Goal: Task Accomplishment & Management: Manage account settings

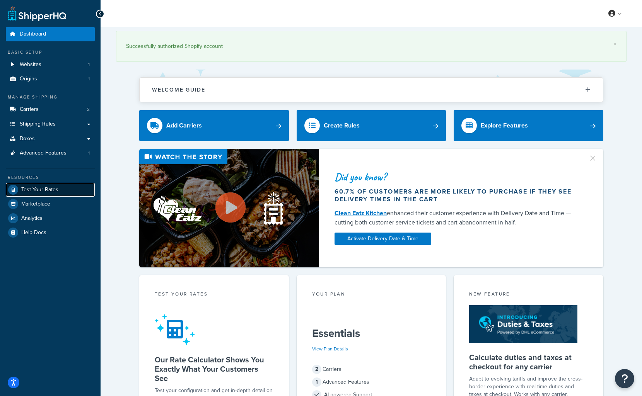
click at [46, 189] on span "Test Your Rates" at bounding box center [39, 190] width 37 height 7
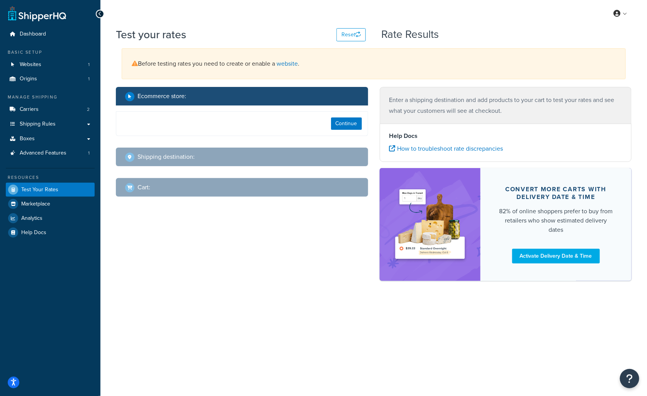
select select "TX"
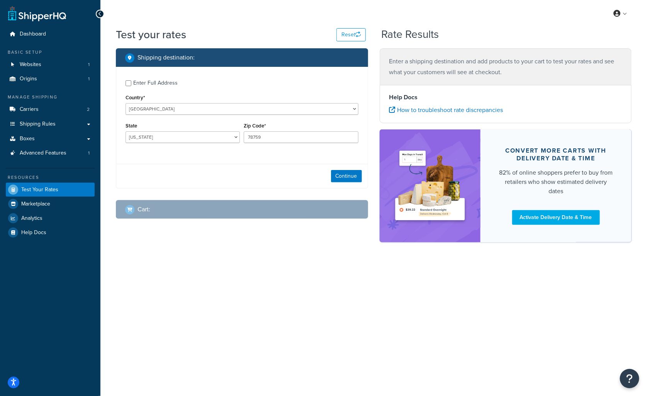
click at [146, 83] on div "Enter Full Address" at bounding box center [155, 83] width 44 height 11
click at [131, 83] on input "Enter Full Address" at bounding box center [129, 83] width 6 height 6
checkbox input "true"
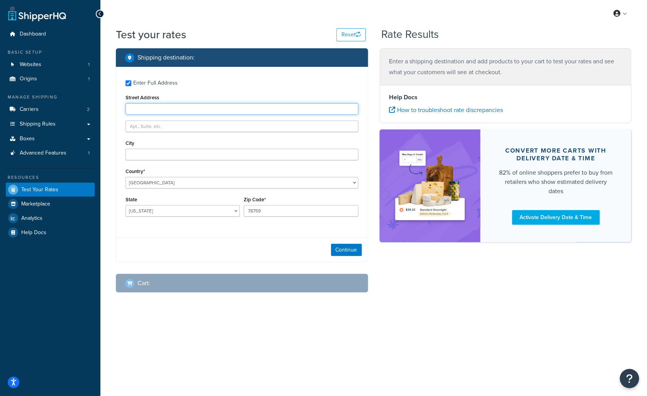
click at [174, 106] on input "Street Address" at bounding box center [242, 109] width 233 height 12
paste input "George Strother, 14002 W 73rd St, Shawnee Kansas 66216, United States, +1816656…"
drag, startPoint x: 165, startPoint y: 110, endPoint x: 115, endPoint y: 111, distance: 49.9
click at [116, 111] on div "Shipping destination : Enter Full Address Street Address George Strother, 14002…" at bounding box center [242, 176] width 264 height 256
drag, startPoint x: 287, startPoint y: 107, endPoint x: 240, endPoint y: 112, distance: 47.7
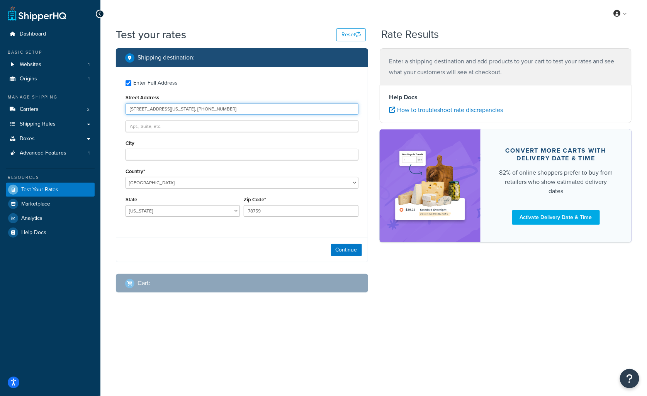
click at [240, 112] on input "14002 W 73rd St, Shawnee Kansas 66216, United States, +18166569425" at bounding box center [242, 109] width 233 height 12
click at [299, 109] on input "14002 W 73rd St, Shawnee Kansas 66216, United States, +18166569425" at bounding box center [242, 109] width 233 height 12
drag, startPoint x: 286, startPoint y: 108, endPoint x: 215, endPoint y: 112, distance: 71.6
click at [215, 112] on input "14002 W 73rd St, Shawnee Kansas 66216, United States, +18166569425" at bounding box center [242, 109] width 233 height 12
type input "14002 W 73rd St, Shawnee Kansas 66216"
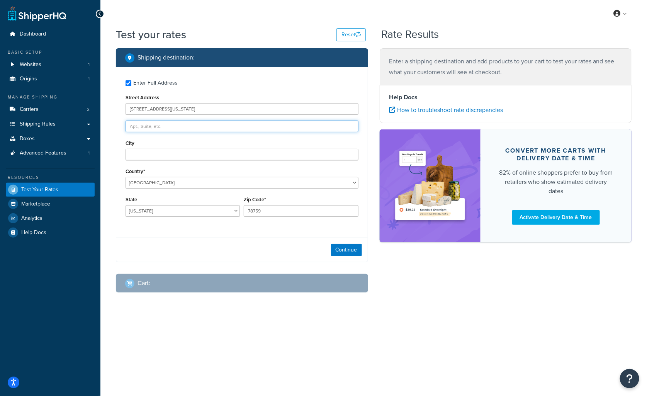
click at [215, 126] on input "text" at bounding box center [242, 127] width 233 height 12
click at [184, 157] on input "City" at bounding box center [242, 155] width 233 height 12
click at [184, 177] on div "Country* United States United Kingdom Afghanistan Åland Islands Albania Algeria…" at bounding box center [242, 177] width 233 height 22
click at [176, 110] on input "14002 W 73rd St, Shawnee Kansas 66216" at bounding box center [242, 109] width 233 height 12
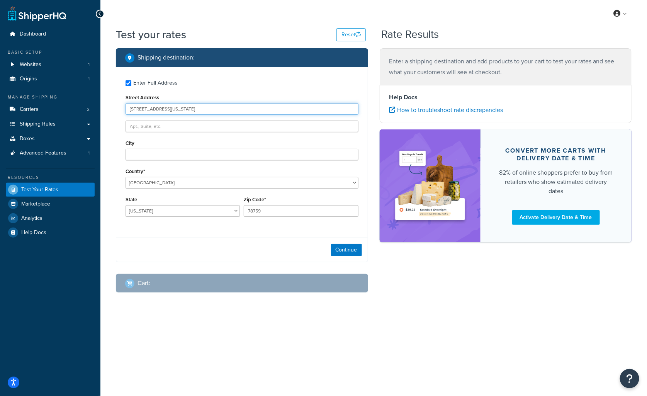
click at [176, 110] on input "14002 W 73rd St, Shawnee Kansas 66216" at bounding box center [242, 109] width 233 height 12
click at [193, 111] on input "14002 W 73rd St, Shawnee Kansas 66216" at bounding box center [242, 109] width 233 height 12
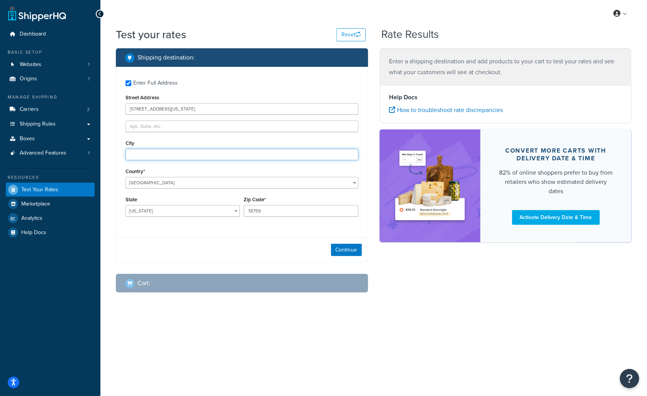
click at [174, 154] on input "City" at bounding box center [242, 155] width 233 height 12
type input "Shawnee"
click at [167, 208] on select "Alabama Alaska American Samoa Arizona Arkansas Armed Forces Americas Armed Forc…" at bounding box center [183, 211] width 114 height 12
select select "KS"
click at [126, 206] on select "Alabama Alaska American Samoa Arizona Arkansas Armed Forces Americas Armed Forc…" at bounding box center [183, 211] width 114 height 12
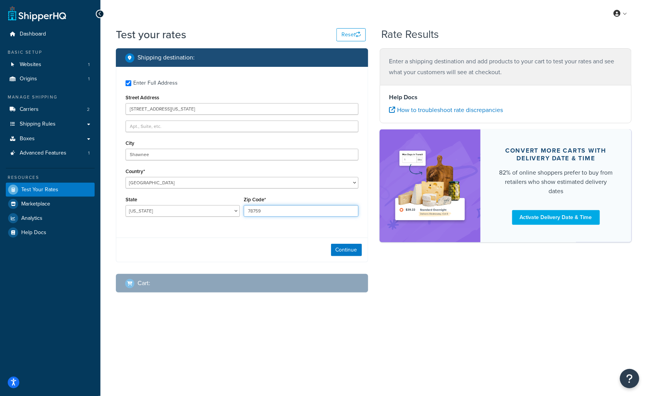
click at [277, 211] on input "78759" at bounding box center [301, 211] width 114 height 12
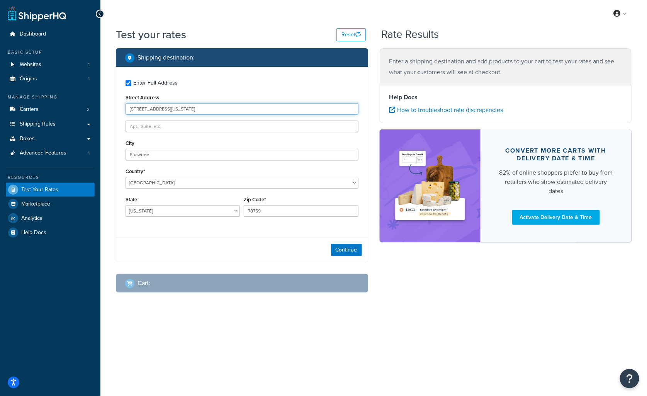
click at [220, 108] on input "14002 W 73rd St, Shawnee Kansas 66216" at bounding box center [242, 109] width 233 height 12
type input "14002 W 73rd St, Shawnee Kansas"
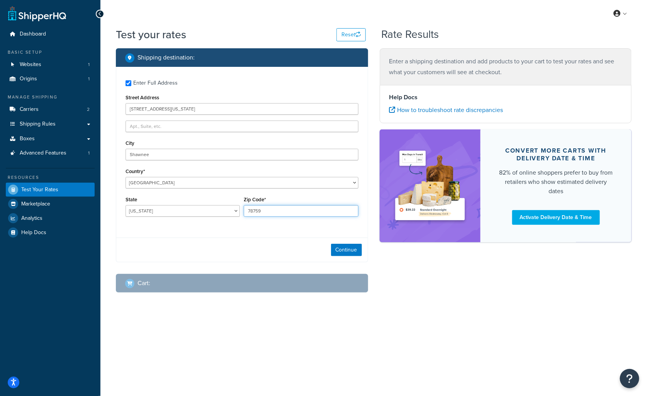
click at [276, 208] on input "78759" at bounding box center [301, 211] width 114 height 12
paste input "66216"
type input "66216"
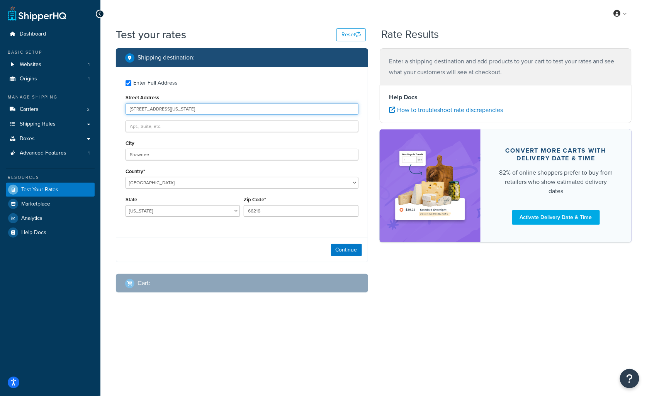
drag, startPoint x: 164, startPoint y: 110, endPoint x: 235, endPoint y: 110, distance: 71.1
click at [236, 110] on input "14002 W 73rd St, Shawnee Kansas" at bounding box center [242, 109] width 233 height 12
type input "14002 W 73rd St"
click at [181, 138] on div "City Shawnee" at bounding box center [242, 149] width 233 height 22
click at [336, 243] on div "Continue" at bounding box center [242, 250] width 252 height 24
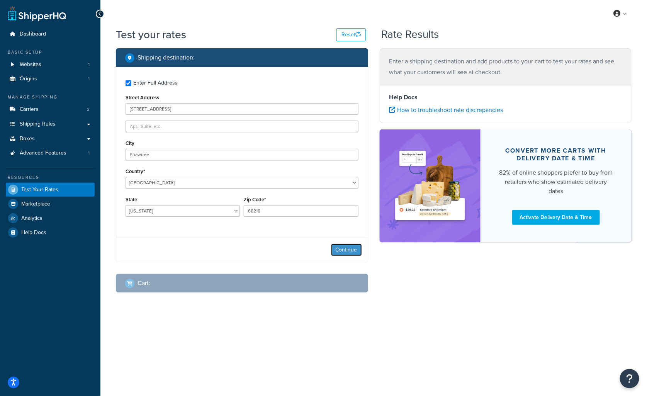
click at [348, 251] on button "Continue" at bounding box center [346, 250] width 31 height 12
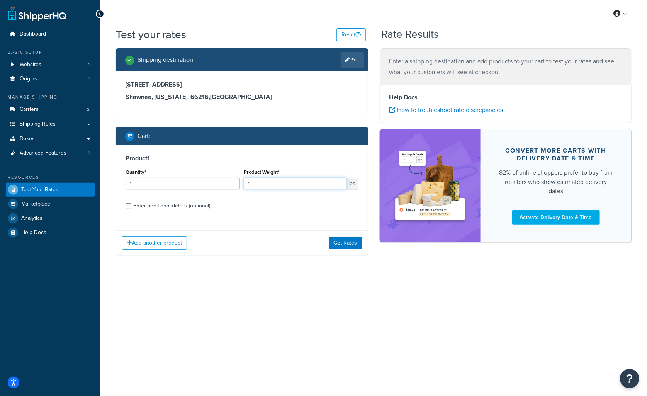
click at [269, 182] on input "1" at bounding box center [295, 184] width 102 height 12
drag, startPoint x: 266, startPoint y: 181, endPoint x: 210, endPoint y: 178, distance: 55.7
click at [210, 178] on div "Quantity* 1 Product Weight* 1 lbs" at bounding box center [242, 181] width 237 height 28
type input "29"
click at [138, 208] on div "Enter additional details (optional)" at bounding box center [171, 206] width 77 height 11
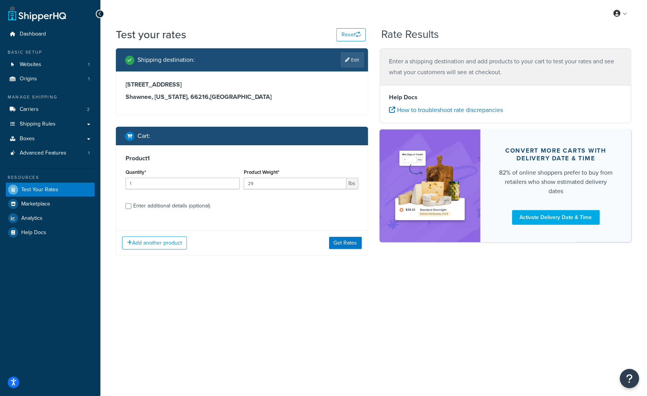
click at [124, 202] on div "Product 1 Quantity* 1 Product Weight* 29 lbs Enter additional details (optional)" at bounding box center [242, 184] width 252 height 79
click at [127, 205] on input "Enter additional details (optional)" at bounding box center [129, 206] width 6 height 6
checkbox input "true"
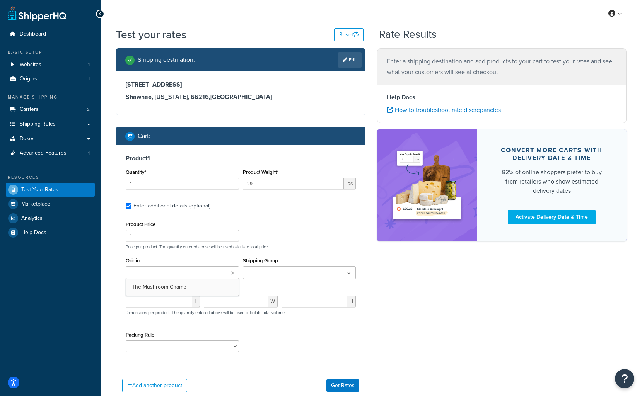
click at [166, 275] on input "Origin" at bounding box center [162, 273] width 68 height 9
click at [263, 279] on ul at bounding box center [299, 272] width 113 height 13
click at [182, 293] on div "Product Dimensions L W H Dimensions per product. The quantity entered above wil…" at bounding box center [241, 306] width 230 height 39
click at [165, 302] on input "number" at bounding box center [159, 304] width 66 height 12
type input "12"
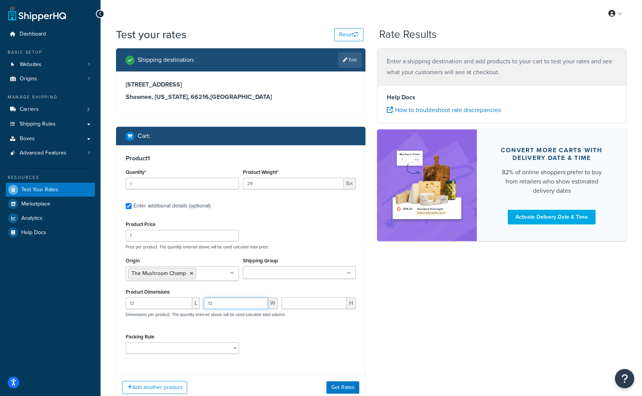
type input "12"
click at [185, 349] on select "A-SPLIT10 C-SPLIT10 C-SPLIT12 G-SPLIT10 G-SPLIT12" at bounding box center [182, 348] width 113 height 12
click at [262, 337] on div "Packing Rule A-SPLIT10 C-SPLIT10 C-SPLIT12 G-SPLIT10 G-SPLIT12" at bounding box center [241, 346] width 234 height 28
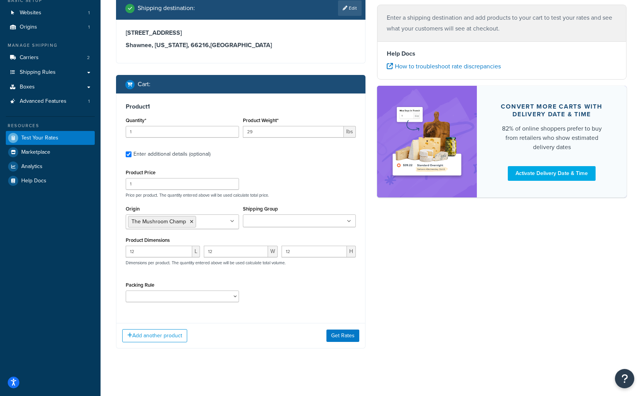
scroll to position [55, 0]
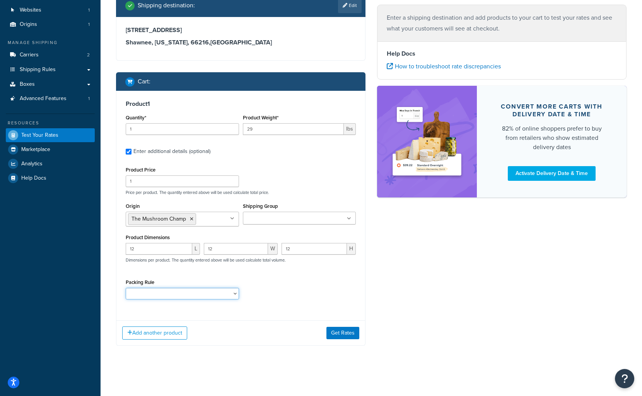
click at [233, 292] on select "A-SPLIT10 C-SPLIT10 C-SPLIT12 G-SPLIT10 G-SPLIT12" at bounding box center [182, 294] width 113 height 12
drag, startPoint x: 264, startPoint y: 304, endPoint x: 309, endPoint y: 210, distance: 103.6
click at [264, 303] on div "Packing Rule A-SPLIT10 C-SPLIT10 C-SPLIT12 G-SPLIT10 G-SPLIT12" at bounding box center [241, 291] width 234 height 28
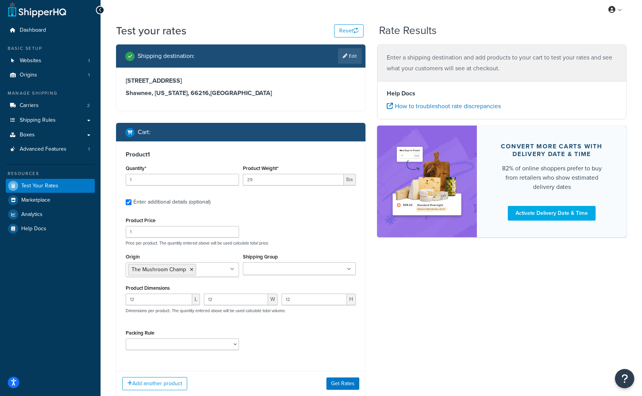
scroll to position [0, 0]
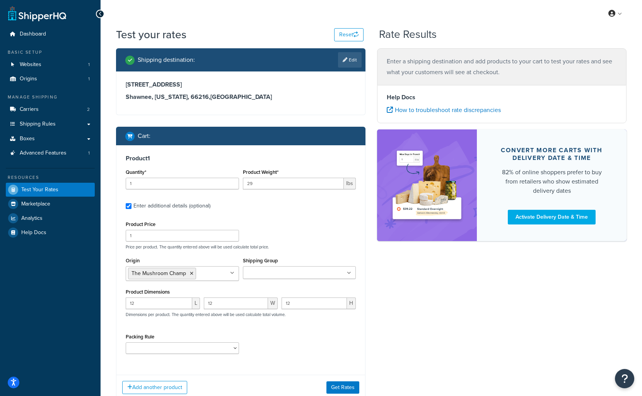
click at [188, 341] on div "Packing Rule A-SPLIT10 C-SPLIT10 C-SPLIT12 G-SPLIT10 G-SPLIT12" at bounding box center [182, 343] width 113 height 22
click at [203, 345] on select "A-SPLIT10 C-SPLIT10 C-SPLIT12 G-SPLIT10 G-SPLIT12" at bounding box center [182, 348] width 113 height 12
click at [272, 336] on div "Packing Rule A-SPLIT10 C-SPLIT10 C-SPLIT12 G-SPLIT10 G-SPLIT12" at bounding box center [241, 346] width 234 height 28
click at [266, 275] on input "Shipping Group" at bounding box center [279, 273] width 68 height 9
click at [305, 253] on div "Product Price 1 Price per product. The quantity entered above will be used calc…" at bounding box center [241, 289] width 230 height 141
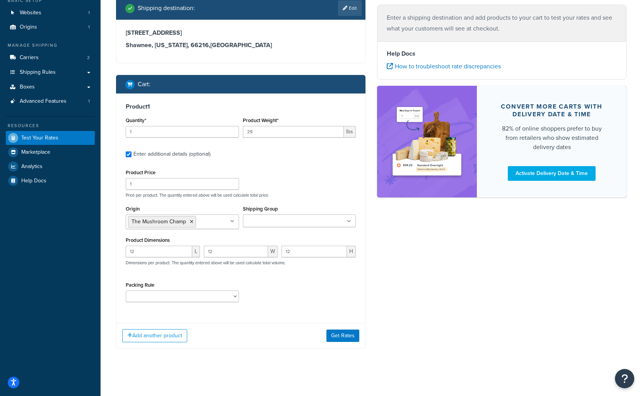
scroll to position [55, 0]
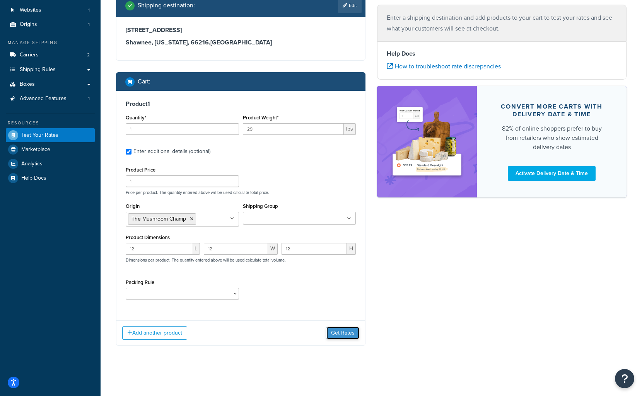
click at [344, 334] on button "Get Rates" at bounding box center [342, 333] width 33 height 12
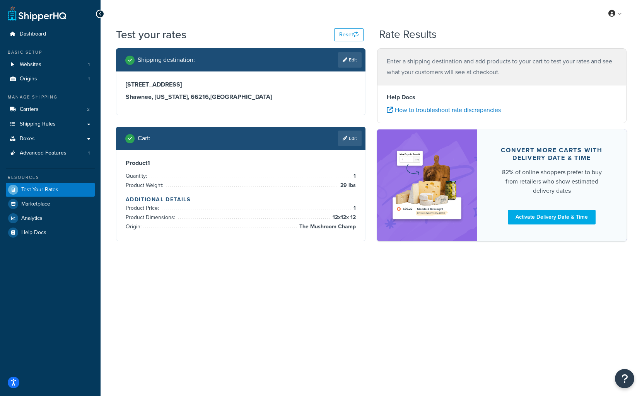
scroll to position [0, 0]
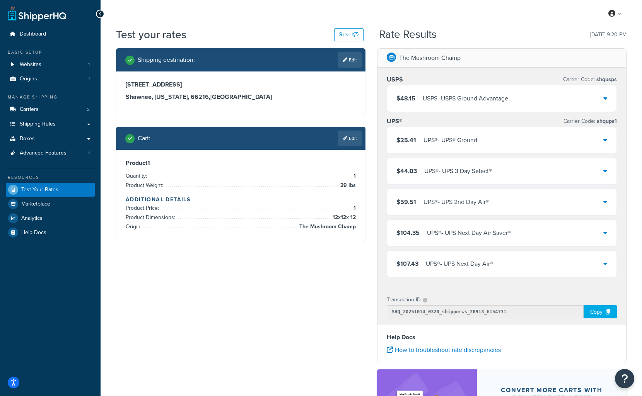
click at [606, 99] on icon at bounding box center [605, 98] width 4 height 6
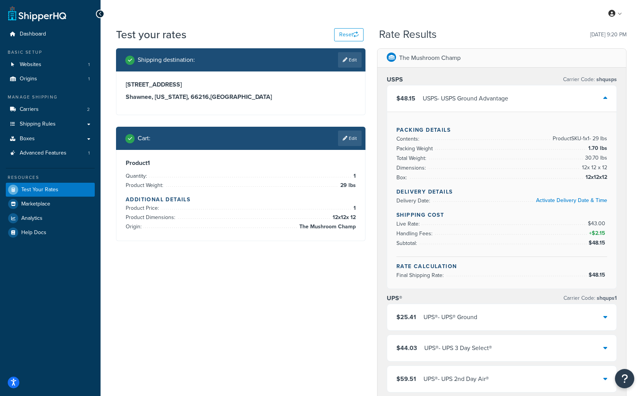
click at [608, 314] on div "$25.41 UPS® - UPS® Ground" at bounding box center [501, 317] width 229 height 26
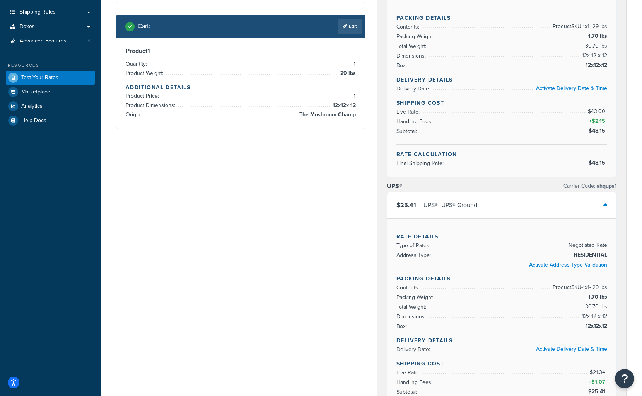
scroll to position [155, 0]
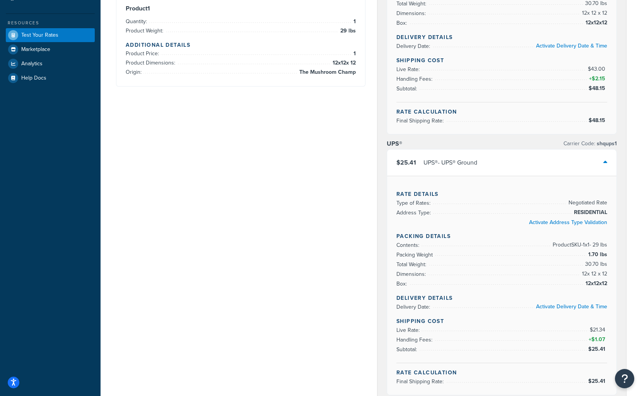
click at [605, 159] on icon at bounding box center [605, 162] width 4 height 6
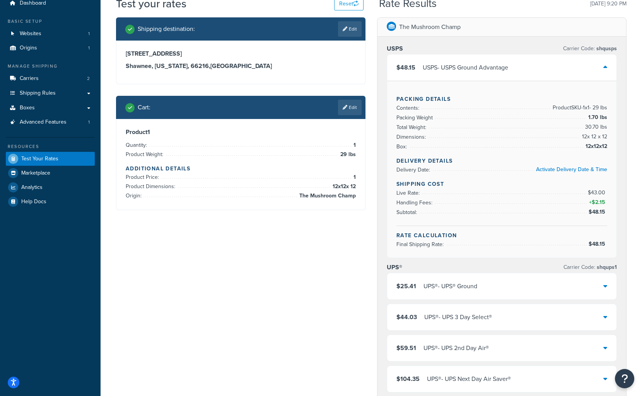
scroll to position [0, 0]
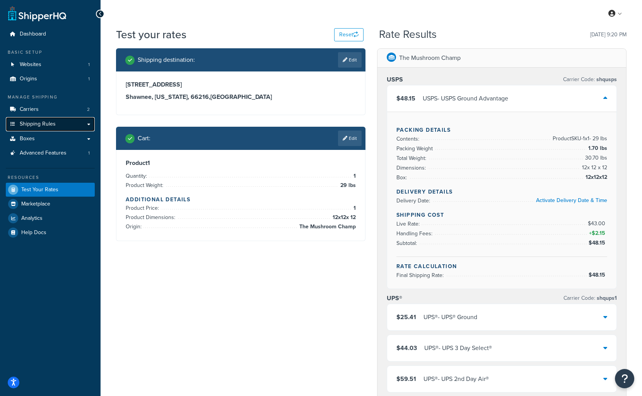
click at [50, 122] on span "Shipping Rules" at bounding box center [38, 124] width 36 height 7
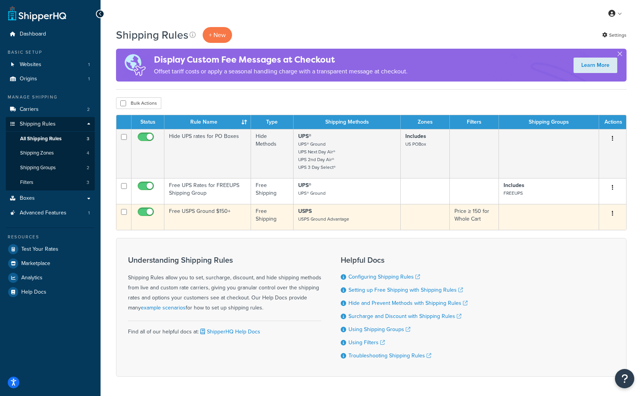
click at [211, 213] on td "Free USPS Ground $150+" at bounding box center [207, 217] width 87 height 26
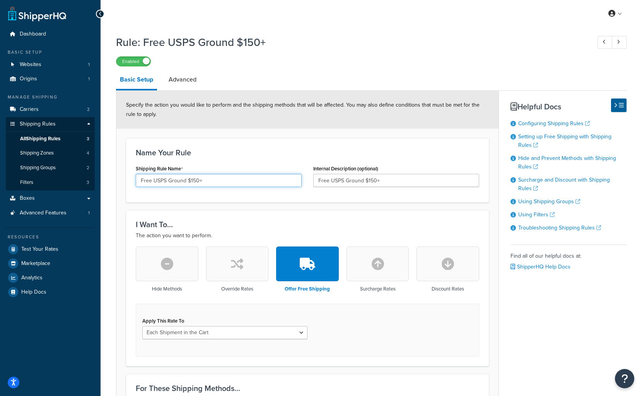
click at [185, 181] on input "Free USPS Ground $150+" at bounding box center [219, 180] width 166 height 13
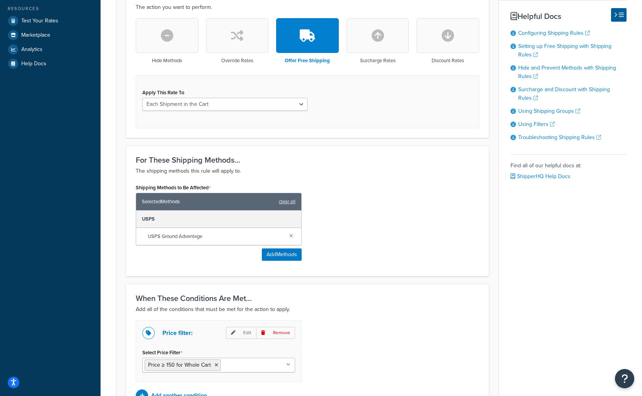
scroll to position [232, 0]
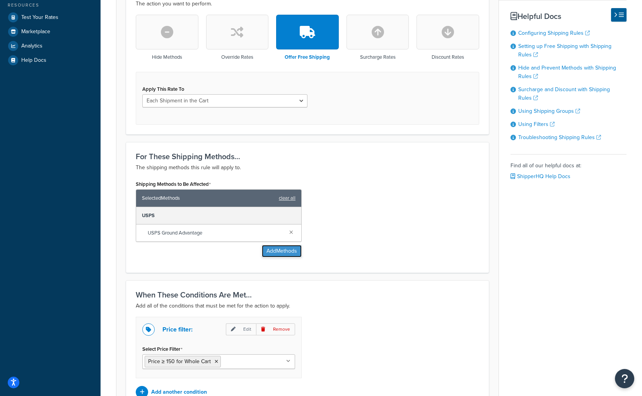
click at [285, 251] on button "Add Methods" at bounding box center [282, 251] width 40 height 12
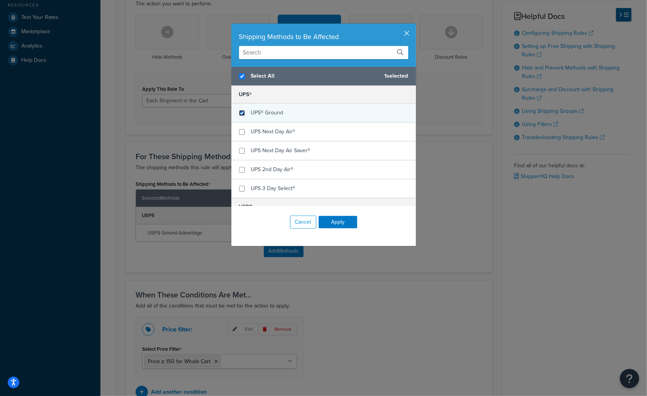
checkbox input "true"
click at [239, 111] on input "checkbox" at bounding box center [242, 113] width 6 height 6
checkbox input "true"
click at [342, 222] on button "Apply" at bounding box center [338, 222] width 39 height 12
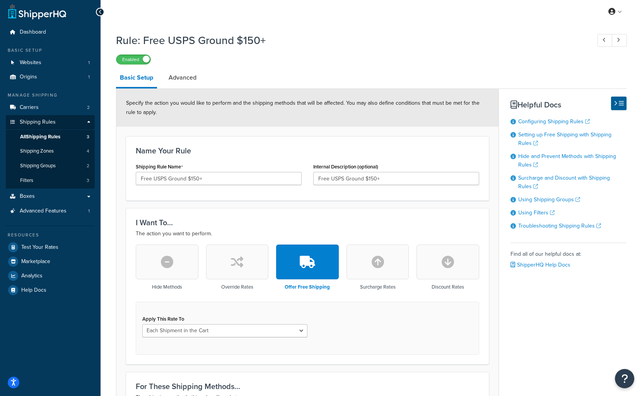
scroll to position [0, 0]
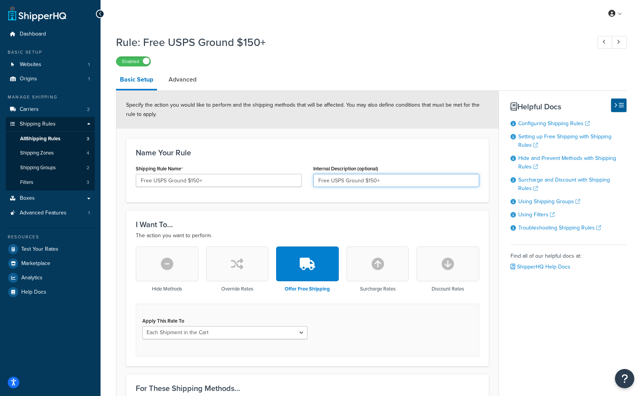
click at [344, 180] on input "Free USPS Ground $150+" at bounding box center [396, 180] width 166 height 13
type input "Free USPS & UPS Ground $150+"
click at [169, 181] on input "Free USPS Ground $150+" at bounding box center [219, 180] width 166 height 13
paste input "& UPS"
click at [237, 178] on input "Free USPS & UPS Ground $150+" at bounding box center [219, 180] width 166 height 13
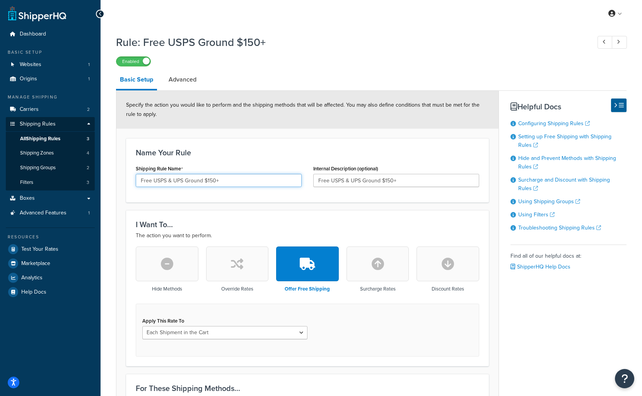
type input "Free USPS & UPS Ground $150+"
click at [365, 203] on form "Specify the action you would like to perform and the shipping methods that will…" at bounding box center [307, 398] width 382 height 615
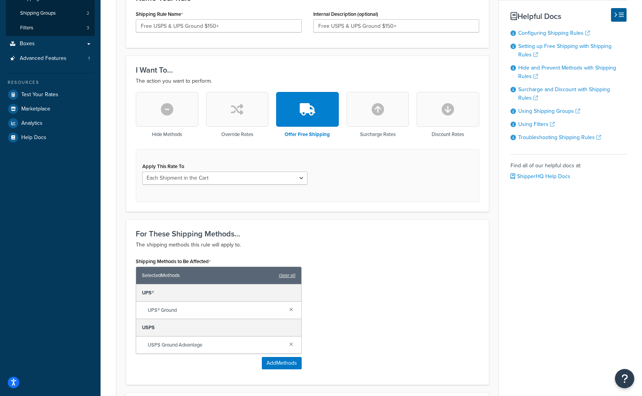
scroll to position [348, 0]
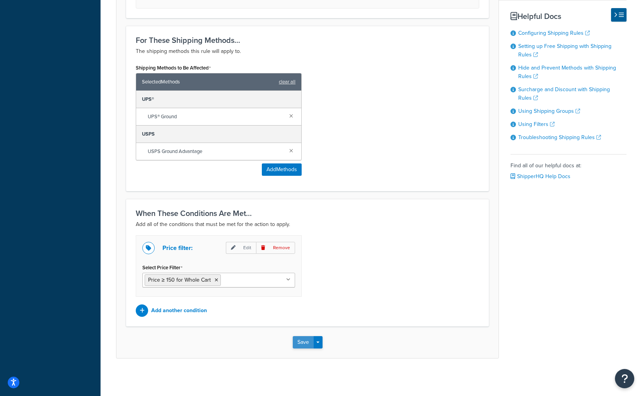
click at [307, 340] on button "Save" at bounding box center [303, 342] width 21 height 12
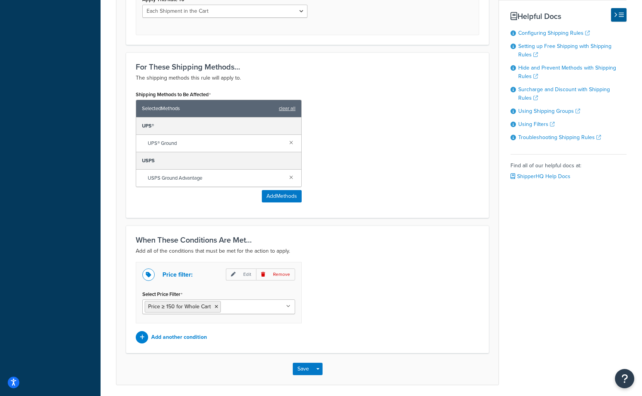
scroll to position [345, 0]
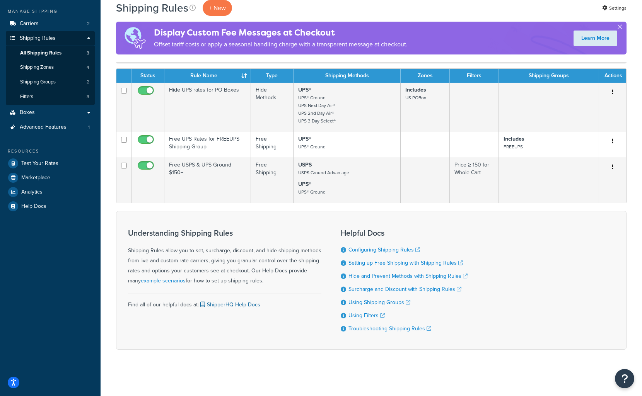
scroll to position [90, 0]
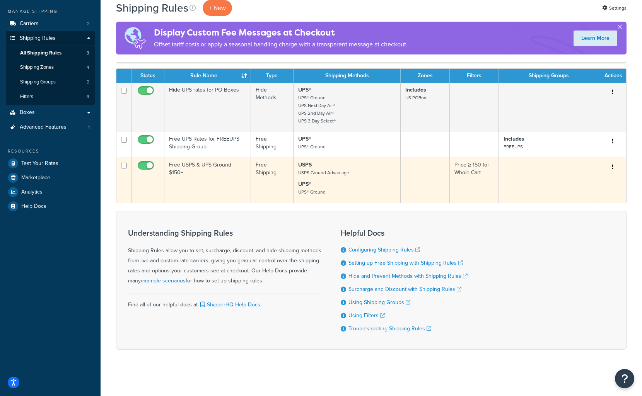
click at [216, 170] on td "Free USPS & UPS Ground $150+" at bounding box center [207, 180] width 87 height 45
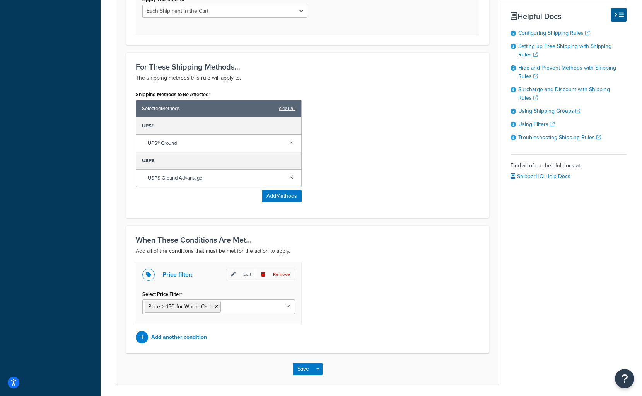
scroll to position [348, 0]
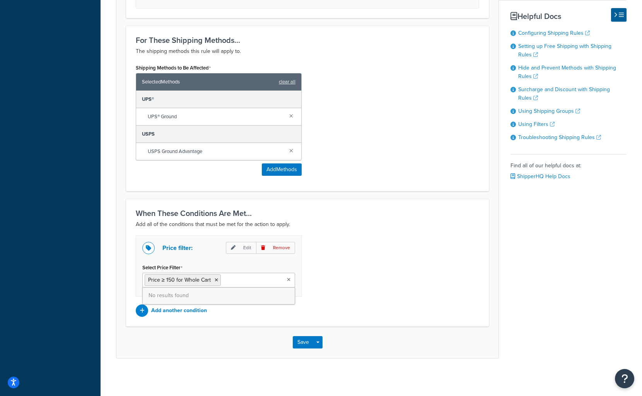
click at [247, 279] on ul "Price ≥ 150 for Whole Cart" at bounding box center [218, 280] width 153 height 15
drag, startPoint x: 242, startPoint y: 266, endPoint x: 224, endPoint y: 251, distance: 22.8
click at [242, 265] on div "Select Price Filter Price ≥ 150 for Whole Cart No results found" at bounding box center [218, 275] width 153 height 26
click at [247, 247] on p "Edit" at bounding box center [241, 248] width 30 height 12
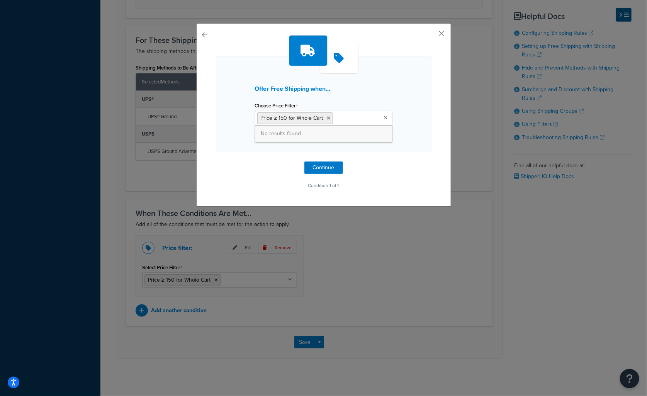
click at [371, 119] on ul "Price ≥ 150 for Whole Cart" at bounding box center [324, 118] width 138 height 15
click at [379, 118] on ul "Price ≥ 150 for Whole Cart" at bounding box center [324, 118] width 138 height 15
click at [346, 121] on ul "Price ≥ 150 for Whole Cart" at bounding box center [324, 118] width 138 height 15
drag, startPoint x: 350, startPoint y: 118, endPoint x: 321, endPoint y: 121, distance: 29.1
click at [348, 118] on ul "Price ≥ 150 for Whole Cart" at bounding box center [324, 118] width 138 height 15
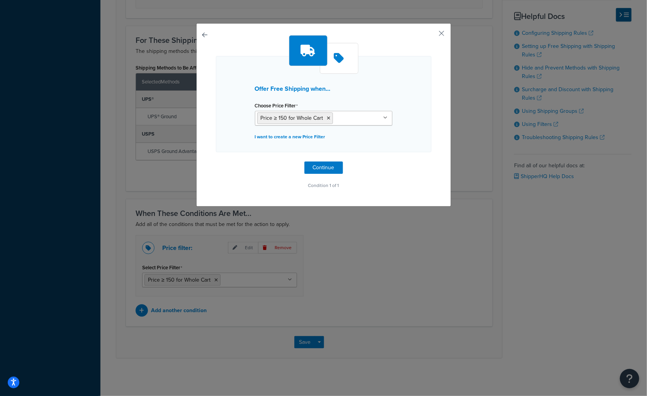
click at [218, 113] on div "Offer Free Shipping when... Choose Price Filter Price ≥ 150 for Whole Cart No r…" at bounding box center [324, 104] width 216 height 96
click at [316, 166] on button "Continue" at bounding box center [324, 168] width 39 height 12
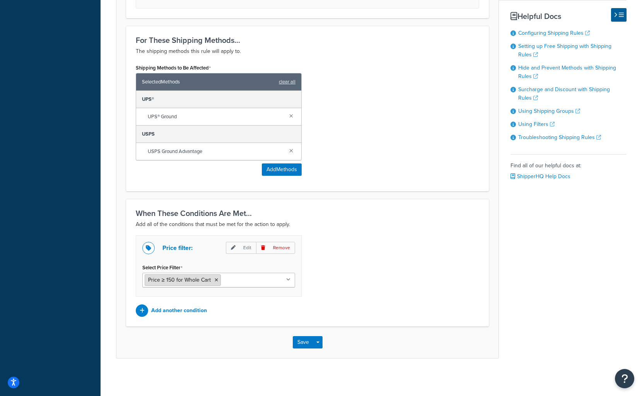
click at [206, 278] on span "Price ≥ 150 for Whole Cart" at bounding box center [179, 280] width 63 height 8
click at [240, 278] on ul "Price ≥ 150 for Whole Cart" at bounding box center [218, 280] width 153 height 15
drag, startPoint x: 246, startPoint y: 280, endPoint x: 216, endPoint y: 276, distance: 29.6
click at [244, 279] on ul "Price ≥ 150 for Whole Cart" at bounding box center [218, 280] width 153 height 15
click at [215, 279] on icon at bounding box center [216, 280] width 3 height 5
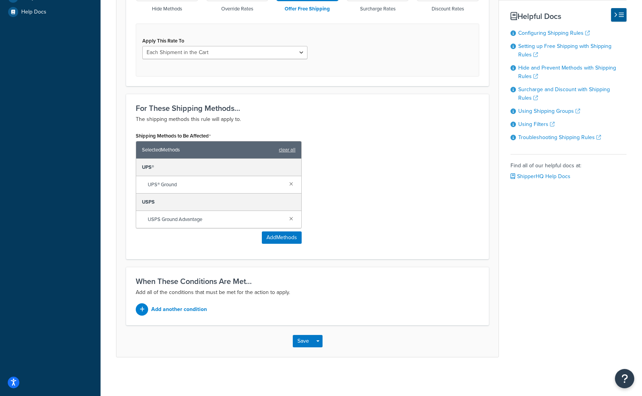
scroll to position [279, 0]
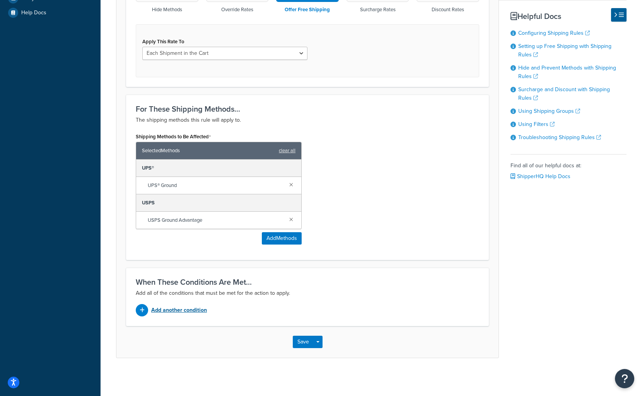
click at [188, 308] on p "Add another condition" at bounding box center [179, 310] width 56 height 11
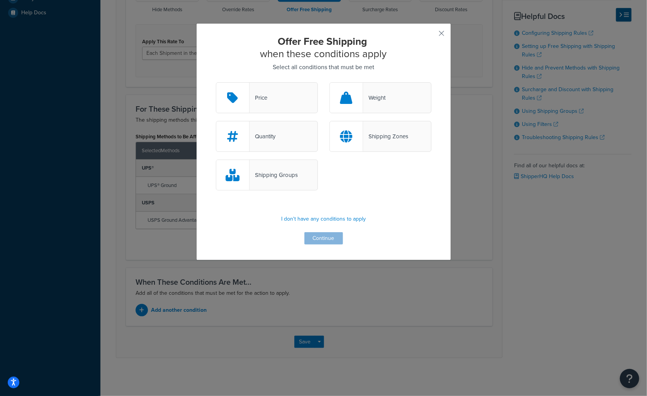
click at [275, 94] on div "Price" at bounding box center [267, 97] width 102 height 31
click at [0, 0] on input "Price" at bounding box center [0, 0] width 0 height 0
click at [329, 239] on button "Continue" at bounding box center [324, 238] width 39 height 12
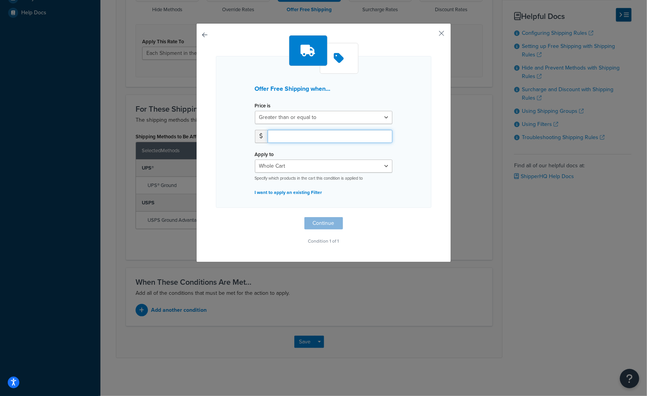
click at [309, 141] on input "number" at bounding box center [330, 136] width 125 height 13
type input "150"
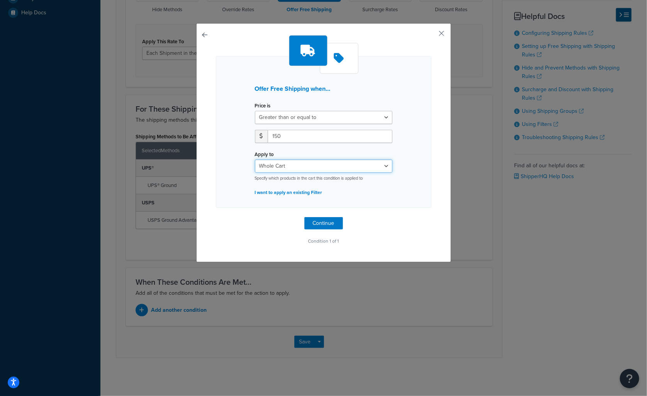
click at [345, 168] on select "Whole Cart Everything in Shipping Group Everything at Origin Each Item within S…" at bounding box center [324, 166] width 138 height 13
click at [255, 160] on select "Whole Cart Everything in Shipping Group Everything at Origin Each Item within S…" at bounding box center [324, 166] width 138 height 13
click at [320, 220] on button "Continue" at bounding box center [324, 223] width 39 height 12
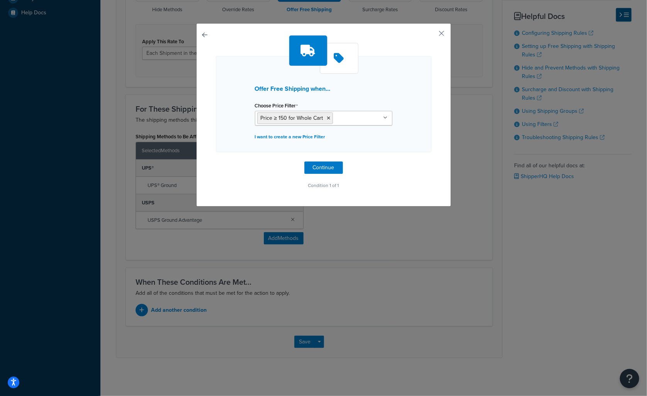
click at [346, 118] on ul "Price ≥ 150 for Whole Cart" at bounding box center [324, 118] width 138 height 15
click at [330, 128] on span "No results found" at bounding box center [324, 133] width 137 height 17
click at [276, 173] on div "Offer Free Shipping when... Choose Price Filter Price ≥ 150 for Whole Cart No r…" at bounding box center [324, 113] width 216 height 156
click at [284, 137] on p "I want to create a new Price Filter" at bounding box center [324, 136] width 138 height 11
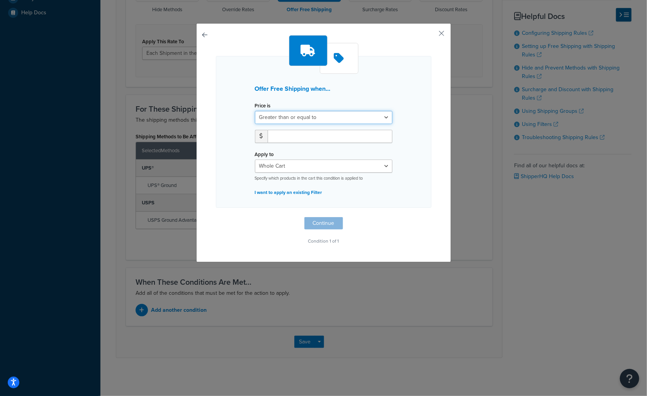
click at [313, 116] on select "Greater than or equal to Between or equal to Less than or equal to" at bounding box center [324, 117] width 138 height 13
click at [225, 113] on div "Offer Free Shipping when... Price is Greater than or equal to Between or equal …" at bounding box center [324, 132] width 216 height 152
click at [308, 162] on select "Whole Cart Everything in Shipping Group Everything at Origin Each Item within S…" at bounding box center [324, 166] width 138 height 13
click at [242, 221] on div "Offer Free Shipping when... Price is Greater than or equal to Between or equal …" at bounding box center [324, 140] width 216 height 211
click at [432, 35] on button "button" at bounding box center [431, 36] width 2 height 2
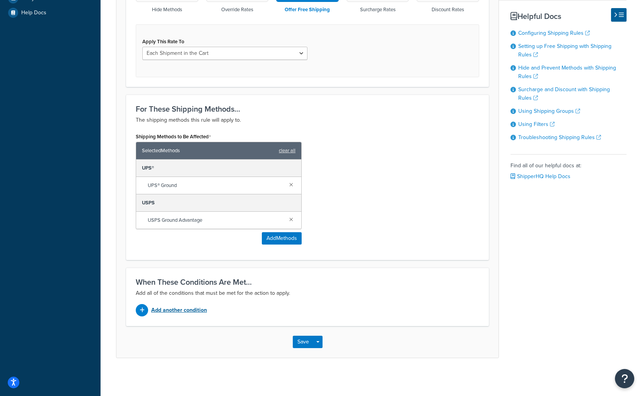
click at [186, 308] on p "Add another condition" at bounding box center [179, 310] width 56 height 11
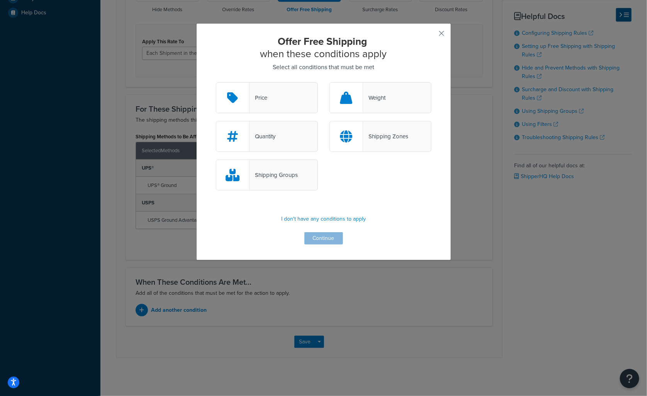
drag, startPoint x: 346, startPoint y: 191, endPoint x: 406, endPoint y: 117, distance: 94.5
click at [348, 189] on div "Shipping Groups" at bounding box center [323, 179] width 227 height 39
click at [439, 38] on div "Offer Free Shipping when these conditions apply Select all conditions that must…" at bounding box center [323, 141] width 255 height 237
click at [432, 35] on button "button" at bounding box center [431, 36] width 2 height 2
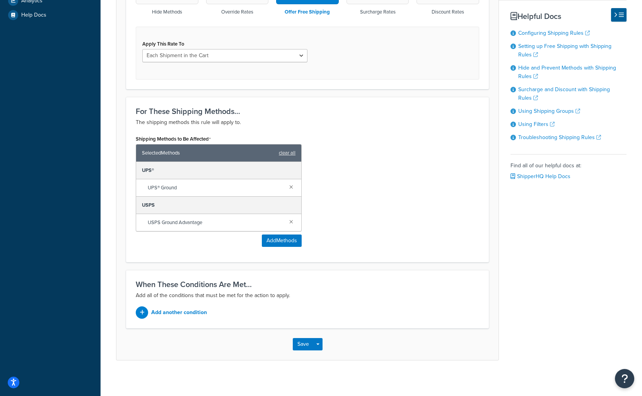
scroll to position [279, 0]
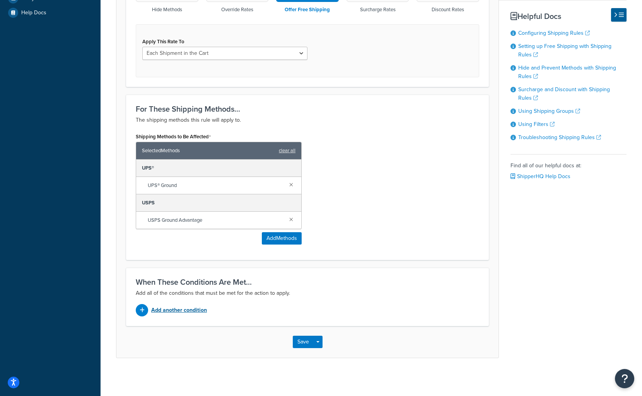
click at [195, 308] on p "Add another condition" at bounding box center [179, 310] width 56 height 11
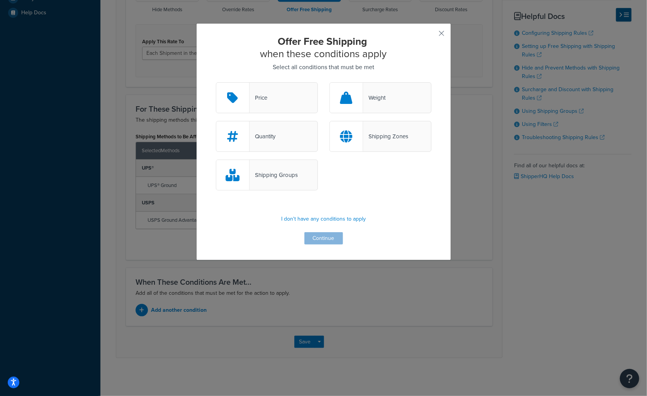
click at [278, 93] on div "Price" at bounding box center [267, 97] width 102 height 31
click at [0, 0] on input "Price" at bounding box center [0, 0] width 0 height 0
click at [316, 240] on button "Continue" at bounding box center [324, 238] width 39 height 12
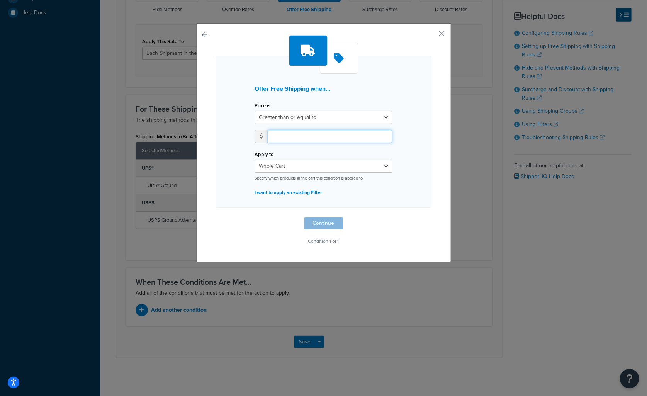
click at [300, 136] on input "number" at bounding box center [330, 136] width 125 height 13
type input "150"
click at [358, 122] on select "Greater than or equal to Between or equal to Less than or equal to" at bounding box center [324, 117] width 138 height 13
click at [357, 119] on select "Greater than or equal to Between or equal to Less than or equal to" at bounding box center [324, 117] width 138 height 13
click at [439, 166] on div "Offer Free Shipping when... Price is Greater than or equal to Between or equal …" at bounding box center [323, 142] width 255 height 239
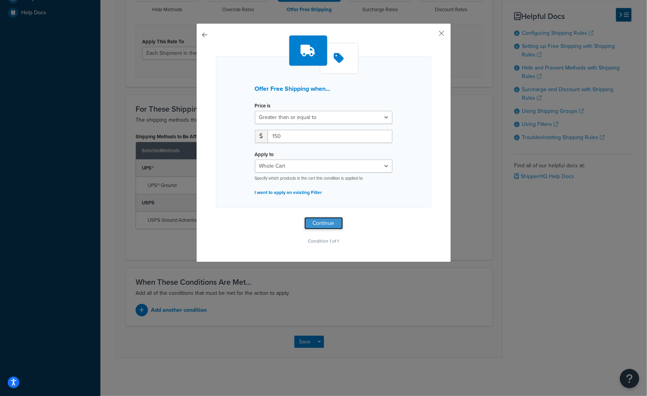
click at [329, 222] on button "Continue" at bounding box center [324, 223] width 39 height 12
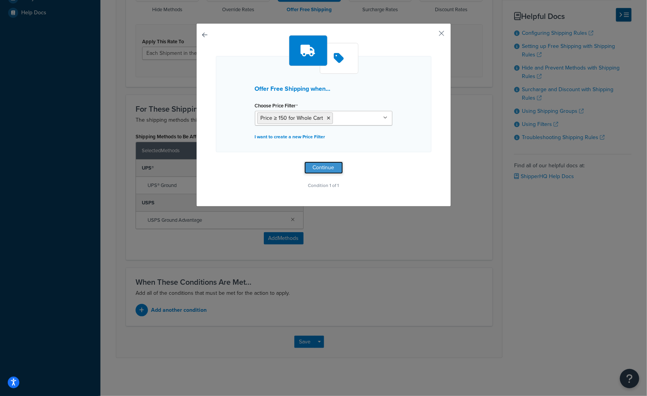
click at [325, 168] on button "Continue" at bounding box center [324, 168] width 39 height 12
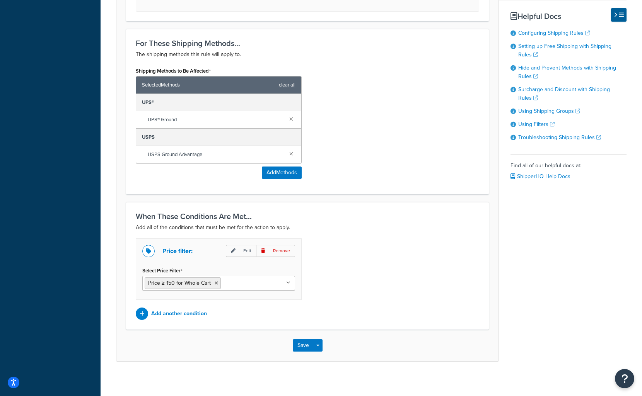
scroll to position [348, 0]
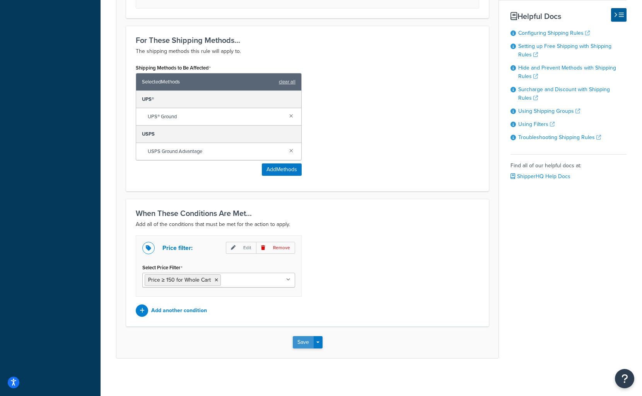
click at [300, 341] on button "Save" at bounding box center [303, 342] width 21 height 12
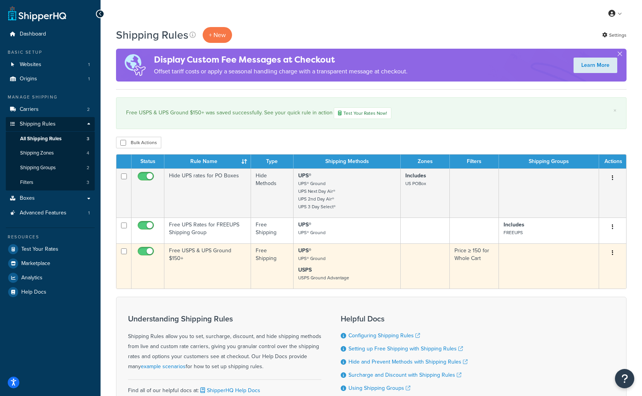
click at [214, 253] on td "Free USPS & UPS Ground $150+" at bounding box center [207, 266] width 87 height 45
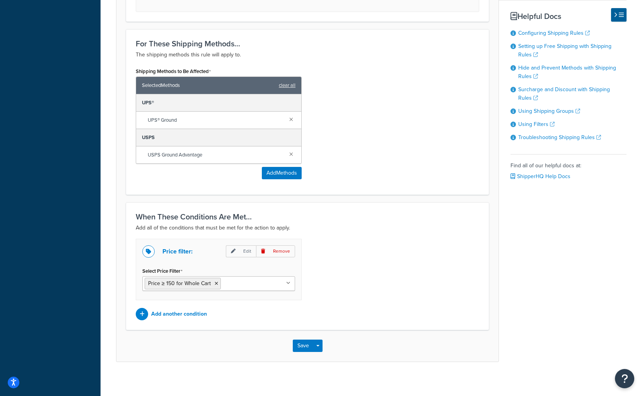
scroll to position [348, 0]
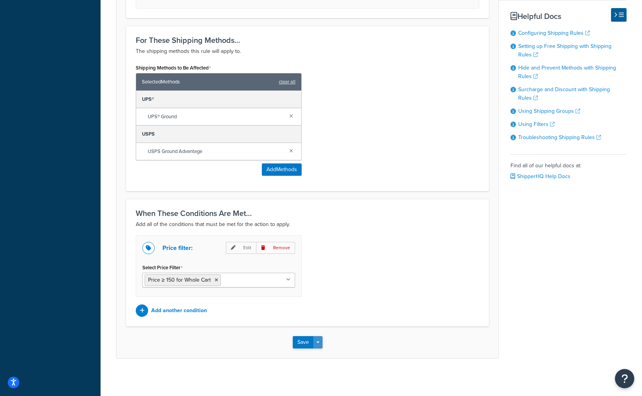
click at [320, 341] on button "Save Dropdown" at bounding box center [317, 342] width 9 height 12
click at [402, 337] on div "Save Save Dropdown Save and Edit Save and Duplicate Save and Create New" at bounding box center [307, 343] width 382 height 32
click at [200, 310] on p "Add another condition" at bounding box center [179, 310] width 56 height 11
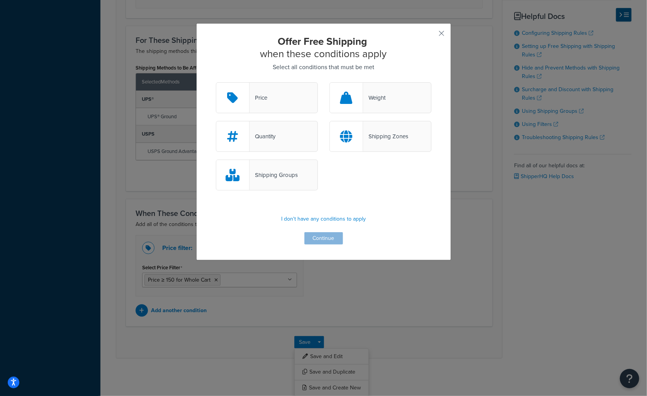
click at [441, 27] on div "Offer Free Shipping when these conditions apply Select all conditions that must…" at bounding box center [323, 141] width 255 height 237
click at [443, 37] on div "Offer Free Shipping when these conditions apply Select all conditions that must…" at bounding box center [323, 141] width 255 height 237
click at [432, 35] on button "button" at bounding box center [431, 36] width 2 height 2
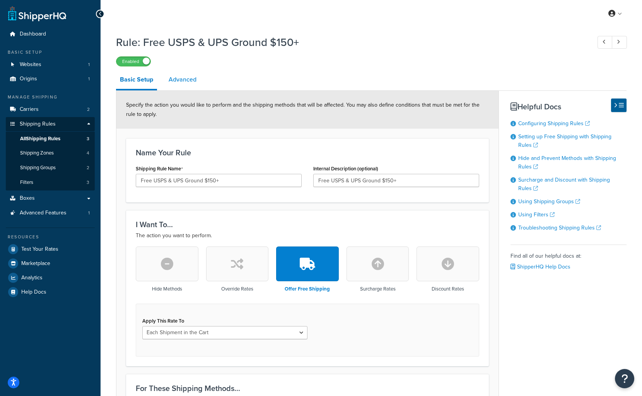
click at [179, 76] on link "Advanced" at bounding box center [183, 79] width 36 height 19
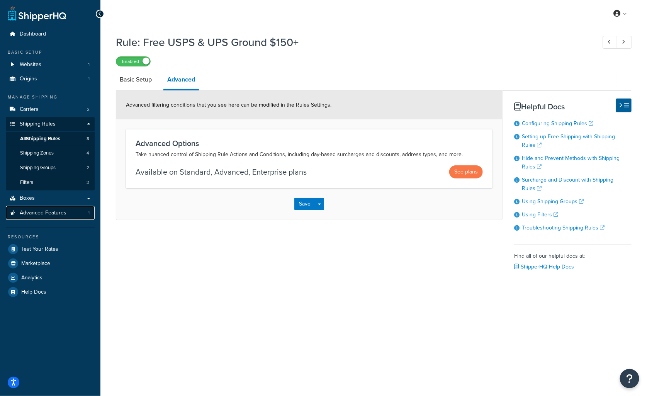
click at [43, 212] on span "Advanced Features" at bounding box center [43, 213] width 47 height 7
click at [303, 205] on button "Save" at bounding box center [305, 204] width 21 height 12
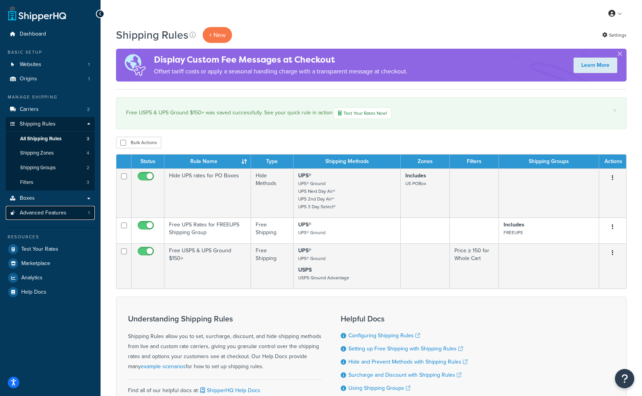
click at [49, 213] on span "Advanced Features" at bounding box center [43, 213] width 47 height 7
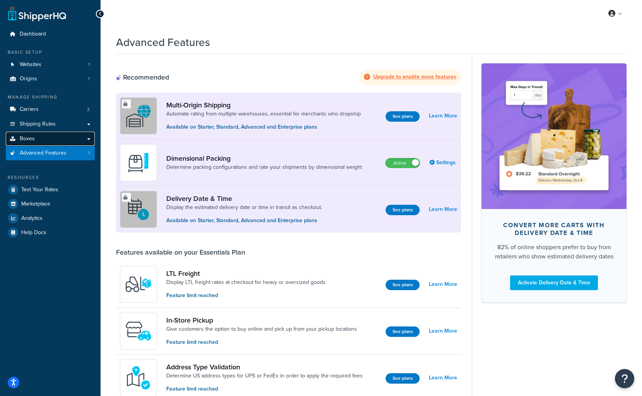
click at [73, 140] on link "Boxes" at bounding box center [50, 139] width 89 height 14
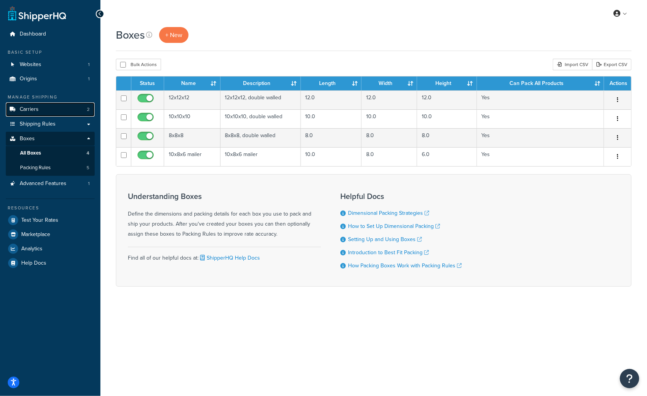
click at [48, 112] on link "Carriers 2" at bounding box center [50, 109] width 89 height 14
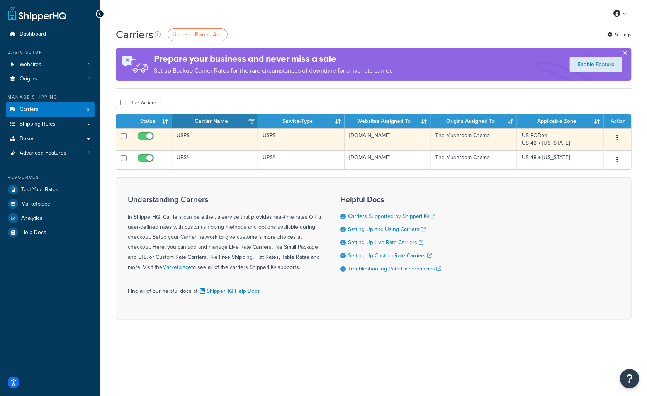
click at [232, 145] on td "USPS" at bounding box center [215, 139] width 87 height 22
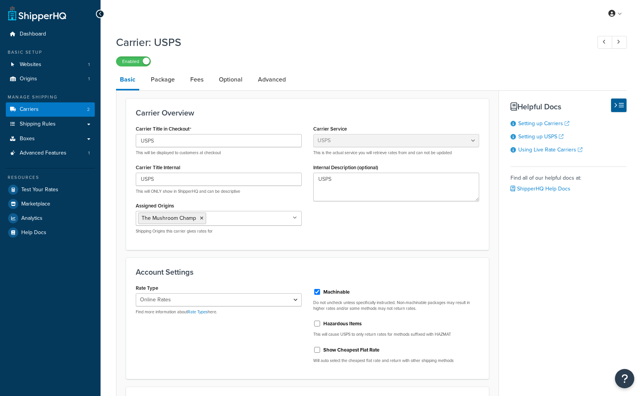
select select "usps"
select select "ONLINE"
click at [162, 78] on link "Package" at bounding box center [163, 79] width 32 height 19
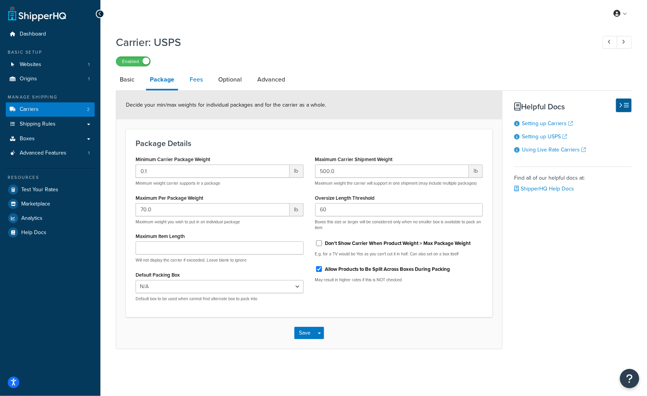
click at [198, 77] on link "Fees" at bounding box center [196, 79] width 21 height 19
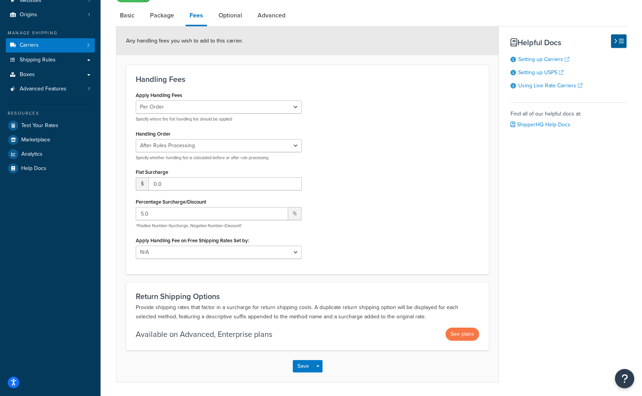
scroll to position [89, 0]
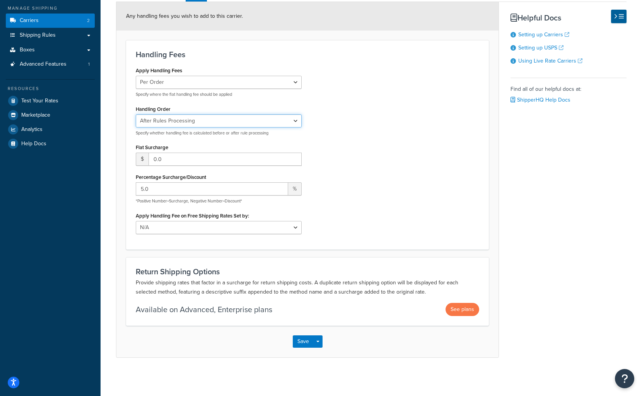
click at [211, 121] on select "Before Rules Processing After Rules Processing" at bounding box center [219, 120] width 166 height 13
select select "BEFORE"
click at [136, 114] on select "Before Rules Processing After Rules Processing" at bounding box center [219, 120] width 166 height 13
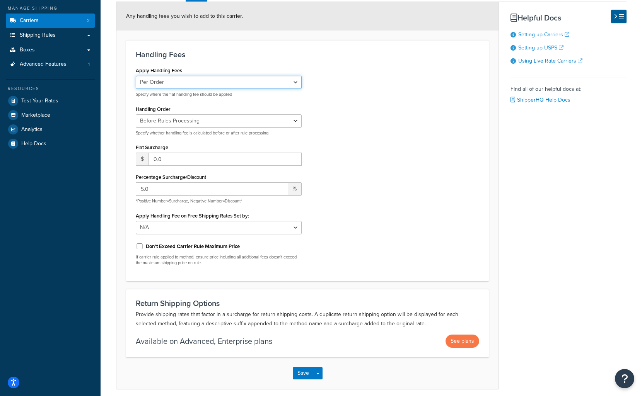
click at [252, 83] on select "Per Order Per Item Per Package" at bounding box center [219, 82] width 166 height 13
click at [252, 82] on select "Per Order Per Item Per Package" at bounding box center [219, 82] width 166 height 13
click at [310, 368] on button "Save" at bounding box center [303, 373] width 21 height 12
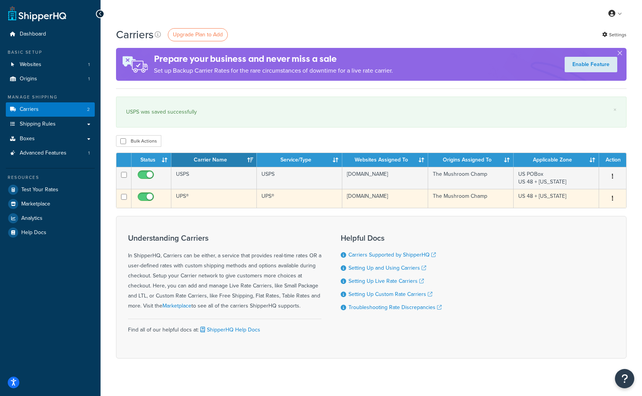
click at [220, 200] on td "UPS®" at bounding box center [213, 198] width 85 height 19
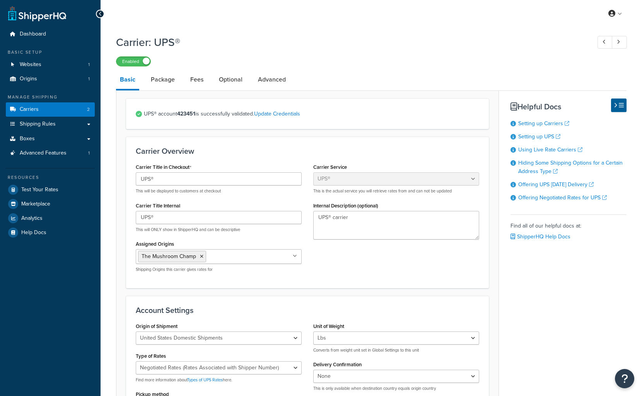
select select "ups"
click at [169, 76] on link "Package" at bounding box center [163, 79] width 32 height 19
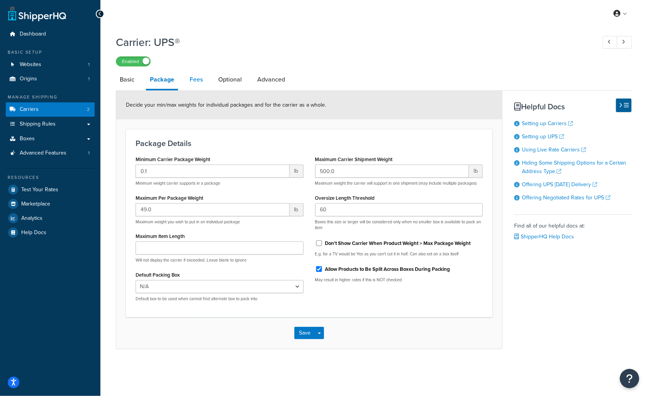
click at [187, 84] on link "Fees" at bounding box center [196, 79] width 21 height 19
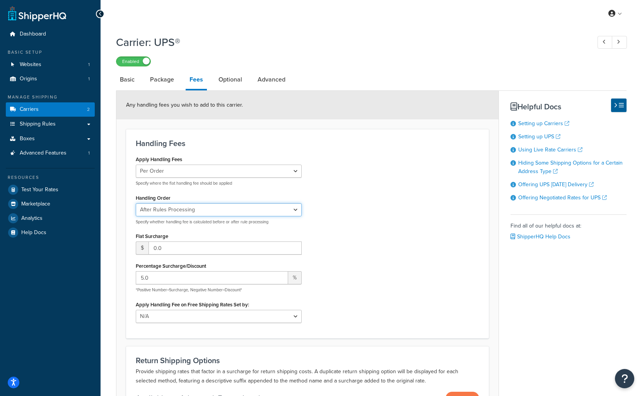
click at [180, 208] on select "Before Rules Processing After Rules Processing" at bounding box center [219, 209] width 166 height 13
select select "BEFORE"
click at [136, 203] on select "Before Rules Processing After Rules Processing" at bounding box center [219, 209] width 166 height 13
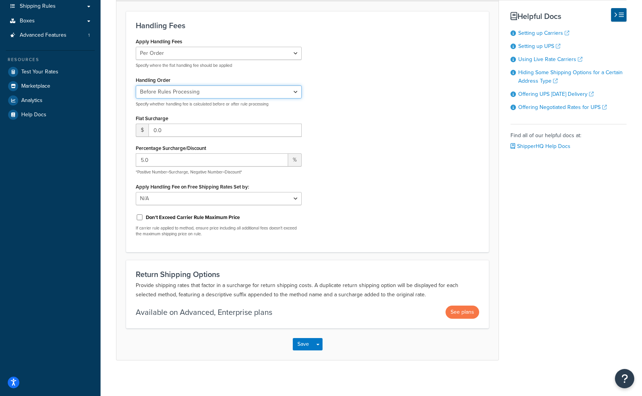
scroll to position [121, 0]
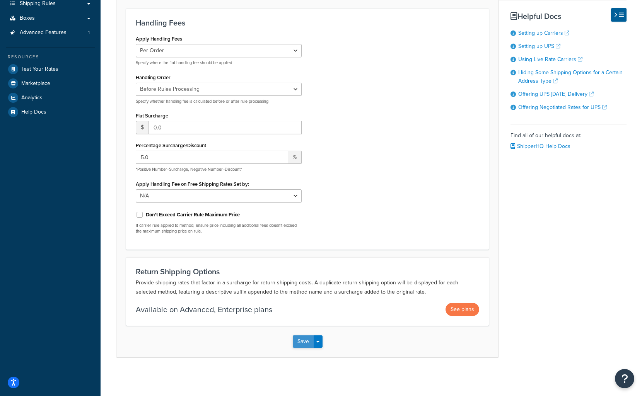
click at [302, 340] on button "Save" at bounding box center [303, 342] width 21 height 12
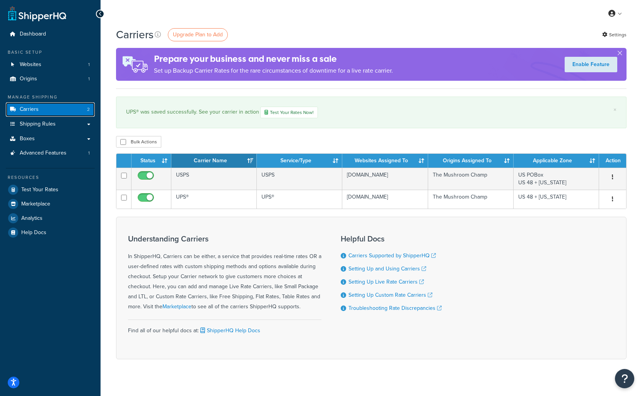
click at [50, 109] on link "Carriers 2" at bounding box center [50, 109] width 89 height 14
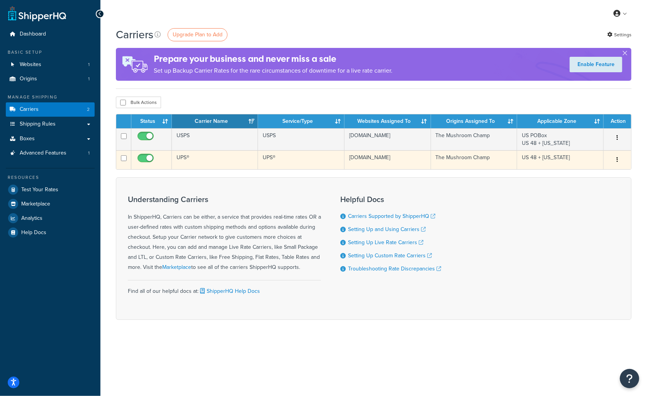
click at [211, 161] on td "UPS®" at bounding box center [215, 159] width 87 height 19
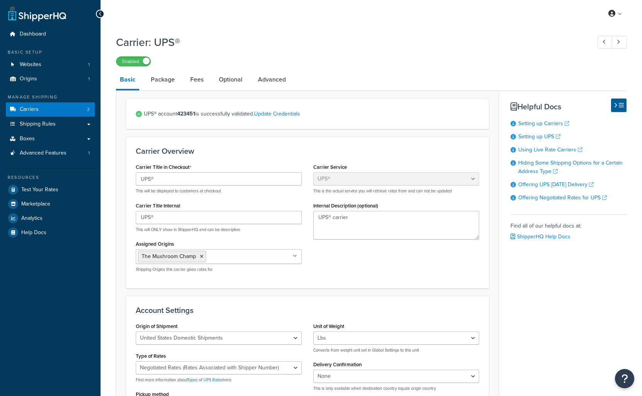
select select "ups"
click at [201, 82] on link "Fees" at bounding box center [196, 79] width 21 height 19
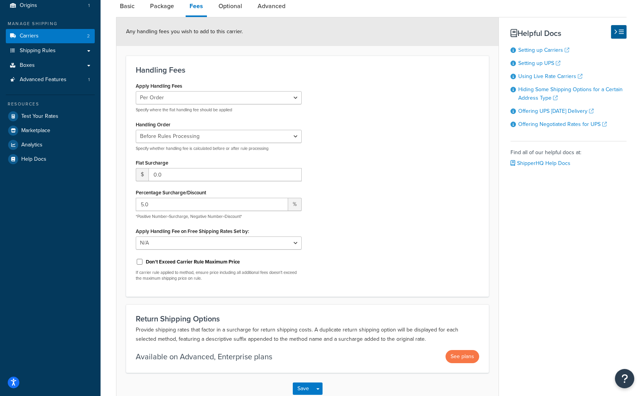
scroll to position [77, 0]
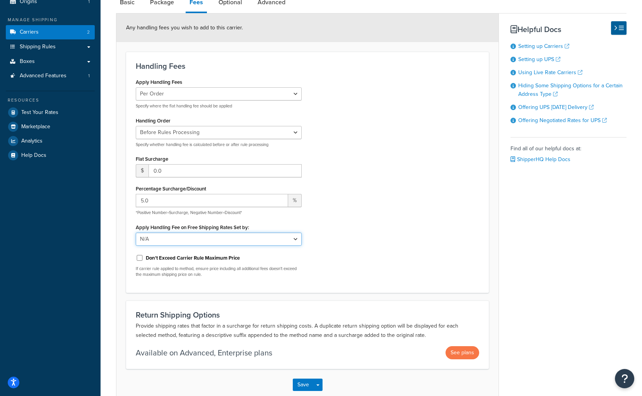
click at [217, 238] on select "N/A Fixed/Free Shipping Methods Free Promotion Rules All Free Shipping" at bounding box center [219, 239] width 166 height 13
select select "RULES"
click at [136, 233] on select "N/A Fixed/Free Shipping Methods Free Promotion Rules All Free Shipping" at bounding box center [219, 239] width 166 height 13
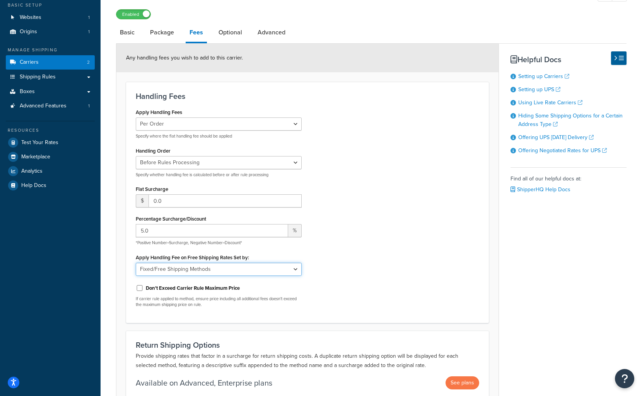
scroll to position [43, 0]
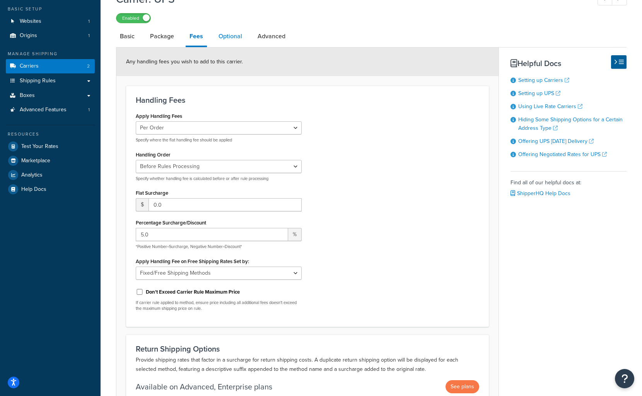
click at [232, 37] on link "Optional" at bounding box center [230, 36] width 31 height 19
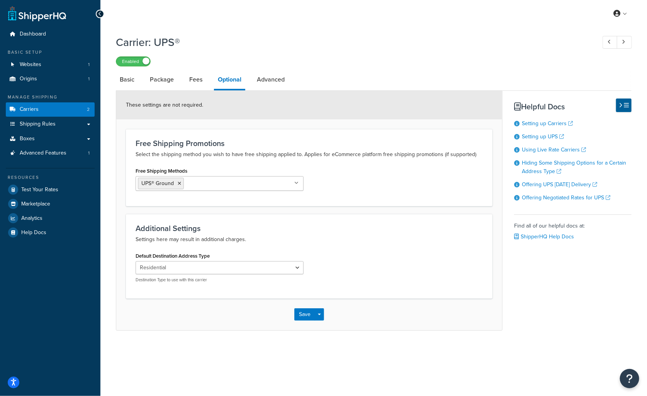
click at [232, 185] on input "Free Shipping Methods" at bounding box center [220, 183] width 68 height 9
click at [243, 158] on p "Select the shipping method you wish to have free shipping applied to. Applies f…" at bounding box center [310, 154] width 348 height 9
click at [264, 81] on link "Advanced" at bounding box center [271, 79] width 36 height 19
select select "false"
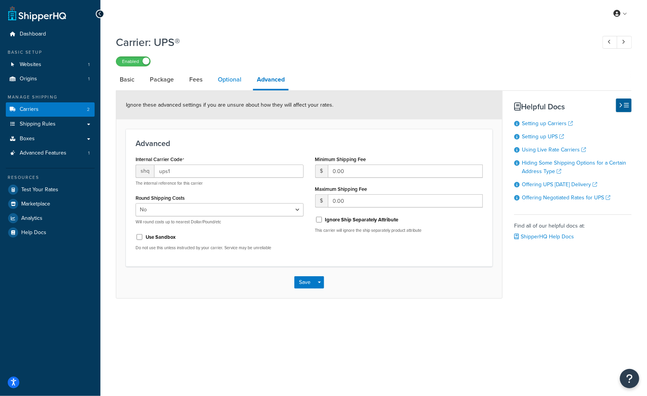
click at [226, 77] on link "Optional" at bounding box center [229, 79] width 31 height 19
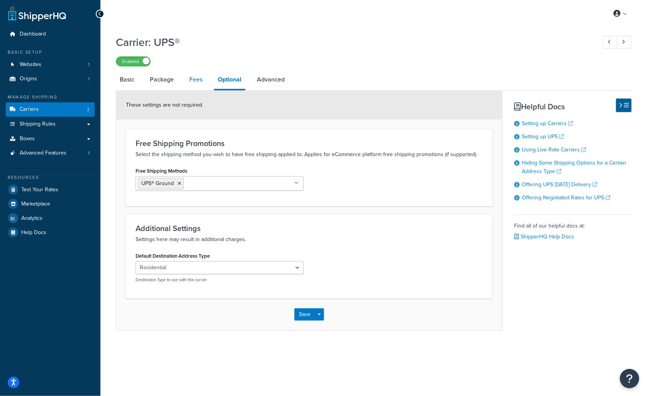
click at [204, 79] on link "Fees" at bounding box center [196, 79] width 21 height 19
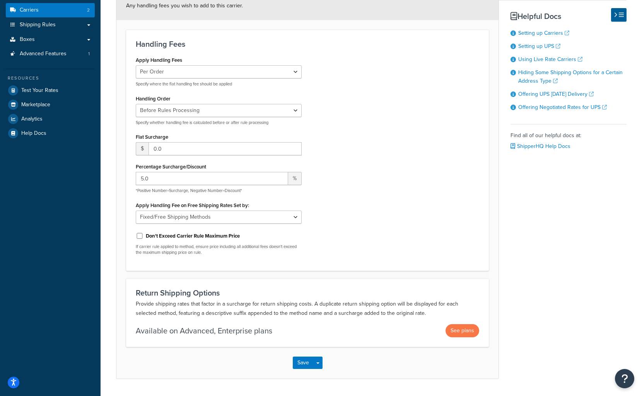
scroll to position [121, 0]
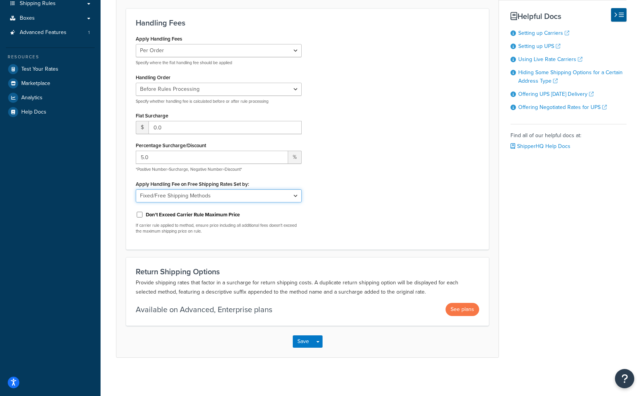
click at [278, 198] on select "N/A Fixed/Free Shipping Methods Free Promotion Rules All Free Shipping" at bounding box center [219, 195] width 166 height 13
click at [386, 213] on div "Apply Handling Fees Per Order Per Item Per Package Specify where the flat handl…" at bounding box center [307, 136] width 355 height 207
drag, startPoint x: 136, startPoint y: 182, endPoint x: 307, endPoint y: 184, distance: 170.5
click at [252, 182] on div "Apply Handling Fee on Free Shipping Rates Set by: N/A Fixed/Free Shipping Metho…" at bounding box center [219, 191] width 166 height 24
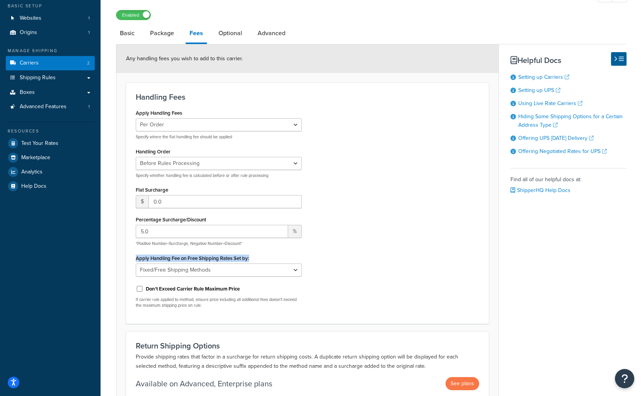
scroll to position [43, 0]
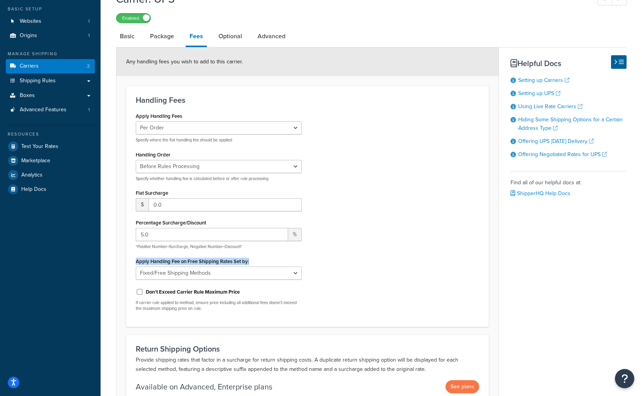
copy label "Apply Handling Fee on Free Shipping Rates Set by:"
click at [241, 272] on select "N/A Fixed/Free Shipping Methods Free Promotion Rules All Free Shipping" at bounding box center [219, 273] width 166 height 13
click at [349, 226] on div "Apply Handling Fees Per Order Per Item Per Package Specify where the flat handl…" at bounding box center [307, 214] width 355 height 207
drag, startPoint x: 212, startPoint y: 154, endPoint x: 212, endPoint y: 160, distance: 5.4
click at [212, 155] on div "Handling Order Before Rules Processing After Rules Processing Specify whether h…" at bounding box center [219, 165] width 166 height 32
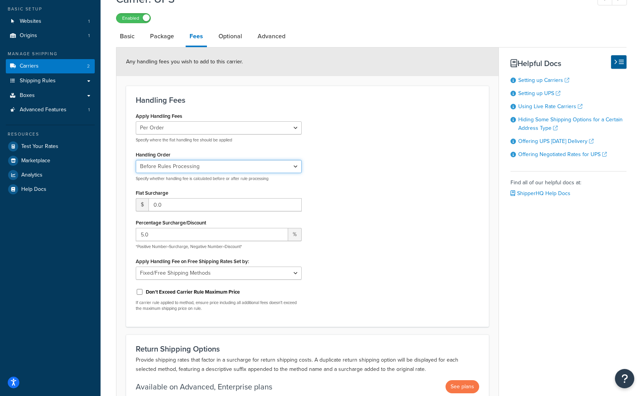
click at [212, 162] on select "Before Rules Processing After Rules Processing" at bounding box center [219, 166] width 166 height 13
click at [117, 166] on form "Any handling fees you wish to add to this carrier. Handling Fees Apply Handling…" at bounding box center [307, 241] width 382 height 387
click at [244, 276] on select "N/A Fixed/Free Shipping Methods Free Promotion Rules All Free Shipping" at bounding box center [219, 273] width 166 height 13
select select "NONE"
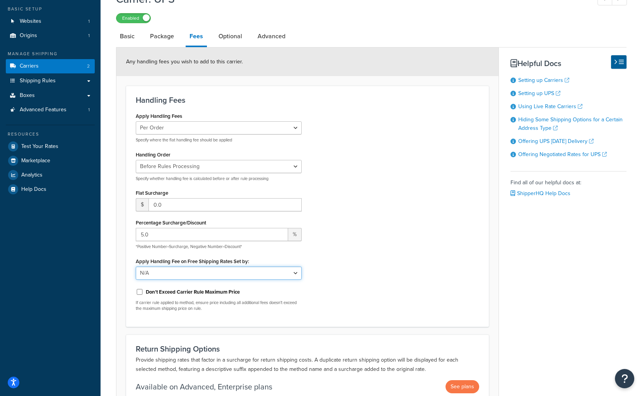
click at [136, 267] on select "N/A Fixed/Free Shipping Methods Free Promotion Rules All Free Shipping" at bounding box center [219, 273] width 166 height 13
click at [359, 289] on div "Apply Handling Fees Per Order Per Item Per Package Specify where the flat handl…" at bounding box center [307, 214] width 355 height 207
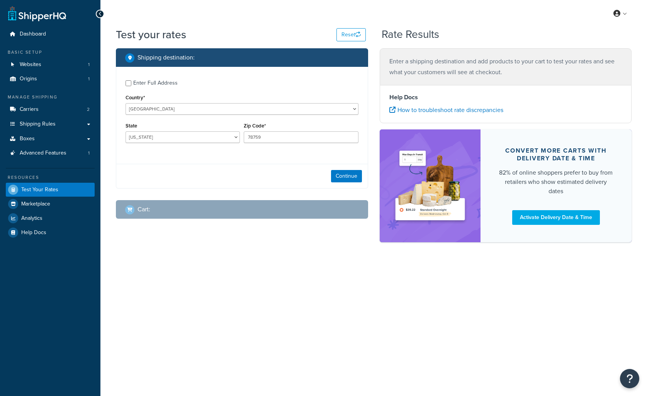
select select "TX"
click at [170, 85] on div "Enter Full Address" at bounding box center [155, 83] width 44 height 11
click at [131, 85] on input "Enter Full Address" at bounding box center [129, 83] width 6 height 6
checkbox input "true"
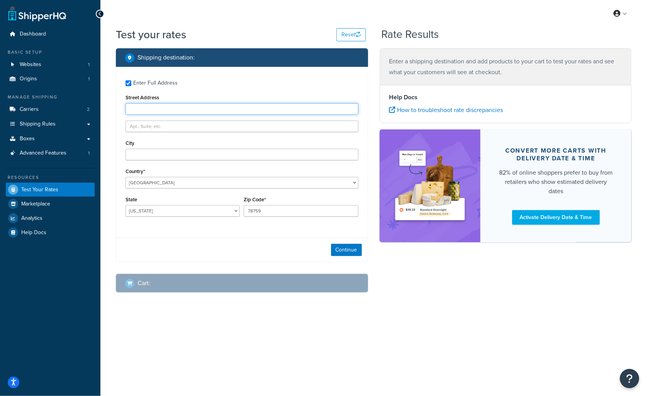
click at [168, 111] on input "Street Address" at bounding box center [242, 109] width 233 height 12
paste input "Apply Handling Fee on Free Shipping Rates Set by:"
type input "Apply Handling Fee on Free Shipping Rates Set by:"
drag, startPoint x: 255, startPoint y: 106, endPoint x: 46, endPoint y: 95, distance: 209.1
click at [46, 95] on div "Dashboard Basic Setup Websites 1 Origins 1 Manage Shipping Carriers 2 Shipping …" at bounding box center [323, 198] width 647 height 396
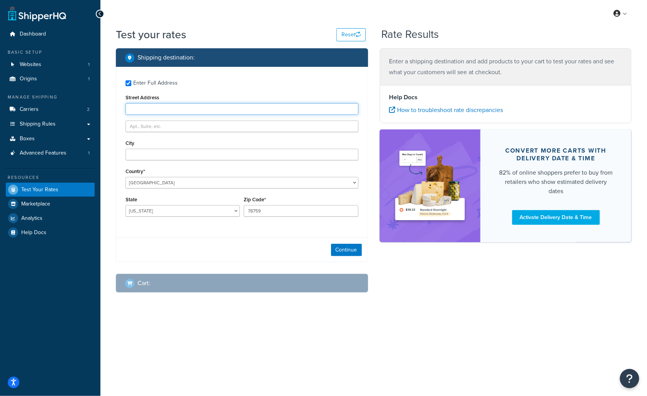
paste input "George Strother, 14002 W 73rd St, Shawnee Kansas 66216, United States, +1816656…"
drag, startPoint x: 249, startPoint y: 109, endPoint x: 337, endPoint y: 112, distance: 88.2
click at [336, 112] on input "George Strother, 14002 W 73rd St, Shawnee Kansas 66216, United States, +1816656…" at bounding box center [242, 109] width 233 height 12
type input "George Strother, 14002 W 73rd St, Shawnee Kansas"
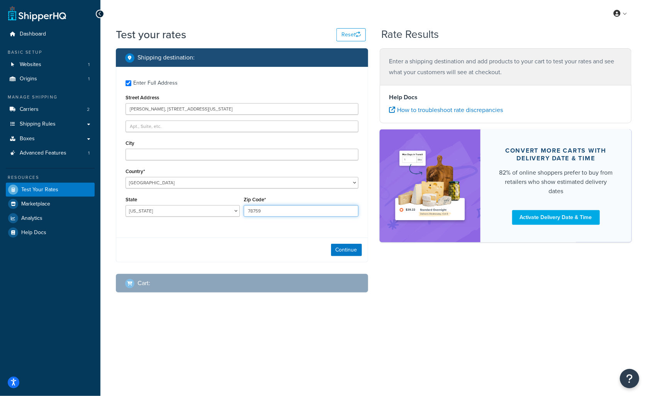
click at [269, 215] on input "78759" at bounding box center [301, 211] width 114 height 12
paste input "66216"
type input "66216"
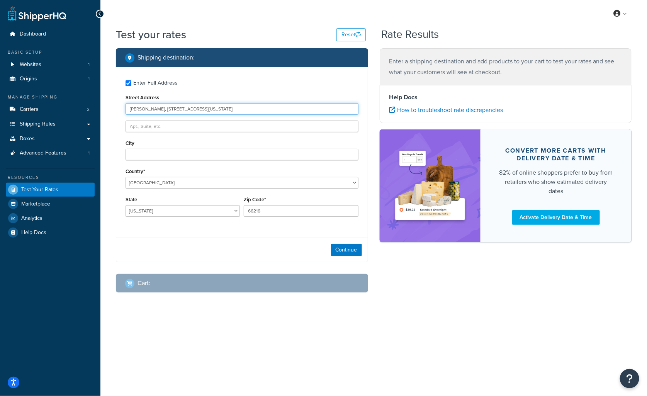
click at [228, 111] on input "George Strother, 14002 W 73rd St, Shawnee Kansas" at bounding box center [242, 109] width 233 height 12
type input "George Strother, 14002 W 73rd St, Shawnee"
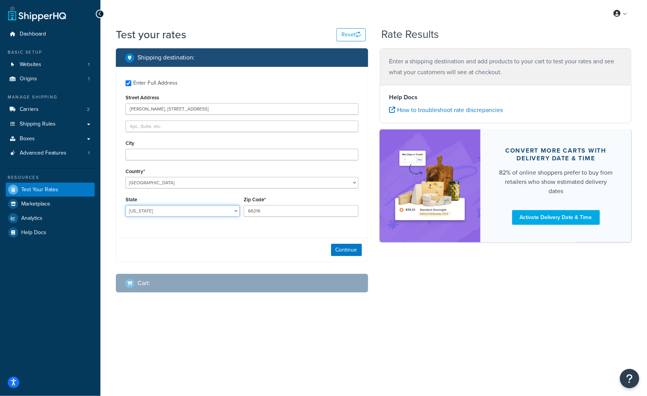
click at [170, 208] on select "Alabama Alaska American Samoa Arizona Arkansas Armed Forces Americas Armed Forc…" at bounding box center [183, 211] width 114 height 12
select select "KS"
click at [126, 206] on select "Alabama Alaska American Samoa Arizona Arkansas Armed Forces Americas Armed Forc…" at bounding box center [183, 211] width 114 height 12
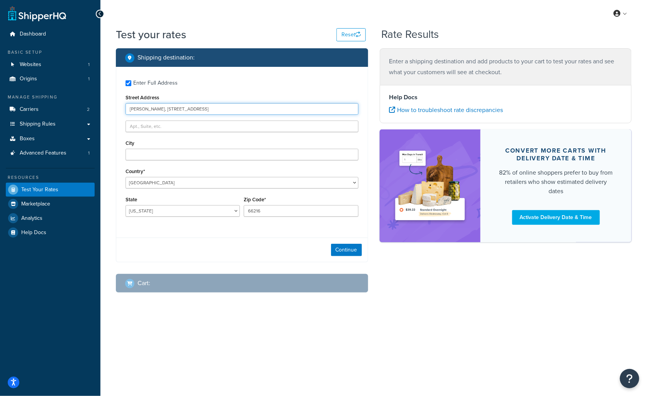
click at [207, 112] on input "George Strother, 14002 W 73rd St, Shawnee" at bounding box center [242, 109] width 233 height 12
type input "George Strother, 14002 W 73rd St,"
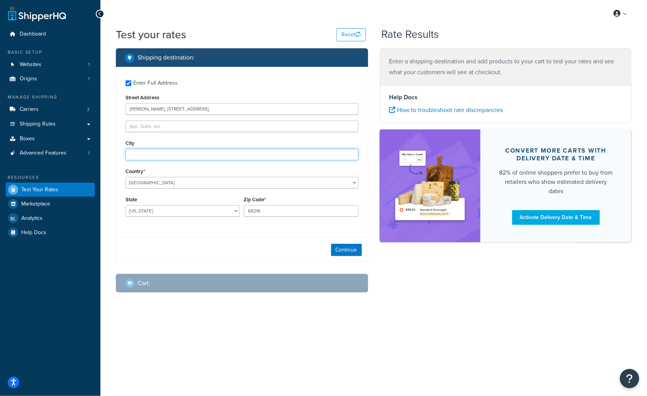
click at [196, 155] on input "City" at bounding box center [242, 155] width 233 height 12
paste input "Shawnee"
type input "Shawnee"
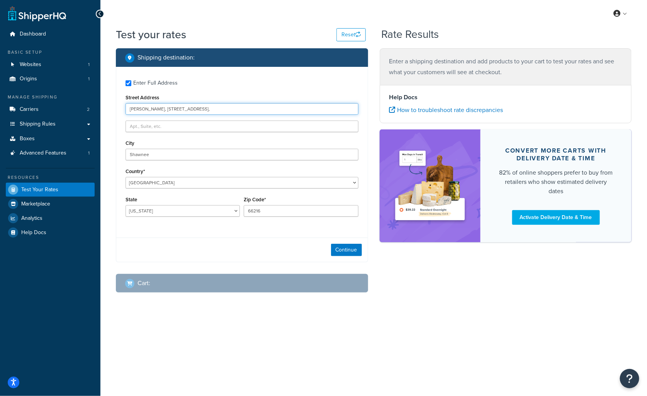
drag, startPoint x: 197, startPoint y: 109, endPoint x: 227, endPoint y: 110, distance: 29.8
click at [223, 110] on input "George Strother, 14002 W 73rd St," at bounding box center [242, 109] width 233 height 12
drag, startPoint x: 164, startPoint y: 111, endPoint x: 92, endPoint y: 111, distance: 71.9
click at [93, 111] on div "Dashboard Basic Setup Websites 1 Origins 1 Manage Shipping Carriers 2 Shipping …" at bounding box center [323, 198] width 647 height 396
type input "14002 W 73rd St"
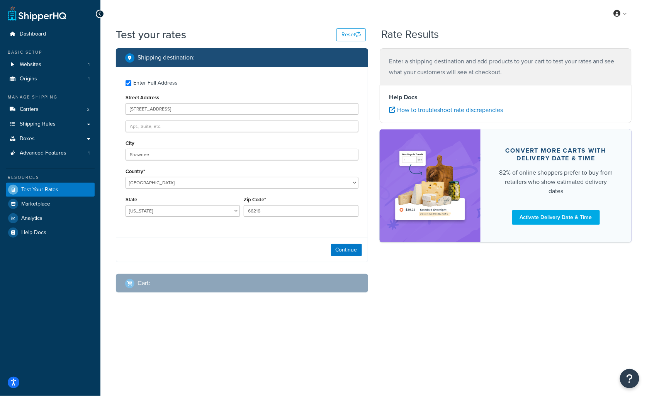
click at [201, 247] on div "Continue" at bounding box center [242, 250] width 252 height 24
click at [340, 249] on button "Continue" at bounding box center [346, 250] width 31 height 12
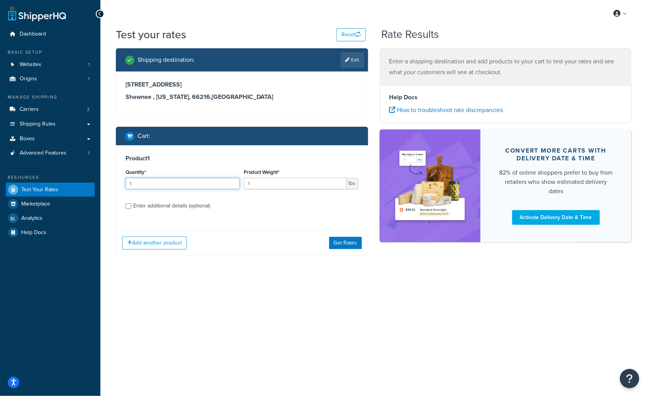
click at [185, 185] on input "1" at bounding box center [183, 184] width 114 height 12
type input "29"
click at [197, 205] on div "Enter additional details (optional)" at bounding box center [171, 206] width 77 height 11
click at [131, 205] on input "Enter additional details (optional)" at bounding box center [129, 206] width 6 height 6
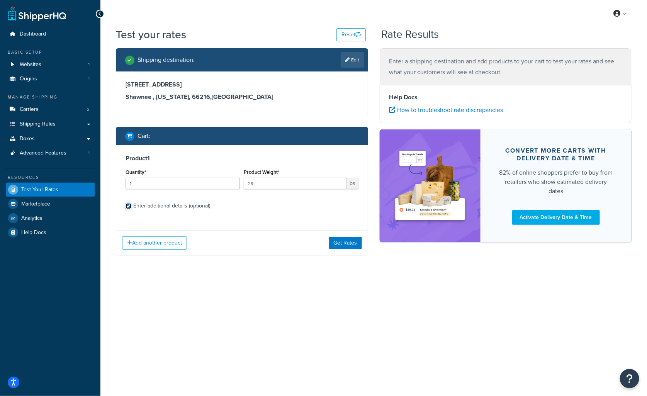
checkbox input "true"
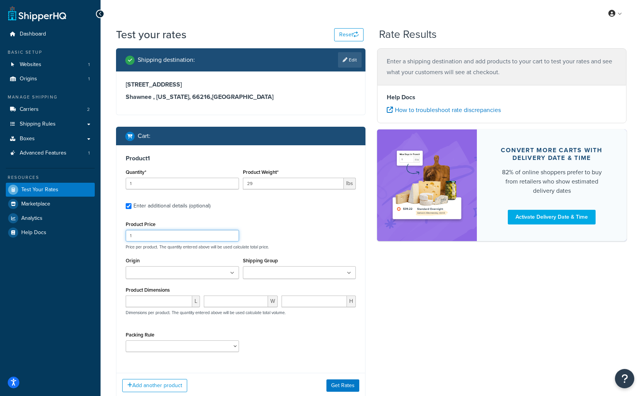
click at [199, 237] on input "1" at bounding box center [182, 236] width 113 height 12
type input "138"
click at [301, 225] on div "Product Price 138 Price per product. The quantity entered above will be used ca…" at bounding box center [241, 234] width 234 height 31
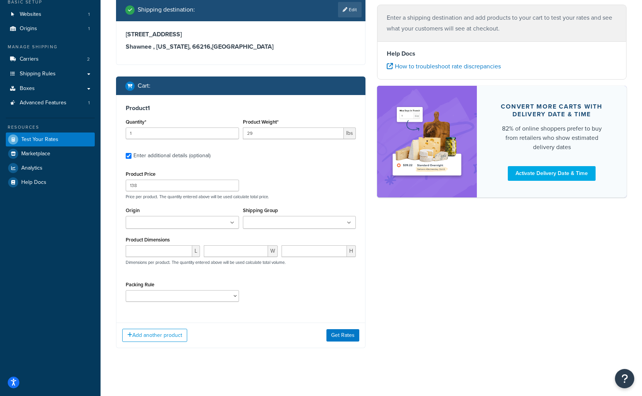
scroll to position [53, 0]
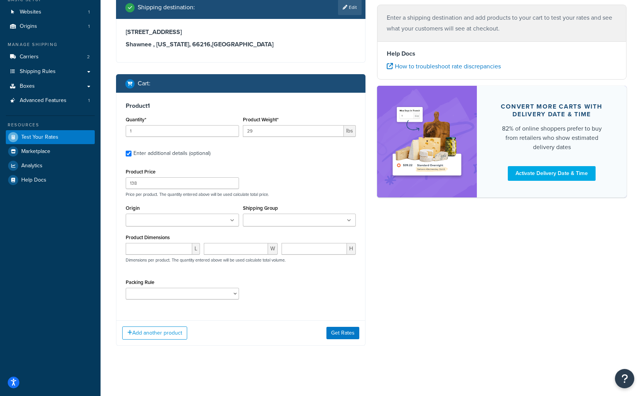
click at [181, 218] on input "Origin" at bounding box center [162, 220] width 68 height 9
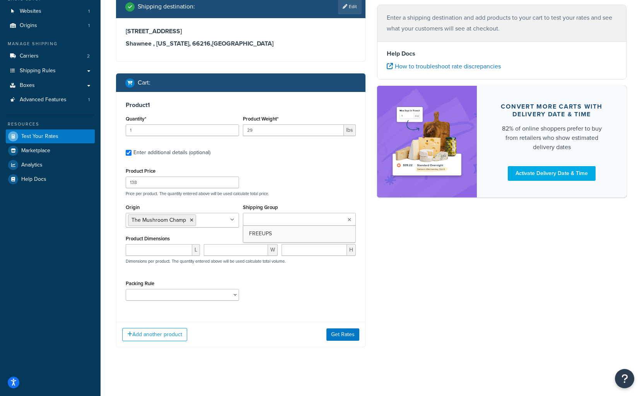
click at [264, 223] on input "Shipping Group" at bounding box center [279, 220] width 68 height 9
click at [190, 237] on div "Product Dimensions L W H Dimensions per product. The quantity entered above wil…" at bounding box center [241, 252] width 230 height 39
click at [161, 247] on input "number" at bounding box center [159, 250] width 66 height 12
type input "12"
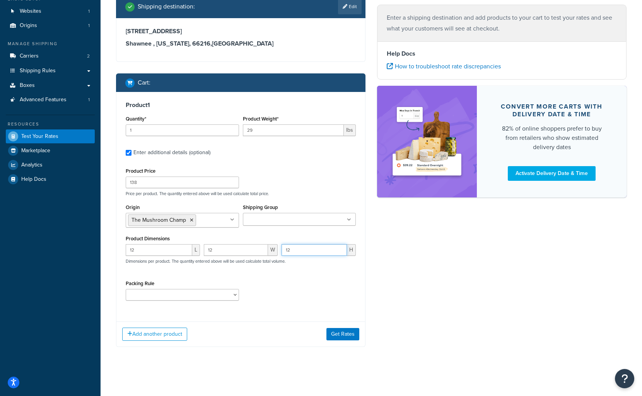
type input "12"
click at [343, 336] on button "Get Rates" at bounding box center [342, 334] width 33 height 12
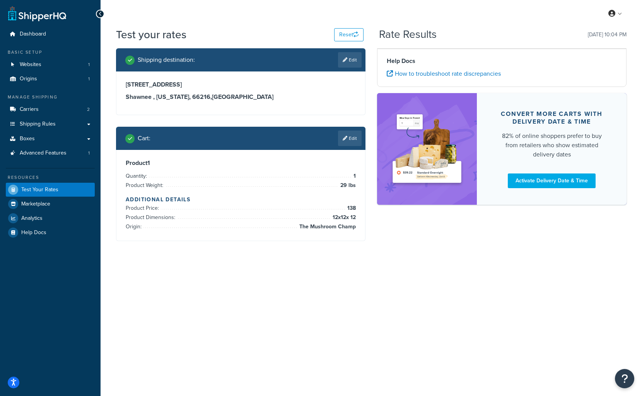
scroll to position [0, 0]
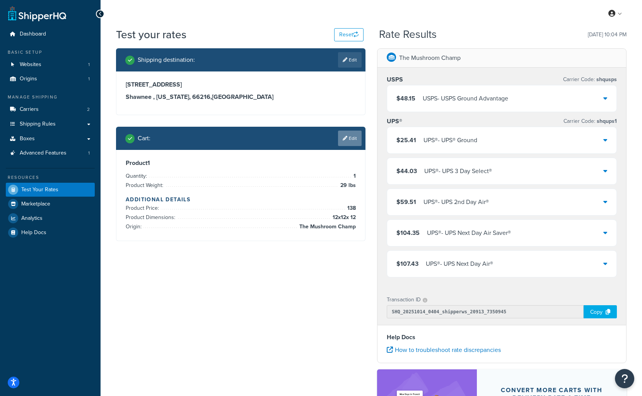
click at [348, 138] on link "Edit" at bounding box center [350, 138] width 24 height 15
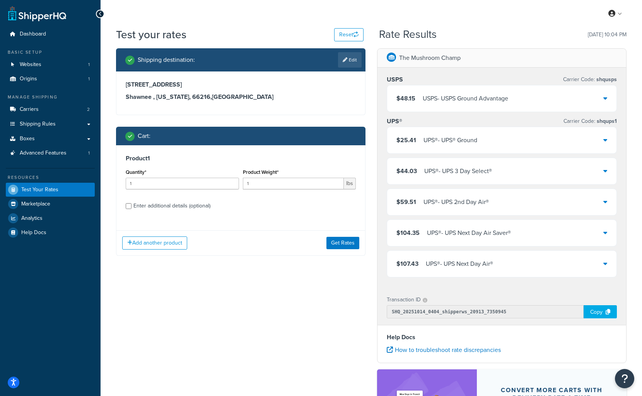
click at [159, 206] on div "Enter additional details (optional)" at bounding box center [171, 206] width 77 height 11
click at [131, 206] on input "Enter additional details (optional)" at bounding box center [129, 206] width 6 height 6
checkbox input "true"
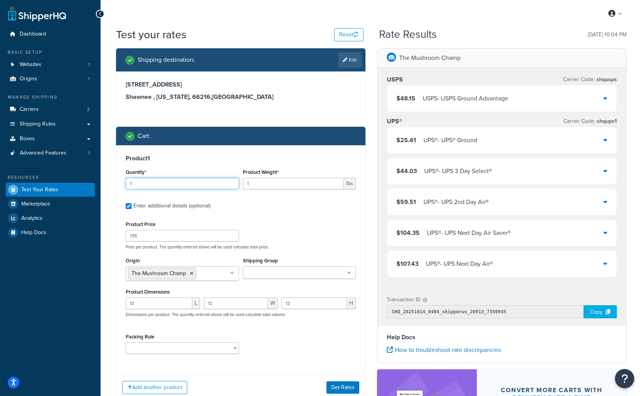
click at [181, 183] on input "1" at bounding box center [182, 184] width 113 height 12
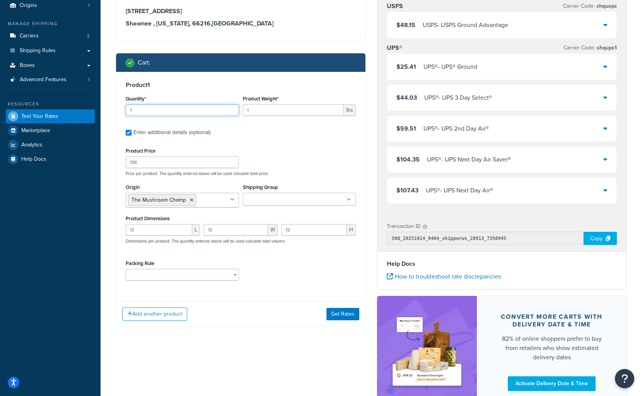
scroll to position [77, 0]
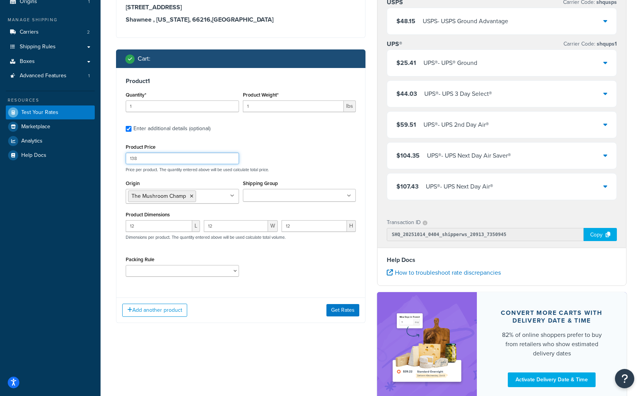
click at [174, 158] on input "138" at bounding box center [182, 159] width 113 height 12
type input "150"
click at [308, 130] on label "Enter additional details (optional)" at bounding box center [244, 128] width 222 height 12
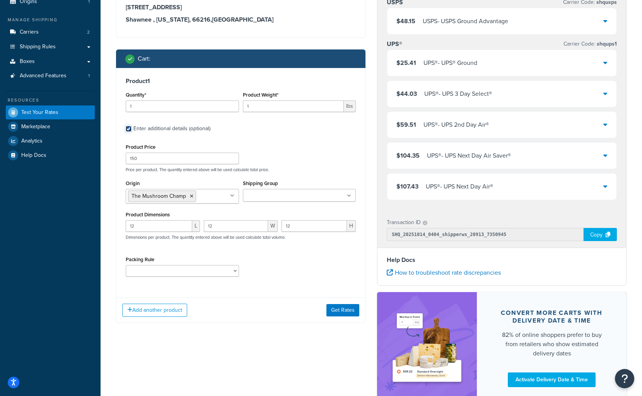
click at [131, 130] on input "Enter additional details (optional)" at bounding box center [129, 129] width 6 height 6
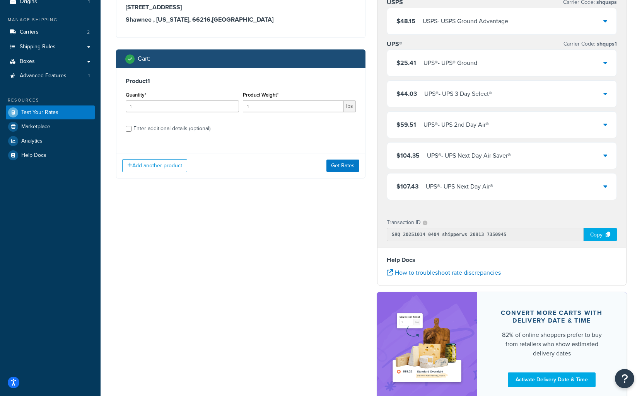
click at [199, 132] on div "Enter additional details (optional)" at bounding box center [171, 128] width 77 height 11
click at [131, 132] on input "Enter additional details (optional)" at bounding box center [129, 129] width 6 height 6
checkbox input "true"
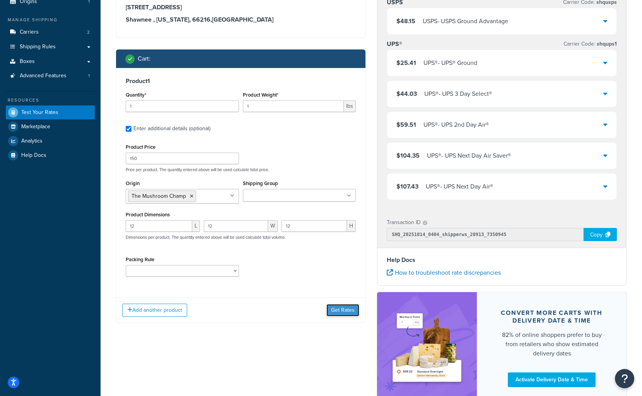
click at [347, 312] on button "Get Rates" at bounding box center [342, 310] width 33 height 12
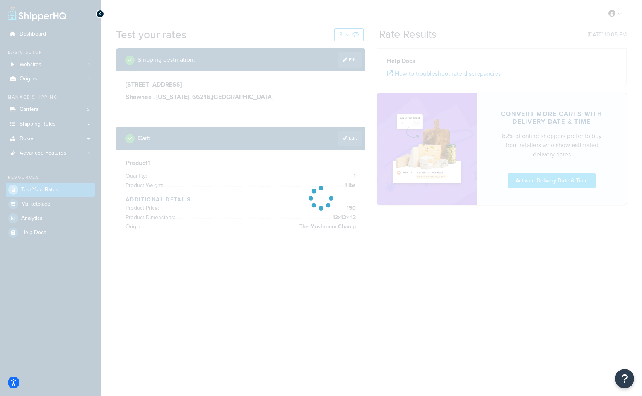
scroll to position [0, 0]
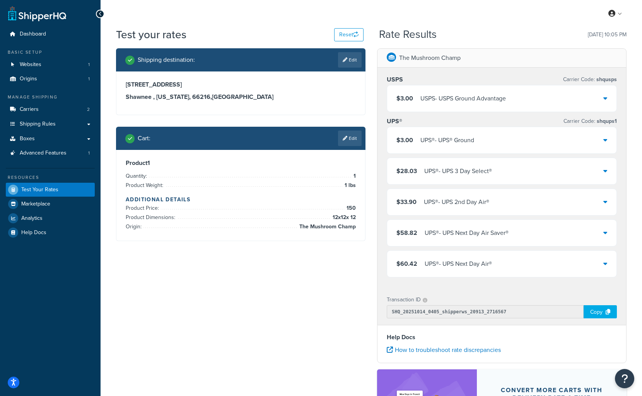
click at [607, 99] on icon at bounding box center [605, 98] width 4 height 6
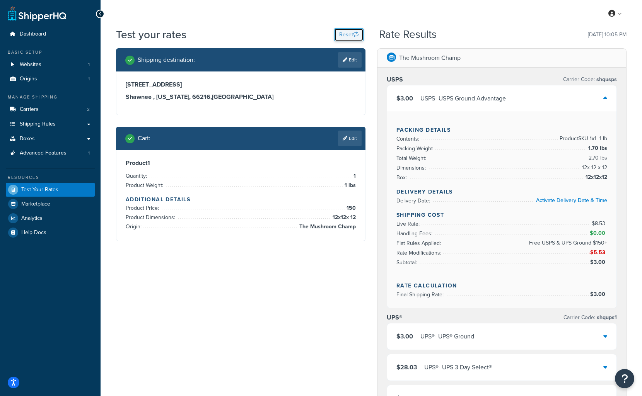
click at [340, 34] on button "Reset" at bounding box center [348, 34] width 29 height 13
select select "TX"
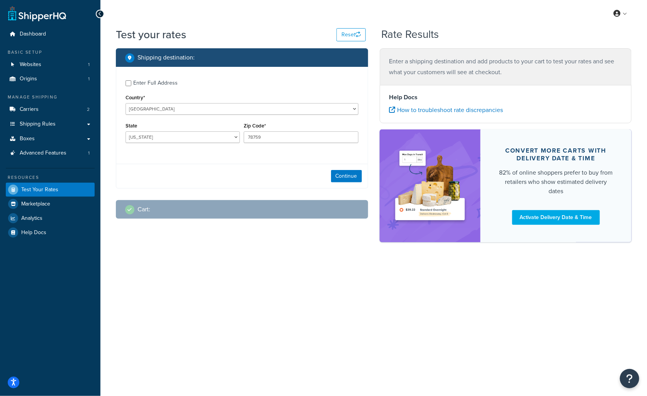
click at [150, 80] on div "Enter Full Address" at bounding box center [155, 83] width 44 height 11
click at [131, 80] on input "Enter Full Address" at bounding box center [129, 83] width 6 height 6
checkbox input "true"
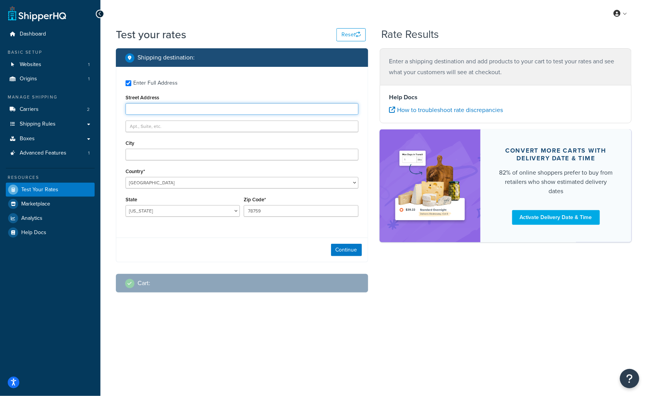
click at [189, 111] on input "Street Address" at bounding box center [242, 109] width 233 height 12
paste input "Shawnee"
type input "Shawnee"
drag, startPoint x: 180, startPoint y: 108, endPoint x: 81, endPoint y: 102, distance: 98.8
click at [75, 102] on div "Dashboard Basic Setup Websites 1 Origins 1 Manage Shipping Carriers 2 Shipping …" at bounding box center [323, 198] width 647 height 396
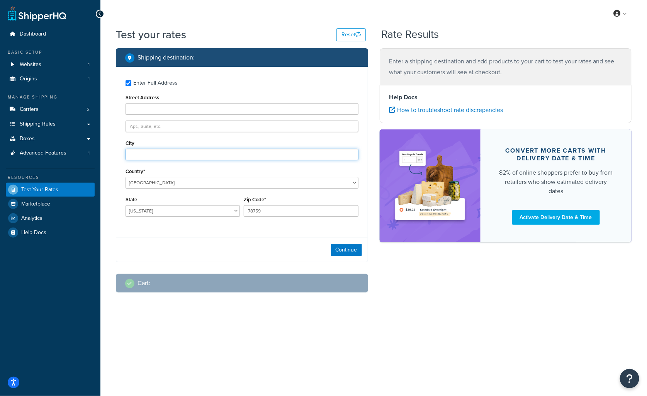
click at [161, 153] on input "City" at bounding box center [242, 155] width 233 height 12
paste input "Shawnee"
type input "Shawnee"
click at [155, 185] on select "United States United Kingdom Afghanistan Åland Islands Albania Algeria American…" at bounding box center [242, 183] width 233 height 12
click at [157, 185] on select "United States United Kingdom Afghanistan Åland Islands Albania Algeria American…" at bounding box center [242, 183] width 233 height 12
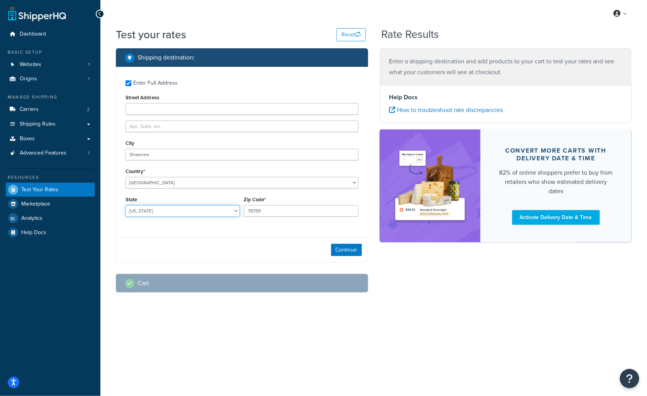
click at [150, 208] on select "Alabama Alaska American Samoa Arizona Arkansas Armed Forces Americas Armed Forc…" at bounding box center [183, 211] width 114 height 12
select select "KS"
click at [126, 206] on select "Alabama Alaska American Samoa Arizona Arkansas Armed Forces Americas Armed Forc…" at bounding box center [183, 211] width 114 height 12
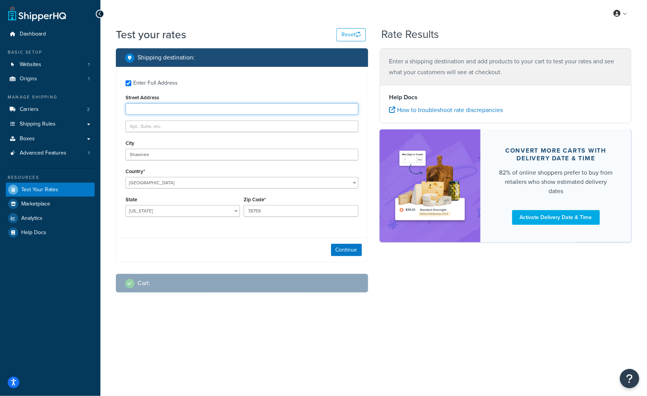
click at [165, 103] on input "Street Address" at bounding box center [242, 109] width 233 height 12
paste input "George Strother, 14002 W 73rd St, Shawnee Kansas 66216, United States, +1816656…"
drag, startPoint x: 164, startPoint y: 108, endPoint x: 106, endPoint y: 107, distance: 58.8
click at [107, 107] on div "Test your rates Reset Rate Results Shipping destination : Enter Full Address St…" at bounding box center [374, 175] width 547 height 297
drag, startPoint x: 245, startPoint y: 109, endPoint x: 312, endPoint y: 107, distance: 66.9
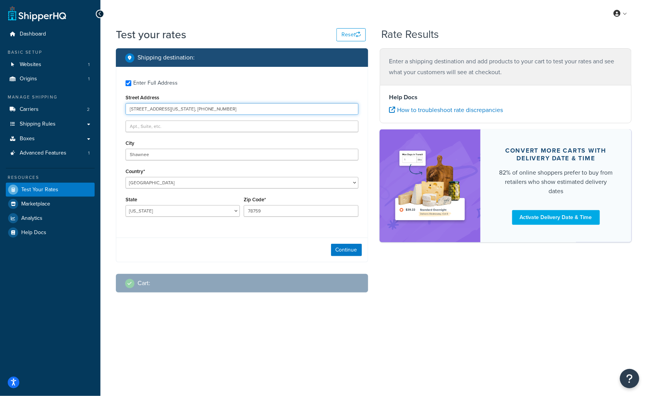
click at [312, 107] on input "14002 W 73rd St, Shawnee Kansas 66216, United States, +18166569425" at bounding box center [242, 109] width 233 height 12
click at [205, 108] on input "14002 W 73rd St, Shawnee Kansas 66216" at bounding box center [242, 109] width 233 height 12
click at [206, 108] on input "14002 W 73rd St, Shawnee Kansas 66216" at bounding box center [242, 109] width 233 height 12
type input "14002 W 73rd St, Shawnee Kansas"
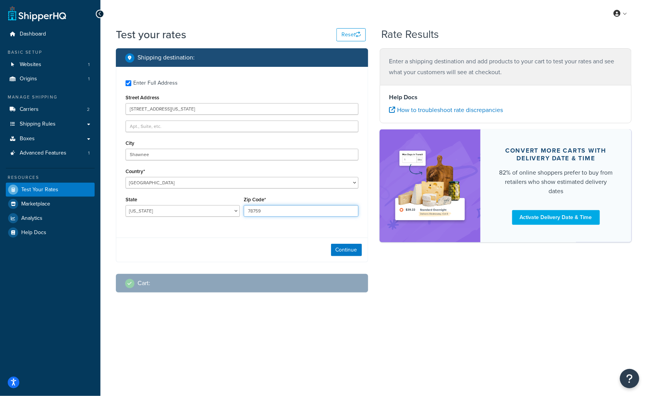
click at [271, 205] on input "78759" at bounding box center [301, 211] width 114 height 12
click at [271, 206] on input "78759" at bounding box center [301, 211] width 114 height 12
paste input "66216"
type input "66216"
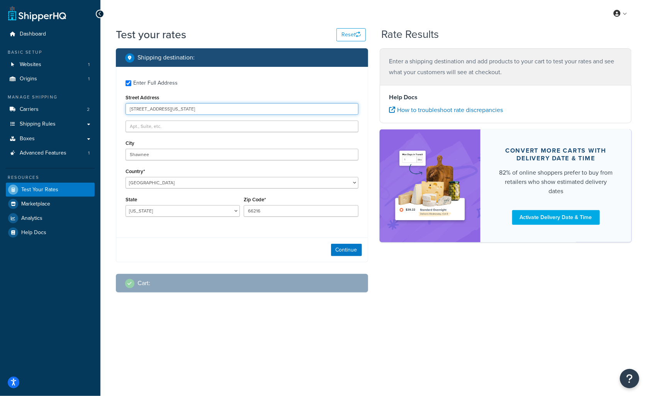
click at [209, 107] on input "14002 W 73rd St, Shawnee Kansas" at bounding box center [242, 109] width 233 height 12
drag, startPoint x: 196, startPoint y: 110, endPoint x: 168, endPoint y: 112, distance: 27.5
click at [164, 112] on input "14002 W 73rd St, Shawnee Kansas" at bounding box center [242, 109] width 233 height 12
type input "14002 W 73rd St"
click at [221, 235] on div "Enter Full Address Street Address 14002 W 73rd St City Shawnee Country* United …" at bounding box center [242, 165] width 252 height 196
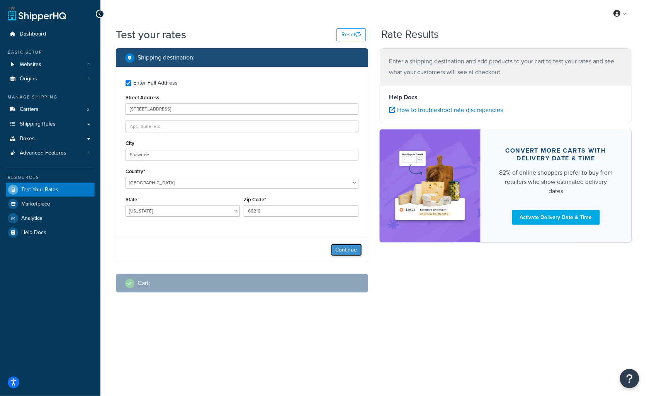
drag, startPoint x: 343, startPoint y: 247, endPoint x: 338, endPoint y: 247, distance: 5.0
click at [343, 247] on button "Continue" at bounding box center [346, 250] width 31 height 12
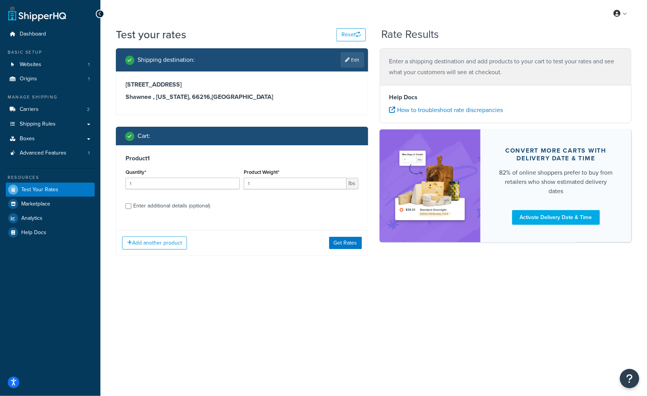
click at [155, 205] on div "Enter additional details (optional)" at bounding box center [171, 206] width 77 height 11
click at [131, 205] on input "Enter additional details (optional)" at bounding box center [129, 206] width 6 height 6
checkbox input "true"
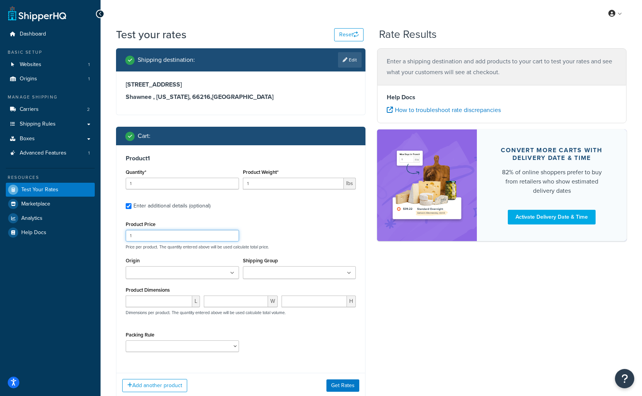
click at [177, 236] on input "1" at bounding box center [182, 236] width 113 height 12
type input "150"
drag, startPoint x: 192, startPoint y: 283, endPoint x: 187, endPoint y: 291, distance: 9.7
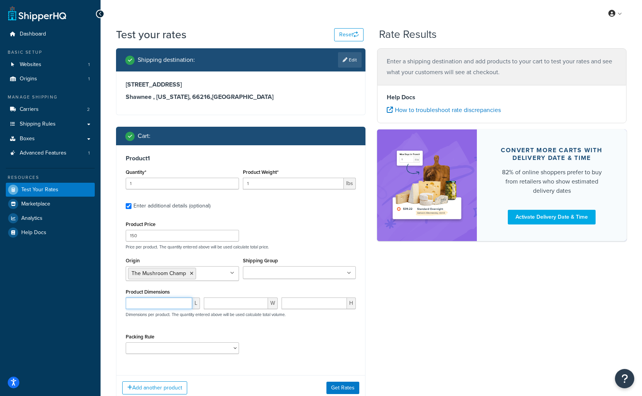
click at [171, 299] on input "number" at bounding box center [159, 304] width 66 height 12
type input "12"
click at [274, 185] on input "1" at bounding box center [293, 184] width 101 height 12
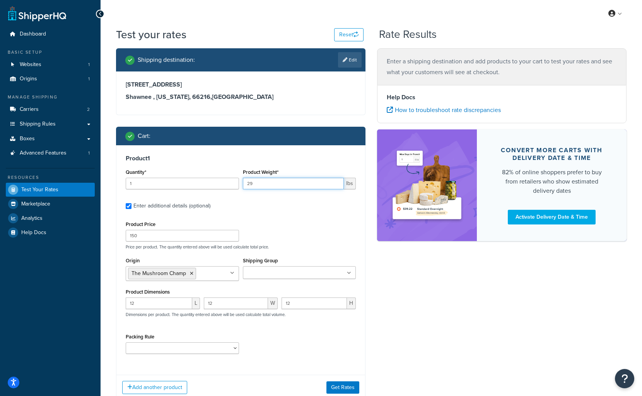
type input "29"
click at [408, 305] on div "Shipping destination : Edit 14002 W 73rd St Shawnee , Kansas, 66216 , United St…" at bounding box center [371, 230] width 522 height 364
click at [278, 356] on div "Packing Rule A-SPLIT10 C-SPLIT10 C-SPLIT12 G-SPLIT10 G-SPLIT12" at bounding box center [241, 346] width 234 height 28
click at [204, 346] on select "A-SPLIT10 C-SPLIT10 C-SPLIT12 G-SPLIT10 G-SPLIT12" at bounding box center [182, 348] width 113 height 12
click at [209, 345] on select "A-SPLIT10 C-SPLIT10 C-SPLIT12 G-SPLIT10 G-SPLIT12" at bounding box center [182, 348] width 113 height 12
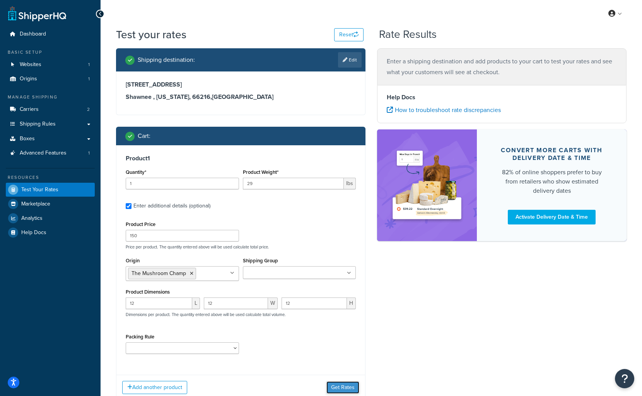
click at [345, 386] on button "Get Rates" at bounding box center [342, 388] width 33 height 12
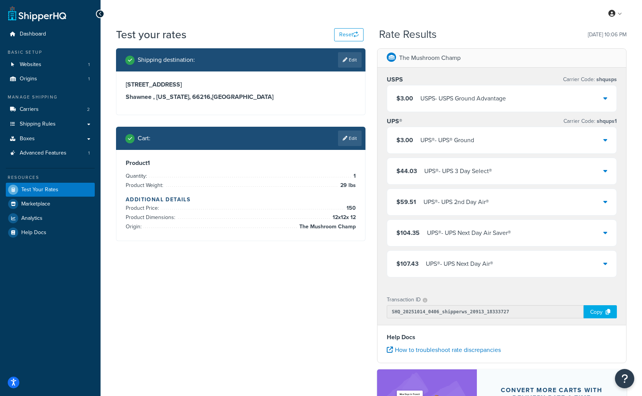
click at [601, 169] on div "$44.03 UPS® - UPS 3 Day Select®" at bounding box center [501, 171] width 229 height 26
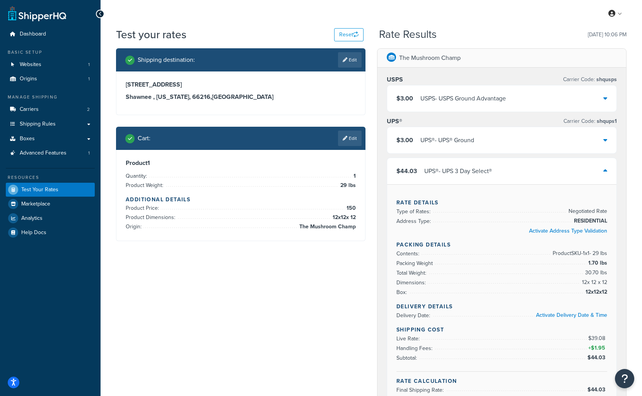
click at [607, 169] on div "$44.03 UPS® - UPS 3 Day Select®" at bounding box center [501, 171] width 229 height 26
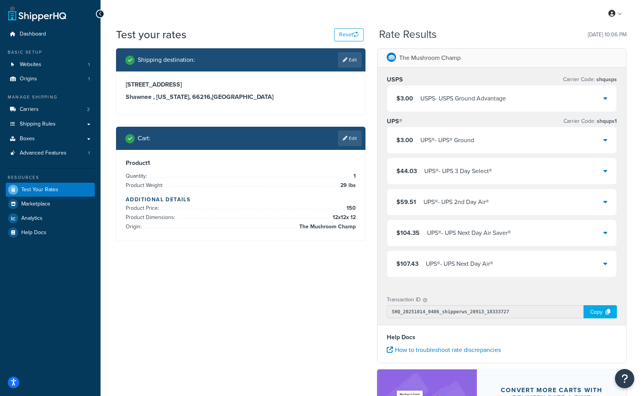
click at [610, 141] on div "$3.00 UPS® - UPS® Ground" at bounding box center [501, 140] width 229 height 26
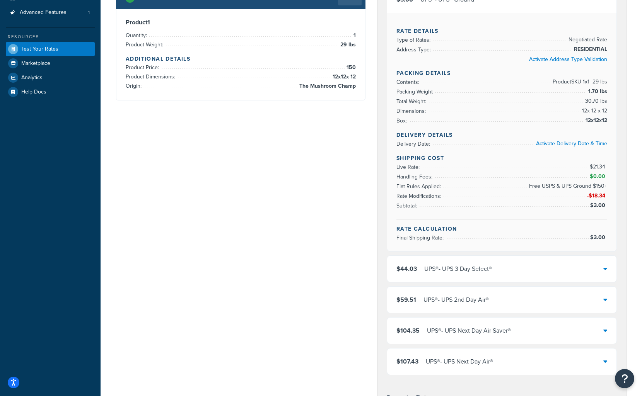
scroll to position [155, 0]
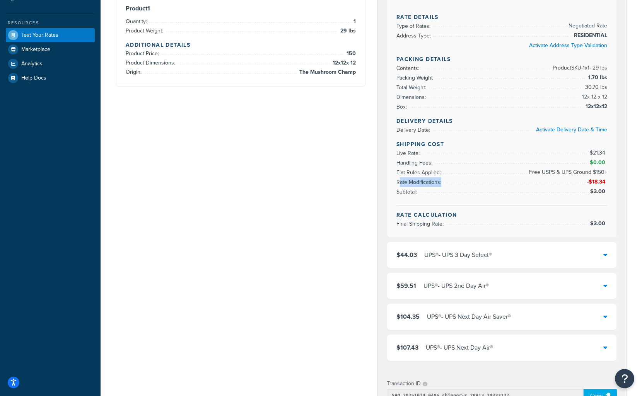
drag, startPoint x: 398, startPoint y: 169, endPoint x: 617, endPoint y: 170, distance: 218.4
click at [617, 170] on div "USPS Carrier Code: shqusps $3.00 USPS - USPS Ground Advantage UPS® Carrier Code…" at bounding box center [501, 142] width 249 height 459
click at [618, 170] on div "USPS Carrier Code: shqusps $3.00 USPS - USPS Ground Advantage UPS® Carrier Code…" at bounding box center [501, 142] width 249 height 459
click at [608, 167] on div "Rate Details Type of Rates: Negotiated Rate Address Type: RESIDENTIAL Activate …" at bounding box center [501, 118] width 229 height 238
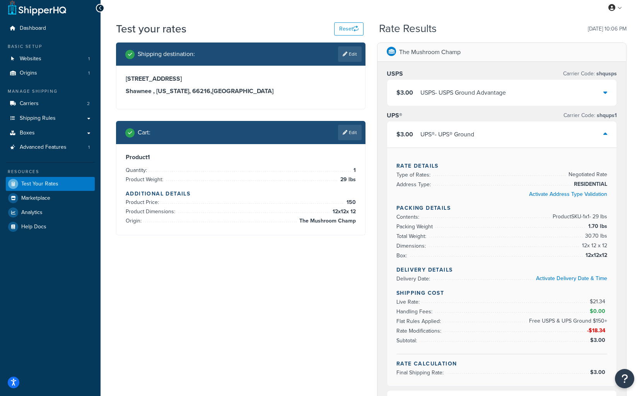
scroll to position [0, 0]
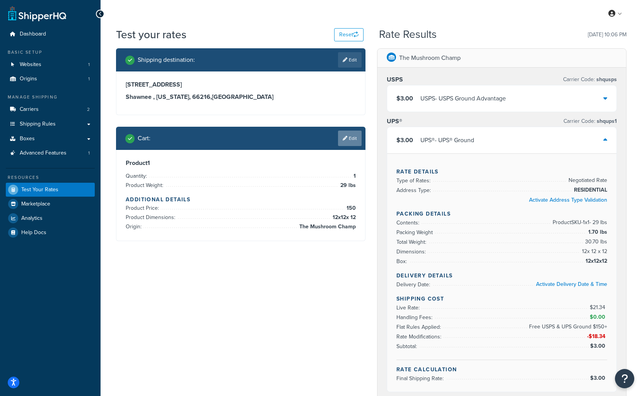
click at [348, 140] on link "Edit" at bounding box center [350, 138] width 24 height 15
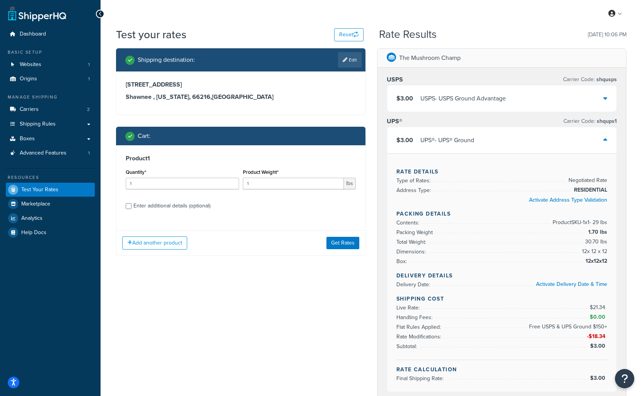
click at [179, 203] on div "Enter additional details (optional)" at bounding box center [171, 206] width 77 height 11
click at [131, 203] on input "Enter additional details (optional)" at bounding box center [129, 206] width 6 height 6
checkbox input "true"
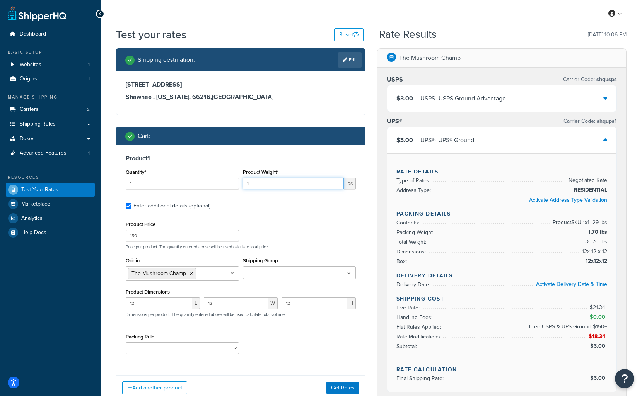
drag, startPoint x: 273, startPoint y: 182, endPoint x: 224, endPoint y: 182, distance: 49.1
click at [224, 182] on div "Quantity* 1 Product Weight* 1 lbs" at bounding box center [241, 181] width 234 height 28
type input "29"
click at [325, 217] on div "Product 1 Quantity* 1 Product Weight* 29 lbs Enter additional details (optional…" at bounding box center [240, 257] width 249 height 224
click at [345, 386] on button "Get Rates" at bounding box center [342, 388] width 33 height 12
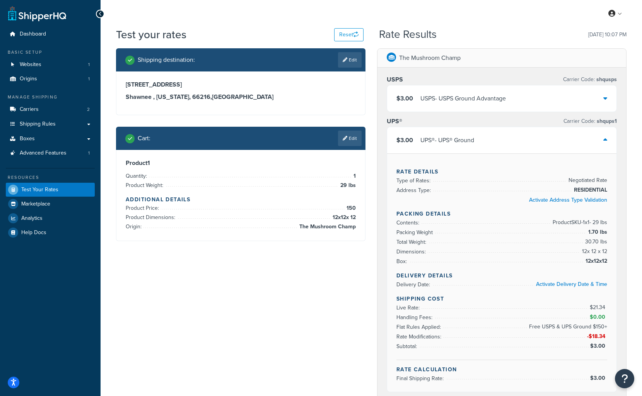
click at [605, 98] on icon at bounding box center [605, 98] width 4 height 6
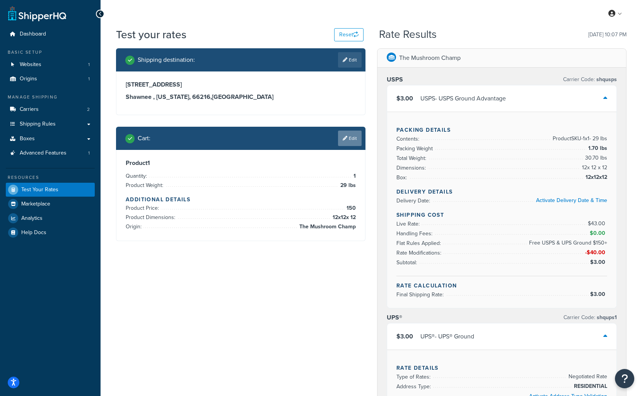
click at [344, 136] on icon at bounding box center [344, 138] width 5 height 5
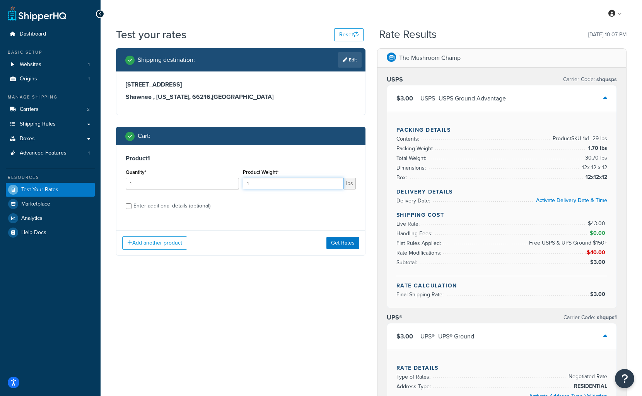
click at [278, 183] on input "1" at bounding box center [293, 184] width 101 height 12
click at [278, 184] on input "1" at bounding box center [293, 184] width 101 height 12
type input "29"
drag, startPoint x: 278, startPoint y: 186, endPoint x: 198, endPoint y: 206, distance: 82.5
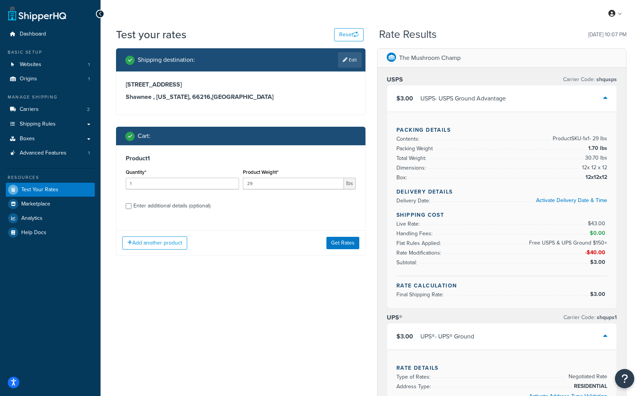
click at [198, 206] on div "Enter additional details (optional)" at bounding box center [171, 206] width 77 height 11
click at [131, 206] on input "Enter additional details (optional)" at bounding box center [129, 206] width 6 height 6
checkbox input "true"
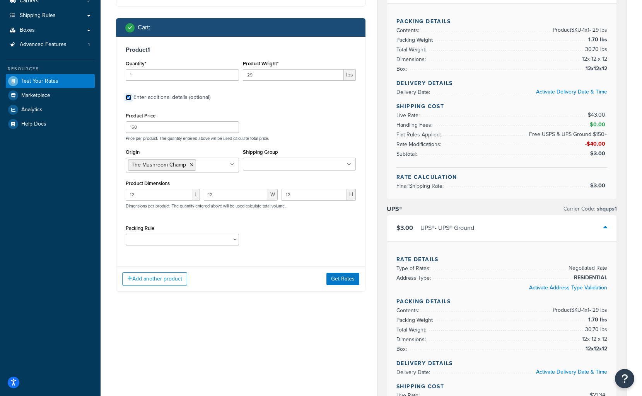
scroll to position [155, 0]
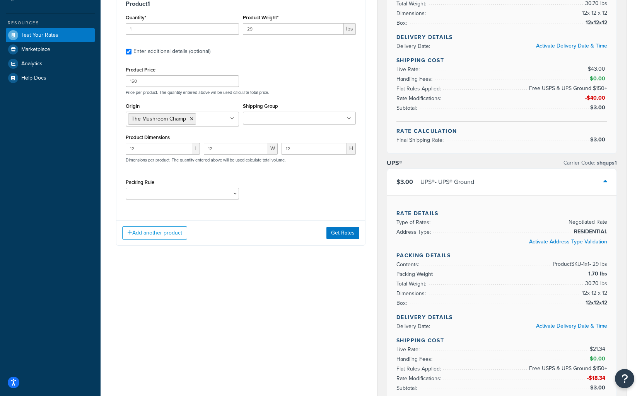
click at [270, 257] on div "Shipping destination : Edit 14002 W 73rd St Shawnee , Kansas, 66216 , United St…" at bounding box center [240, 76] width 261 height 364
click at [333, 232] on button "Get Rates" at bounding box center [342, 233] width 33 height 12
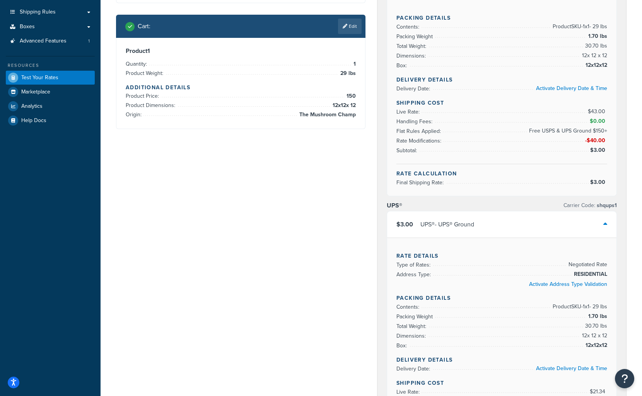
scroll to position [0, 0]
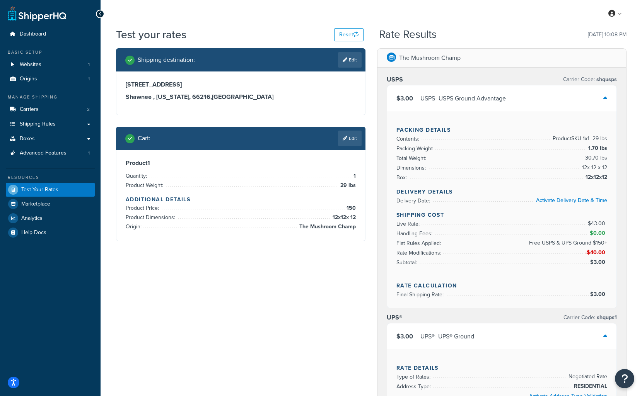
click at [202, 95] on h3 "Shawnee , Kansas, 66216 , United States" at bounding box center [241, 97] width 230 height 8
click at [254, 94] on h3 "Shawnee , Kansas, 66216 , United States" at bounding box center [241, 97] width 230 height 8
click at [344, 32] on button "Reset" at bounding box center [348, 34] width 29 height 13
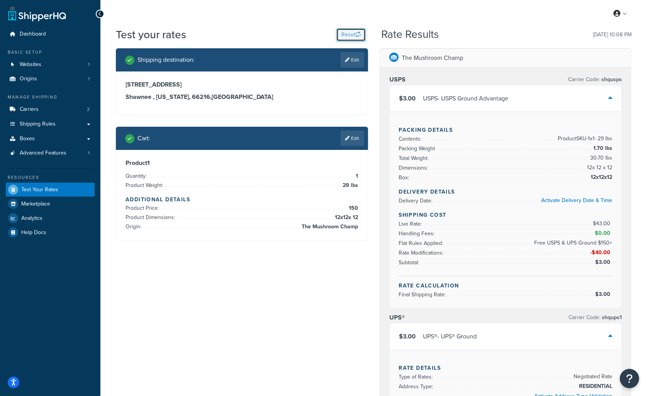
select select "TX"
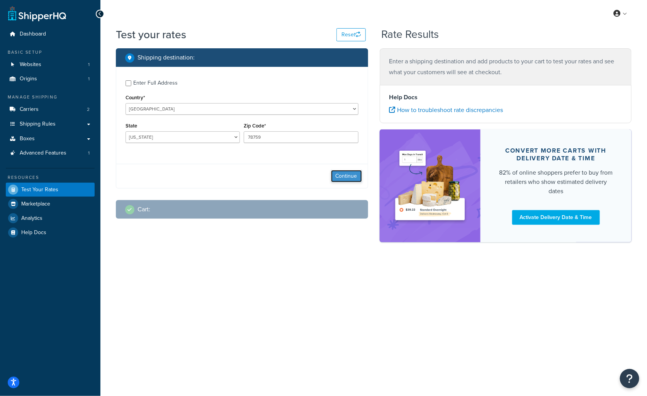
click at [353, 176] on button "Continue" at bounding box center [346, 176] width 31 height 12
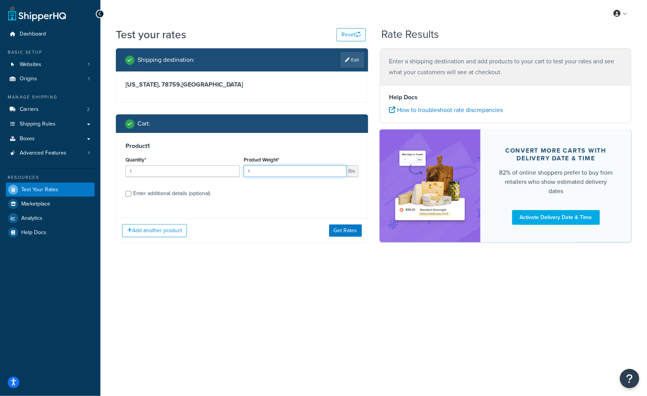
drag, startPoint x: 267, startPoint y: 172, endPoint x: 221, endPoint y: 171, distance: 46.0
click at [221, 171] on div "Quantity* 1 Product Weight* 1 lbs" at bounding box center [242, 169] width 237 height 28
type input "29"
click at [126, 191] on input "Enter additional details (optional)" at bounding box center [129, 194] width 6 height 6
checkbox input "true"
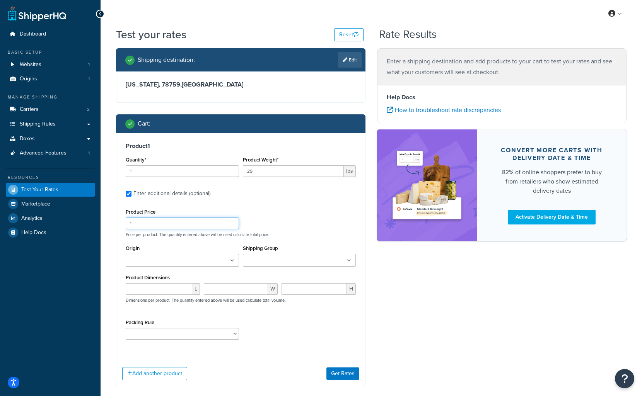
click at [166, 223] on input "1" at bounding box center [182, 224] width 113 height 12
type input "150"
click at [182, 259] on input "Origin" at bounding box center [162, 261] width 68 height 9
click at [281, 262] on input "Shipping Group" at bounding box center [279, 261] width 68 height 9
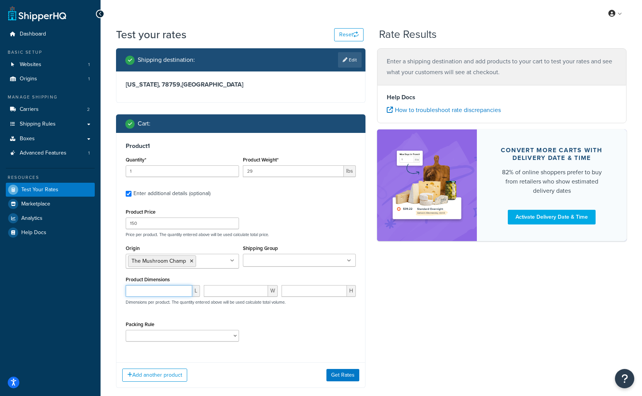
click at [164, 286] on input "number" at bounding box center [159, 291] width 66 height 12
type input "12"
click at [336, 375] on button "Get Rates" at bounding box center [342, 375] width 33 height 12
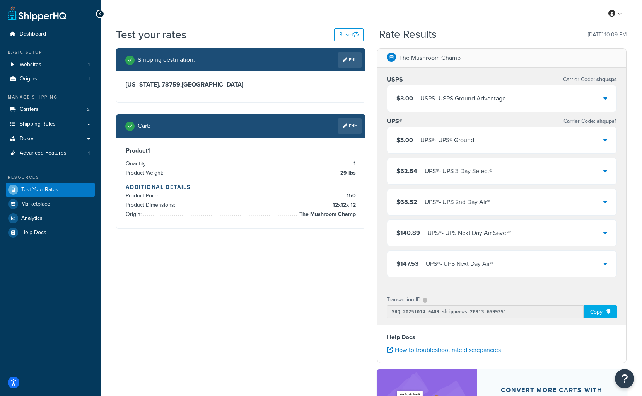
click at [607, 138] on icon at bounding box center [605, 140] width 4 height 6
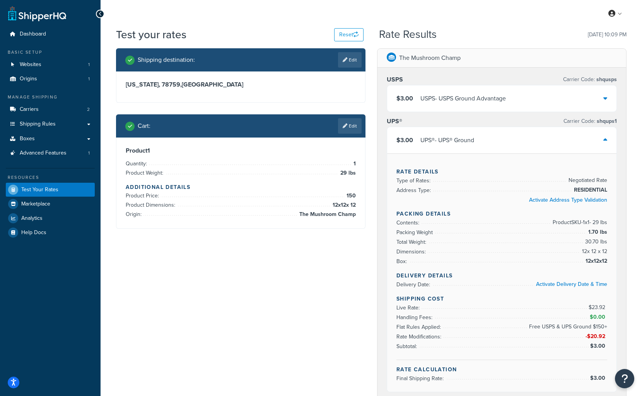
click at [605, 99] on icon at bounding box center [605, 98] width 4 height 6
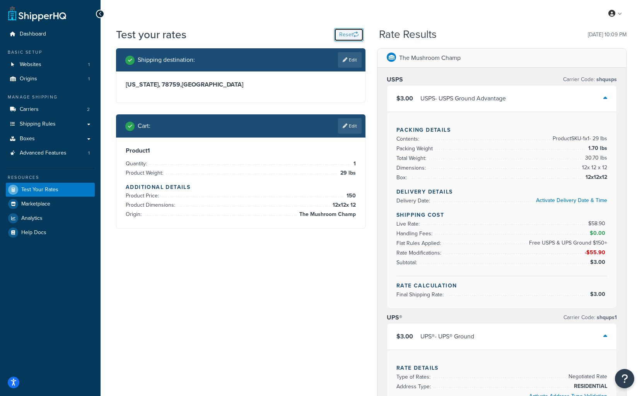
click at [345, 34] on button "Reset" at bounding box center [348, 34] width 29 height 13
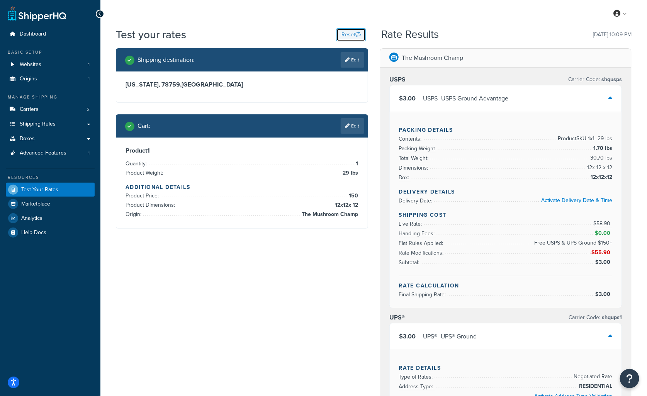
select select "TX"
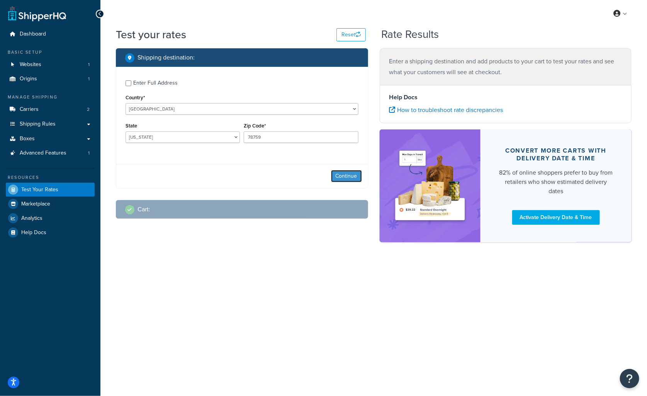
click at [352, 178] on button "Continue" at bounding box center [346, 176] width 31 height 12
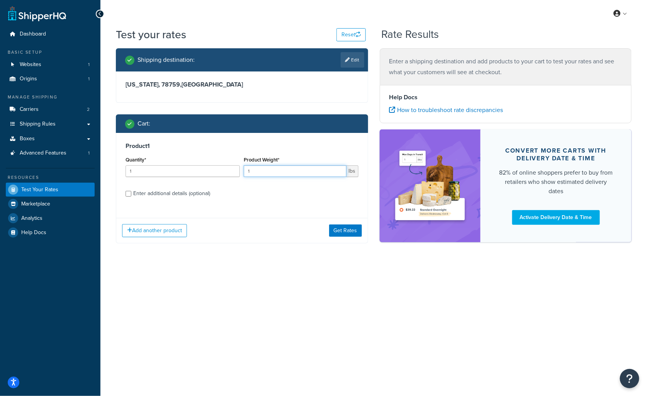
click at [278, 174] on input "1" at bounding box center [295, 171] width 102 height 12
type input "29"
click at [187, 199] on div "Enter additional details (optional)" at bounding box center [171, 193] width 77 height 11
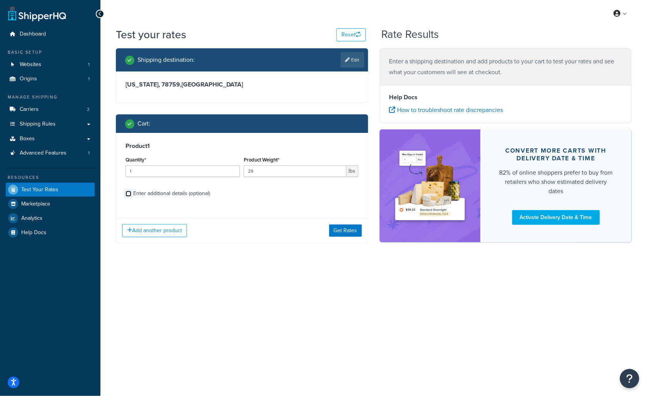
click at [131, 197] on input "Enter additional details (optional)" at bounding box center [129, 194] width 6 height 6
checkbox input "true"
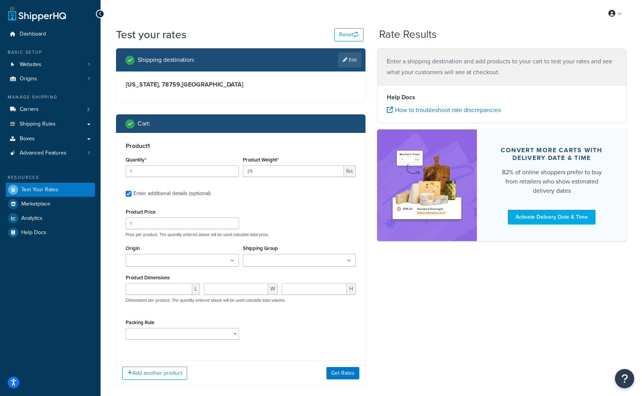
click at [210, 261] on ul at bounding box center [182, 260] width 113 height 13
click at [170, 293] on input "number" at bounding box center [159, 291] width 66 height 12
type input "12"
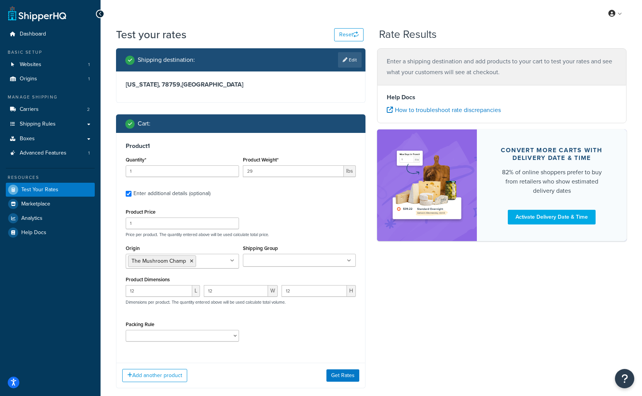
click at [339, 323] on div "Packing Rule A-SPLIT10 C-SPLIT10 C-SPLIT12 G-SPLIT10 G-SPLIT12" at bounding box center [241, 333] width 234 height 28
click at [342, 375] on button "Get Rates" at bounding box center [342, 375] width 33 height 12
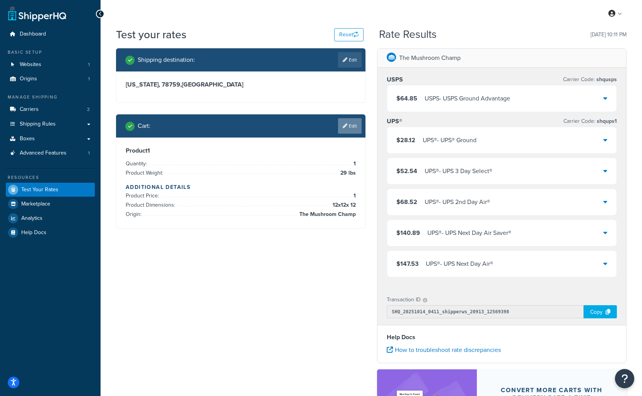
click at [350, 126] on link "Edit" at bounding box center [350, 125] width 24 height 15
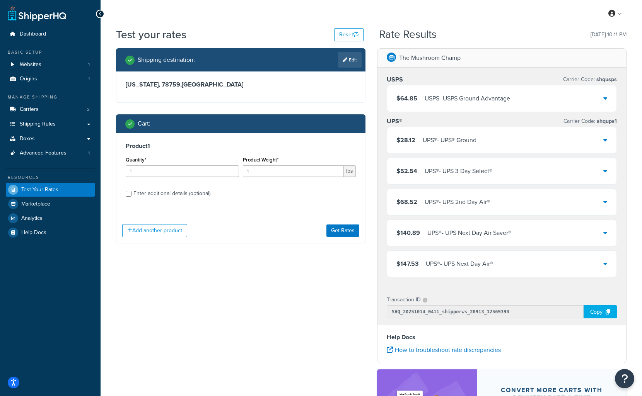
click at [144, 193] on div "Enter additional details (optional)" at bounding box center [171, 193] width 77 height 11
click at [131, 193] on input "Enter additional details (optional)" at bounding box center [129, 194] width 6 height 6
checkbox input "true"
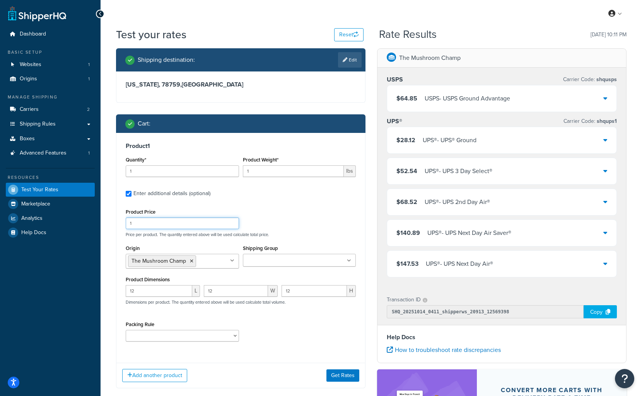
click at [177, 225] on input "1" at bounding box center [182, 224] width 113 height 12
type input "150"
click at [334, 225] on div "Product Price 150 Price per product. The quantity entered above will be used ca…" at bounding box center [241, 222] width 234 height 31
click at [281, 171] on input "1" at bounding box center [293, 171] width 101 height 12
type input "29"
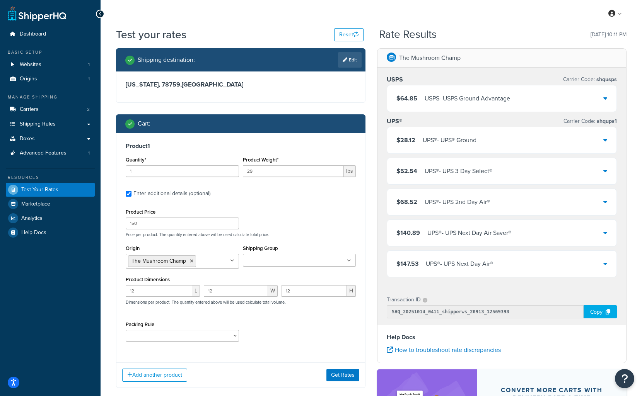
click at [328, 209] on div "Product Price 150 Price per product. The quantity entered above will be used ca…" at bounding box center [241, 222] width 234 height 31
click at [336, 370] on button "Get Rates" at bounding box center [342, 375] width 33 height 12
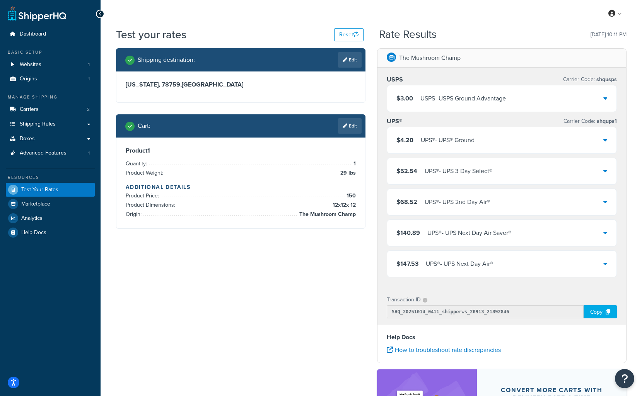
click at [604, 98] on icon at bounding box center [605, 98] width 4 height 6
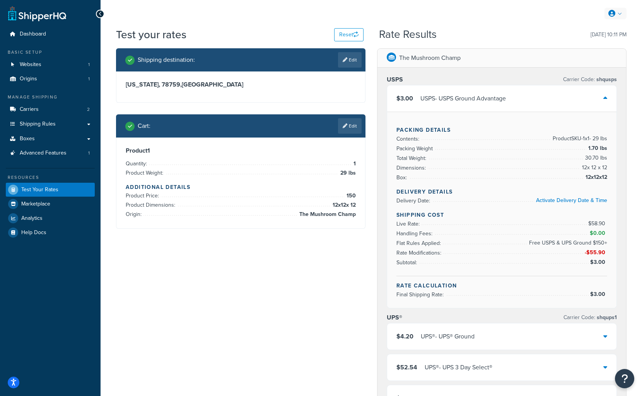
click at [615, 11] on icon at bounding box center [611, 13] width 7 height 7
click at [487, 170] on li "Dimensions: 12 x 12 x 12" at bounding box center [501, 168] width 211 height 10
click at [491, 166] on li "Dimensions: 12 x 12 x 12" at bounding box center [501, 168] width 211 height 10
click at [339, 236] on div "Shipping destination : Edit Texas, 78759 , United States Cart : Edit Product 1 …" at bounding box center [240, 144] width 261 height 192
click at [340, 211] on span "The Mushroom Champ" at bounding box center [326, 214] width 58 height 9
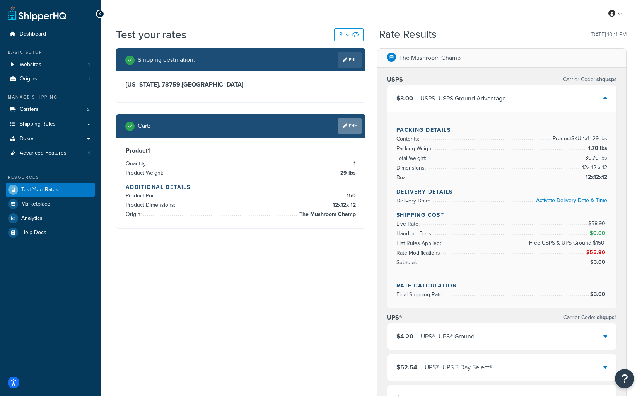
click at [356, 128] on link "Edit" at bounding box center [350, 125] width 24 height 15
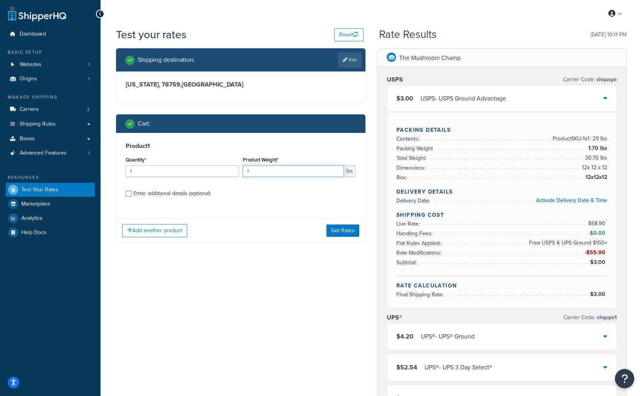
click at [262, 170] on input "1" at bounding box center [293, 171] width 101 height 12
click at [261, 170] on input "1" at bounding box center [293, 171] width 101 height 12
type input "29"
click at [188, 197] on div "Enter additional details (optional)" at bounding box center [171, 193] width 77 height 11
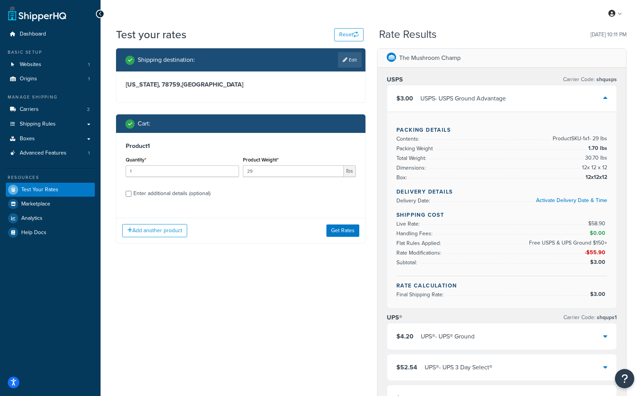
click at [131, 197] on input "Enter additional details (optional)" at bounding box center [129, 194] width 6 height 6
checkbox input "true"
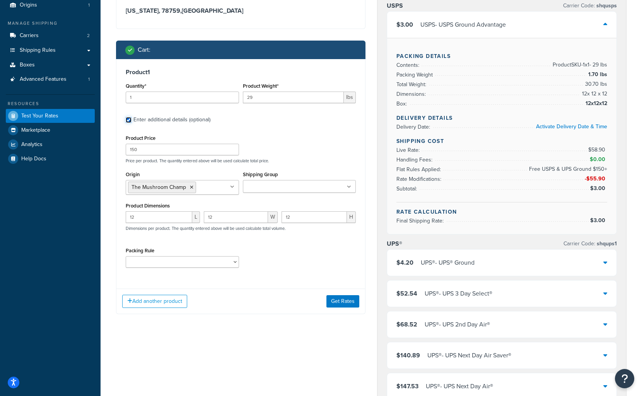
scroll to position [77, 0]
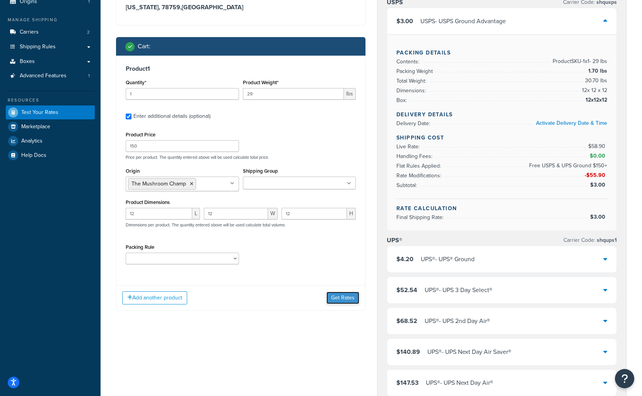
click at [341, 300] on button "Get Rates" at bounding box center [342, 298] width 33 height 12
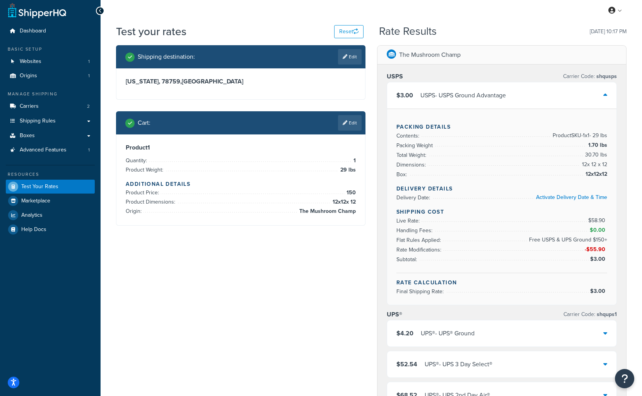
scroll to position [0, 0]
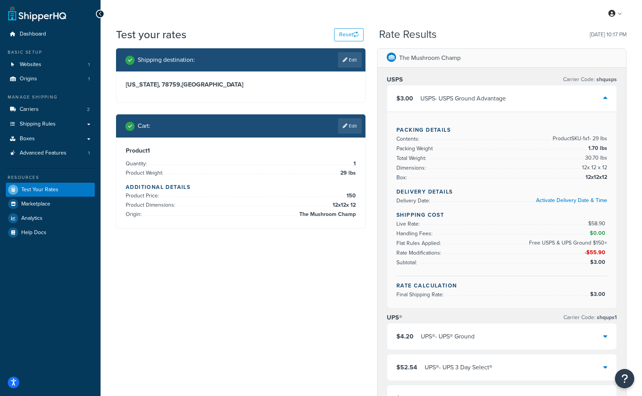
click at [610, 96] on div "$3.00 USPS - USPS Ground Advantage" at bounding box center [501, 98] width 229 height 26
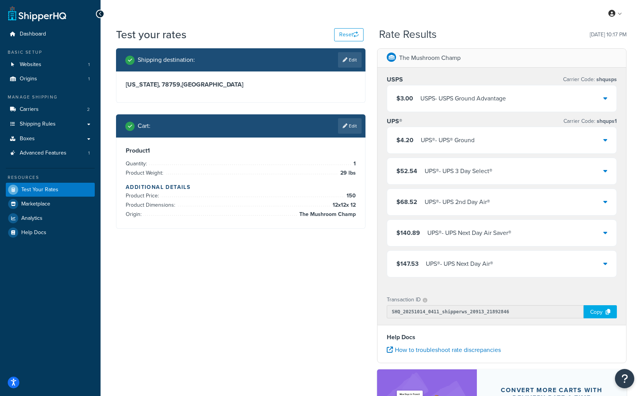
click at [606, 141] on icon at bounding box center [605, 140] width 4 height 6
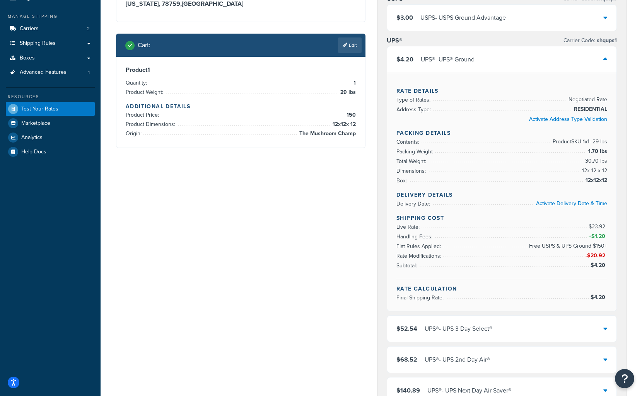
scroll to position [77, 0]
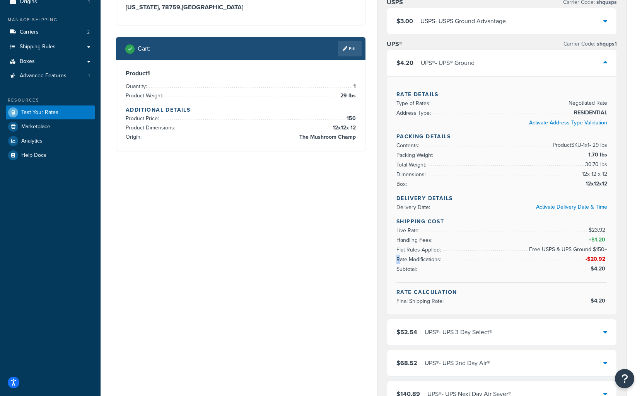
drag, startPoint x: 432, startPoint y: 247, endPoint x: 496, endPoint y: 245, distance: 63.8
click at [476, 255] on li "Rate Modifications: -$20.92" at bounding box center [501, 260] width 211 height 10
click at [501, 255] on li "Rate Modifications: -$20.92" at bounding box center [501, 260] width 211 height 10
drag, startPoint x: 397, startPoint y: 246, endPoint x: 444, endPoint y: 247, distance: 47.2
click at [438, 256] on span "Rate Modifications:" at bounding box center [419, 260] width 47 height 8
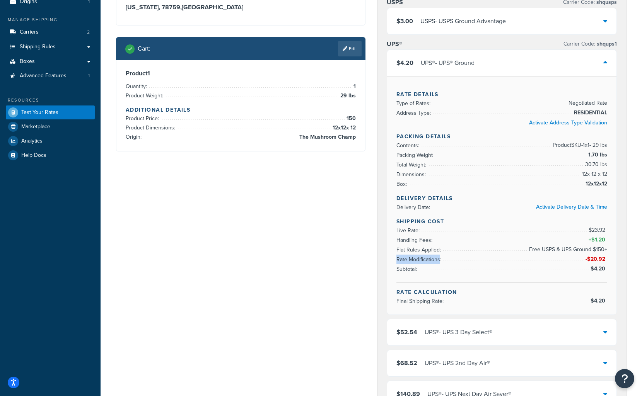
copy span "Rate Modifications"
click at [346, 41] on link "Edit" at bounding box center [350, 48] width 24 height 15
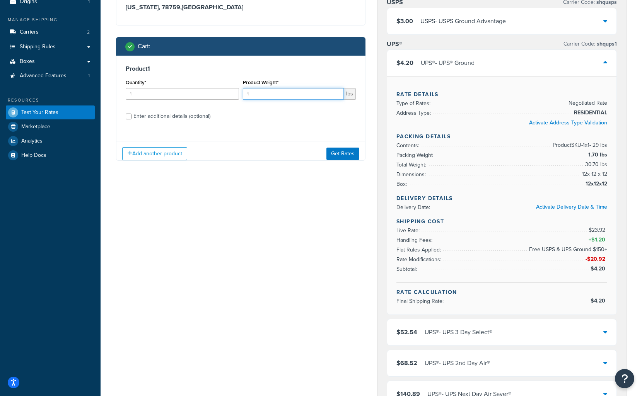
click at [266, 94] on input "1" at bounding box center [293, 94] width 101 height 12
type input "29"
click at [179, 108] on div "Product 1 Quantity* 1 Product Weight* 29 lbs Enter additional details (optional)" at bounding box center [240, 95] width 249 height 79
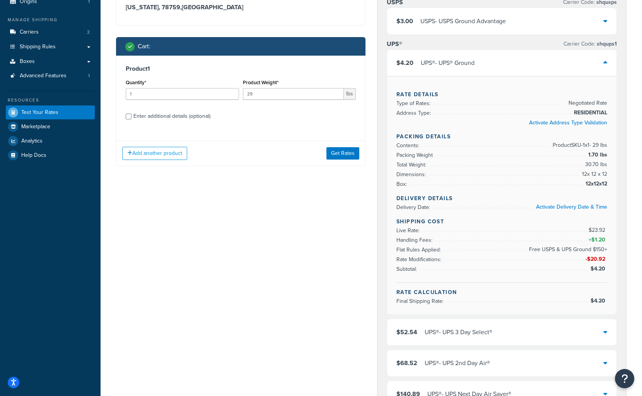
click at [183, 118] on div "Enter additional details (optional)" at bounding box center [171, 116] width 77 height 11
click at [131, 118] on input "Enter additional details (optional)" at bounding box center [129, 117] width 6 height 6
checkbox input "true"
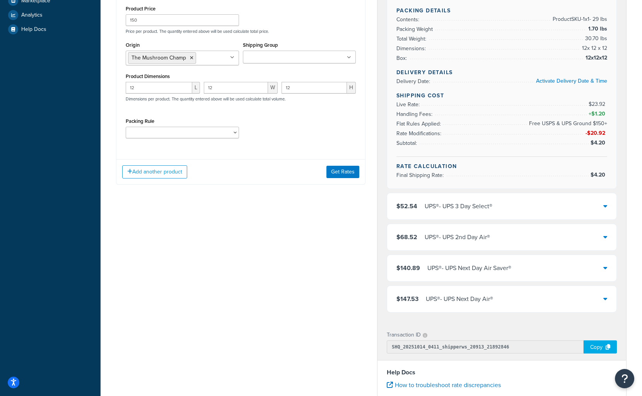
scroll to position [155, 0]
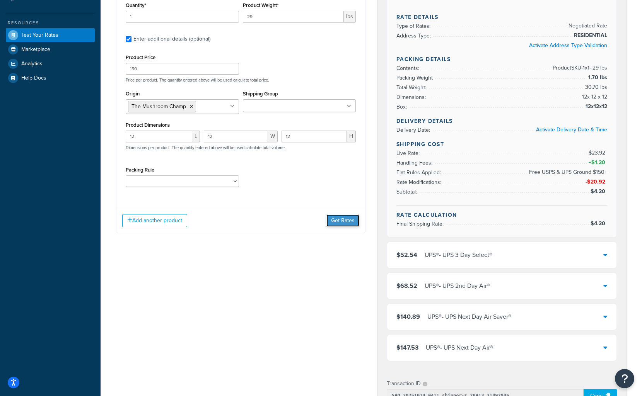
click at [348, 223] on button "Get Rates" at bounding box center [342, 221] width 33 height 12
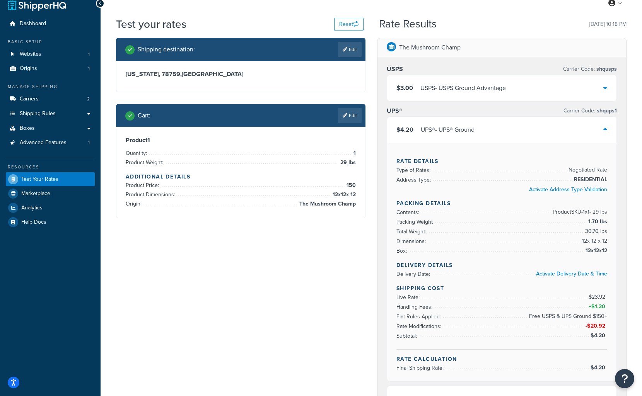
scroll to position [0, 0]
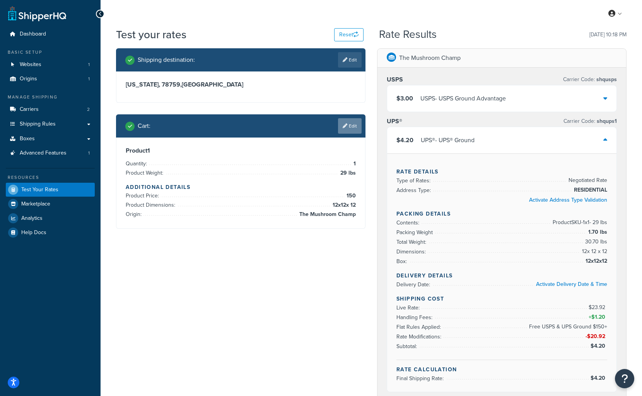
click at [346, 132] on link "Edit" at bounding box center [350, 125] width 24 height 15
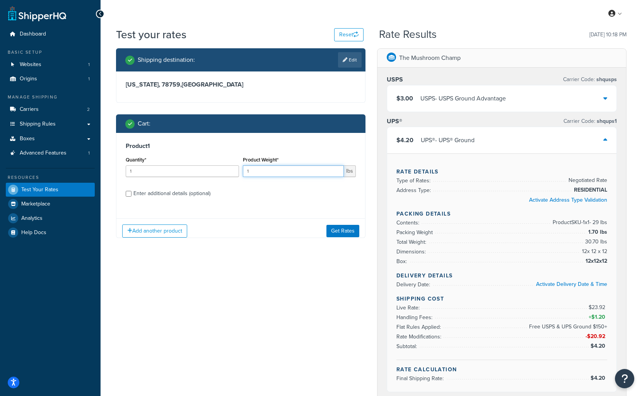
click at [296, 171] on input "1" at bounding box center [293, 171] width 101 height 12
click at [296, 170] on input "1" at bounding box center [293, 171] width 101 height 12
type input "29"
drag, startPoint x: 157, startPoint y: 203, endPoint x: 160, endPoint y: 194, distance: 9.4
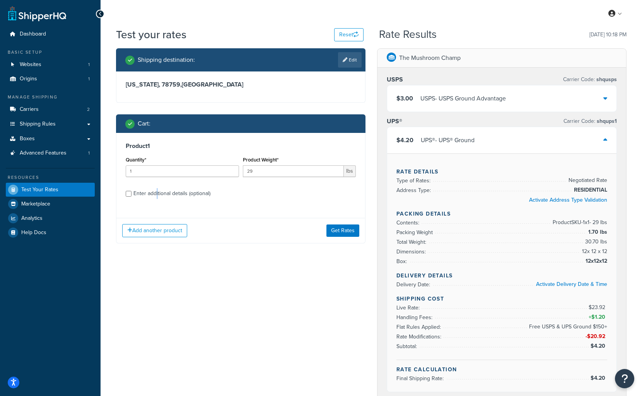
click at [157, 203] on div "Product 1 Quantity* 1 Product Weight* 29 lbs Enter additional details (optional)" at bounding box center [240, 172] width 249 height 79
click at [160, 194] on div "Enter additional details (optional)" at bounding box center [171, 193] width 77 height 11
click at [131, 194] on input "Enter additional details (optional)" at bounding box center [129, 194] width 6 height 6
checkbox input "true"
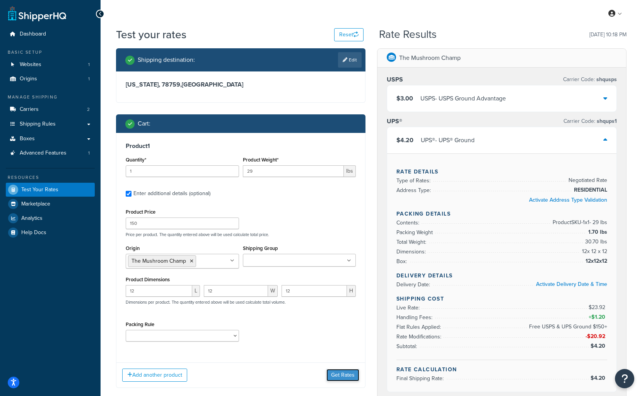
click at [345, 373] on button "Get Rates" at bounding box center [342, 375] width 33 height 12
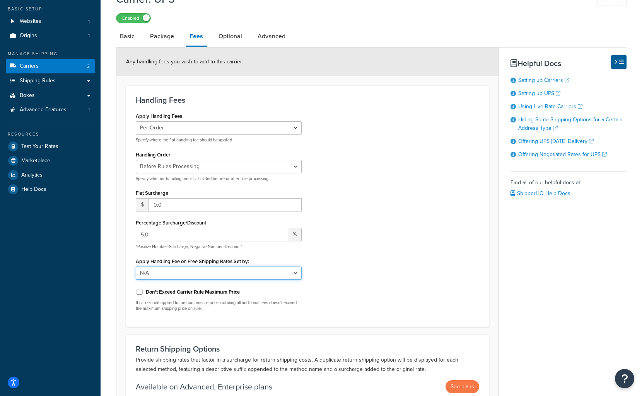
click at [219, 270] on select "N/A Fixed/Free Shipping Methods Free Promotion Rules All Free Shipping" at bounding box center [219, 273] width 166 height 13
select select "RULES"
click at [136, 267] on select "N/A Fixed/Free Shipping Methods Free Promotion Rules All Free Shipping" at bounding box center [219, 273] width 166 height 13
click at [387, 229] on div "Apply Handling Fees Per Order Per Item Per Package Specify where the flat handl…" at bounding box center [307, 214] width 355 height 207
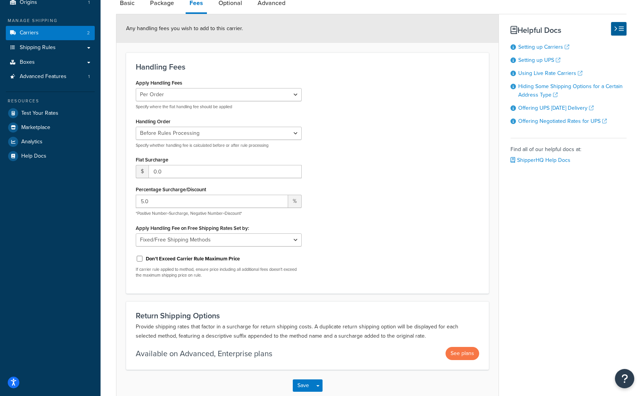
scroll to position [121, 0]
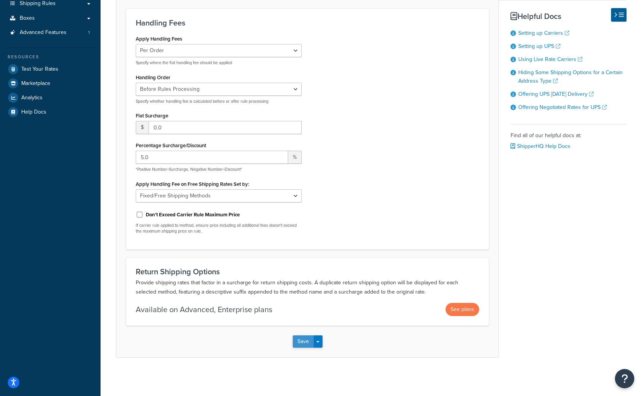
click at [301, 336] on button "Save" at bounding box center [303, 342] width 21 height 12
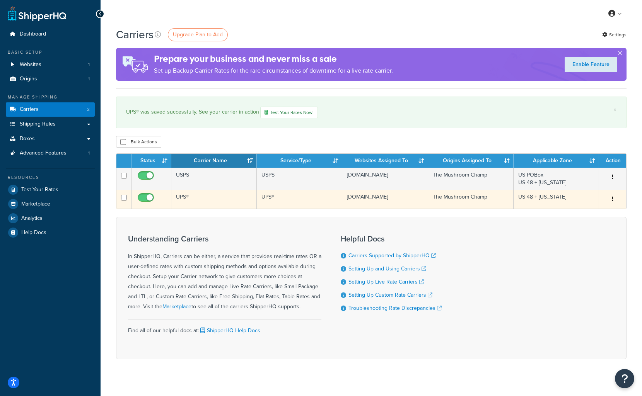
click at [196, 196] on td "UPS®" at bounding box center [213, 199] width 85 height 19
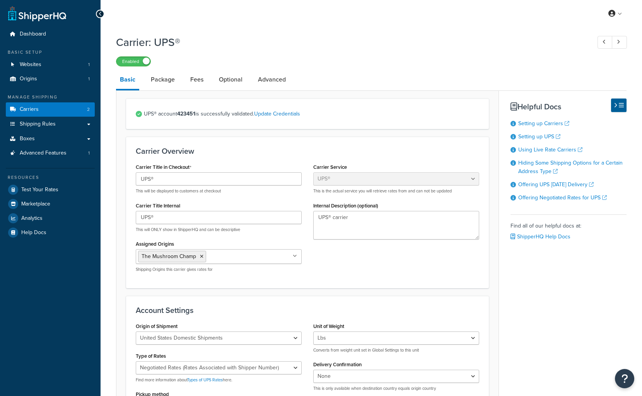
select select "ups"
click at [182, 180] on input "UPS®" at bounding box center [219, 178] width 166 height 13
click at [194, 221] on input "UPS®" at bounding box center [219, 217] width 166 height 13
click at [344, 258] on div "Carrier Title in Checkout UPS® This will be displayed to customers at checkout …" at bounding box center [307, 220] width 355 height 117
click at [195, 77] on link "Fees" at bounding box center [196, 79] width 21 height 19
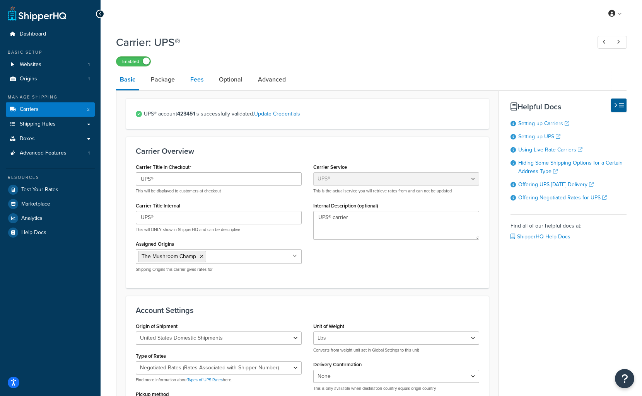
select select "RULES"
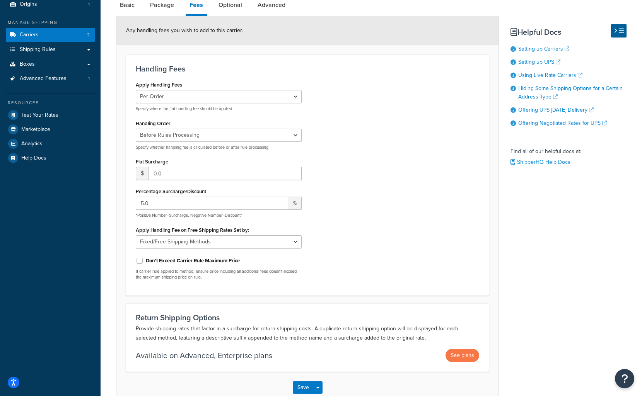
scroll to position [77, 0]
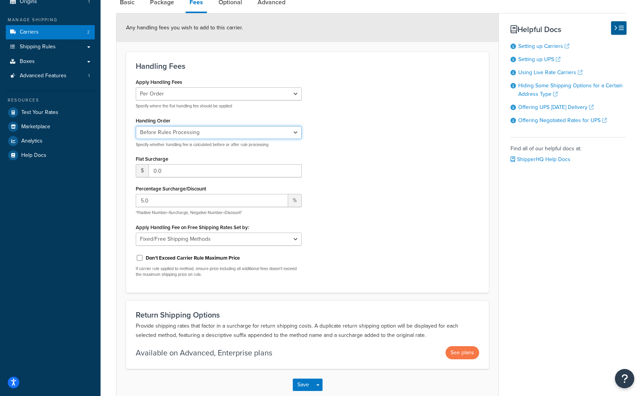
click at [201, 134] on select "Before Rules Processing After Rules Processing" at bounding box center [219, 132] width 166 height 13
select select "AFTER"
click at [136, 126] on select "Before Rules Processing After Rules Processing" at bounding box center [219, 132] width 166 height 13
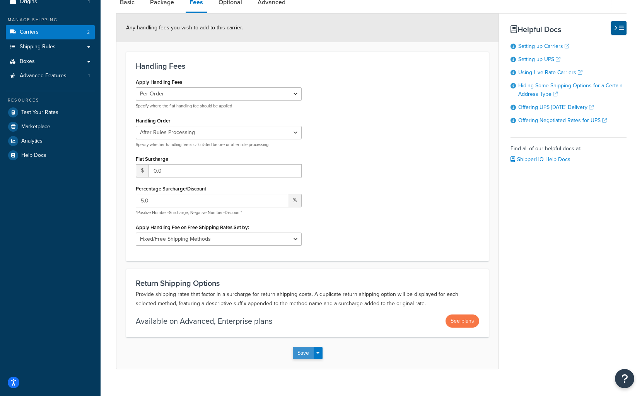
click at [303, 353] on button "Save" at bounding box center [303, 353] width 21 height 12
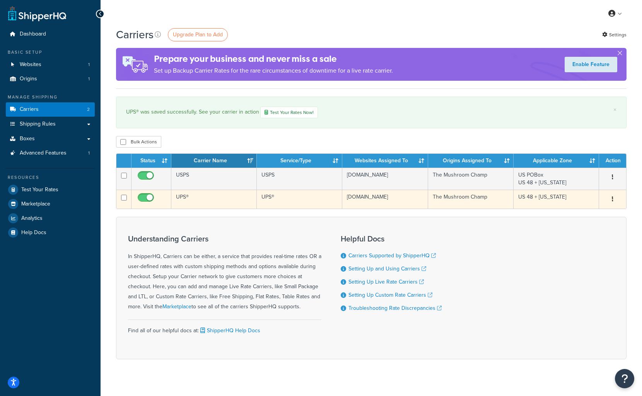
click at [196, 198] on td "UPS®" at bounding box center [213, 199] width 85 height 19
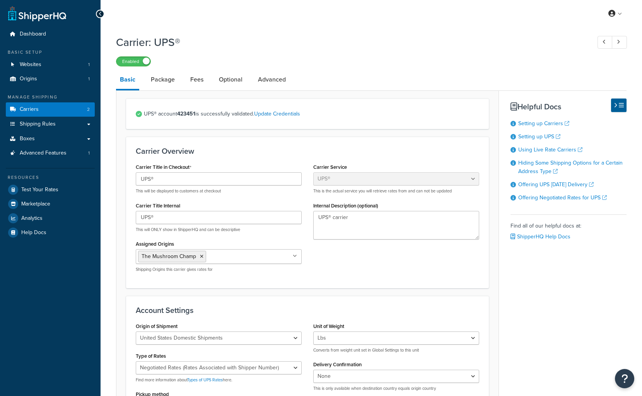
select select "ups"
click at [199, 78] on link "Fees" at bounding box center [196, 79] width 21 height 19
select select "AFTER"
select select "RULES"
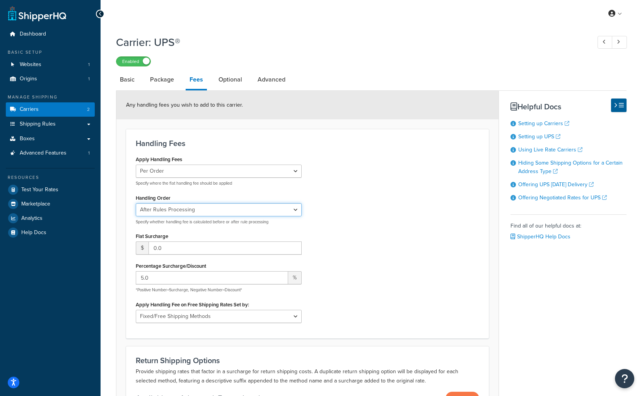
click at [218, 215] on select "Before Rules Processing After Rules Processing" at bounding box center [219, 209] width 166 height 13
select select "BEFORE"
click at [136, 203] on select "Before Rules Processing After Rules Processing" at bounding box center [219, 209] width 166 height 13
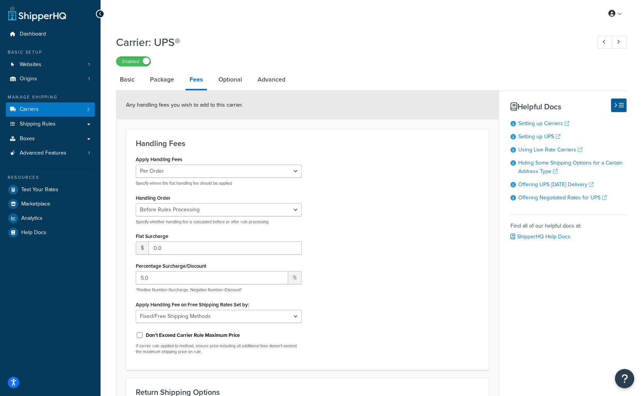
click at [391, 233] on div "Apply Handling Fees Per Order Per Item Per Package Specify where the flat handl…" at bounding box center [307, 257] width 355 height 207
click at [199, 315] on select "N/A Fixed/Free Shipping Methods Free Promotion Rules All Free Shipping" at bounding box center [219, 316] width 166 height 13
click at [136, 310] on select "N/A Fixed/Free Shipping Methods Free Promotion Rules All Free Shipping" at bounding box center [219, 316] width 166 height 13
click at [292, 319] on select "N/A Fixed/Free Shipping Methods Free Promotion Rules All Free Shipping" at bounding box center [219, 316] width 166 height 13
select select "ALL"
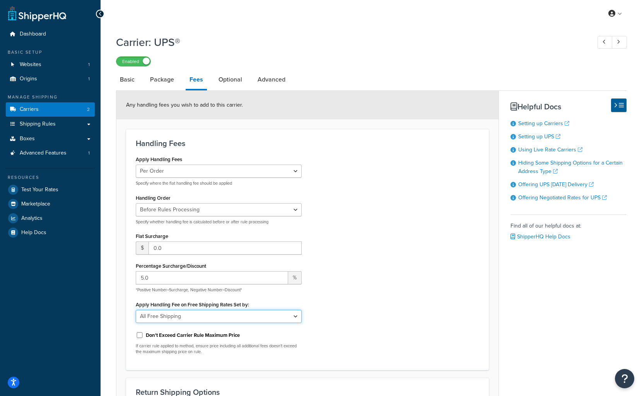
click at [136, 310] on select "N/A Fixed/Free Shipping Methods Free Promotion Rules All Free Shipping" at bounding box center [219, 316] width 166 height 13
click at [354, 330] on div "Apply Handling Fees Per Order Per Item Per Package Specify where the flat handl…" at bounding box center [307, 257] width 355 height 207
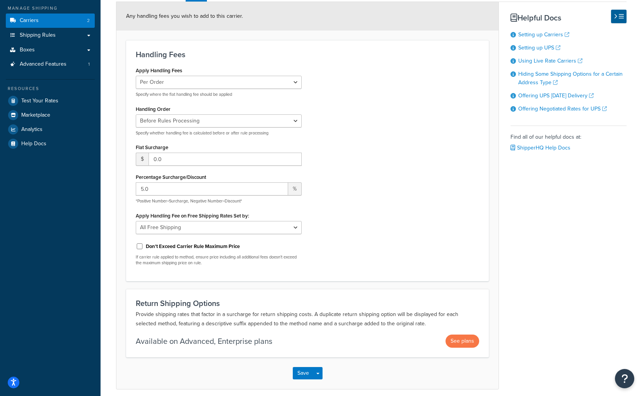
scroll to position [121, 0]
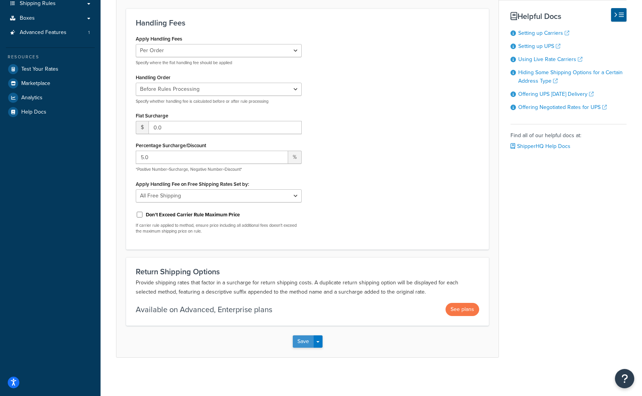
click at [301, 344] on button "Save" at bounding box center [303, 342] width 21 height 12
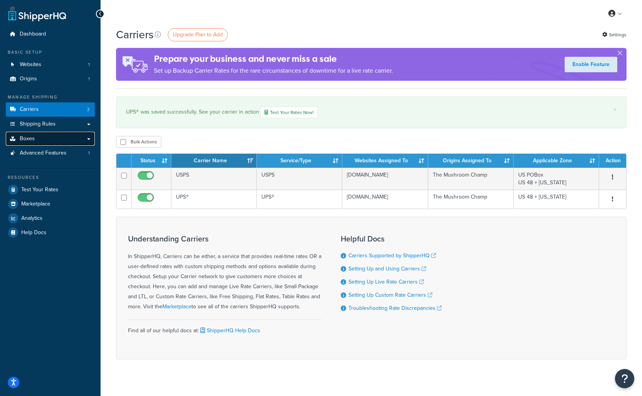
click at [31, 139] on span "Boxes" at bounding box center [27, 139] width 15 height 7
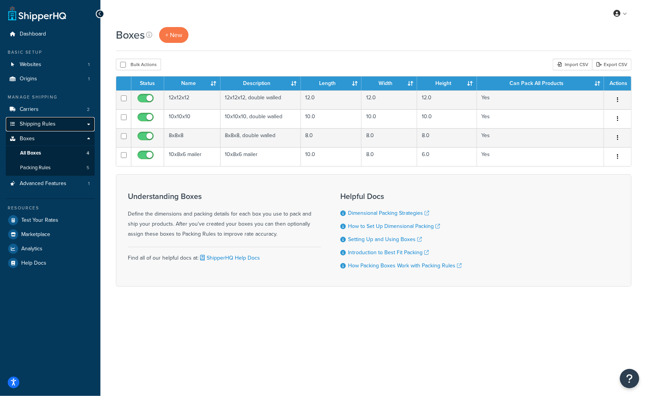
click at [62, 127] on link "Shipping Rules" at bounding box center [50, 124] width 89 height 14
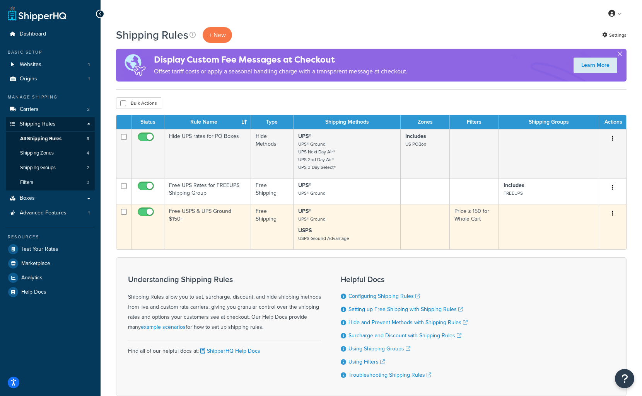
click at [213, 212] on td "Free USPS & UPS Ground $150+" at bounding box center [207, 226] width 87 height 45
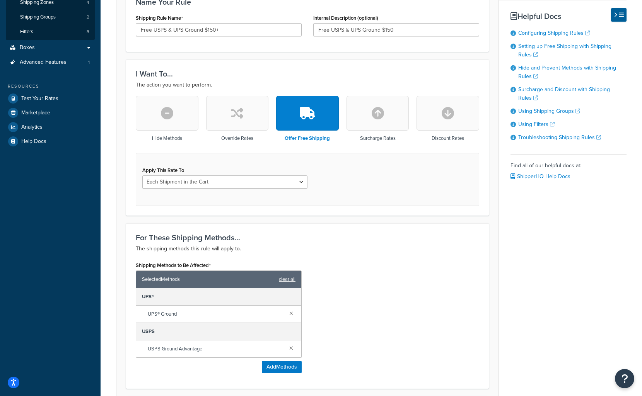
scroll to position [155, 0]
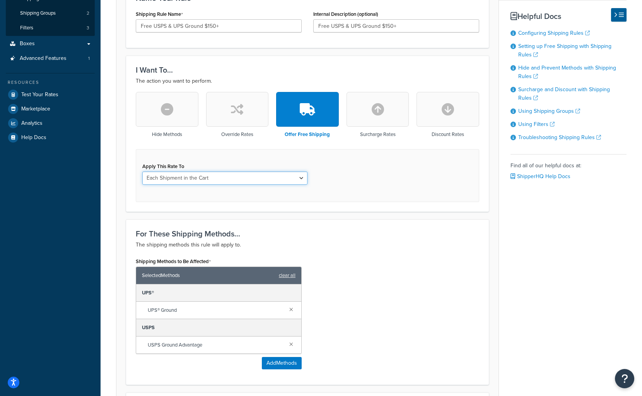
click at [227, 177] on select "Each Shipment in the Cart Each Shipping Group in the Cart Each Item within a Sh…" at bounding box center [224, 178] width 165 height 13
click at [142, 172] on select "Each Shipment in the Cart Each Shipping Group in the Cart Each Item within a Sh…" at bounding box center [224, 178] width 165 height 13
click at [361, 227] on div "For These Shipping Methods... The shipping methods this rule will apply to. Shi…" at bounding box center [307, 302] width 363 height 165
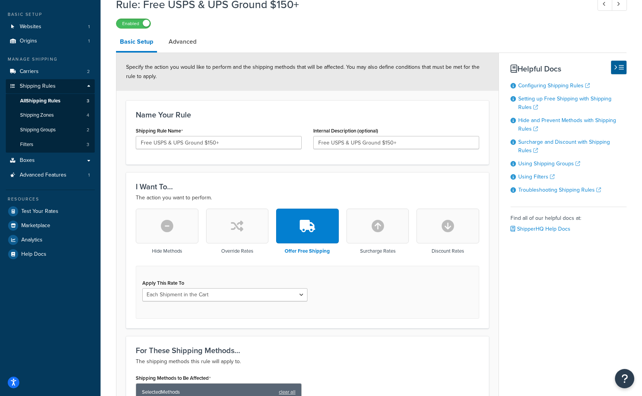
scroll to position [0, 0]
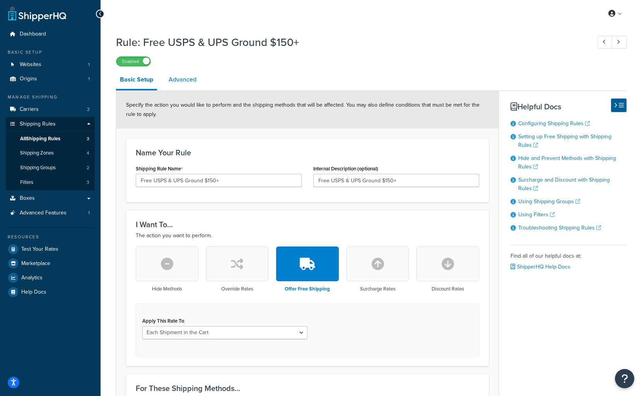
click at [189, 88] on link "Advanced" at bounding box center [183, 79] width 36 height 19
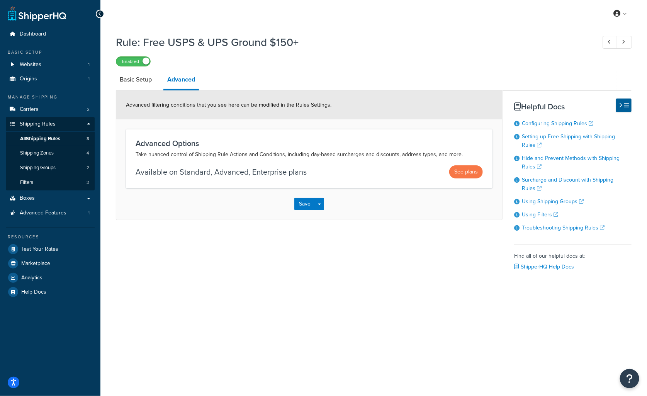
click at [145, 90] on div "Basic Setup Advanced Advanced filtering conditions that you see here can be mod…" at bounding box center [374, 180] width 516 height 220
click at [141, 79] on link "Basic Setup" at bounding box center [136, 79] width 40 height 19
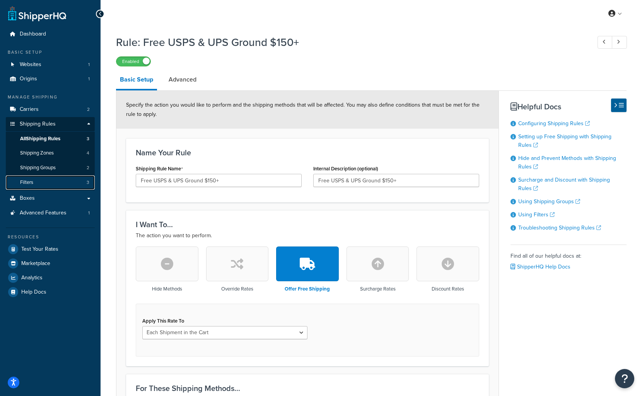
click at [50, 183] on link "Filters 3" at bounding box center [50, 182] width 89 height 14
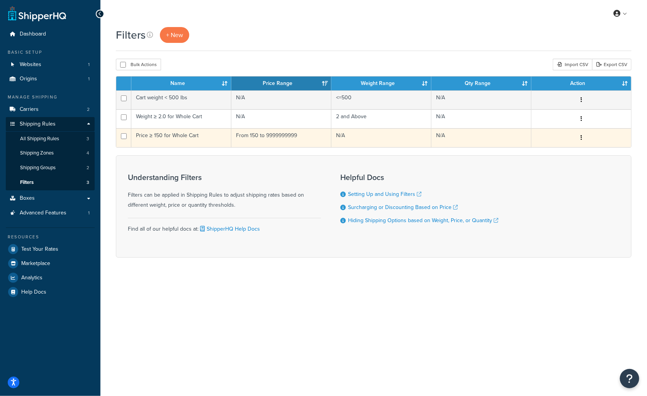
click at [189, 136] on td "Price ≥ 150 for Whole Cart" at bounding box center [181, 137] width 100 height 19
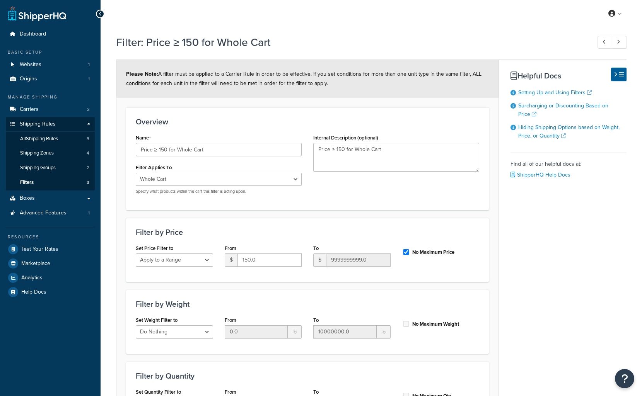
select select "range"
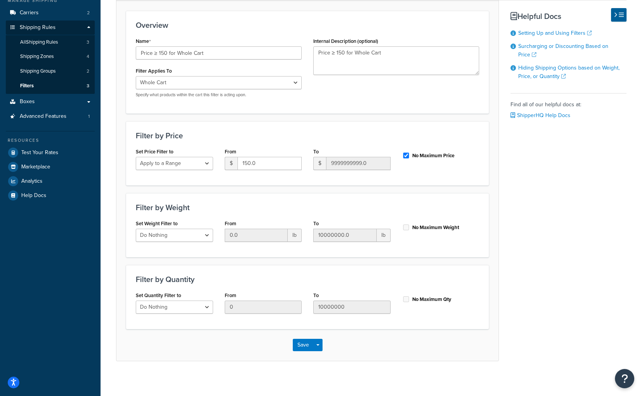
scroll to position [101, 0]
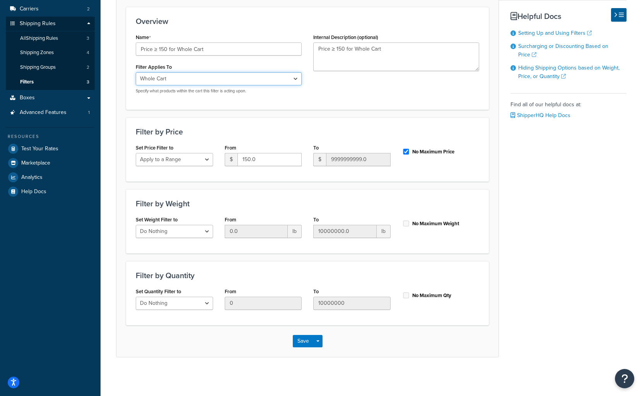
click at [243, 78] on select "Whole Cart Everything in Shipping Group Everything at Origin Each Item within S…" at bounding box center [219, 78] width 166 height 13
click at [186, 158] on select "Do Nothing Apply to a Range" at bounding box center [174, 159] width 77 height 13
click at [189, 157] on select "Do Nothing Apply to a Range" at bounding box center [174, 159] width 77 height 13
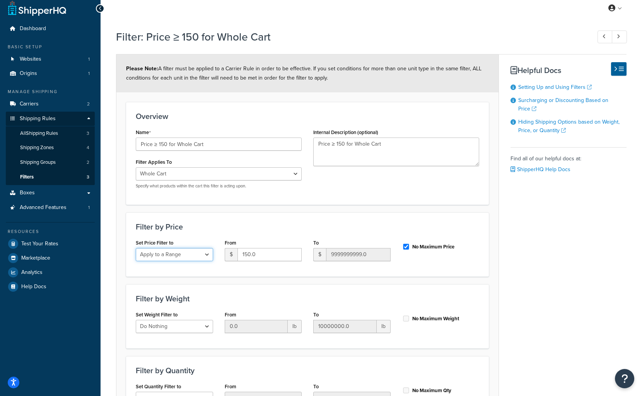
scroll to position [0, 0]
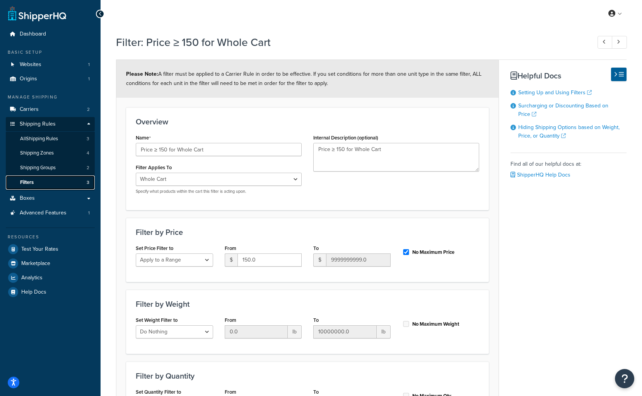
click at [62, 184] on link "Filters 3" at bounding box center [50, 182] width 89 height 14
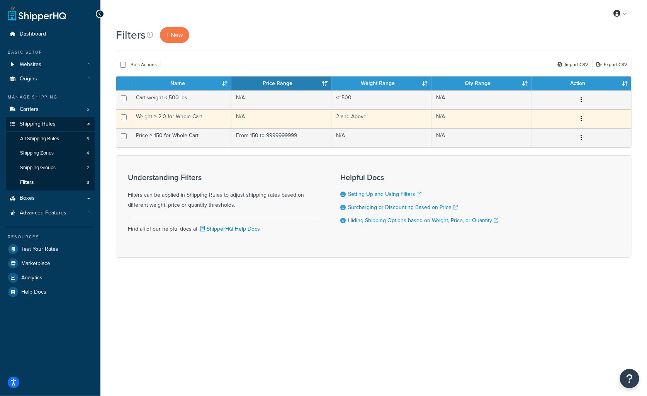
click at [178, 112] on td "Weight ≥ 2.0 for Whole Cart" at bounding box center [181, 118] width 100 height 19
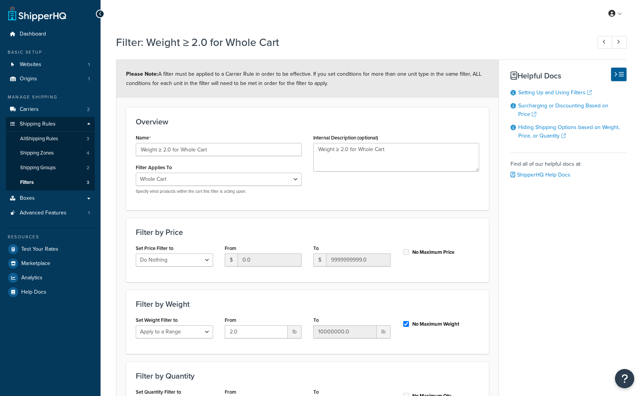
select select "range"
click at [40, 193] on link "Boxes" at bounding box center [50, 198] width 89 height 14
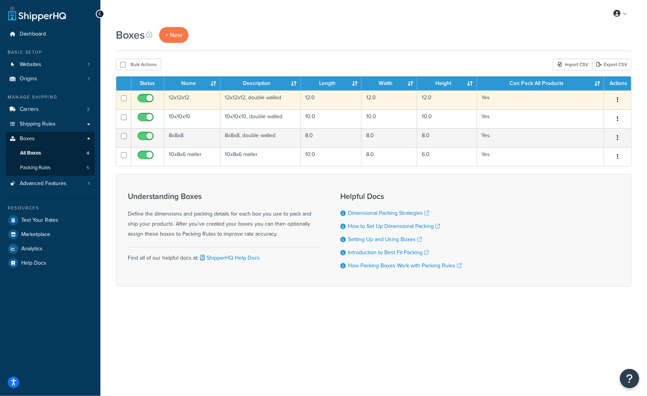
click at [185, 96] on td "12x12x12" at bounding box center [192, 99] width 56 height 19
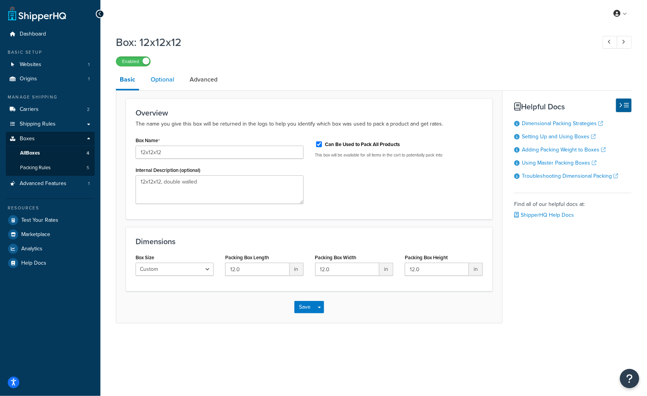
click at [158, 73] on link "Optional" at bounding box center [162, 79] width 31 height 19
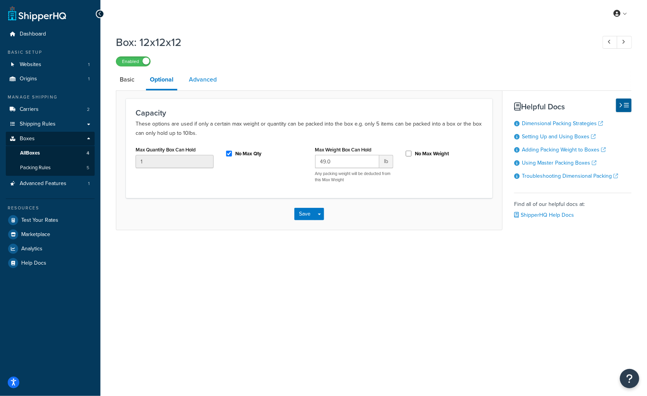
click at [201, 85] on link "Advanced" at bounding box center [203, 79] width 36 height 19
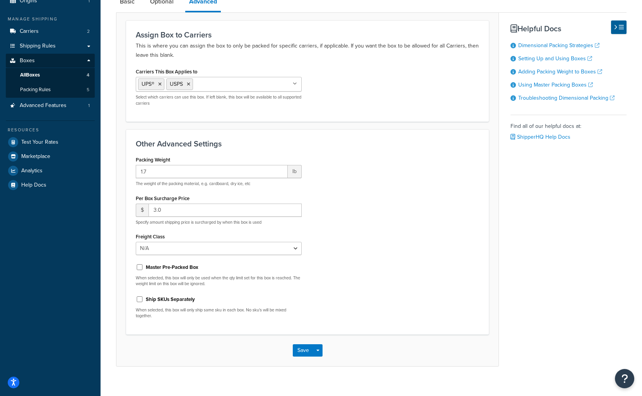
scroll to position [87, 0]
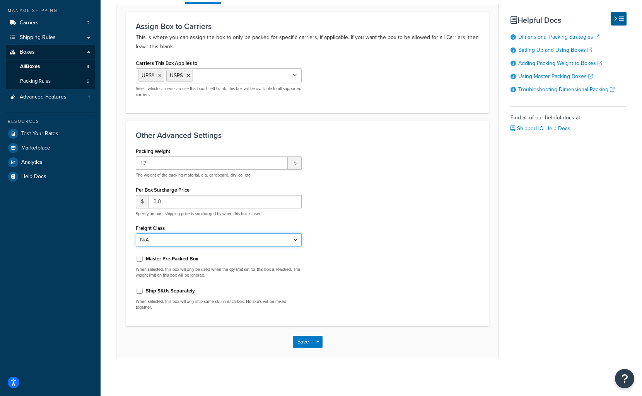
click at [230, 240] on select "N/A 50 55 60 65 70 77.5 85 92.5 100 110 125 150 175 200 250 300 400 500" at bounding box center [219, 239] width 166 height 13
click at [355, 238] on div "Packing Weight 1.7 lb The weight of the packing material, e.g. cardboard, dry i…" at bounding box center [307, 231] width 355 height 170
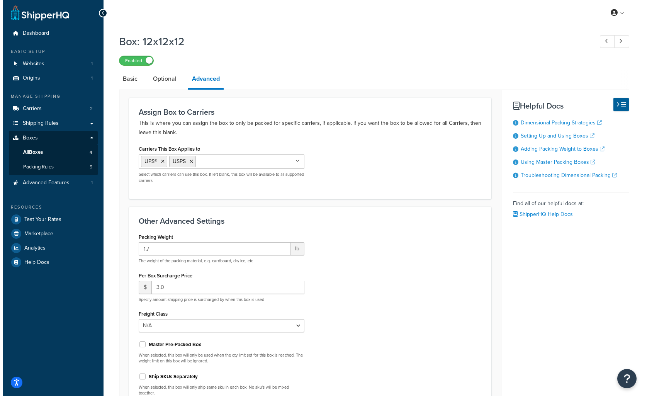
scroll to position [0, 0]
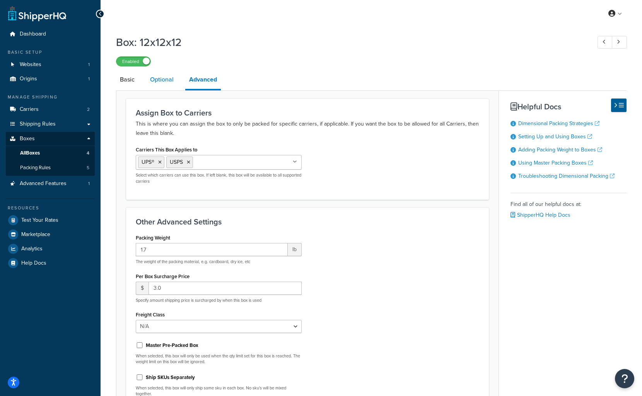
click at [165, 81] on link "Optional" at bounding box center [161, 79] width 31 height 19
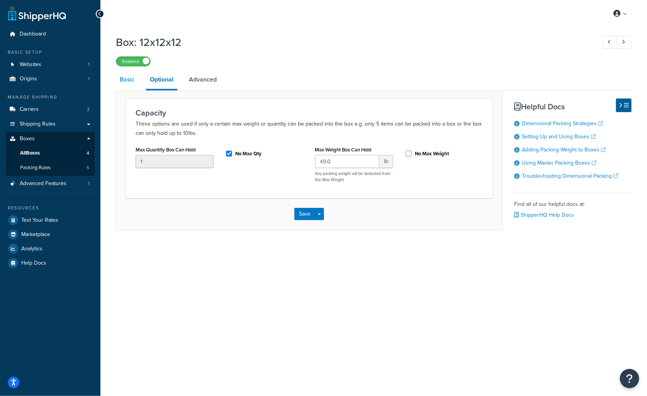
click at [131, 82] on link "Basic" at bounding box center [127, 79] width 22 height 19
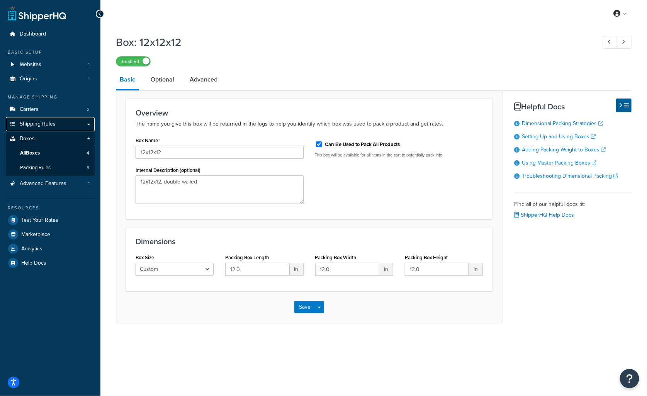
click at [51, 124] on span "Shipping Rules" at bounding box center [38, 124] width 36 height 7
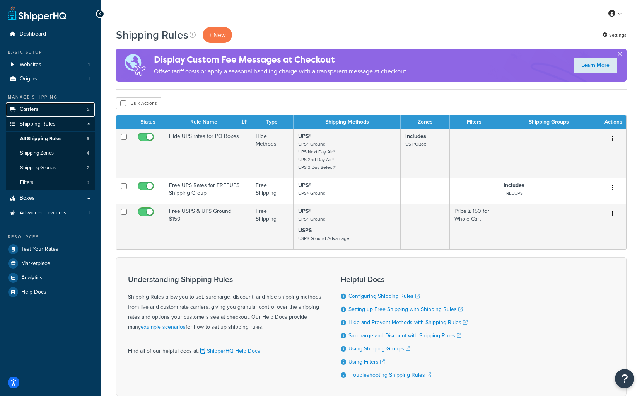
click at [50, 114] on link "Carriers 2" at bounding box center [50, 109] width 89 height 14
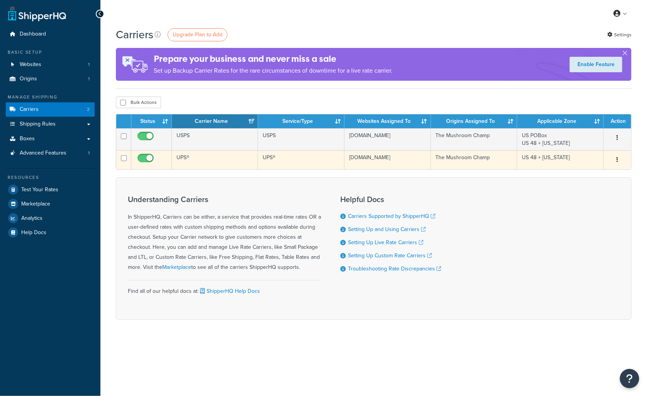
click at [219, 158] on td "UPS®" at bounding box center [215, 159] width 87 height 19
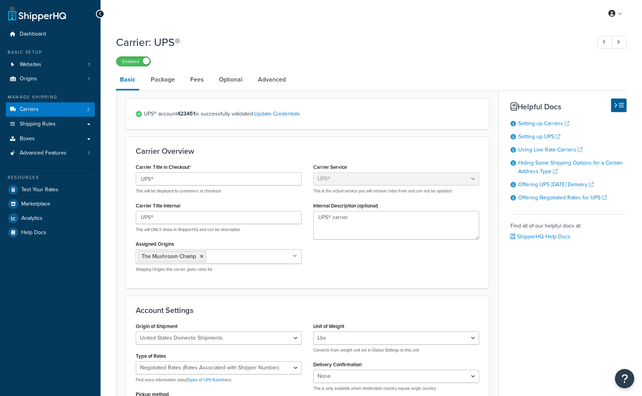
select select "ups"
click at [191, 81] on link "Fees" at bounding box center [196, 79] width 21 height 19
select select "ALL"
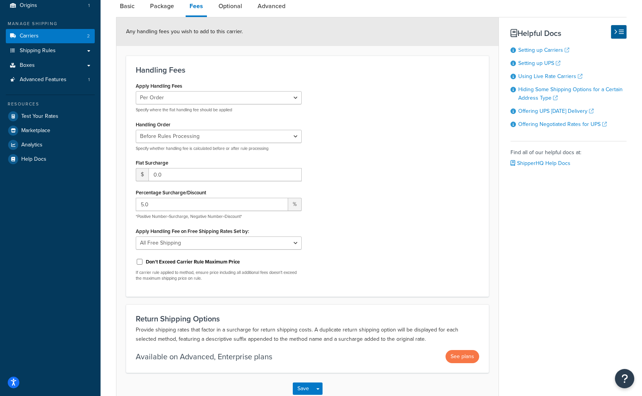
scroll to position [77, 0]
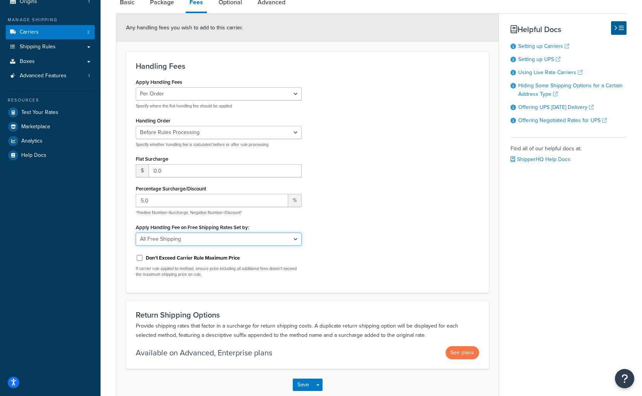
click at [190, 238] on select "N/A Fixed/Free Shipping Methods Free Promotion Rules All Free Shipping" at bounding box center [219, 239] width 166 height 13
click at [191, 239] on select "N/A Fixed/Free Shipping Methods Free Promotion Rules All Free Shipping" at bounding box center [219, 239] width 166 height 13
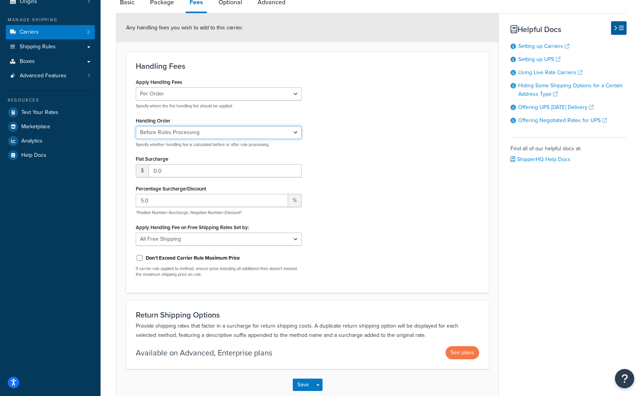
click at [272, 128] on select "Before Rules Processing After Rules Processing" at bounding box center [219, 132] width 166 height 13
click at [136, 126] on select "Before Rules Processing After Rules Processing" at bounding box center [219, 132] width 166 height 13
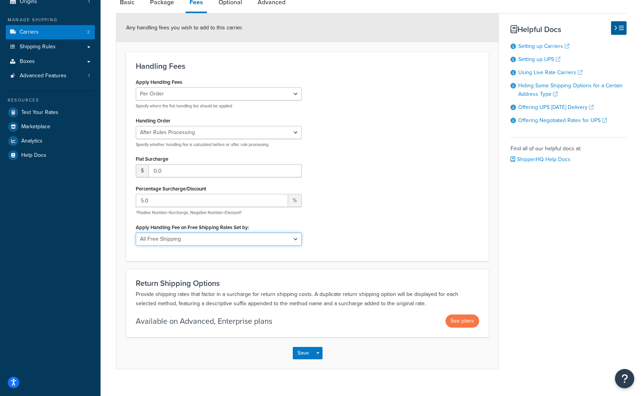
click at [213, 240] on select "N/A Fixed/Free Shipping Methods Free Promotion Rules All Free Shipping" at bounding box center [219, 239] width 166 height 13
click at [136, 233] on select "N/A Fixed/Free Shipping Methods Free Promotion Rules All Free Shipping" at bounding box center [219, 239] width 166 height 13
click at [175, 253] on div "Handling Fees Apply Handling Fees Per Order Per Item Per Package Specify where …" at bounding box center [307, 156] width 363 height 209
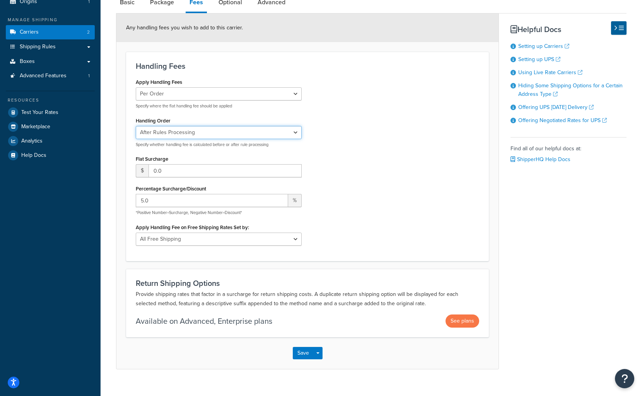
click at [181, 133] on select "Before Rules Processing After Rules Processing" at bounding box center [219, 132] width 166 height 13
click at [136, 126] on select "Before Rules Processing After Rules Processing" at bounding box center [219, 132] width 166 height 13
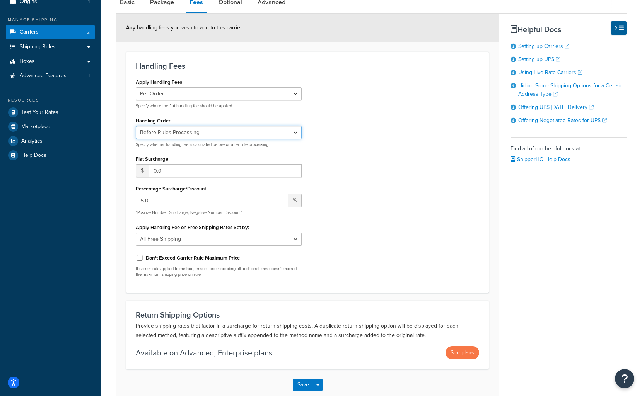
click at [186, 131] on select "Before Rules Processing After Rules Processing" at bounding box center [219, 132] width 166 height 13
click at [136, 126] on select "Before Rules Processing After Rules Processing" at bounding box center [219, 132] width 166 height 13
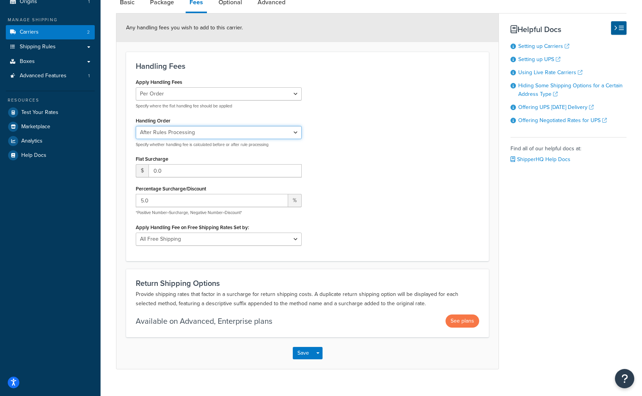
click at [185, 132] on select "Before Rules Processing After Rules Processing" at bounding box center [219, 132] width 166 height 13
select select "BEFORE"
click at [136, 126] on select "Before Rules Processing After Rules Processing" at bounding box center [219, 132] width 166 height 13
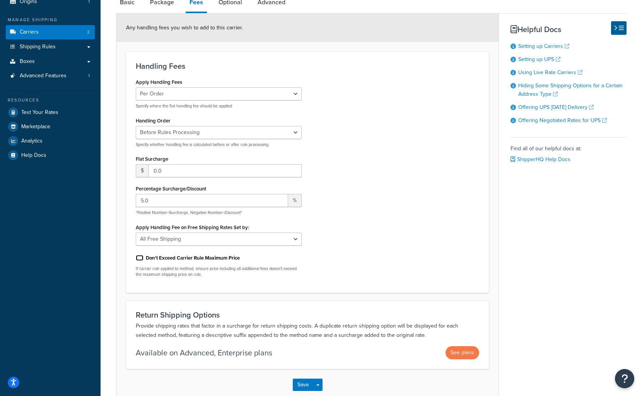
click at [143, 257] on input "Don't Exceed Carrier Rule Maximum Price" at bounding box center [140, 258] width 8 height 6
checkbox input "true"
click at [305, 387] on button "Save" at bounding box center [303, 385] width 21 height 12
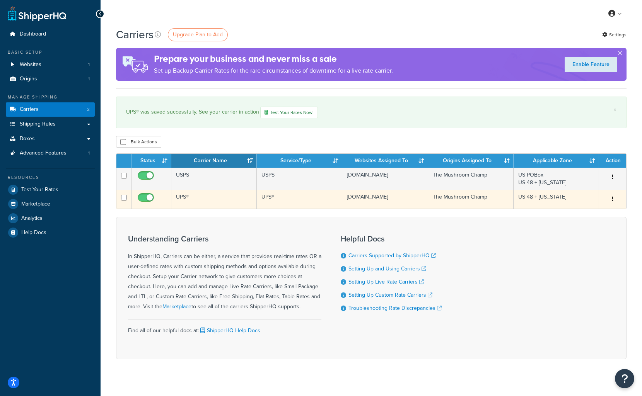
click at [223, 198] on td "UPS®" at bounding box center [213, 199] width 85 height 19
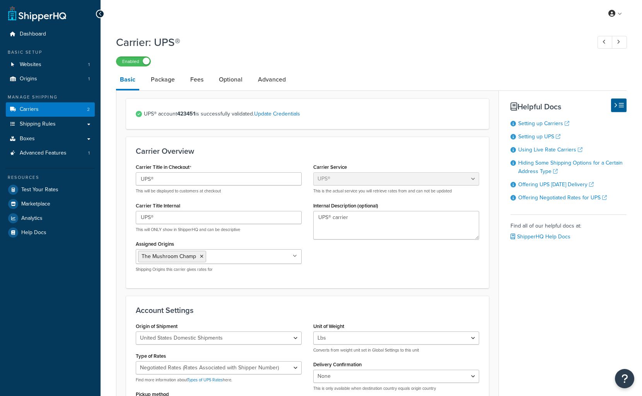
select select "ups"
click at [223, 82] on link "Optional" at bounding box center [230, 79] width 31 height 19
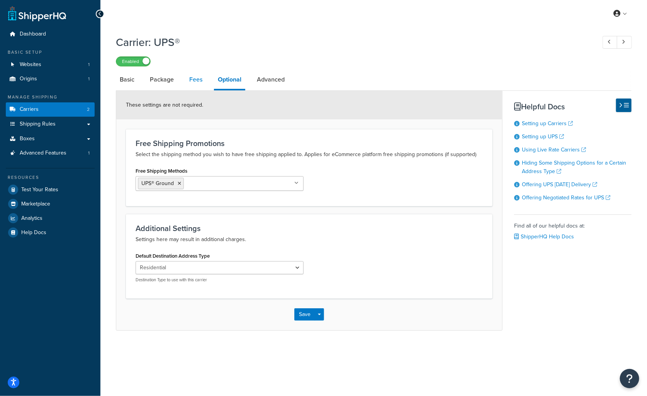
click at [195, 86] on link "Fees" at bounding box center [196, 79] width 21 height 19
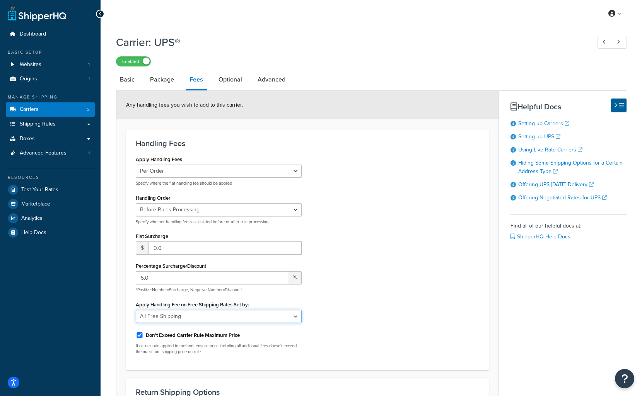
click at [212, 315] on select "N/A Fixed/Free Shipping Methods Free Promotion Rules All Free Shipping" at bounding box center [219, 316] width 166 height 13
select select "NONE"
click at [136, 310] on select "N/A Fixed/Free Shipping Methods Free Promotion Rules All Free Shipping" at bounding box center [219, 316] width 166 height 13
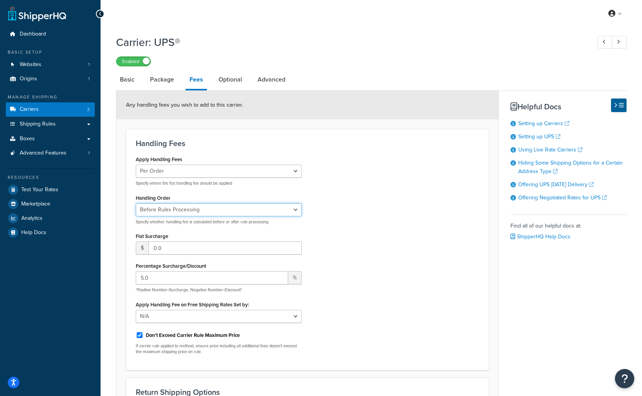
click at [194, 209] on select "Before Rules Processing After Rules Processing" at bounding box center [219, 209] width 166 height 13
select select "AFTER"
click at [136, 203] on select "Before Rules Processing After Rules Processing" at bounding box center [219, 209] width 166 height 13
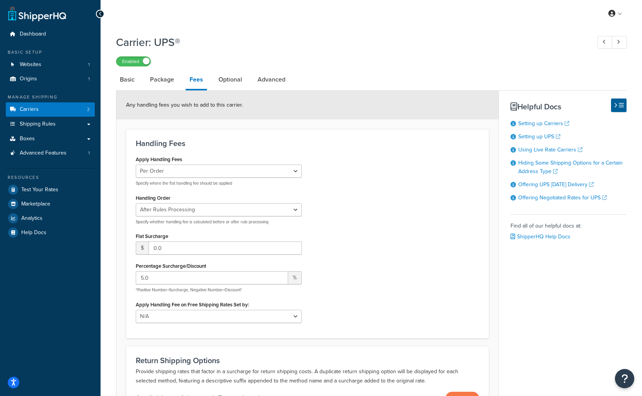
click at [361, 324] on div "Apply Handling Fees Per Order Per Item Per Package Specify where the flat handl…" at bounding box center [307, 241] width 355 height 175
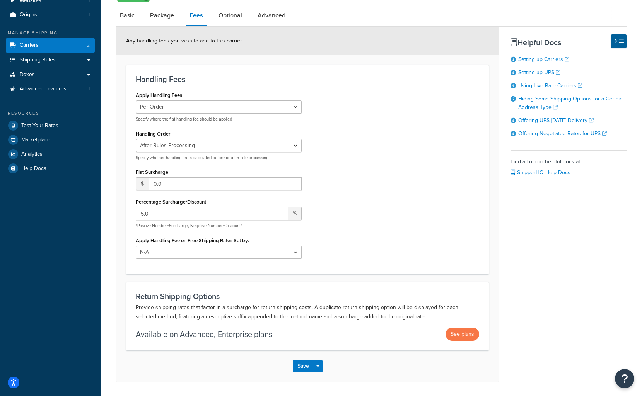
scroll to position [89, 0]
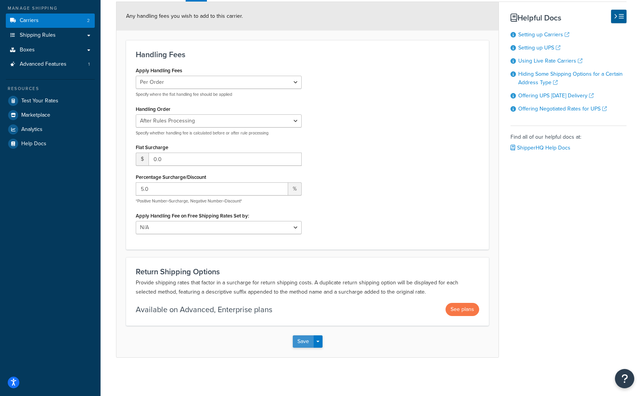
click at [302, 343] on button "Save" at bounding box center [303, 342] width 21 height 12
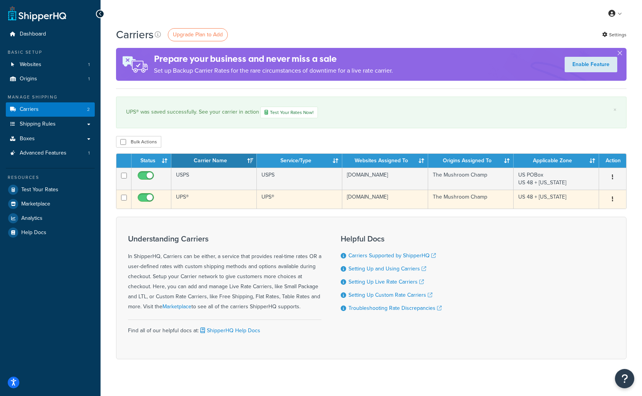
click at [210, 201] on td "UPS®" at bounding box center [213, 199] width 85 height 19
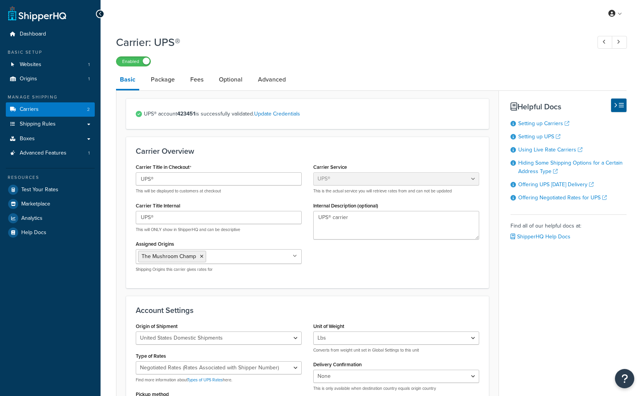
select select "ups"
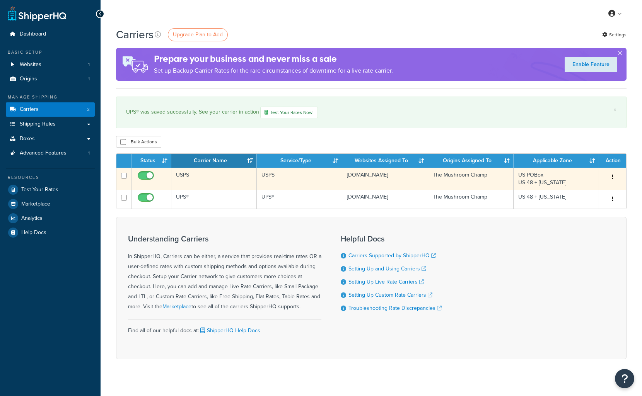
click at [208, 179] on td "USPS" at bounding box center [213, 179] width 85 height 22
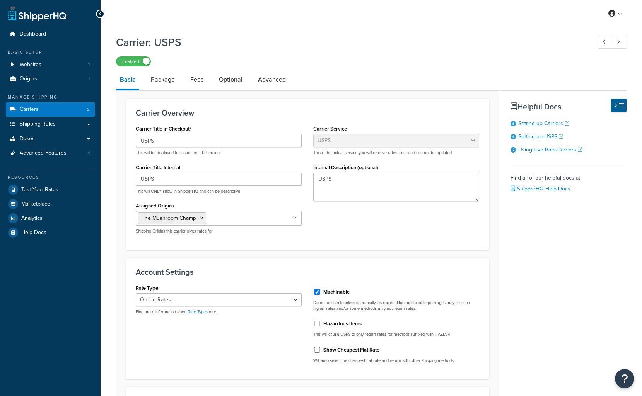
select select "usps"
select select "ONLINE"
click at [190, 78] on link "Fees" at bounding box center [196, 79] width 21 height 19
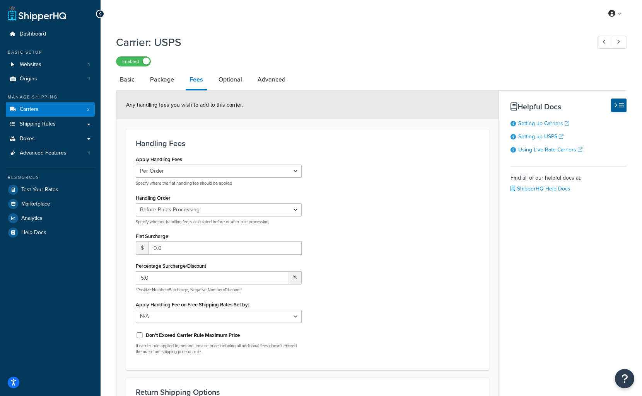
select select "usps"
select select "ONLINE"
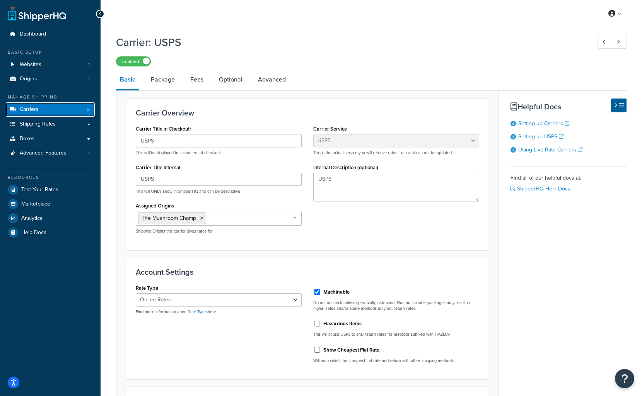
click at [55, 105] on link "Carriers 2" at bounding box center [50, 109] width 89 height 14
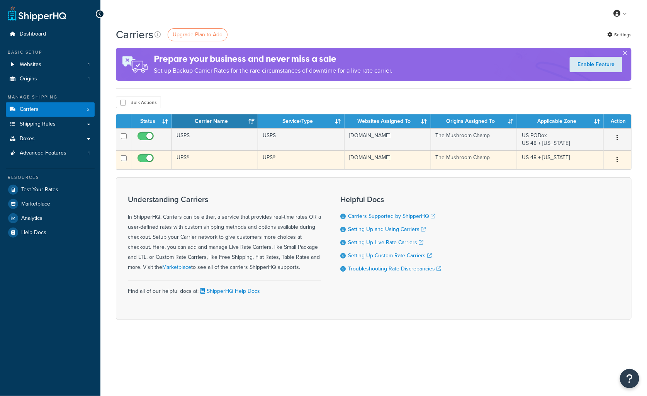
click at [207, 157] on td "UPS®" at bounding box center [215, 159] width 87 height 19
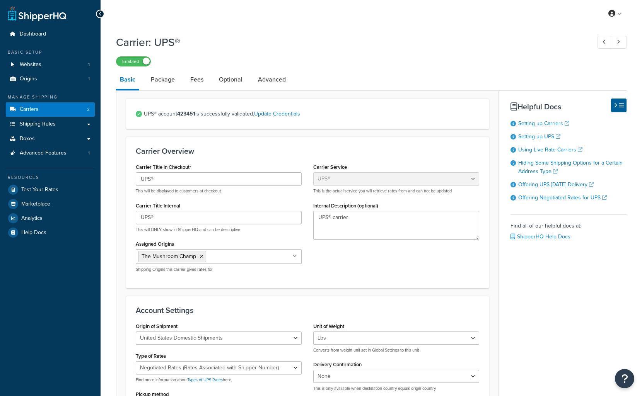
select select "ups"
click at [199, 81] on link "Fees" at bounding box center [196, 79] width 21 height 19
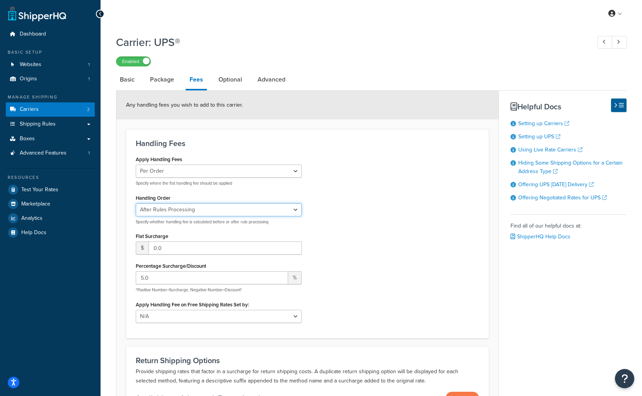
click at [194, 208] on select "Before Rules Processing After Rules Processing" at bounding box center [219, 209] width 166 height 13
select select "BEFORE"
click at [136, 203] on select "Before Rules Processing After Rules Processing" at bounding box center [219, 209] width 166 height 13
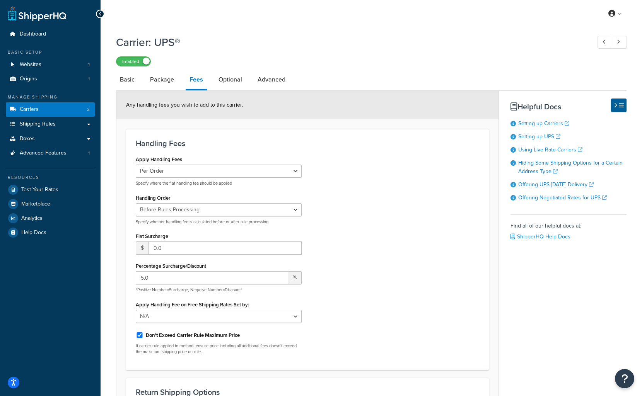
click at [224, 335] on label "Don't Exceed Carrier Rule Maximum Price" at bounding box center [193, 335] width 94 height 7
click at [143, 335] on input "Don't Exceed Carrier Rule Maximum Price" at bounding box center [140, 335] width 8 height 6
checkbox input "false"
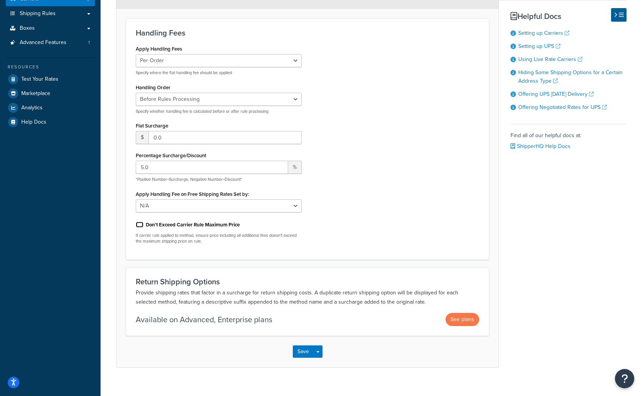
scroll to position [121, 0]
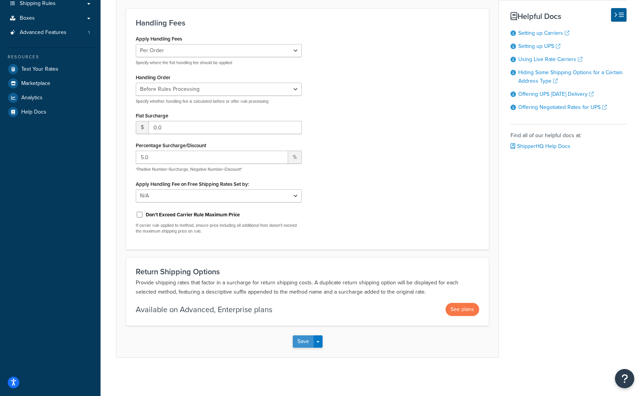
click at [305, 341] on button "Save" at bounding box center [303, 342] width 21 height 12
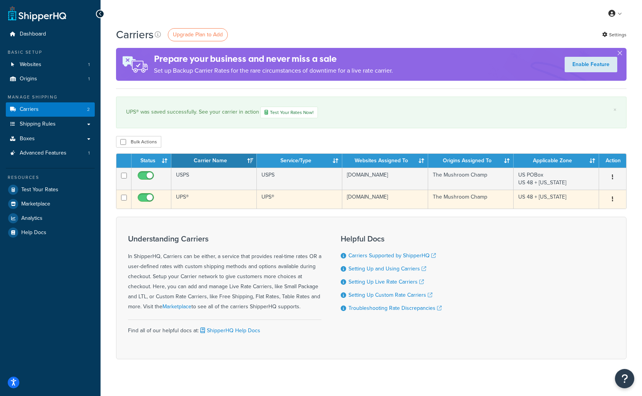
click at [183, 198] on td "UPS®" at bounding box center [213, 199] width 85 height 19
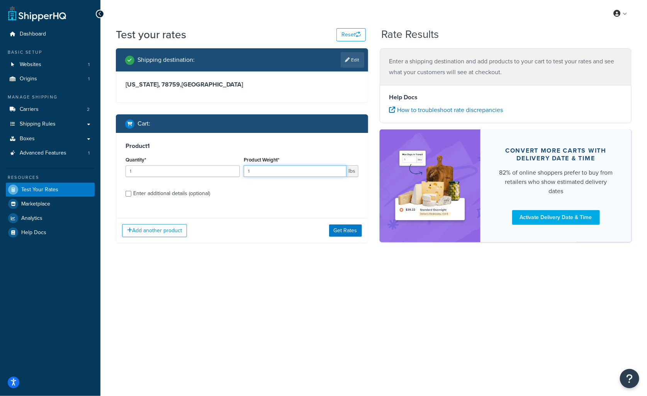
drag, startPoint x: 228, startPoint y: 165, endPoint x: 213, endPoint y: 165, distance: 15.1
click at [213, 165] on div "Quantity* 1 Product Weight* 1 lbs" at bounding box center [242, 169] width 237 height 28
type input "29"
click at [153, 191] on div "Enter additional details (optional)" at bounding box center [171, 193] width 77 height 11
click at [131, 191] on input "Enter additional details (optional)" at bounding box center [129, 194] width 6 height 6
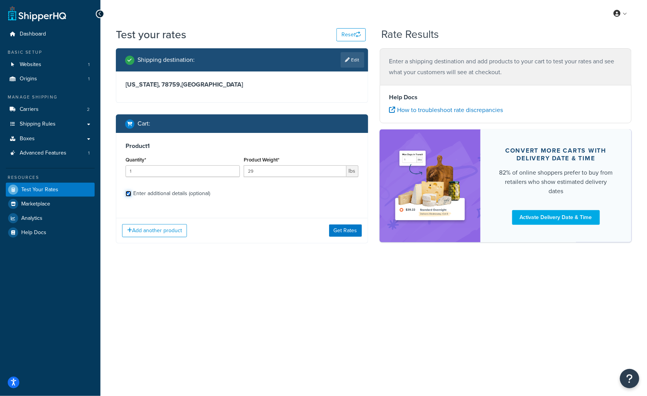
checkbox input "true"
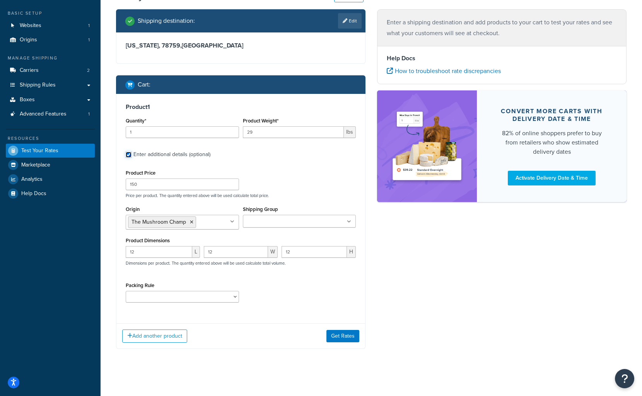
scroll to position [43, 0]
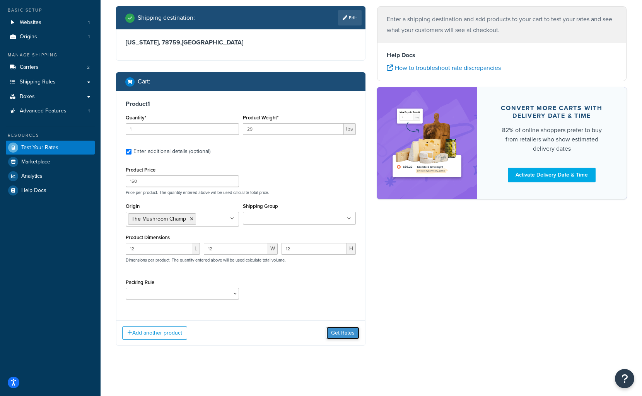
click at [348, 334] on button "Get Rates" at bounding box center [342, 333] width 33 height 12
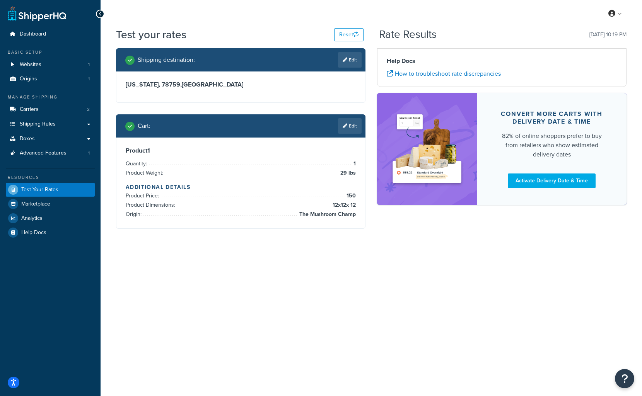
scroll to position [0, 0]
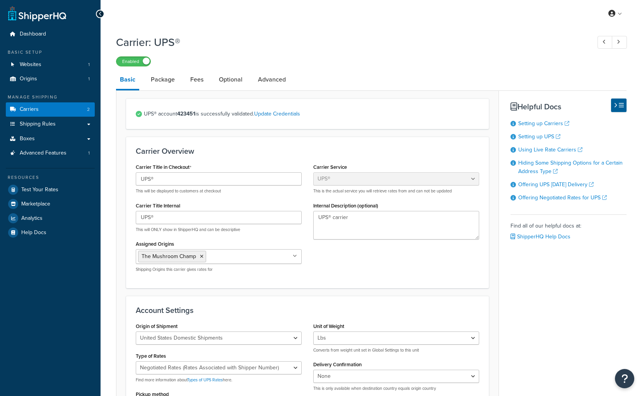
select select "ups"
click at [204, 81] on link "Fees" at bounding box center [196, 79] width 21 height 19
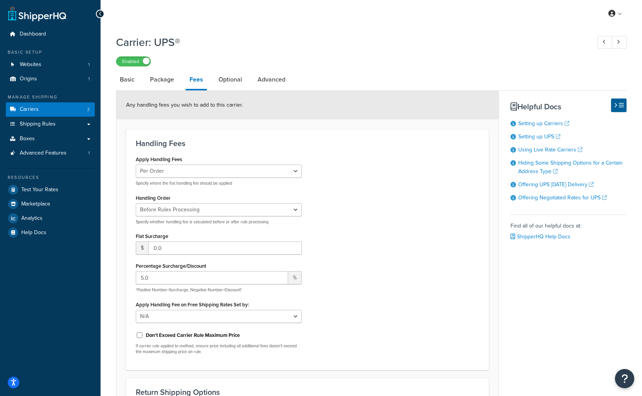
click at [212, 334] on label "Don't Exceed Carrier Rule Maximum Price" at bounding box center [193, 335] width 94 height 7
click at [143, 334] on input "Don't Exceed Carrier Rule Maximum Price" at bounding box center [140, 335] width 8 height 6
checkbox input "true"
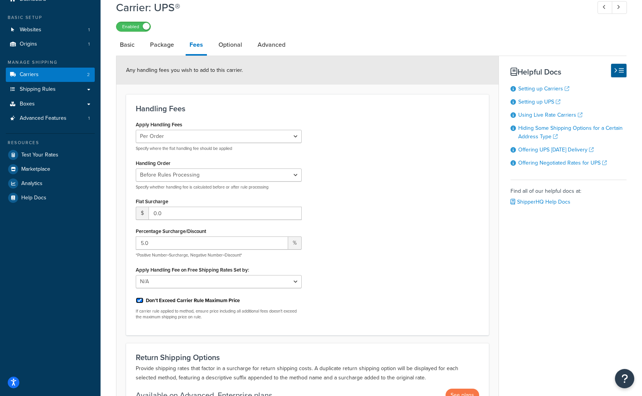
scroll to position [121, 0]
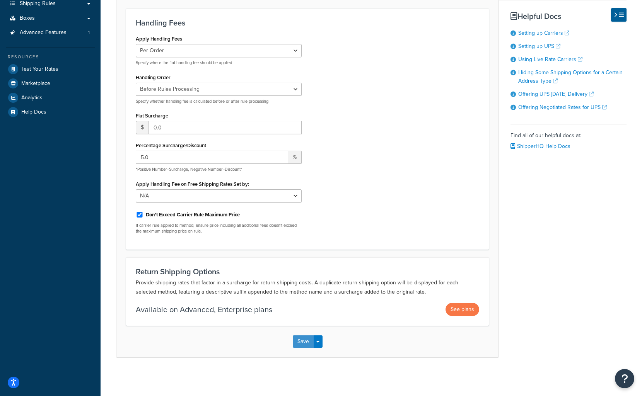
click at [303, 342] on button "Save" at bounding box center [303, 342] width 21 height 12
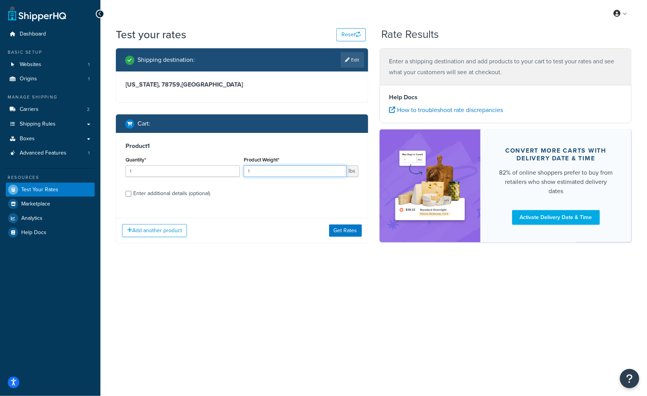
drag, startPoint x: 244, startPoint y: 169, endPoint x: 279, endPoint y: 172, distance: 35.7
click at [278, 172] on input "1" at bounding box center [295, 171] width 102 height 12
type input "29"
click at [194, 193] on div "Enter additional details (optional)" at bounding box center [171, 193] width 77 height 11
click at [131, 193] on input "Enter additional details (optional)" at bounding box center [129, 194] width 6 height 6
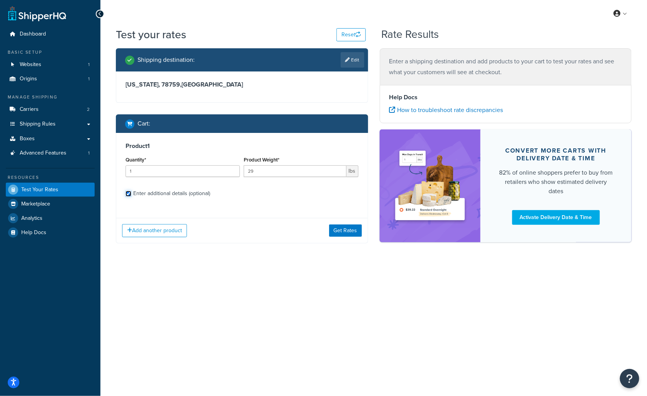
checkbox input "true"
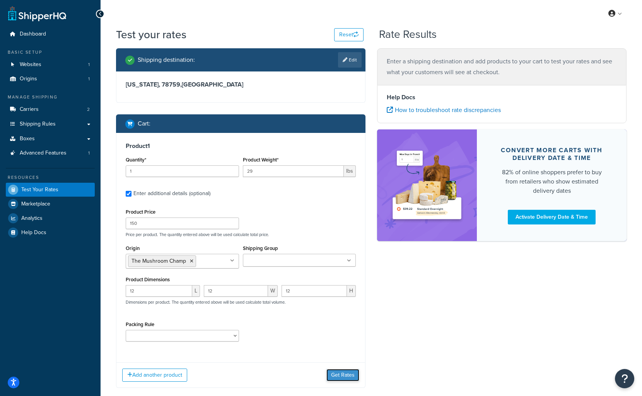
click at [352, 375] on button "Get Rates" at bounding box center [342, 375] width 33 height 12
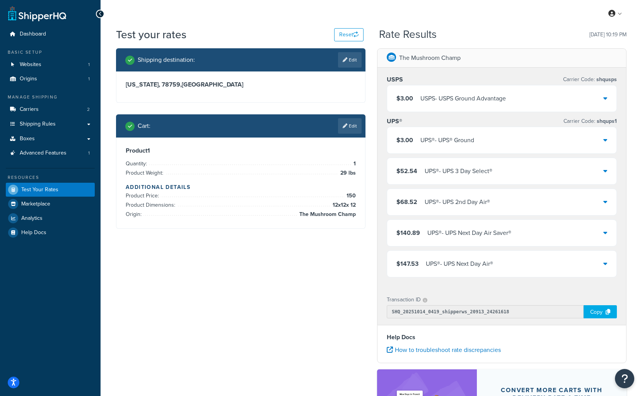
click at [606, 99] on icon at bounding box center [605, 98] width 4 height 6
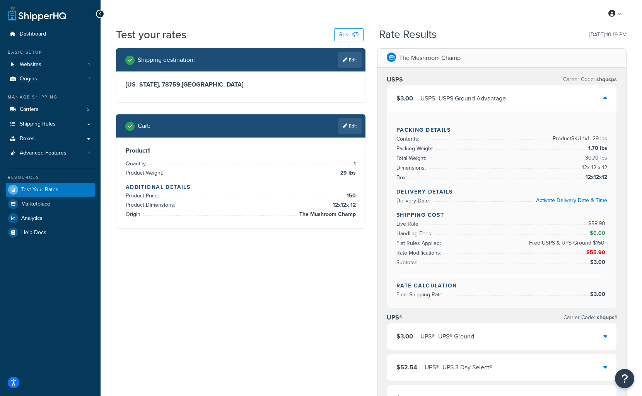
click at [606, 98] on icon at bounding box center [605, 98] width 4 height 6
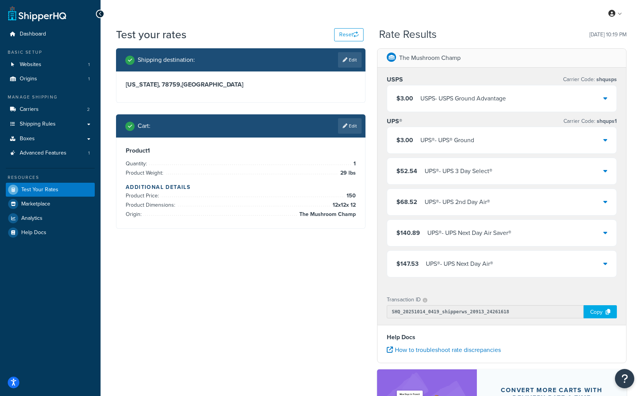
click at [606, 139] on icon at bounding box center [605, 140] width 4 height 6
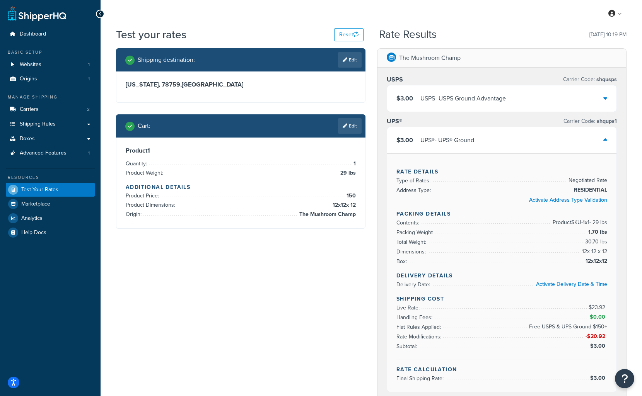
click at [606, 139] on icon at bounding box center [605, 140] width 4 height 6
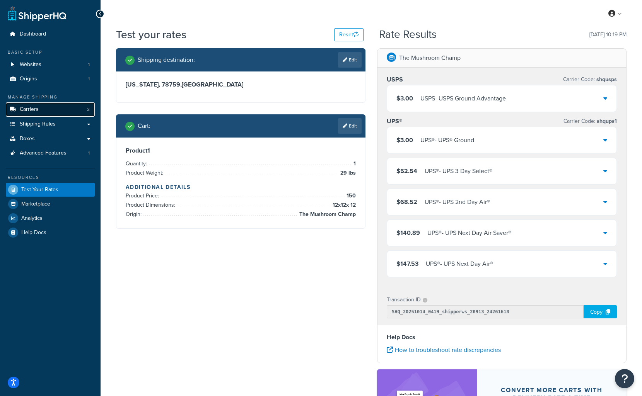
click at [40, 103] on link "Carriers 2" at bounding box center [50, 109] width 89 height 14
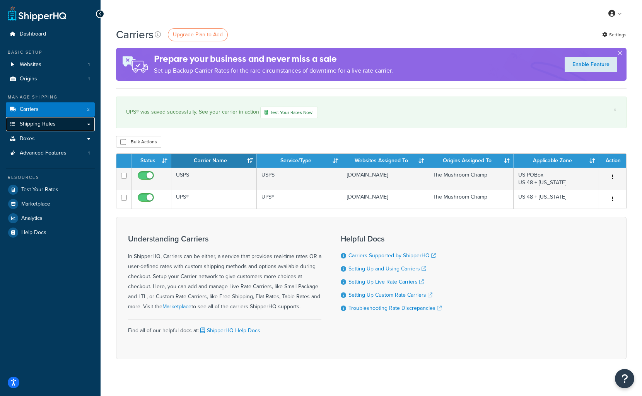
click at [48, 123] on span "Shipping Rules" at bounding box center [38, 124] width 36 height 7
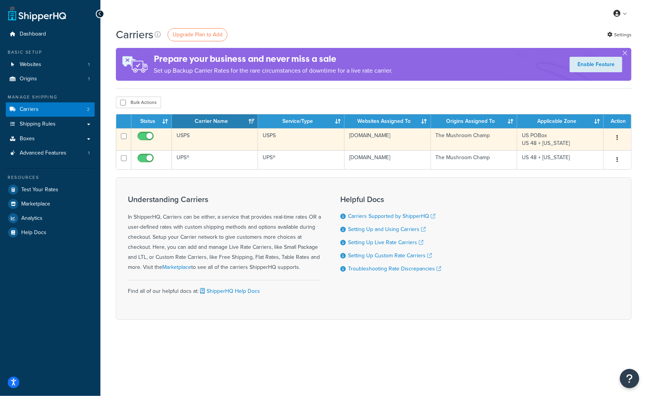
click at [232, 134] on td "USPS" at bounding box center [215, 139] width 87 height 22
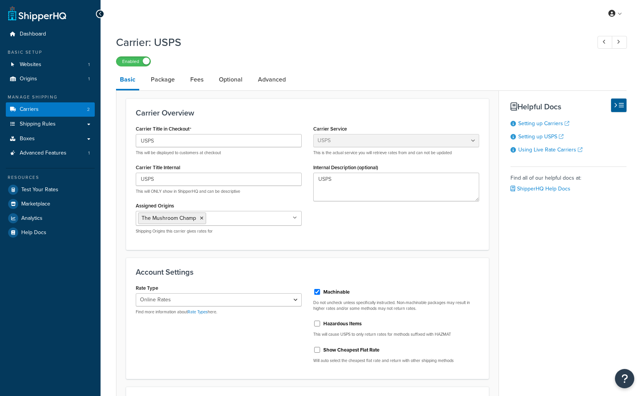
select select "usps"
select select "ONLINE"
click at [169, 80] on link "Package" at bounding box center [163, 79] width 32 height 19
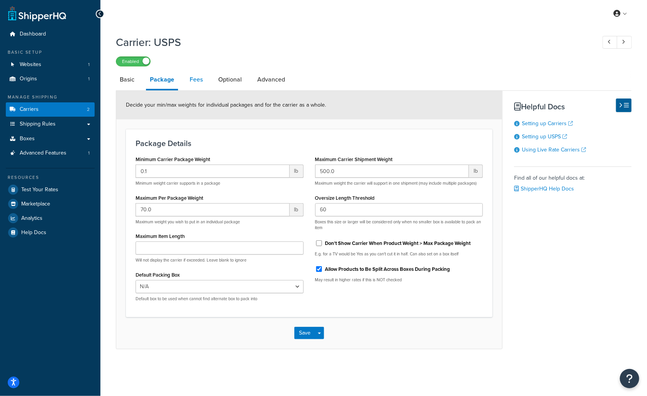
click at [196, 78] on link "Fees" at bounding box center [196, 79] width 21 height 19
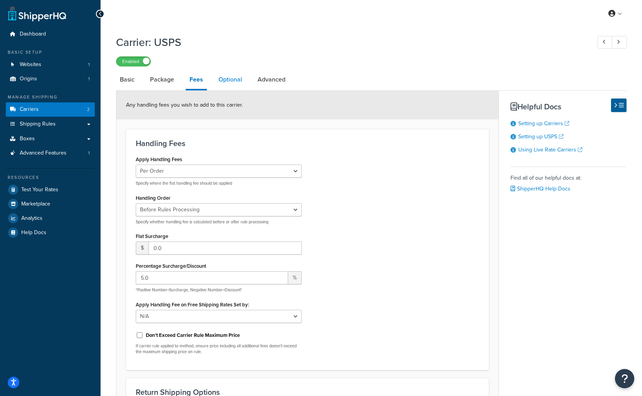
click at [218, 80] on link "Optional" at bounding box center [230, 79] width 31 height 19
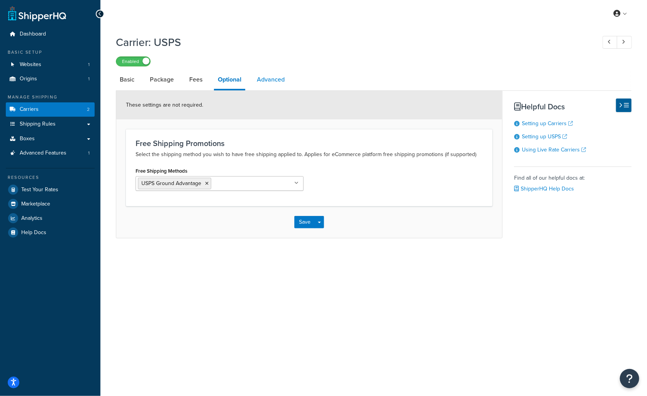
click at [262, 77] on link "Advanced" at bounding box center [271, 79] width 36 height 19
select select "false"
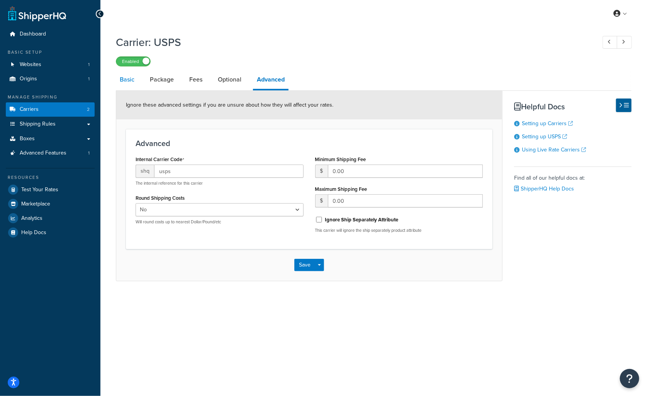
click at [134, 83] on link "Basic" at bounding box center [127, 79] width 22 height 19
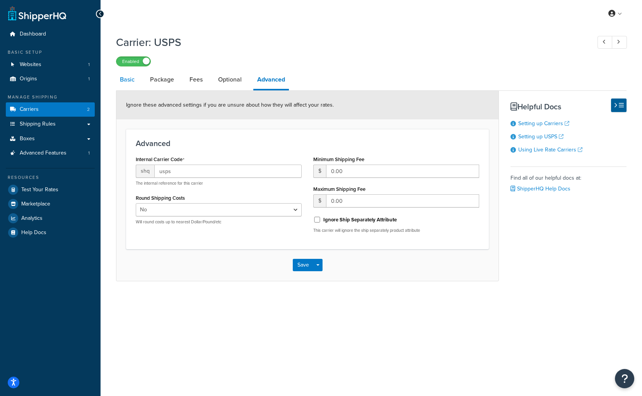
select select "usps"
select select "ONLINE"
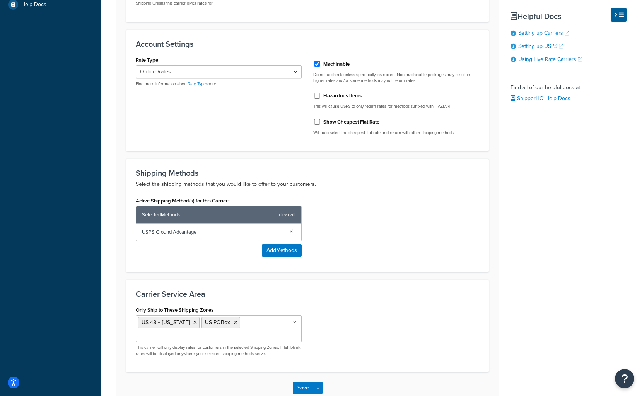
scroll to position [119, 0]
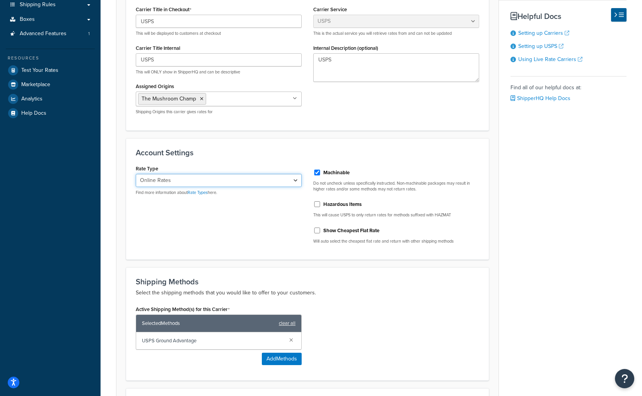
click at [185, 178] on select "Retail Rates Online Rates Commercial Plus" at bounding box center [219, 180] width 166 height 13
click at [181, 177] on select "Retail Rates Online Rates Commercial Plus" at bounding box center [219, 180] width 166 height 13
click at [186, 212] on div "Rate Type Retail Rates Online Rates Commercial Plus Find more information about…" at bounding box center [307, 206] width 355 height 87
click at [187, 178] on select "Retail Rates Online Rates Commercial Plus" at bounding box center [219, 180] width 166 height 13
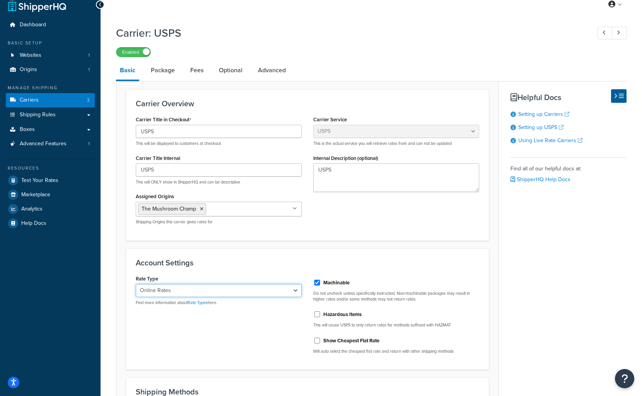
scroll to position [0, 0]
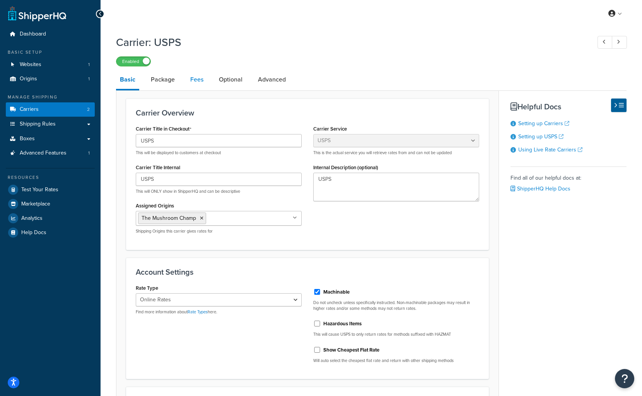
click at [196, 77] on link "Fees" at bounding box center [196, 79] width 21 height 19
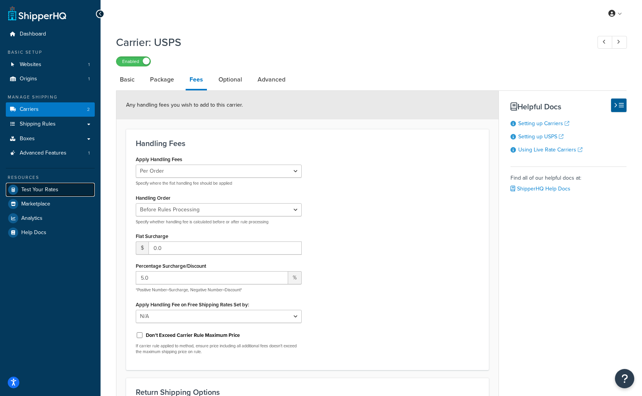
click at [66, 189] on link "Test Your Rates" at bounding box center [50, 190] width 89 height 14
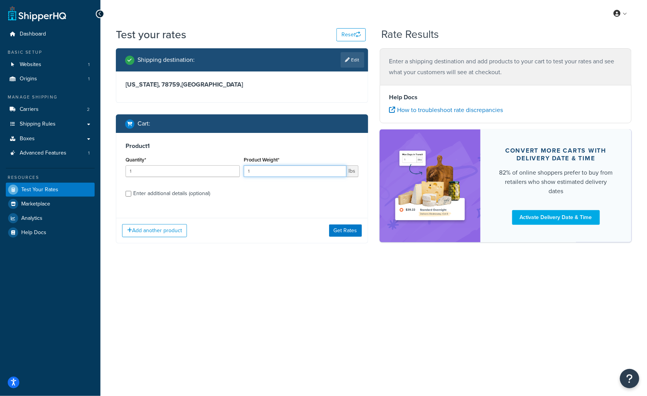
drag, startPoint x: 245, startPoint y: 167, endPoint x: 201, endPoint y: 165, distance: 44.1
click at [200, 166] on div "Quantity* 1 Product Weight* 1 lbs" at bounding box center [242, 169] width 237 height 28
type input "29"
drag, startPoint x: 194, startPoint y: 186, endPoint x: 195, endPoint y: 206, distance: 20.9
click at [194, 196] on div "Product 1 Quantity* 1 Product Weight* 29 lbs Enter additional details (optional)" at bounding box center [242, 172] width 252 height 79
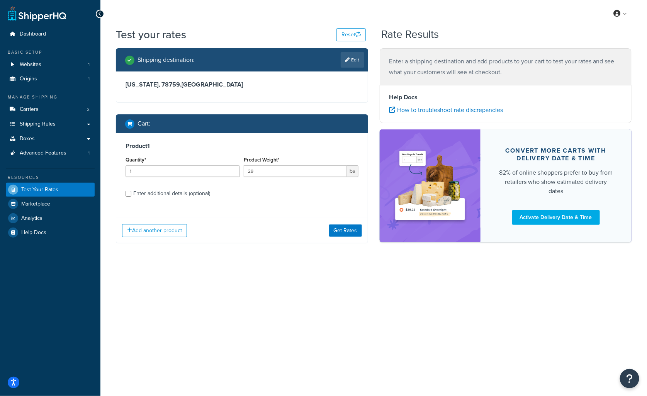
click at [195, 206] on div "Product 1 Quantity* 1 Product Weight* 29 lbs Enter additional details (optional)" at bounding box center [242, 172] width 252 height 79
click at [196, 193] on div "Enter additional details (optional)" at bounding box center [171, 193] width 77 height 11
click at [131, 193] on input "Enter additional details (optional)" at bounding box center [129, 194] width 6 height 6
checkbox input "true"
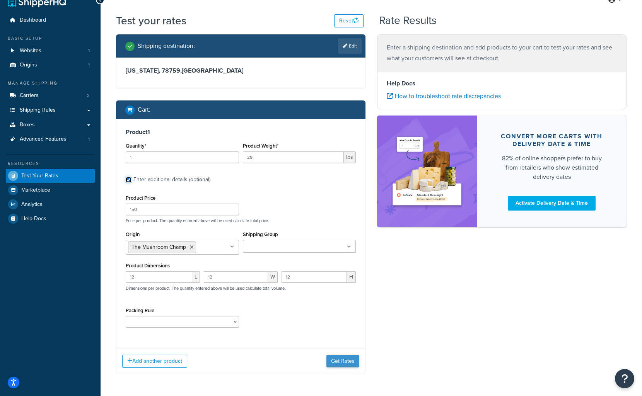
scroll to position [43, 0]
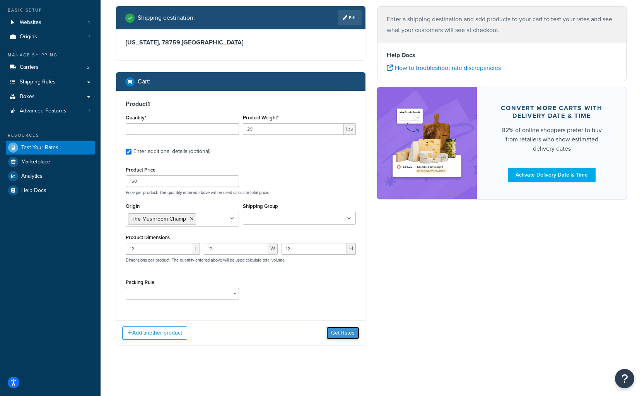
click at [344, 334] on button "Get Rates" at bounding box center [342, 333] width 33 height 12
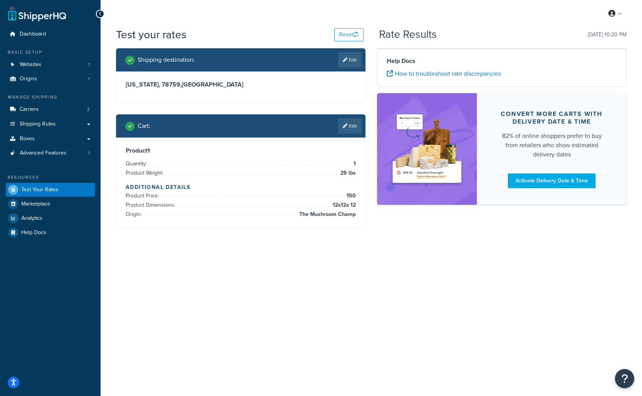
scroll to position [0, 0]
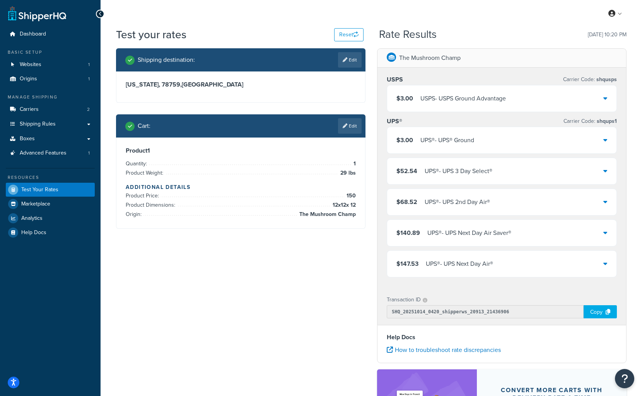
click at [606, 141] on icon at bounding box center [605, 140] width 4 height 6
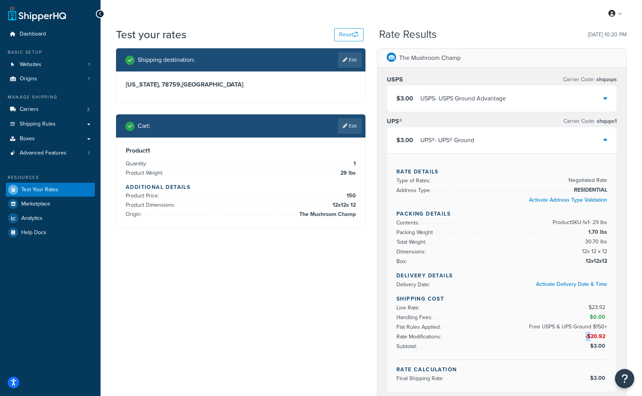
drag, startPoint x: 592, startPoint y: 323, endPoint x: 611, endPoint y: 322, distance: 18.6
click at [611, 322] on div "Rate Details Type of Rates: Negotiated Rate Address Type: RESIDENTIAL Activate …" at bounding box center [501, 272] width 229 height 238
click at [605, 332] on span "-$20.92" at bounding box center [596, 336] width 22 height 8
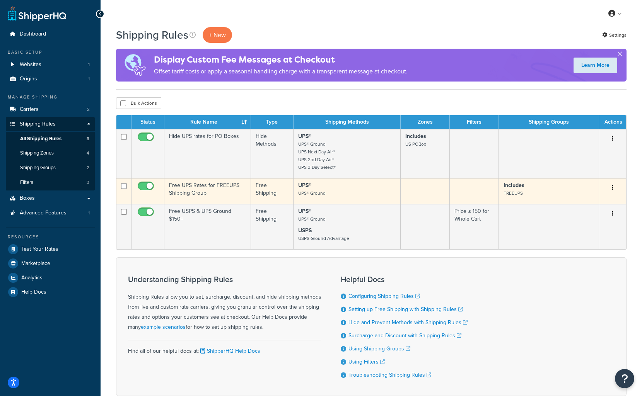
click at [614, 187] on button "button" at bounding box center [612, 188] width 11 height 12
click at [584, 234] on link "Delete" at bounding box center [586, 234] width 61 height 16
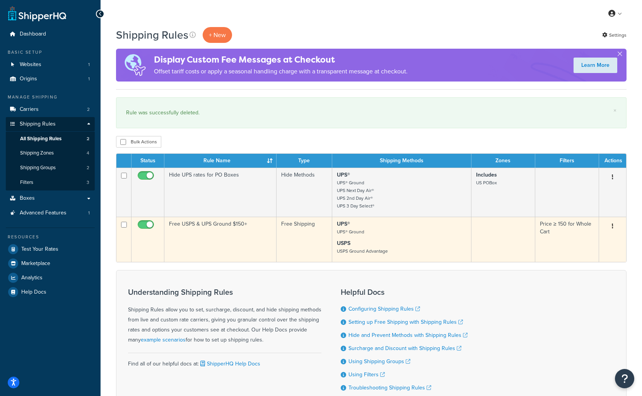
click at [208, 234] on td "Free USPS & UPS Ground $150+" at bounding box center [220, 239] width 112 height 45
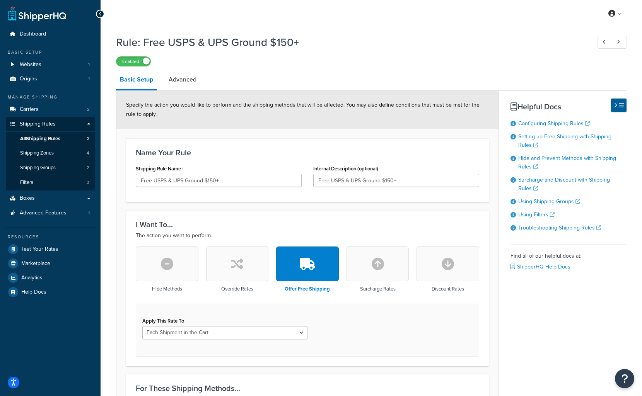
click at [237, 259] on icon "button" at bounding box center [237, 264] width 12 height 12
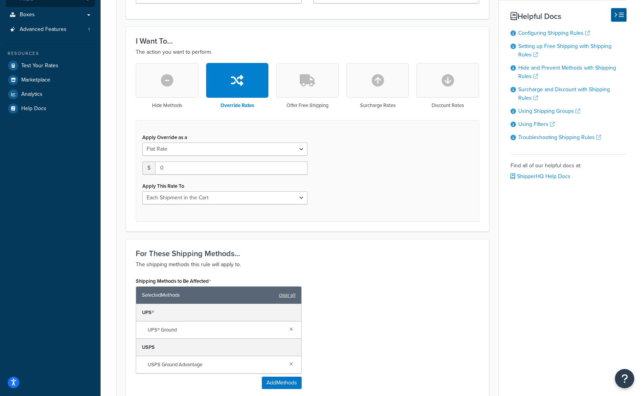
scroll to position [232, 0]
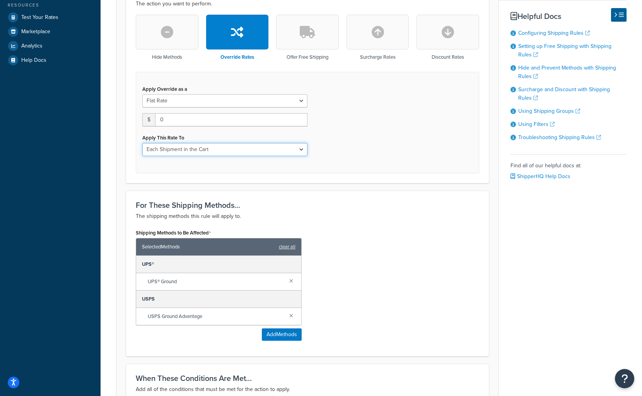
click at [183, 146] on select "Each Shipment in the Cart Each Shipping Group in the Cart Each Item within a Sh…" at bounding box center [224, 149] width 165 height 13
click at [142, 143] on select "Each Shipment in the Cart Each Shipping Group in the Cart Each Item within a Sh…" at bounding box center [224, 149] width 165 height 13
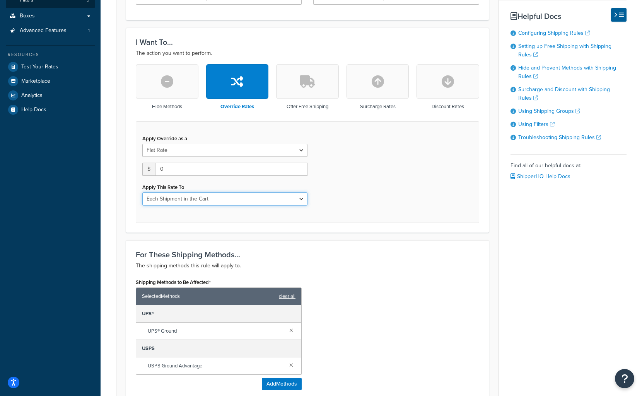
scroll to position [165, 0]
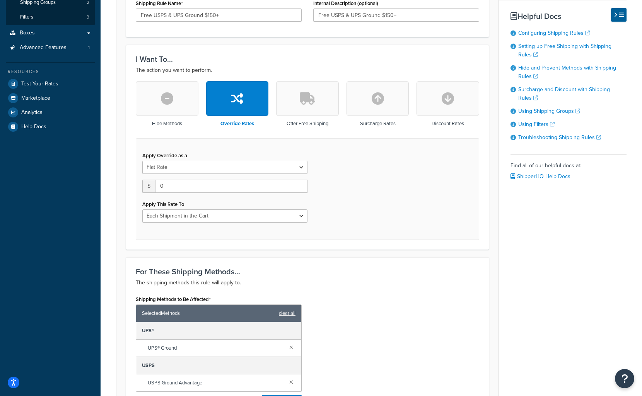
drag, startPoint x: 355, startPoint y: 284, endPoint x: 355, endPoint y: 279, distance: 5.0
click at [355, 284] on p "The shipping methods this rule will apply to." at bounding box center [307, 282] width 343 height 9
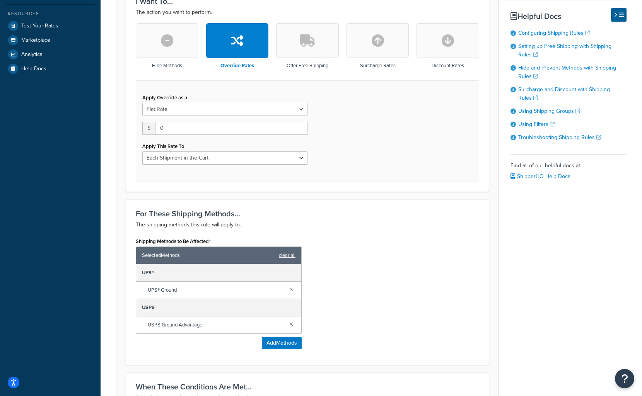
scroll to position [397, 0]
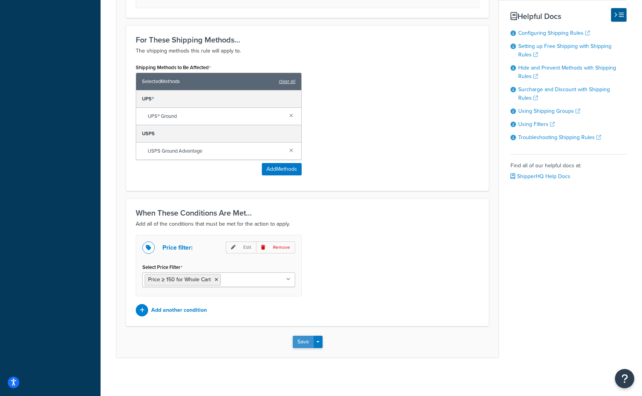
click at [308, 340] on button "Save" at bounding box center [303, 342] width 21 height 12
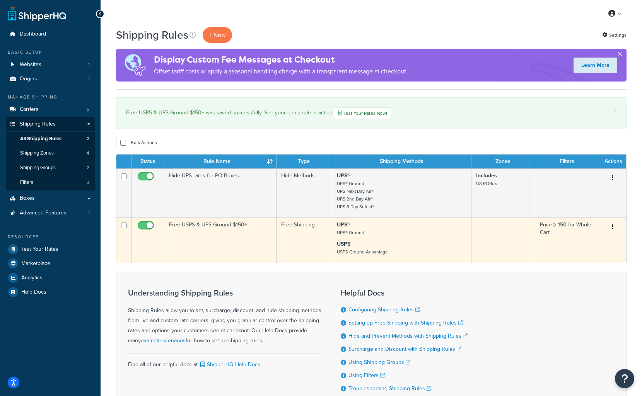
click at [255, 245] on td "Free USPS & UPS Ground $150+" at bounding box center [220, 240] width 112 height 45
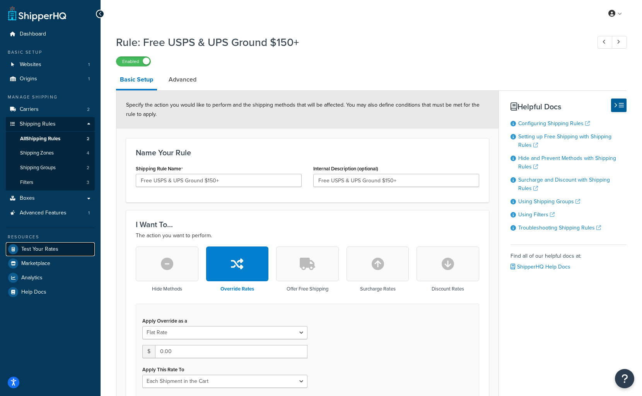
click at [62, 248] on link "Test Your Rates" at bounding box center [50, 249] width 89 height 14
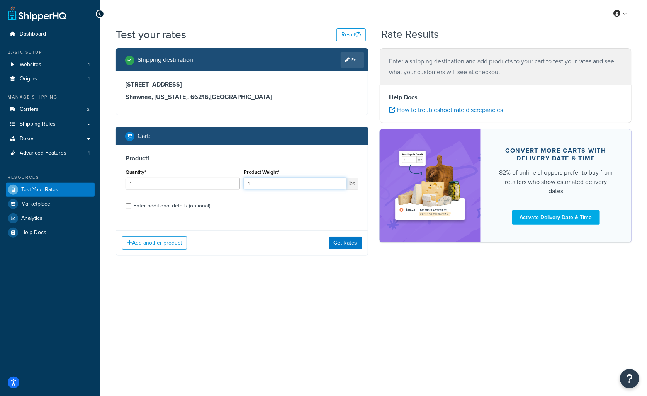
drag, startPoint x: 245, startPoint y: 184, endPoint x: 288, endPoint y: 189, distance: 43.6
click at [284, 189] on input "1" at bounding box center [295, 184] width 102 height 12
type input "29"
drag, startPoint x: 164, startPoint y: 195, endPoint x: 163, endPoint y: 199, distance: 3.9
click at [164, 196] on div "Product 1 Quantity* 1 Product Weight* 29 lbs Enter additional details (optional)" at bounding box center [242, 184] width 252 height 79
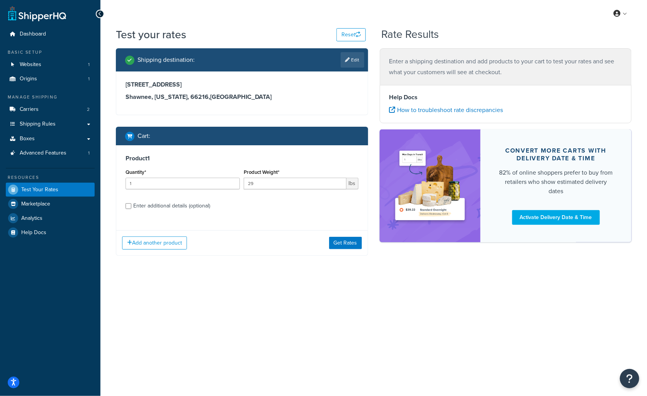
click at [164, 202] on div "Enter additional details (optional)" at bounding box center [171, 206] width 77 height 11
click at [131, 203] on input "Enter additional details (optional)" at bounding box center [129, 206] width 6 height 6
checkbox input "true"
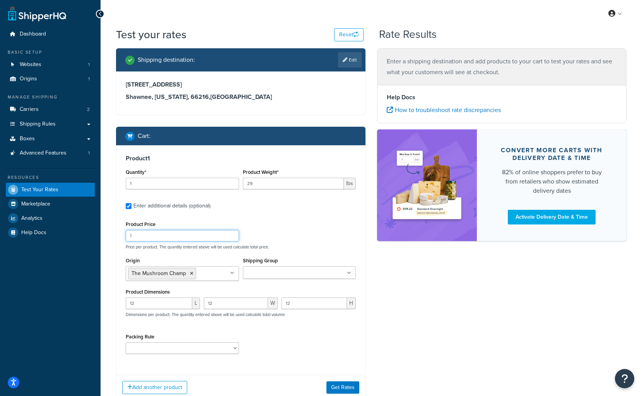
click at [175, 239] on input "1" at bounding box center [182, 236] width 113 height 12
type input "150"
click at [329, 229] on div "Product Price 150 Price per product. The quantity entered above will be used ca…" at bounding box center [241, 234] width 234 height 31
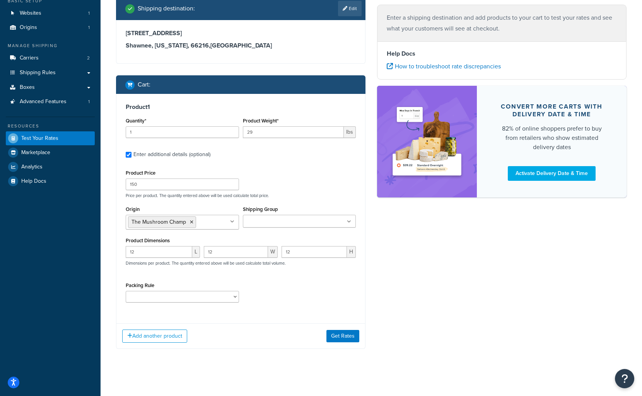
scroll to position [55, 0]
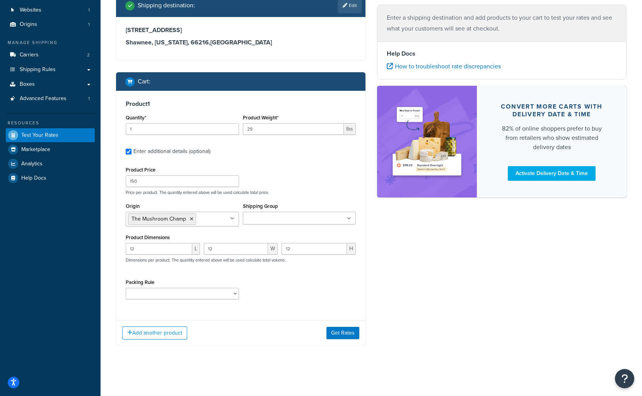
click at [215, 300] on div "Packing Rule A-SPLIT10 C-SPLIT10 C-SPLIT12 G-SPLIT10 G-SPLIT12" at bounding box center [182, 291] width 117 height 28
click at [213, 296] on select "A-SPLIT10 C-SPLIT10 C-SPLIT12 G-SPLIT10 G-SPLIT12" at bounding box center [182, 294] width 113 height 12
click at [290, 285] on div "Packing Rule A-SPLIT10 C-SPLIT10 C-SPLIT12 G-SPLIT10 G-SPLIT12" at bounding box center [241, 291] width 234 height 28
click at [342, 335] on button "Get Rates" at bounding box center [342, 333] width 33 height 12
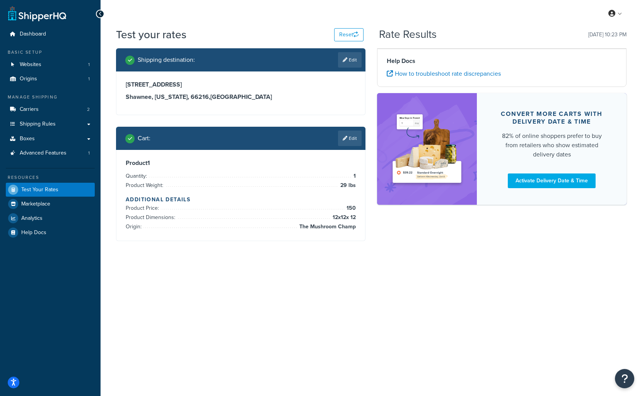
scroll to position [0, 0]
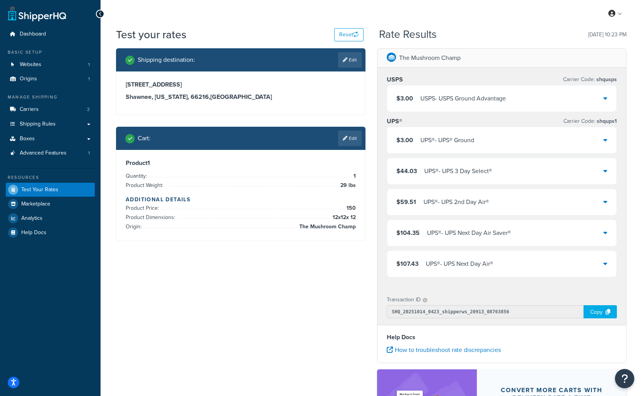
click at [597, 136] on div "$3.00 UPS® - UPS® Ground" at bounding box center [501, 140] width 229 height 26
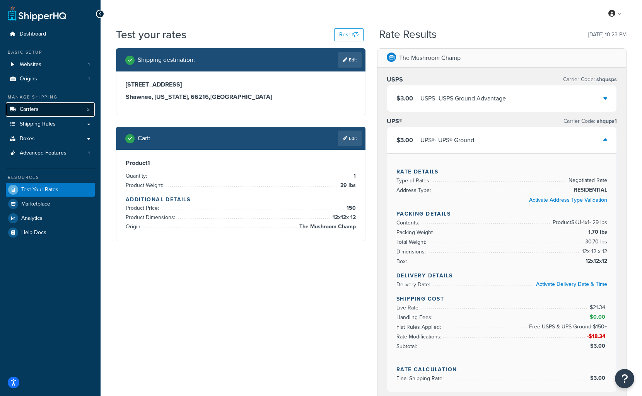
click at [56, 113] on link "Carriers 2" at bounding box center [50, 109] width 89 height 14
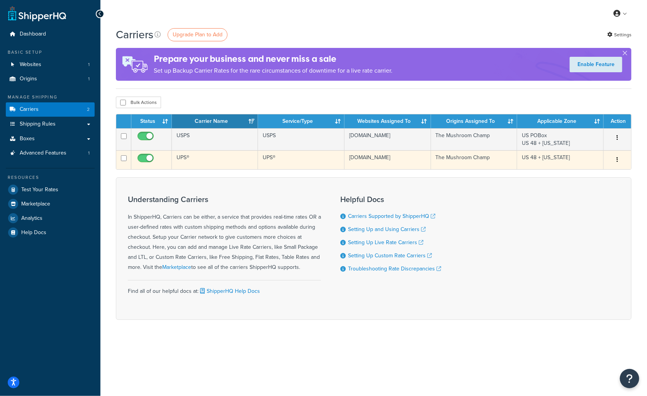
click at [207, 155] on td "UPS®" at bounding box center [215, 159] width 87 height 19
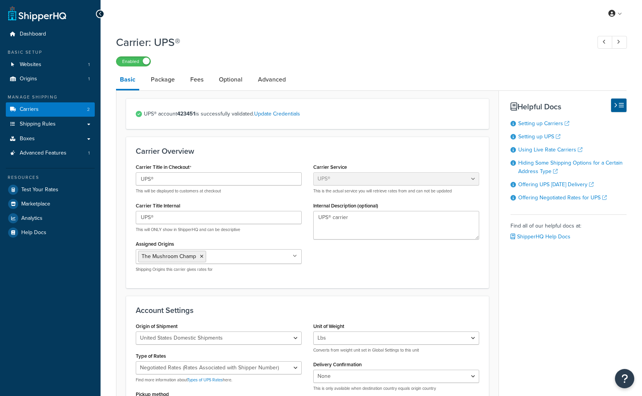
select select "ups"
click at [171, 80] on link "Package" at bounding box center [163, 79] width 32 height 19
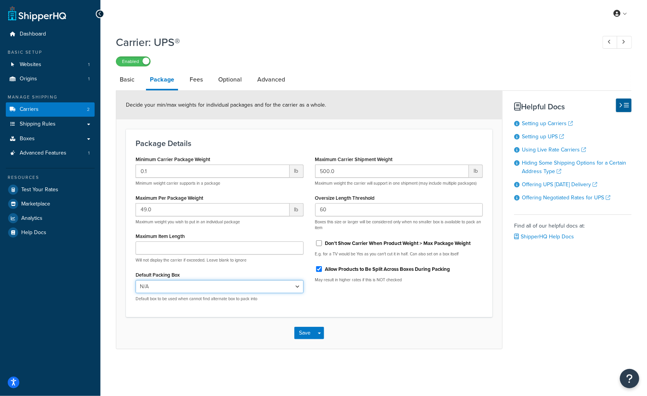
click at [184, 286] on select "N/A" at bounding box center [220, 286] width 168 height 13
click at [187, 283] on select "N/A" at bounding box center [220, 286] width 168 height 13
click at [209, 313] on div "Package Details Minimum Carrier Package Weight 0.1 lb Minimum weight carrier su…" at bounding box center [309, 223] width 367 height 188
click at [201, 78] on link "Fees" at bounding box center [196, 79] width 21 height 19
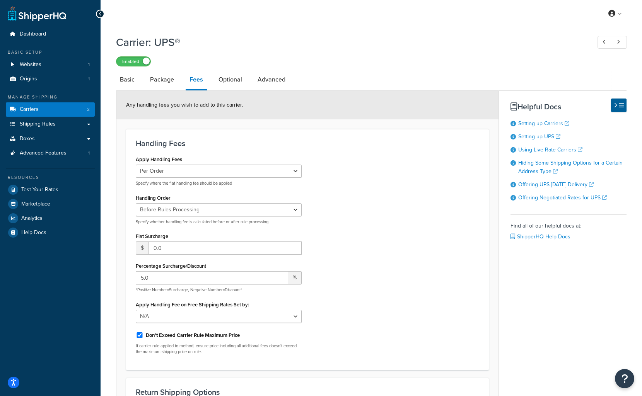
click at [213, 335] on label "Don't Exceed Carrier Rule Maximum Price" at bounding box center [193, 335] width 94 height 7
click at [143, 335] on input "Don't Exceed Carrier Rule Maximum Price" at bounding box center [140, 335] width 8 height 6
checkbox input "false"
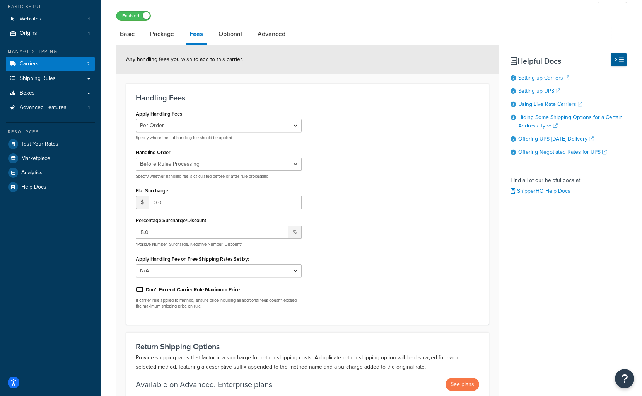
scroll to position [43, 0]
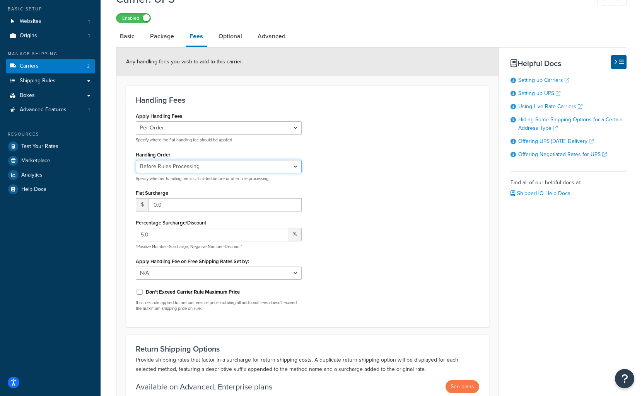
click at [198, 162] on select "Before Rules Processing After Rules Processing" at bounding box center [219, 166] width 166 height 13
click at [318, 201] on div "Apply Handling Fees Per Order Per Item Per Package Specify where the flat handl…" at bounding box center [307, 214] width 355 height 207
click at [224, 274] on select "N/A Fixed/Free Shipping Methods Free Promotion Rules All Free Shipping" at bounding box center [219, 273] width 166 height 13
select select "ALL"
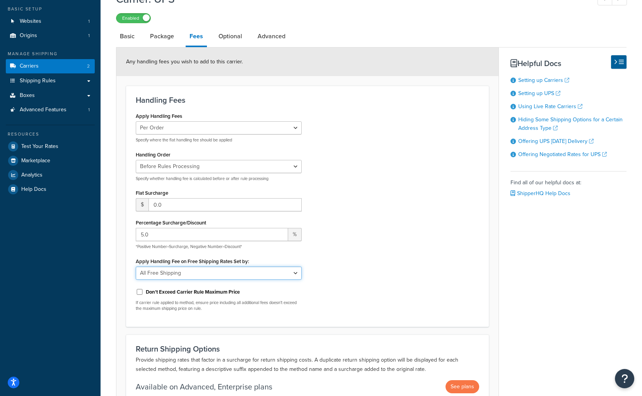
click at [136, 267] on select "N/A Fixed/Free Shipping Methods Free Promotion Rules All Free Shipping" at bounding box center [219, 273] width 166 height 13
click at [349, 286] on div "Apply Handling Fees Per Order Per Item Per Package Specify where the flat handl…" at bounding box center [307, 214] width 355 height 207
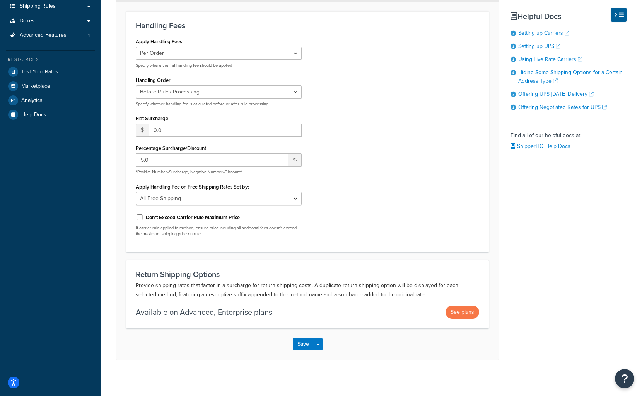
scroll to position [121, 0]
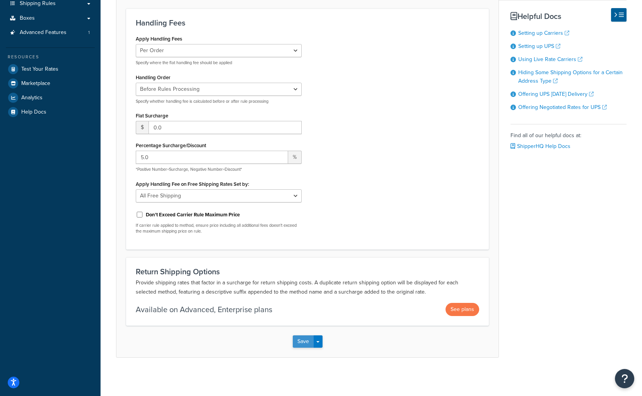
click at [299, 341] on button "Save" at bounding box center [303, 342] width 21 height 12
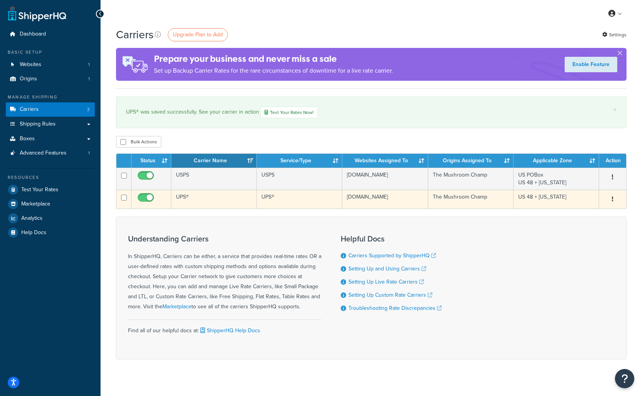
click at [222, 199] on td "UPS®" at bounding box center [213, 199] width 85 height 19
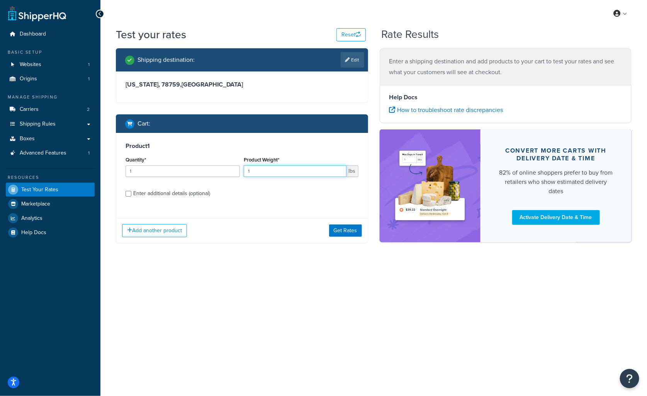
drag, startPoint x: 281, startPoint y: 174, endPoint x: 191, endPoint y: 162, distance: 91.1
click at [189, 163] on div "Quantity* 1 Product Weight* 1 lbs" at bounding box center [242, 169] width 237 height 28
type input "29"
click at [169, 196] on div "Enter additional details (optional)" at bounding box center [171, 193] width 77 height 11
click at [131, 196] on input "Enter additional details (optional)" at bounding box center [129, 194] width 6 height 6
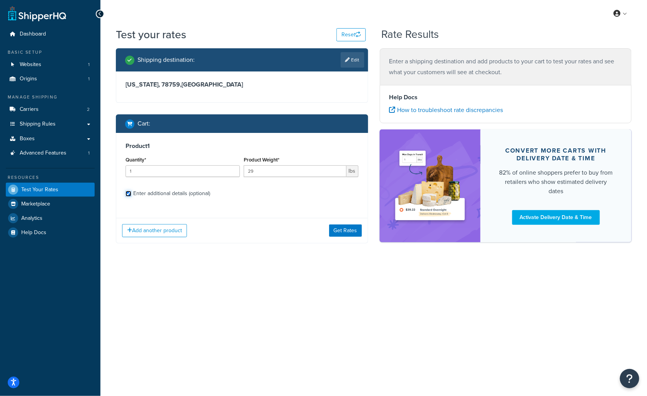
checkbox input "true"
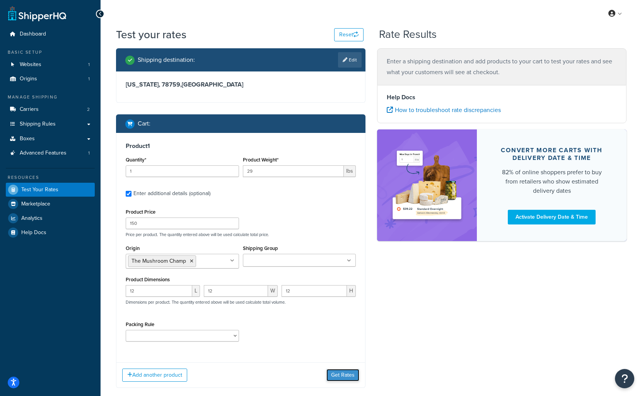
click at [341, 375] on button "Get Rates" at bounding box center [342, 375] width 33 height 12
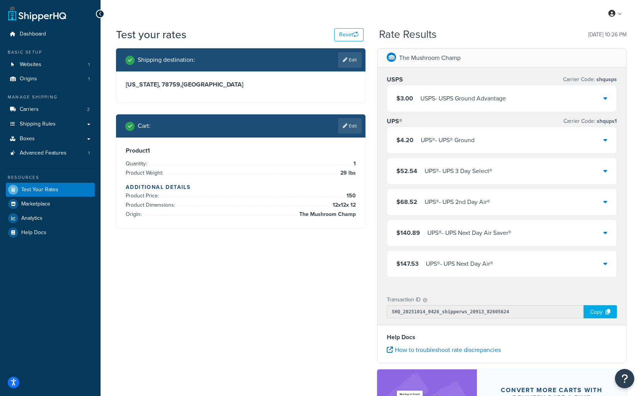
click at [599, 136] on div "$4.20 UPS® - UPS® Ground" at bounding box center [501, 140] width 229 height 26
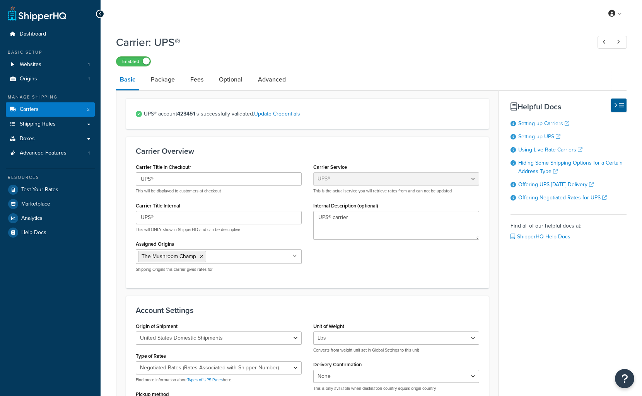
select select "ups"
click at [200, 75] on link "Fees" at bounding box center [196, 79] width 21 height 19
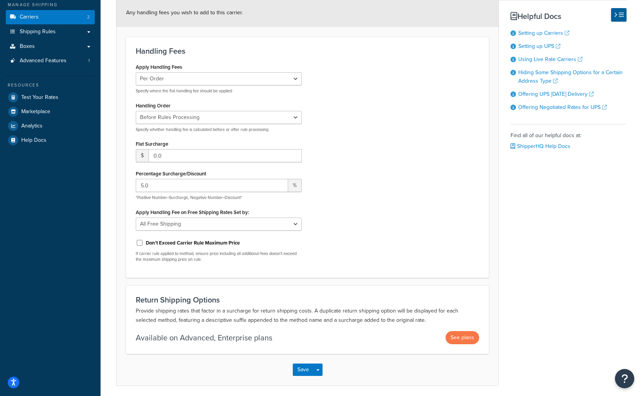
scroll to position [121, 0]
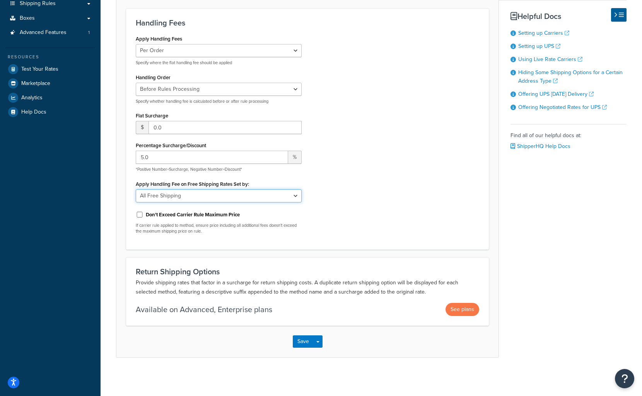
click at [198, 189] on select "N/A Fixed/Free Shipping Methods Free Promotion Rules All Free Shipping" at bounding box center [219, 195] width 166 height 13
click at [194, 198] on select "N/A Fixed/Free Shipping Methods Free Promotion Rules All Free Shipping" at bounding box center [219, 195] width 166 height 13
click at [136, 189] on select "N/A Fixed/Free Shipping Methods Free Promotion Rules All Free Shipping" at bounding box center [219, 195] width 166 height 13
click at [191, 194] on select "N/A Fixed/Free Shipping Methods Free Promotion Rules All Free Shipping" at bounding box center [219, 195] width 166 height 13
select select "NONE"
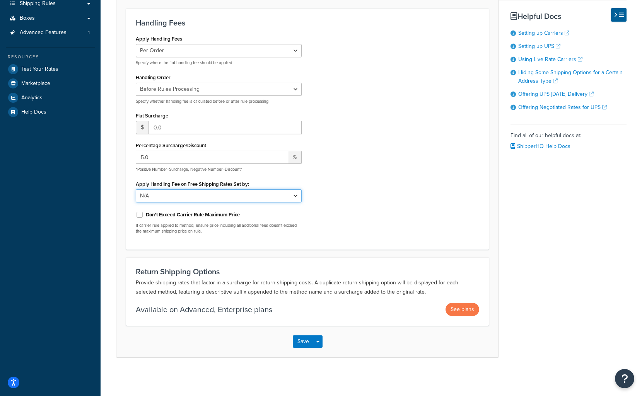
click at [136, 189] on select "N/A Fixed/Free Shipping Methods Free Promotion Rules All Free Shipping" at bounding box center [219, 195] width 166 height 13
click at [255, 259] on div "Return Shipping Options Provide shipping rates that factor in a surcharge for r…" at bounding box center [307, 291] width 363 height 68
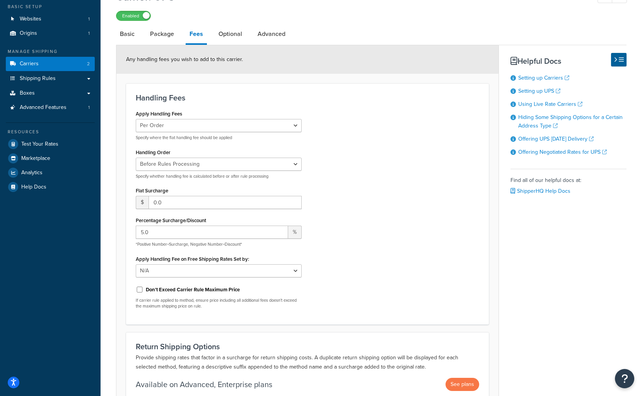
scroll to position [43, 0]
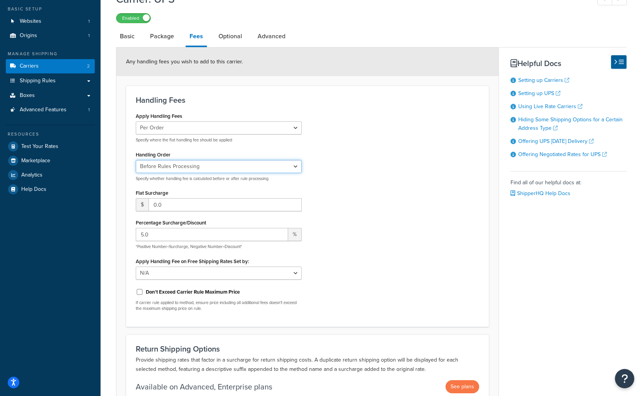
click at [192, 170] on select "Before Rules Processing After Rules Processing" at bounding box center [219, 166] width 166 height 13
select select "AFTER"
click at [136, 160] on select "Before Rules Processing After Rules Processing" at bounding box center [219, 166] width 166 height 13
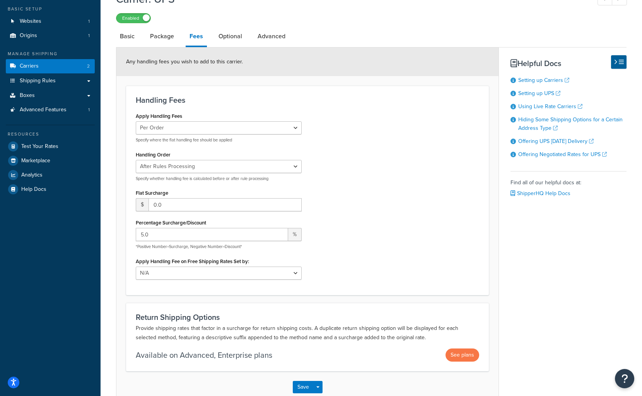
click at [307, 380] on div "Save Save Dropdown Save and Edit" at bounding box center [307, 387] width 382 height 32
click at [309, 385] on button "Save" at bounding box center [303, 387] width 21 height 12
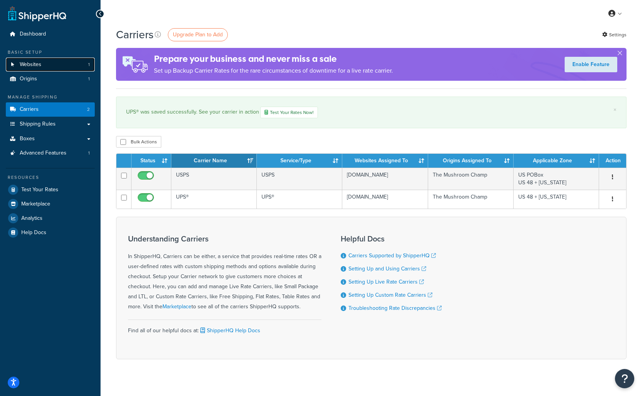
click at [42, 70] on link "Websites 1" at bounding box center [50, 65] width 89 height 14
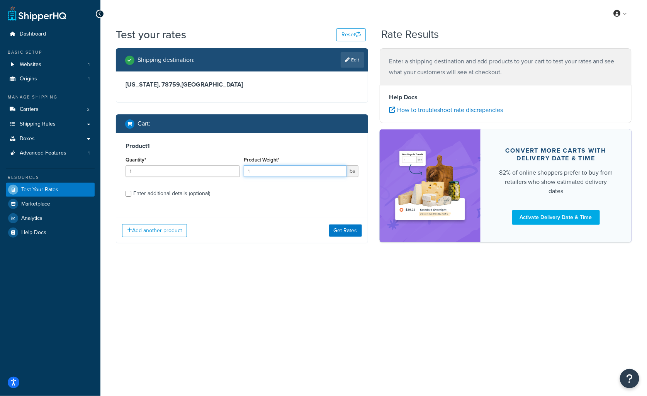
drag, startPoint x: 267, startPoint y: 169, endPoint x: 217, endPoint y: 164, distance: 50.2
click at [217, 164] on div "Quantity* 1 Product Weight* 1 lbs" at bounding box center [242, 169] width 237 height 28
type input "29"
click at [179, 197] on div "Enter additional details (optional)" at bounding box center [171, 193] width 77 height 11
click at [131, 197] on input "Enter additional details (optional)" at bounding box center [129, 194] width 6 height 6
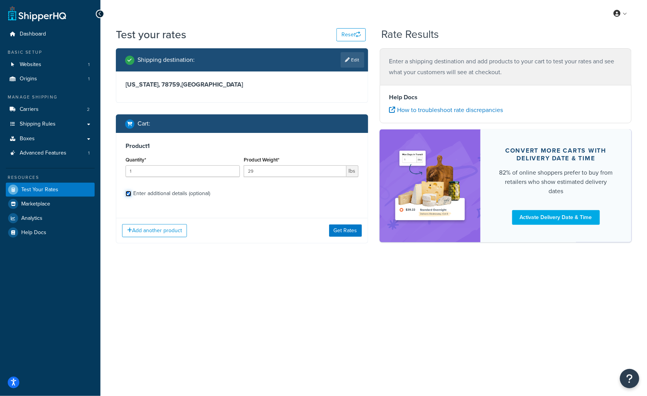
checkbox input "true"
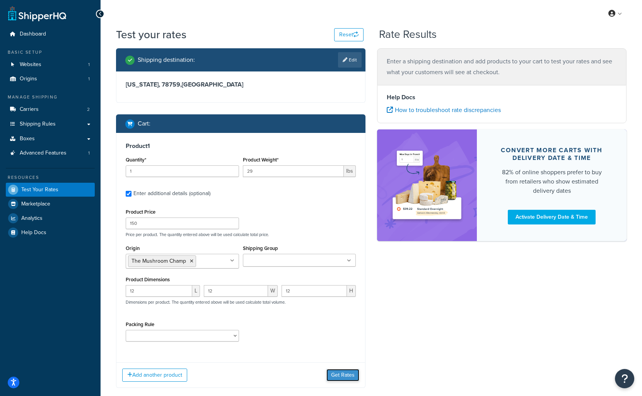
click at [348, 370] on button "Get Rates" at bounding box center [342, 375] width 33 height 12
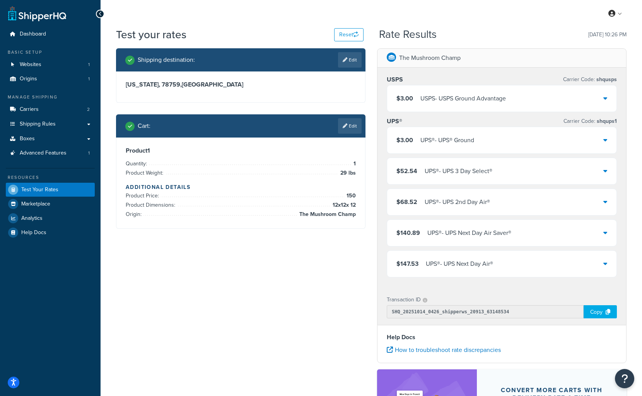
click at [599, 99] on div "$3.00 USPS - USPS Ground Advantage" at bounding box center [501, 98] width 229 height 26
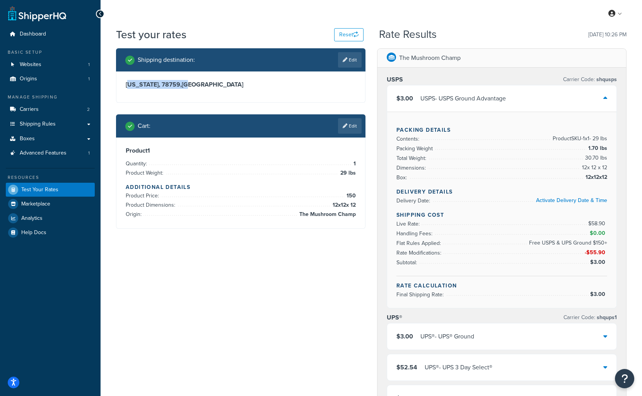
drag, startPoint x: 127, startPoint y: 85, endPoint x: 160, endPoint y: 86, distance: 33.3
click at [170, 89] on h3 "[US_STATE], 78759 , [GEOGRAPHIC_DATA]" at bounding box center [241, 85] width 230 height 8
click at [160, 86] on h3 "Texas, 78759 , United States" at bounding box center [241, 85] width 230 height 8
drag, startPoint x: 162, startPoint y: 85, endPoint x: 128, endPoint y: 87, distance: 34.5
click at [128, 87] on h3 "Texas, 78759 , United States" at bounding box center [241, 85] width 230 height 8
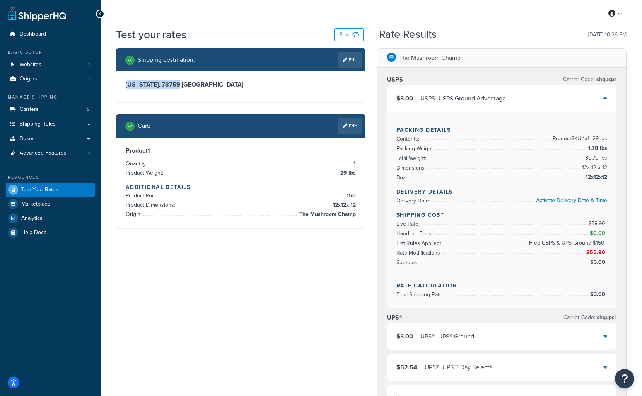
click at [139, 85] on h3 "Texas, 78759 , United States" at bounding box center [241, 85] width 230 height 8
drag, startPoint x: 162, startPoint y: 85, endPoint x: 127, endPoint y: 86, distance: 35.6
click at [127, 86] on h3 "Texas, 78759 , United States" at bounding box center [241, 85] width 230 height 8
copy h3 "Texas, 78759"
drag, startPoint x: 602, startPoint y: 220, endPoint x: 611, endPoint y: 220, distance: 8.5
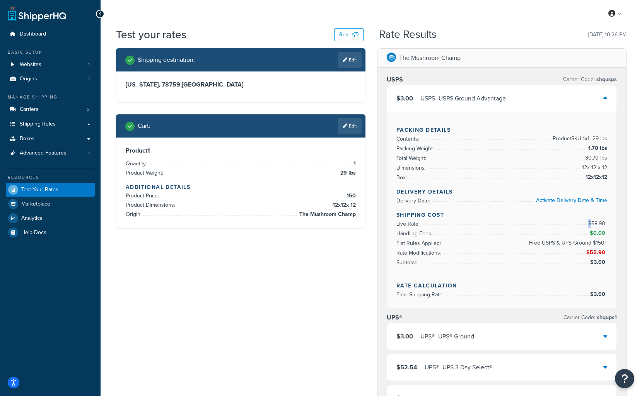
click at [610, 220] on div "Packing Details Contents: Product SKU-1 x 1 - 29 lbs Packing Weight 1.70 lbs To…" at bounding box center [501, 210] width 229 height 196
click at [607, 221] on div "Packing Details Contents: Product SKU-1 x 1 - 29 lbs Packing Weight 1.70 lbs To…" at bounding box center [501, 210] width 229 height 196
click at [601, 222] on span "$58.90" at bounding box center [597, 224] width 19 height 8
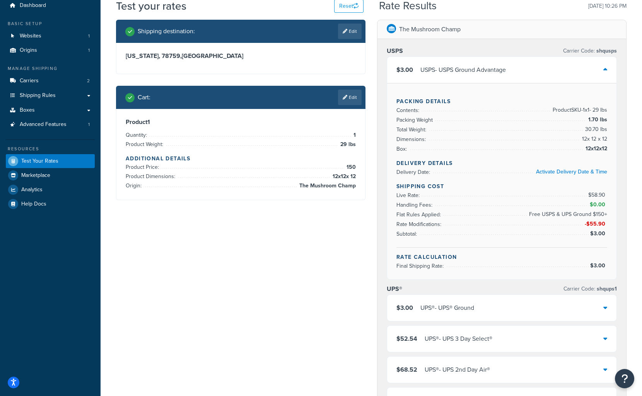
scroll to position [77, 0]
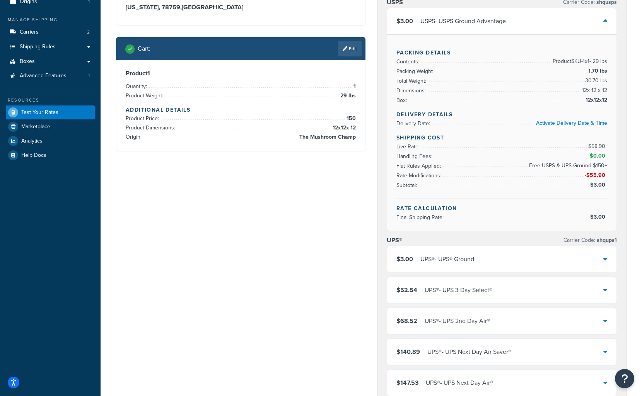
click at [608, 254] on div "$3.00 UPS® - UPS® Ground" at bounding box center [501, 259] width 229 height 26
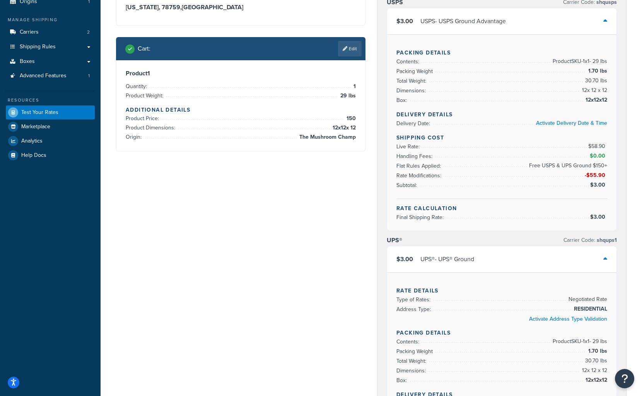
click at [606, 256] on icon at bounding box center [605, 259] width 4 height 6
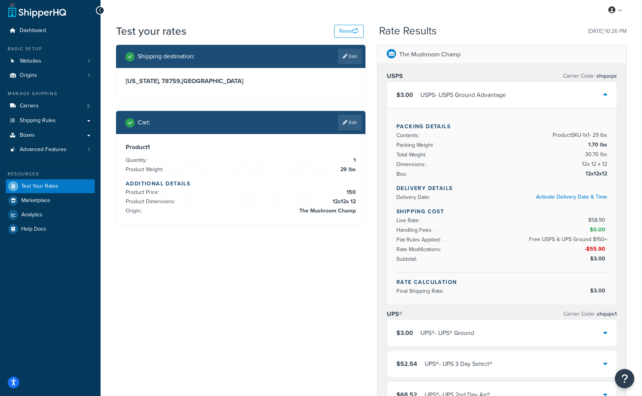
scroll to position [0, 0]
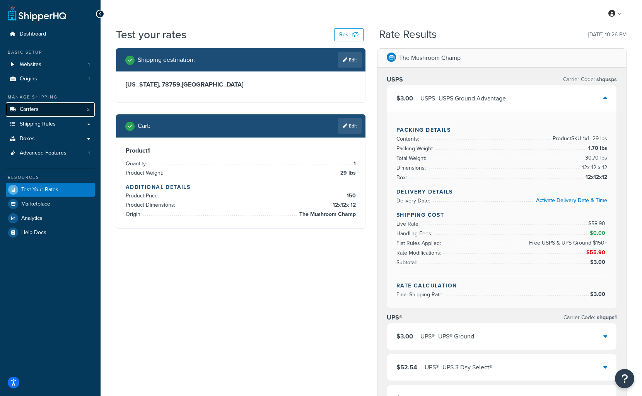
click at [39, 108] on link "Carriers 2" at bounding box center [50, 109] width 89 height 14
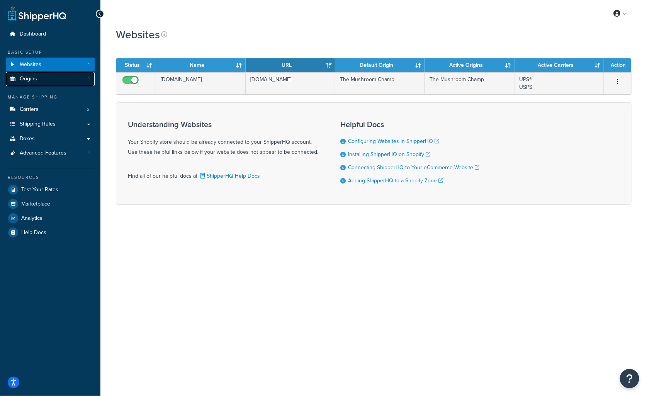
click at [36, 79] on span "Origins" at bounding box center [28, 79] width 17 height 7
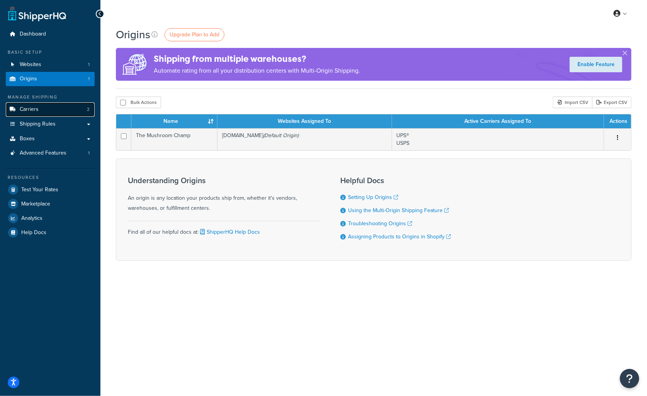
click at [65, 113] on link "Carriers 2" at bounding box center [50, 109] width 89 height 14
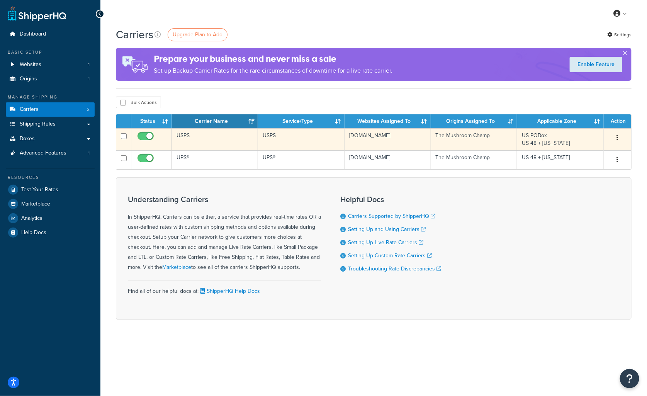
click at [224, 139] on td "USPS" at bounding box center [215, 139] width 87 height 22
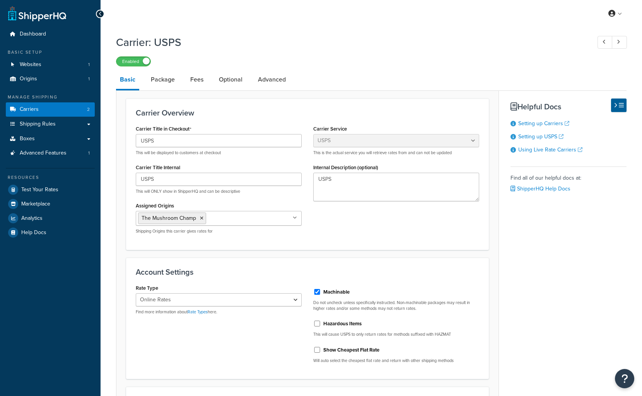
select select "usps"
select select "ONLINE"
click at [170, 76] on link "Package" at bounding box center [163, 79] width 32 height 19
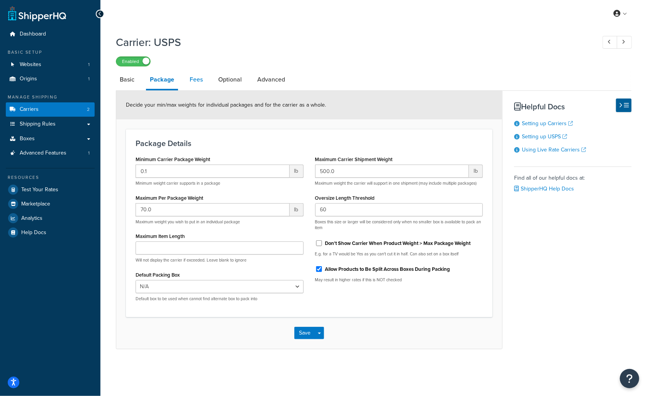
click at [196, 80] on link "Fees" at bounding box center [196, 79] width 21 height 19
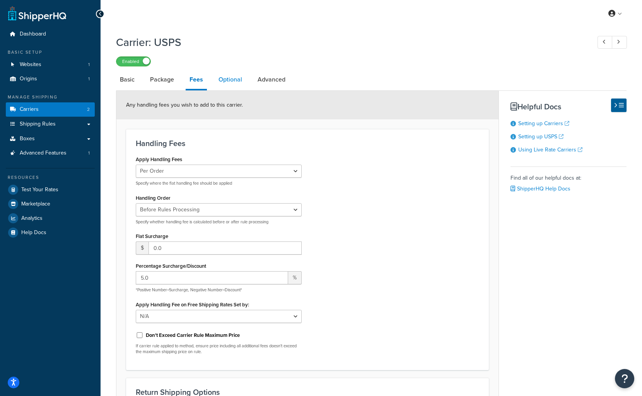
click at [236, 84] on link "Optional" at bounding box center [230, 79] width 31 height 19
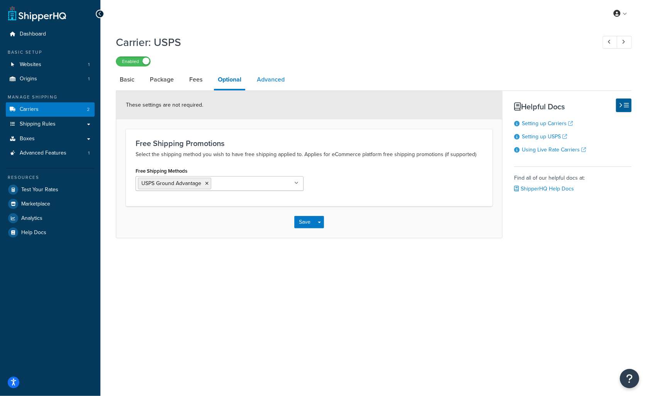
click at [256, 80] on link "Advanced" at bounding box center [271, 79] width 36 height 19
select select "false"
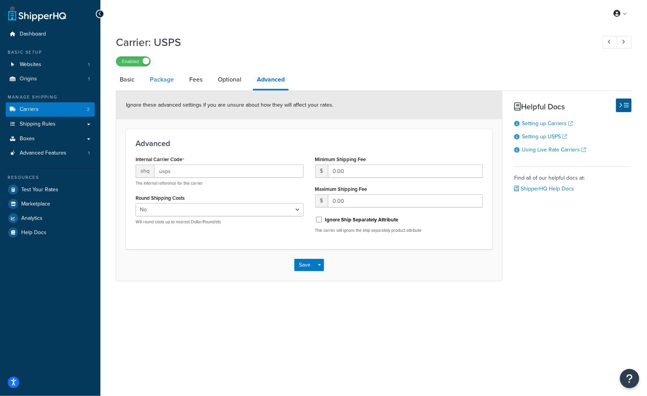
click at [160, 79] on link "Package" at bounding box center [162, 79] width 32 height 19
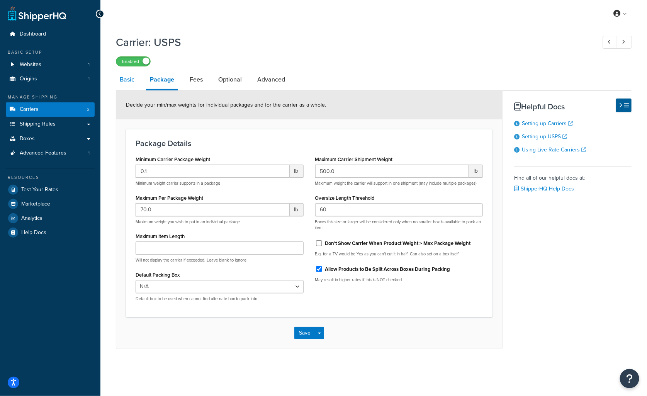
click at [131, 80] on link "Basic" at bounding box center [127, 79] width 22 height 19
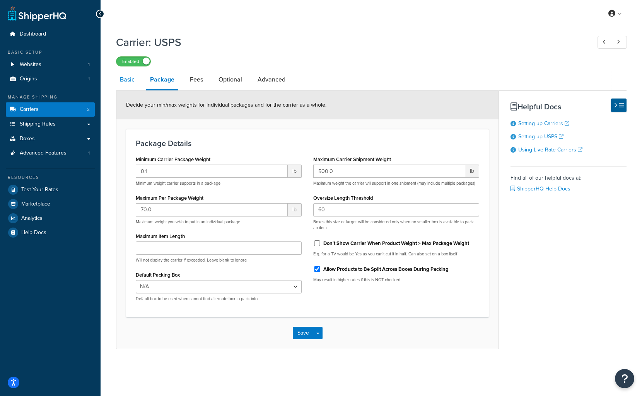
select select "usps"
select select "ONLINE"
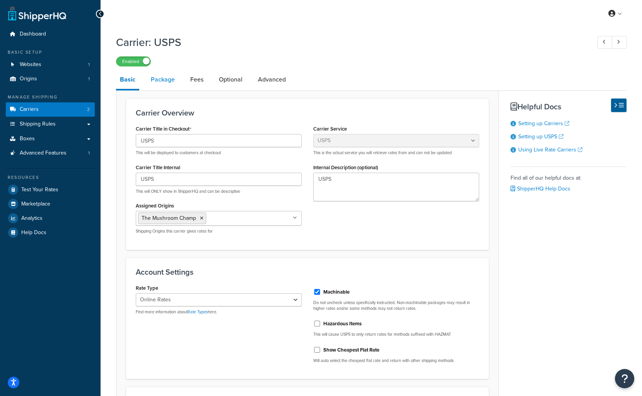
click at [153, 81] on link "Package" at bounding box center [163, 79] width 32 height 19
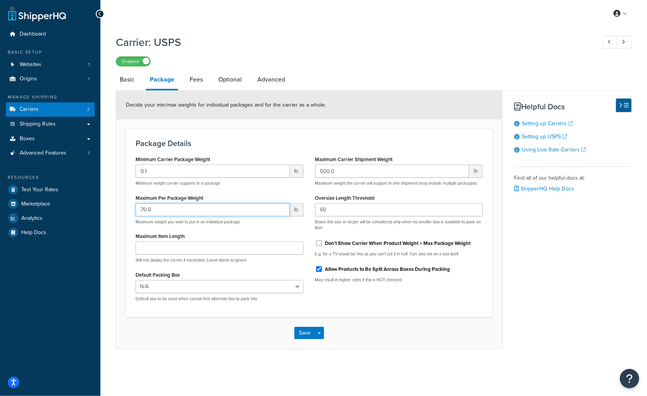
drag, startPoint x: 165, startPoint y: 210, endPoint x: 110, endPoint y: 205, distance: 55.1
click at [110, 205] on div "Carrier: USPS Enabled Basic Package Fees Optional Advanced Decide your min/max …" at bounding box center [374, 200] width 547 height 338
click at [145, 206] on input "70.0" at bounding box center [213, 209] width 154 height 13
click at [122, 81] on link "Basic" at bounding box center [127, 79] width 22 height 19
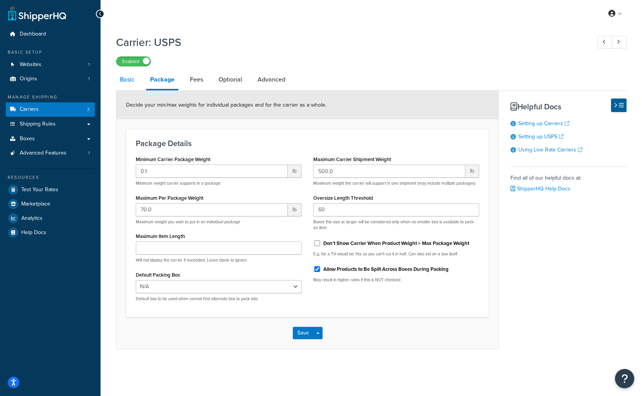
select select "usps"
select select "ONLINE"
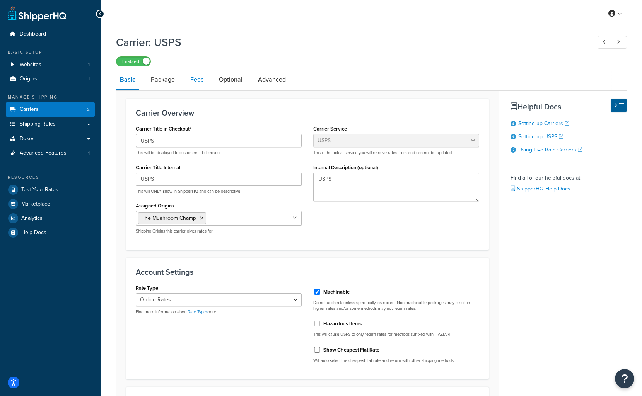
click at [201, 80] on link "Fees" at bounding box center [196, 79] width 21 height 19
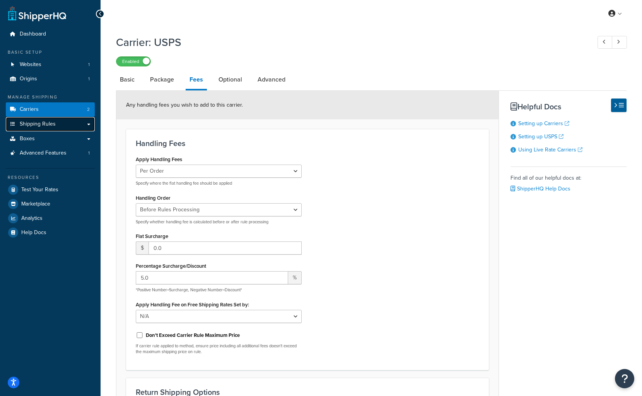
click at [35, 121] on span "Shipping Rules" at bounding box center [38, 124] width 36 height 7
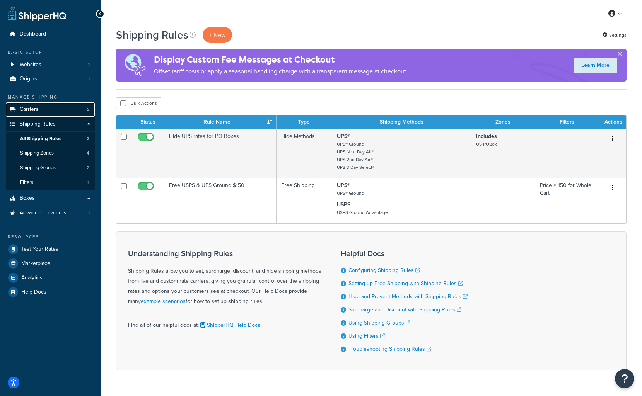
click at [36, 109] on span "Carriers" at bounding box center [29, 109] width 19 height 7
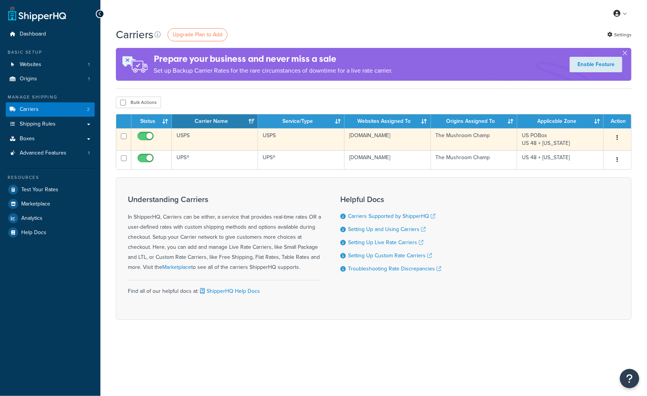
click at [206, 136] on td "USPS" at bounding box center [215, 139] width 87 height 22
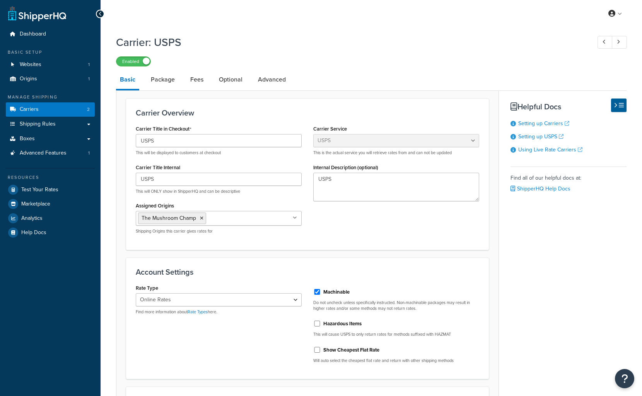
select select "usps"
select select "ONLINE"
click at [197, 80] on link "Fees" at bounding box center [196, 79] width 21 height 19
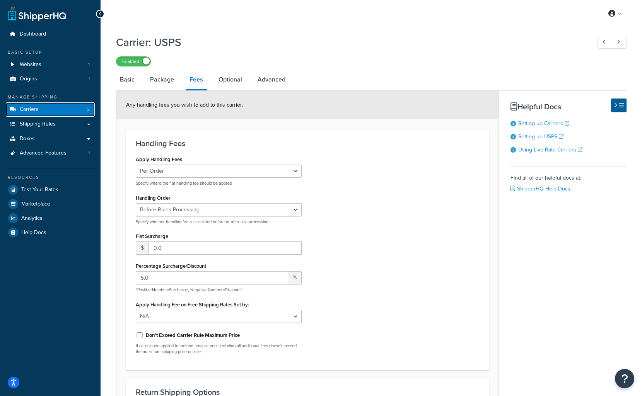
click at [32, 108] on span "Carriers" at bounding box center [29, 109] width 19 height 7
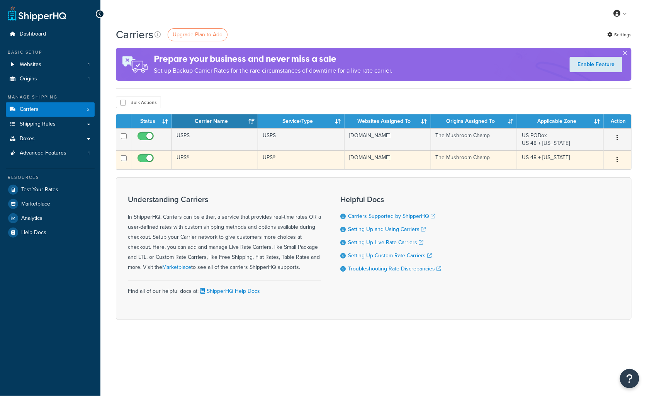
drag, startPoint x: 223, startPoint y: 164, endPoint x: 219, endPoint y: 162, distance: 4.7
click at [222, 163] on td "UPS®" at bounding box center [215, 159] width 87 height 19
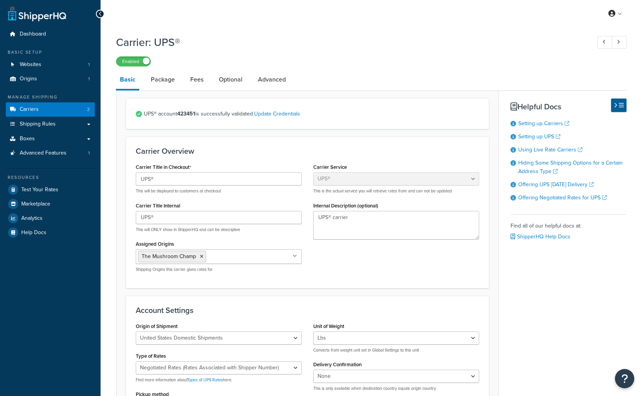
select select "ups"
click at [201, 79] on link "Fees" at bounding box center [196, 79] width 21 height 19
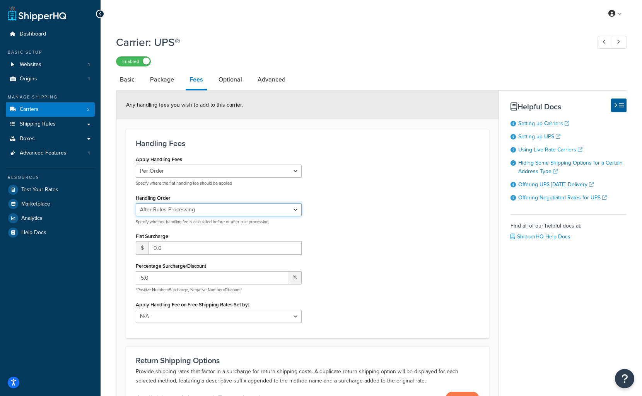
click at [194, 210] on select "Before Rules Processing After Rules Processing" at bounding box center [219, 209] width 166 height 13
select select "BEFORE"
click at [136, 203] on select "Before Rules Processing After Rules Processing" at bounding box center [219, 209] width 166 height 13
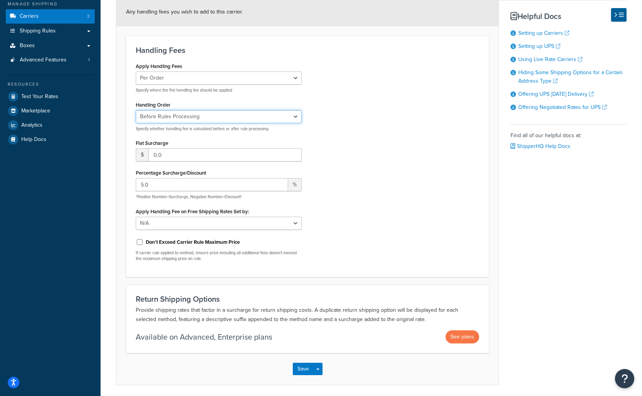
scroll to position [121, 0]
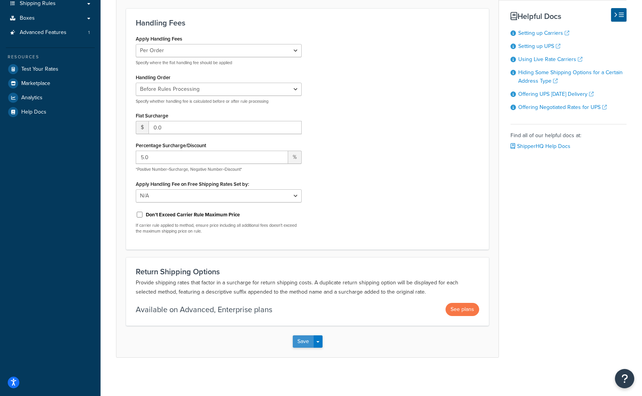
click at [306, 344] on button "Save" at bounding box center [303, 342] width 21 height 12
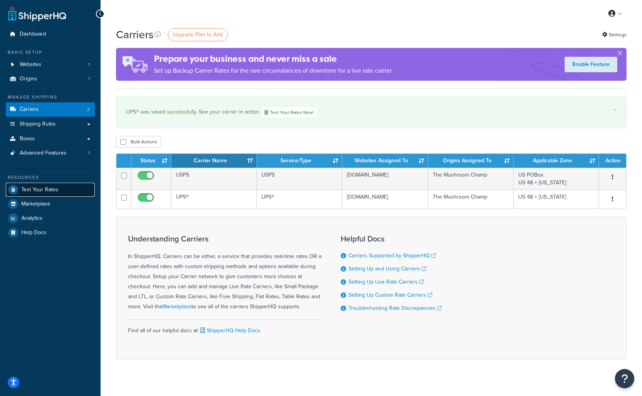
click at [36, 189] on span "Test Your Rates" at bounding box center [39, 190] width 37 height 7
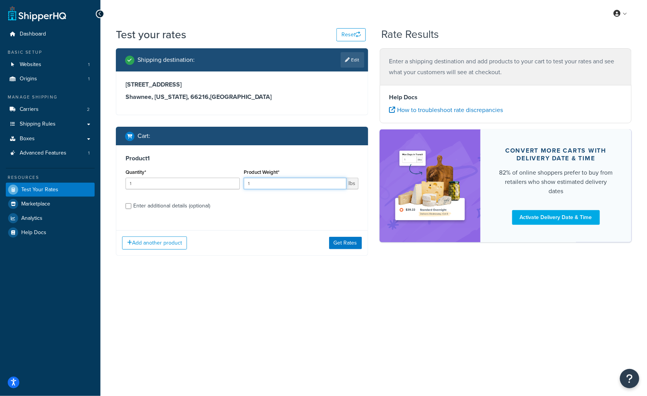
drag, startPoint x: 274, startPoint y: 186, endPoint x: 227, endPoint y: 182, distance: 47.3
click at [223, 184] on div "Quantity* 1 Product Weight* 1 lbs" at bounding box center [242, 181] width 237 height 28
type input "29"
click at [160, 208] on div "Enter additional details (optional)" at bounding box center [171, 206] width 77 height 11
click at [131, 208] on input "Enter additional details (optional)" at bounding box center [129, 206] width 6 height 6
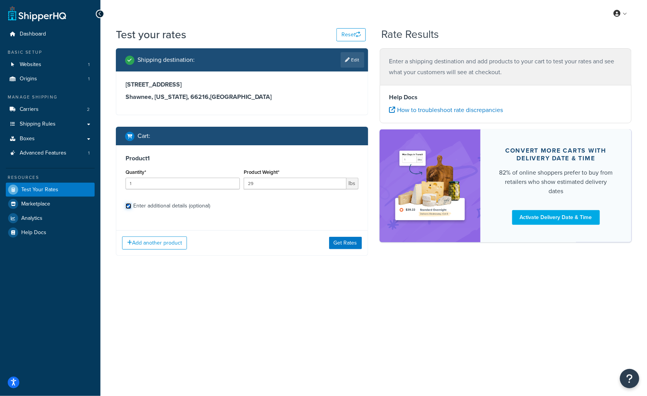
checkbox input "true"
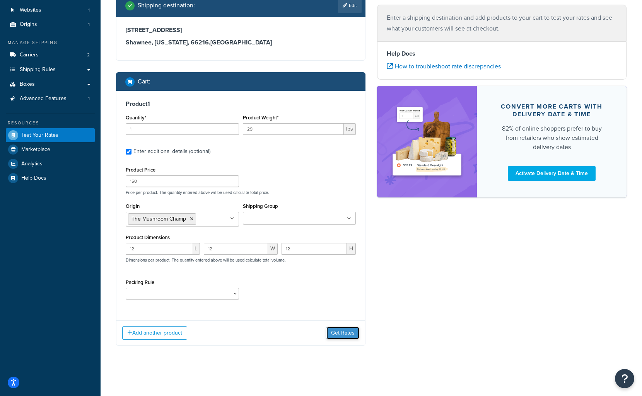
click at [344, 335] on button "Get Rates" at bounding box center [342, 333] width 33 height 12
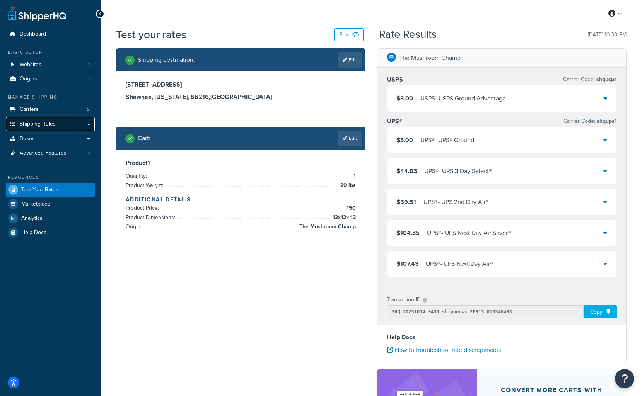
click at [85, 121] on link "Shipping Rules" at bounding box center [50, 124] width 89 height 14
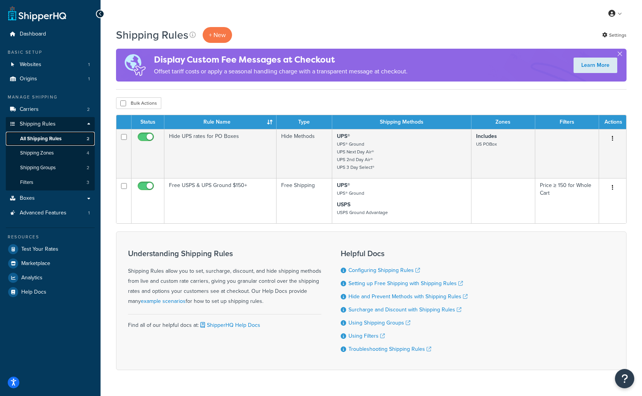
click at [59, 140] on span "All Shipping Rules" at bounding box center [40, 139] width 41 height 7
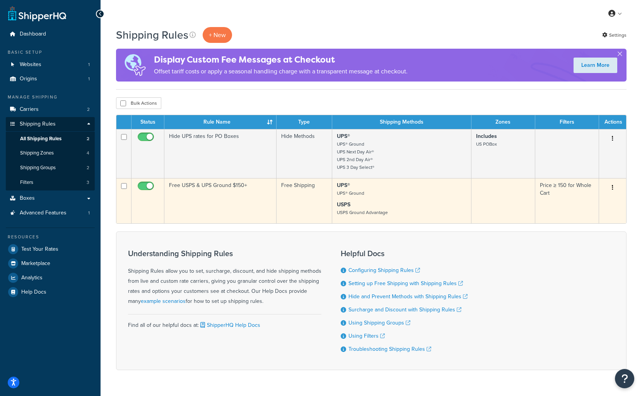
click at [229, 191] on td "Free USPS & UPS Ground $150+" at bounding box center [220, 200] width 112 height 45
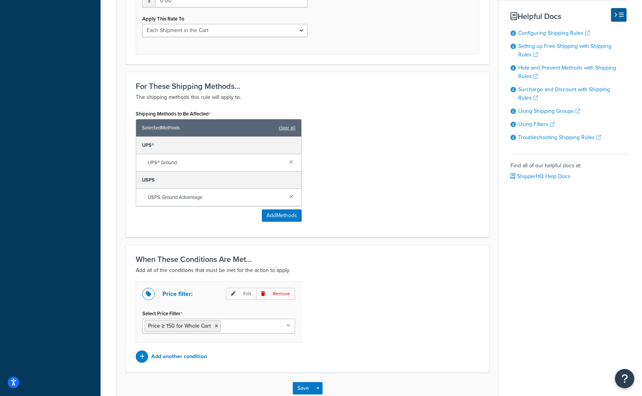
scroll to position [397, 0]
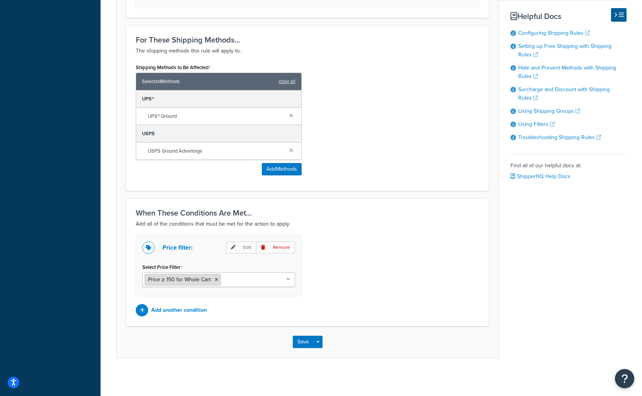
click at [194, 278] on span "Price ≥ 150 for Whole Cart" at bounding box center [179, 280] width 63 height 8
click at [237, 278] on ul "Price ≥ 150 for Whole Cart" at bounding box center [218, 280] width 153 height 15
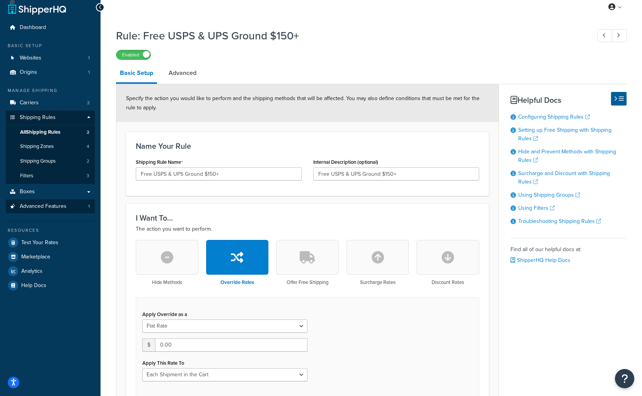
scroll to position [0, 0]
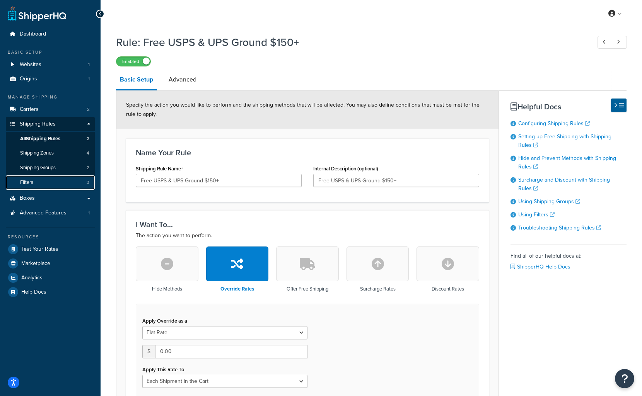
click at [39, 179] on link "Filters 3" at bounding box center [50, 182] width 89 height 14
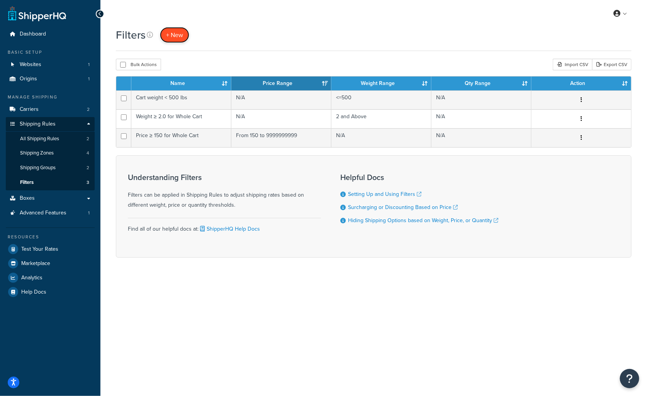
click at [171, 34] on span "+ New" at bounding box center [174, 35] width 17 height 9
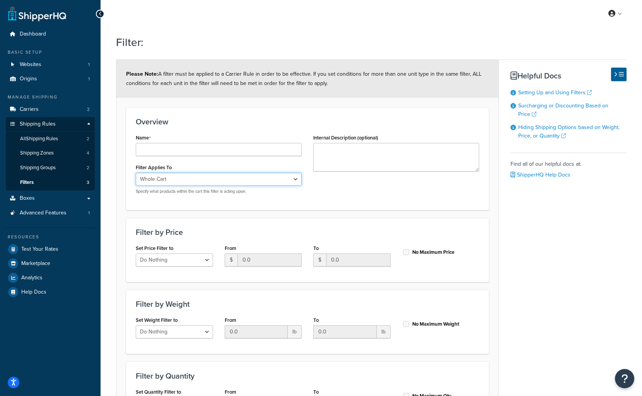
click at [259, 177] on select "Whole Cart Everything in Shipping Group Everything at Origin Each Item within S…" at bounding box center [219, 179] width 166 height 13
click at [259, 174] on select "Whole Cart Everything in Shipping Group Everything at Origin Each Item within S…" at bounding box center [219, 179] width 166 height 13
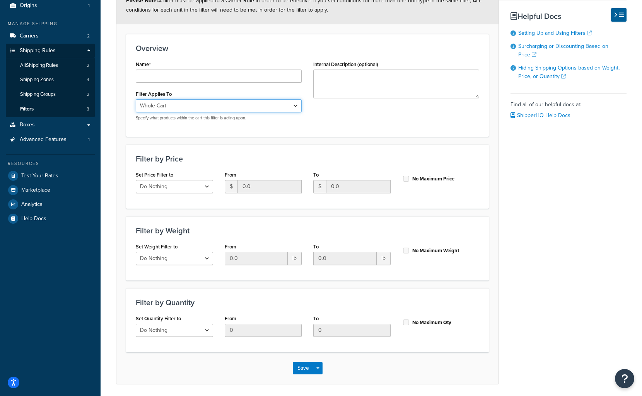
scroll to position [77, 0]
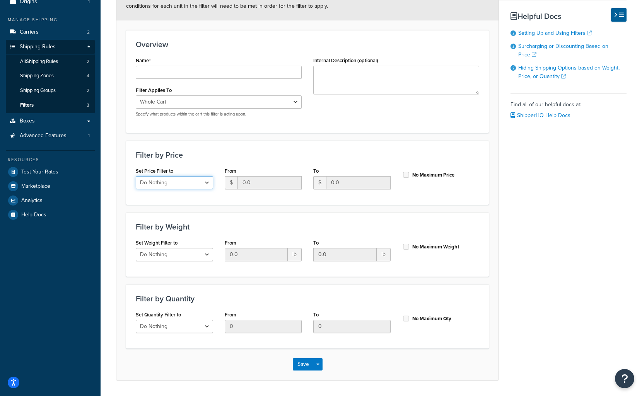
click at [205, 183] on select "Do Nothing Apply to a Range" at bounding box center [174, 182] width 77 height 13
click at [254, 220] on div "Filter by Weight Set Weight Filter to Do Nothing Apply to a Range From 0.0 lb T…" at bounding box center [307, 245] width 363 height 64
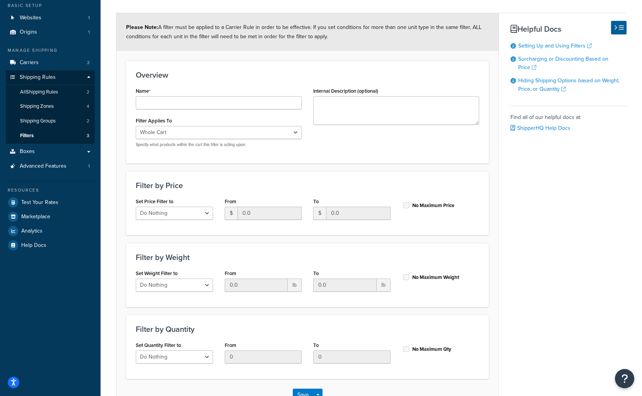
scroll to position [0, 0]
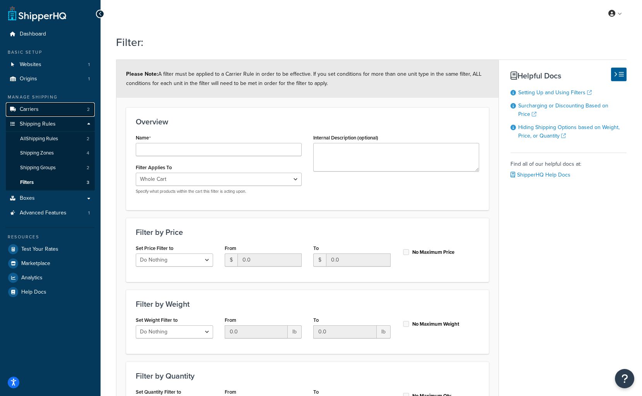
click at [42, 111] on link "Carriers 2" at bounding box center [50, 109] width 89 height 14
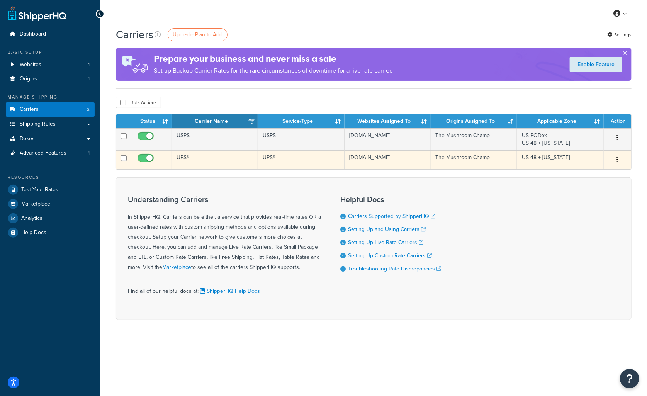
click at [225, 158] on td "UPS®" at bounding box center [215, 159] width 87 height 19
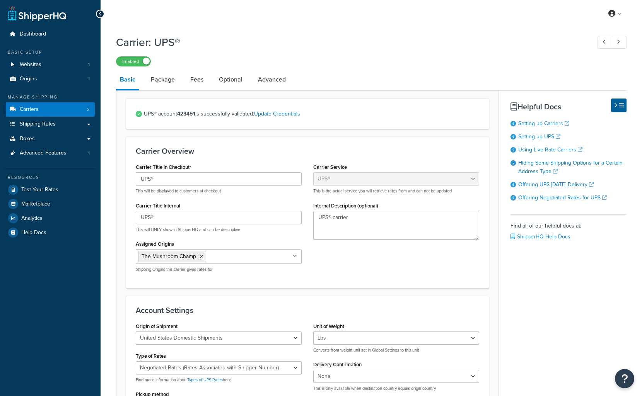
select select "ups"
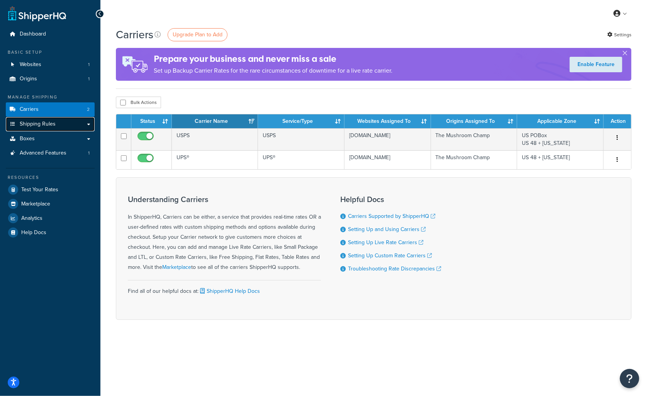
click at [46, 119] on link "Shipping Rules" at bounding box center [50, 124] width 89 height 14
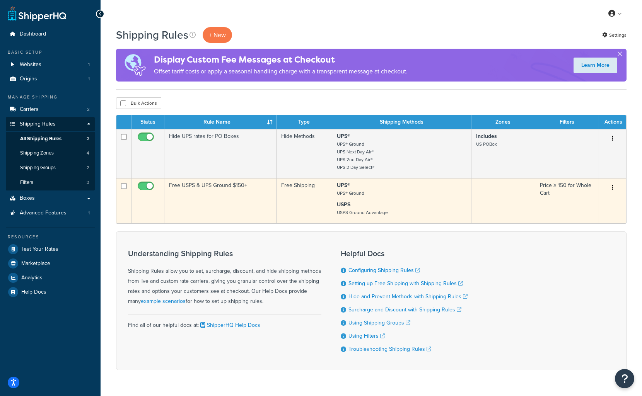
click at [226, 212] on td "Free USPS & UPS Ground $150+" at bounding box center [220, 200] width 112 height 45
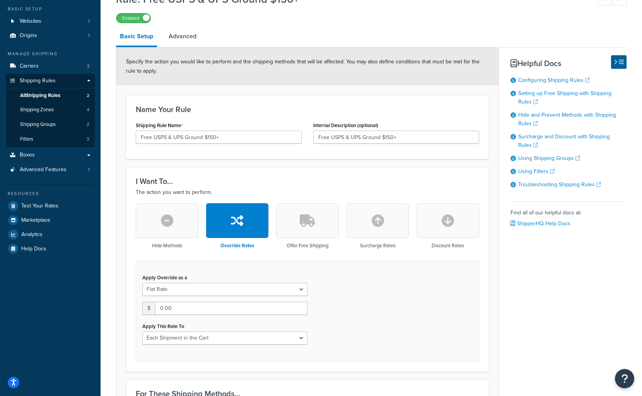
scroll to position [232, 0]
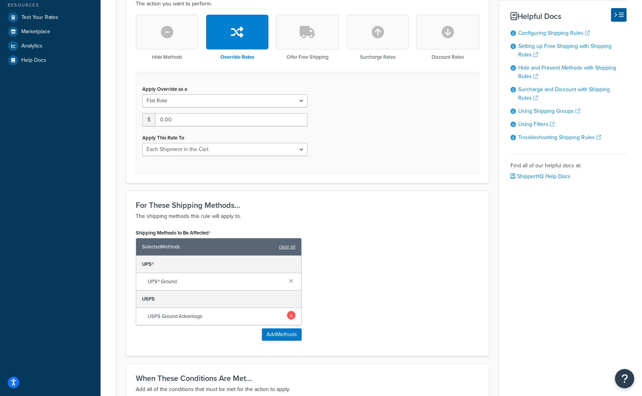
click at [294, 316] on link at bounding box center [291, 315] width 9 height 9
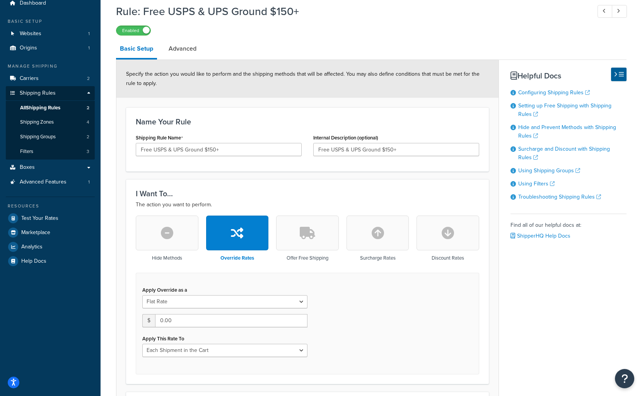
scroll to position [0, 0]
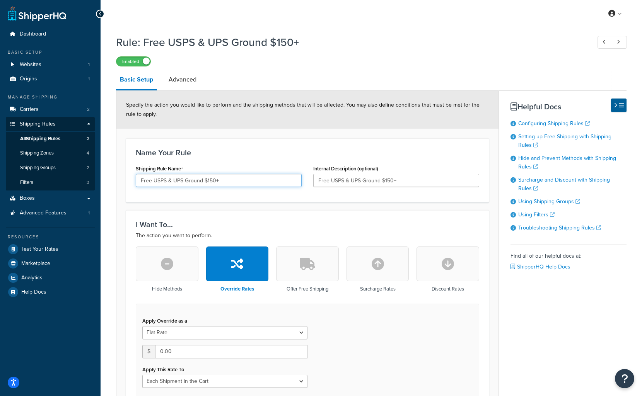
drag, startPoint x: 172, startPoint y: 181, endPoint x: 153, endPoint y: 181, distance: 19.3
click at [153, 181] on input "Free USPS & UPS Ground $150+" at bounding box center [219, 180] width 166 height 13
type input "Free UPS Ground $150+"
drag, startPoint x: 350, startPoint y: 179, endPoint x: 330, endPoint y: 179, distance: 20.1
click at [330, 179] on input "Free USPS & UPS Ground $150+" at bounding box center [396, 180] width 166 height 13
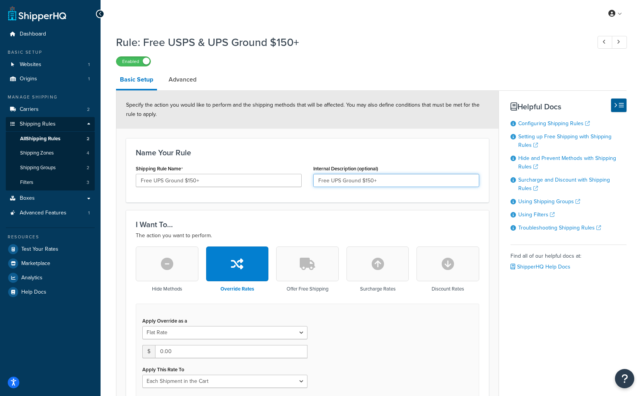
type input "Free UPS Ground $150+"
click at [372, 210] on div "I Want To... The action you want to perform. Hide Methods Override Rates Offer …" at bounding box center [307, 312] width 363 height 204
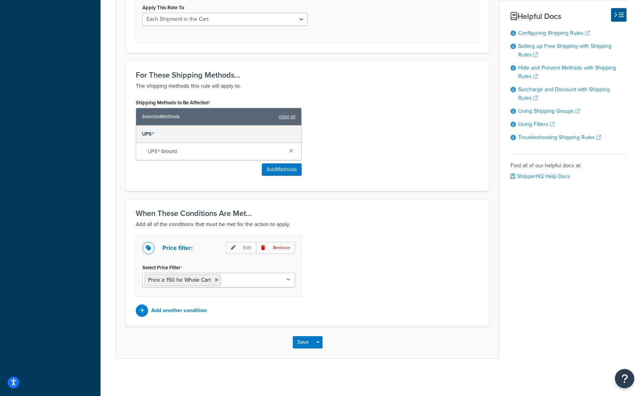
scroll to position [363, 0]
click at [299, 341] on button "Save" at bounding box center [303, 342] width 21 height 12
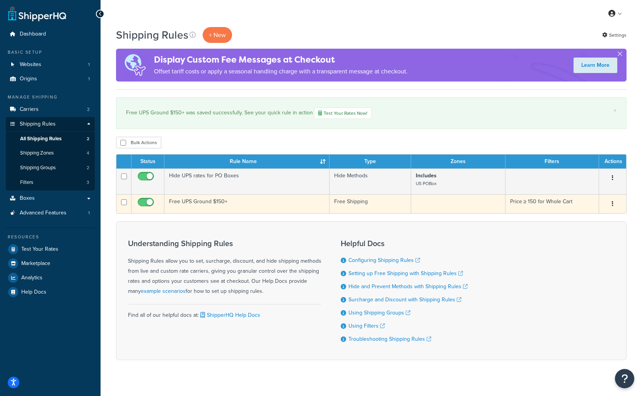
click at [218, 201] on td "Free UPS Ground $150+" at bounding box center [246, 203] width 165 height 19
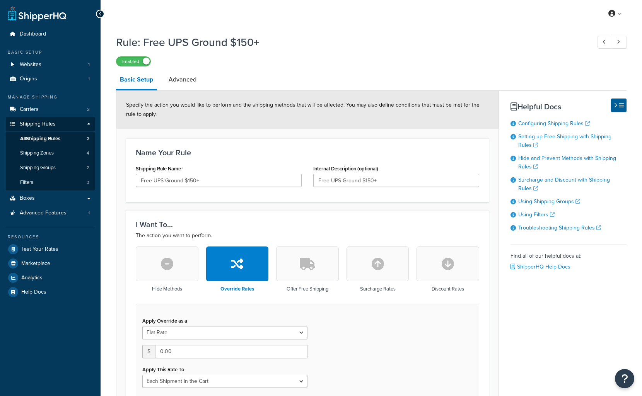
click at [312, 266] on icon "button" at bounding box center [307, 264] width 15 height 12
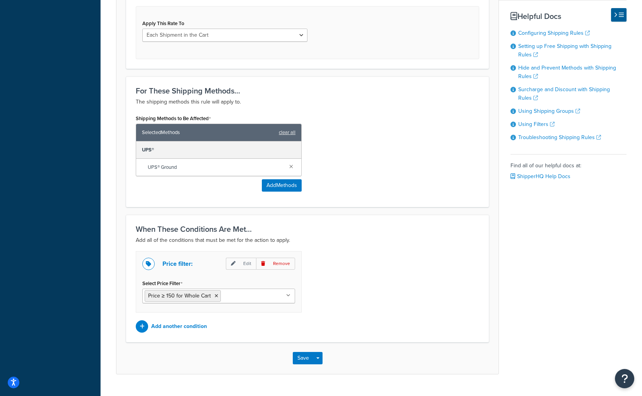
scroll to position [309, 0]
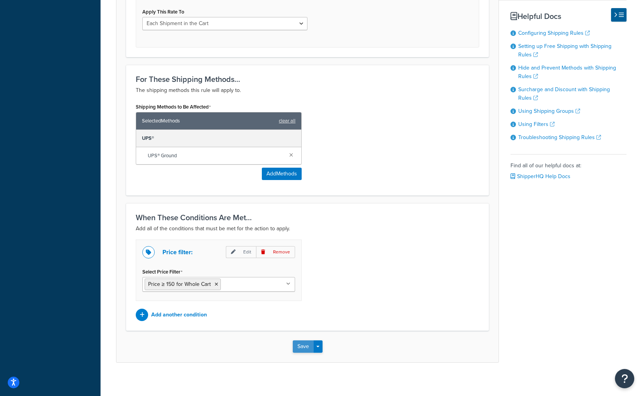
click at [311, 349] on button "Save" at bounding box center [303, 347] width 21 height 12
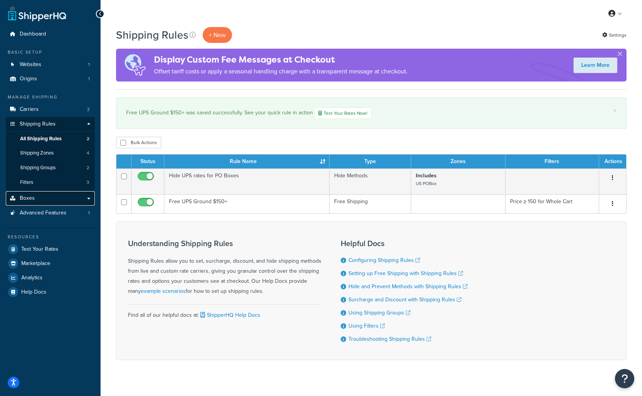
click at [56, 202] on link "Boxes" at bounding box center [50, 198] width 89 height 14
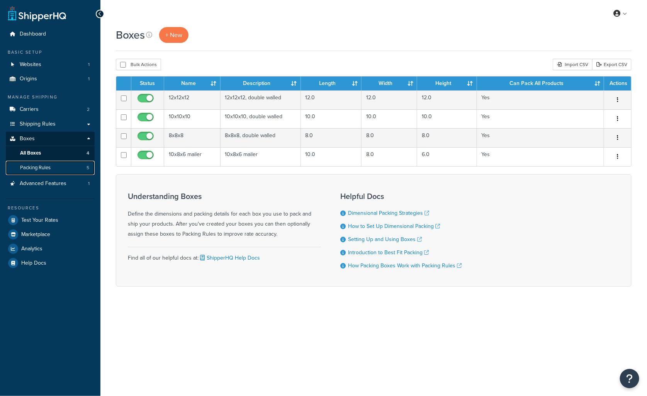
click at [52, 167] on link "Packing Rules 5" at bounding box center [50, 168] width 89 height 14
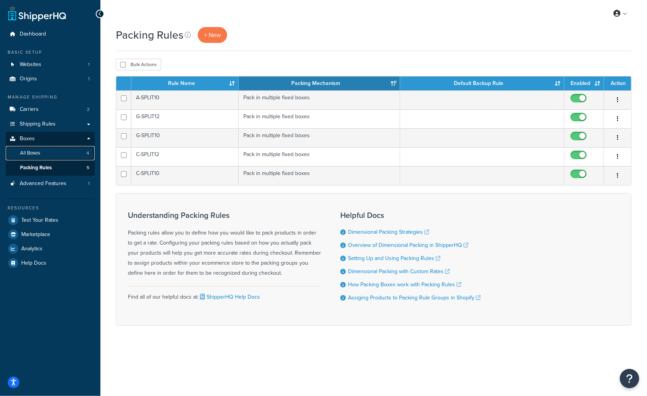
click at [52, 154] on link "All Boxes 4" at bounding box center [50, 153] width 89 height 14
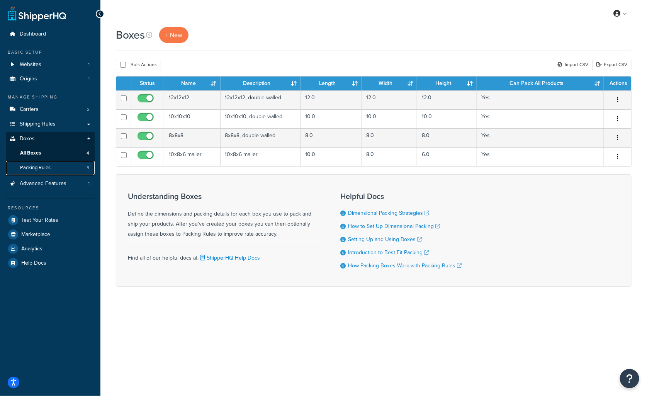
click at [77, 163] on link "Packing Rules 5" at bounding box center [50, 168] width 89 height 14
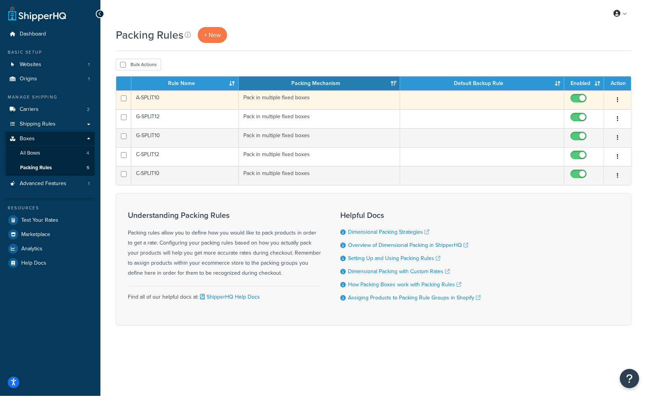
click at [192, 101] on td "A-SPLIT10" at bounding box center [184, 99] width 107 height 19
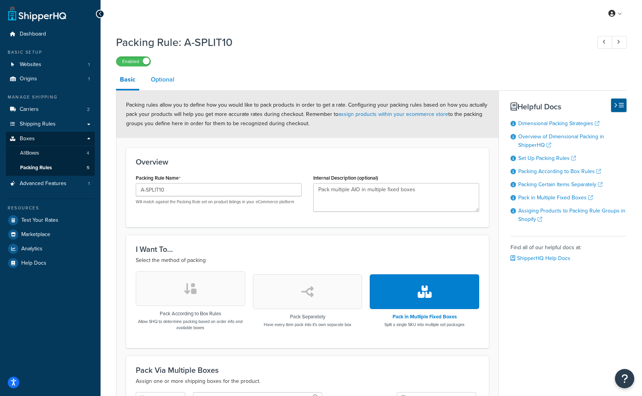
click at [167, 80] on link "Optional" at bounding box center [162, 79] width 31 height 19
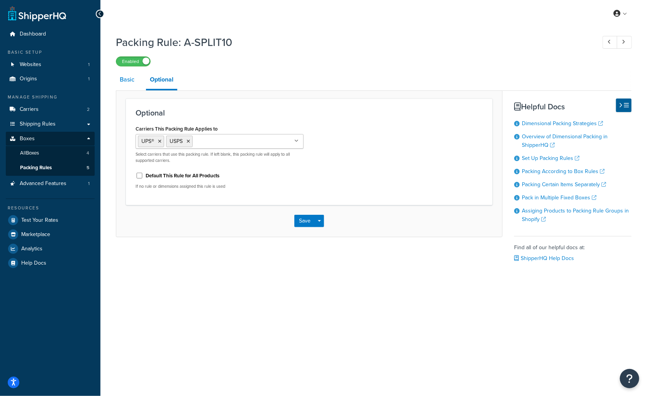
click at [130, 77] on link "Basic" at bounding box center [127, 79] width 22 height 19
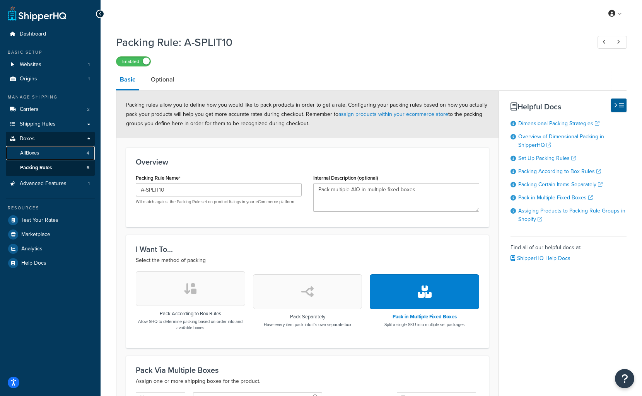
click at [64, 150] on link "All Boxes 4" at bounding box center [50, 153] width 89 height 14
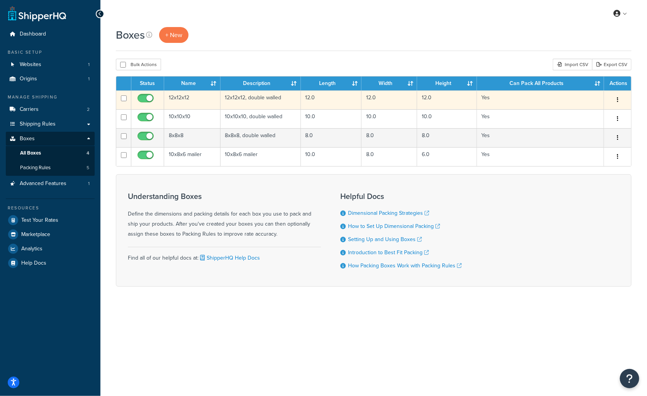
click at [180, 94] on td "12x12x12" at bounding box center [192, 99] width 56 height 19
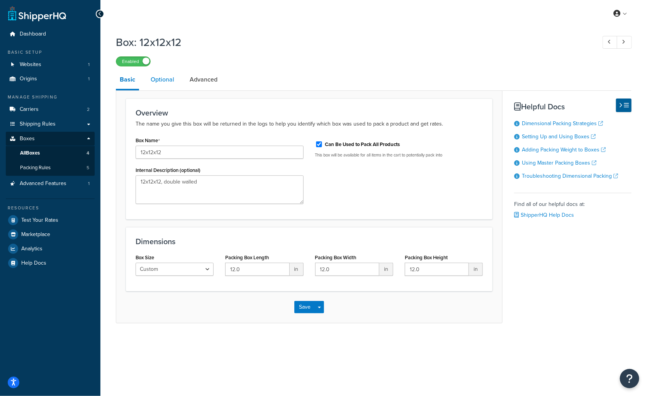
click at [169, 75] on link "Optional" at bounding box center [162, 79] width 31 height 19
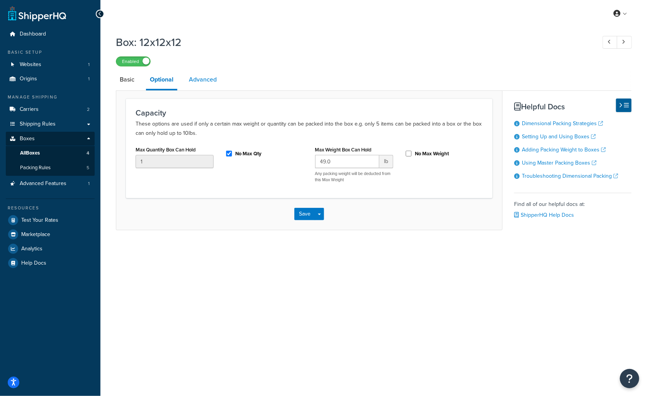
click at [211, 82] on link "Advanced" at bounding box center [203, 79] width 36 height 19
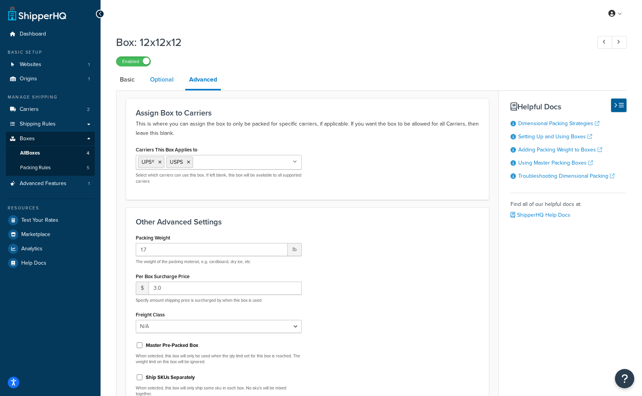
click at [162, 78] on link "Optional" at bounding box center [161, 79] width 31 height 19
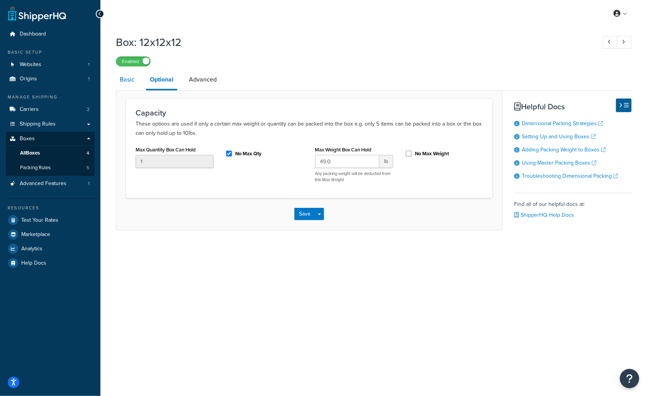
click at [131, 83] on link "Basic" at bounding box center [127, 79] width 22 height 19
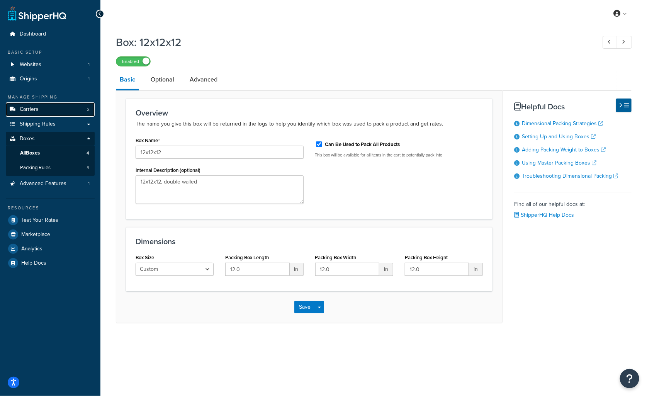
click at [44, 109] on link "Carriers 2" at bounding box center [50, 109] width 89 height 14
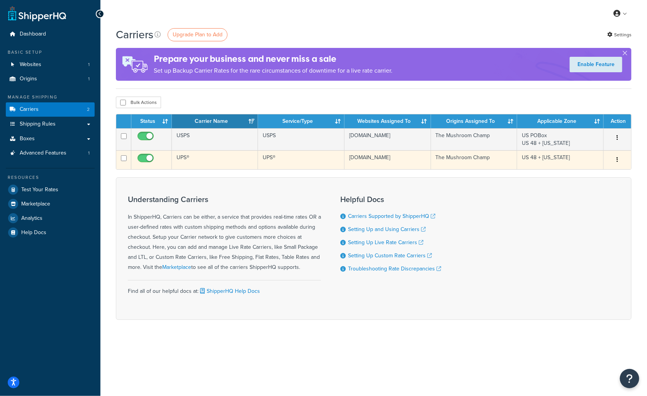
click at [223, 156] on td "UPS®" at bounding box center [215, 159] width 87 height 19
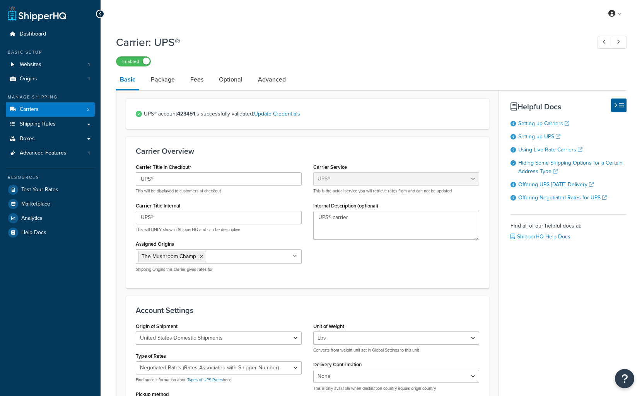
select select "ups"
click at [193, 80] on link "Fees" at bounding box center [196, 79] width 21 height 19
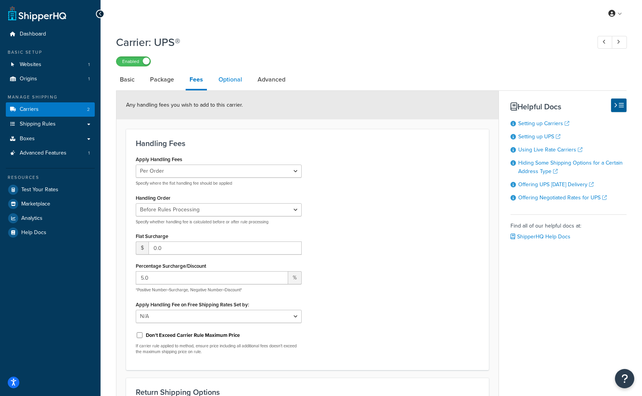
click at [224, 74] on link "Optional" at bounding box center [230, 79] width 31 height 19
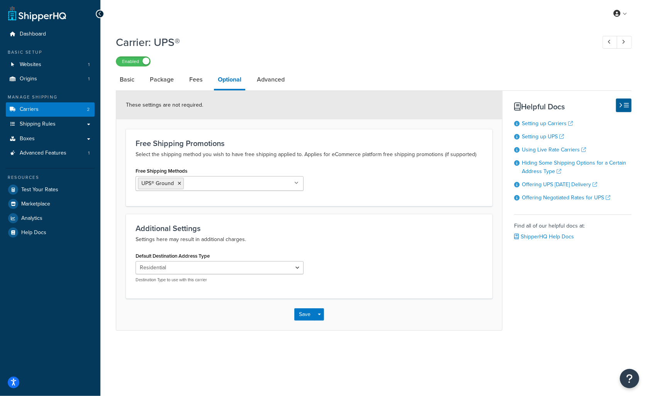
click at [203, 185] on input "Free Shipping Methods" at bounding box center [220, 183] width 68 height 9
click at [227, 158] on p "Select the shipping method you wish to have free shipping applied to. Applies f…" at bounding box center [310, 154] width 348 height 9
click at [260, 76] on link "Advanced" at bounding box center [271, 79] width 36 height 19
select select "false"
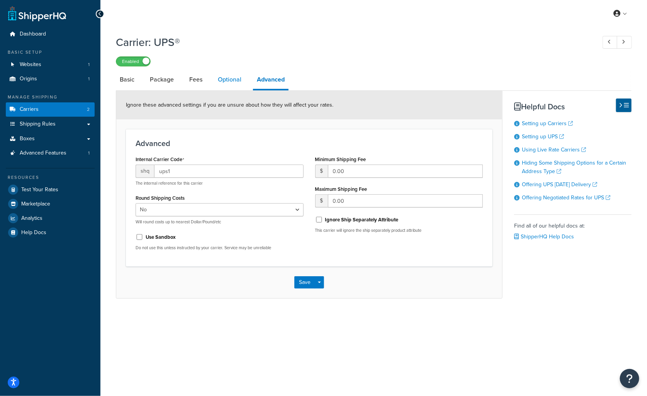
click at [221, 85] on link "Optional" at bounding box center [229, 79] width 31 height 19
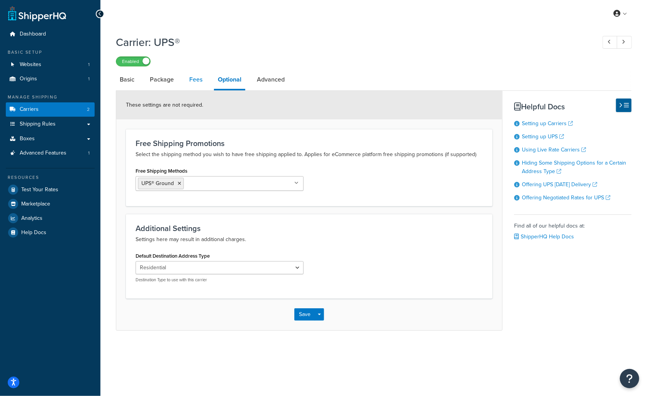
click at [201, 78] on link "Fees" at bounding box center [196, 79] width 21 height 19
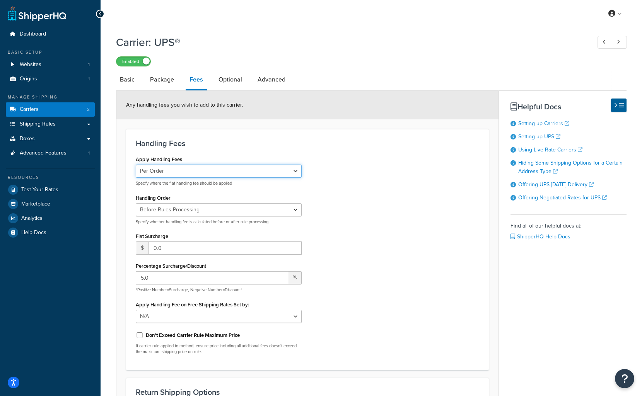
click at [185, 169] on select "Per Order Per Item Per Package" at bounding box center [219, 171] width 166 height 13
click at [136, 165] on select "Per Order Per Item Per Package" at bounding box center [219, 171] width 166 height 13
click at [191, 169] on select "Per Order Per Item Per Package" at bounding box center [219, 171] width 166 height 13
click at [136, 165] on select "Per Order Per Item Per Package" at bounding box center [219, 171] width 166 height 13
click at [193, 175] on select "Per Order Per Item Per Package" at bounding box center [219, 171] width 166 height 13
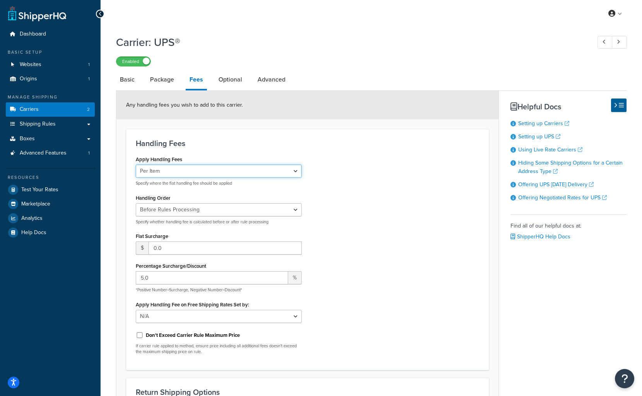
select select "order"
click at [136, 165] on select "Per Order Per Item Per Package" at bounding box center [219, 171] width 166 height 13
click at [402, 204] on div "Apply Handling Fees Per Order Per Item Per Package Specify where the flat handl…" at bounding box center [307, 257] width 355 height 207
click at [227, 74] on link "Optional" at bounding box center [230, 79] width 31 height 19
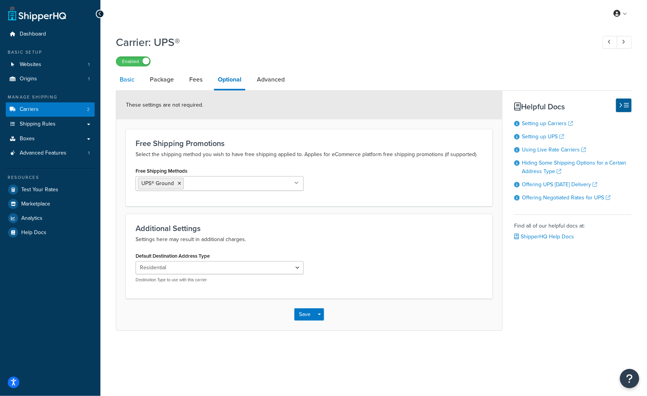
click at [119, 80] on link "Basic" at bounding box center [127, 79] width 22 height 19
select select "ups"
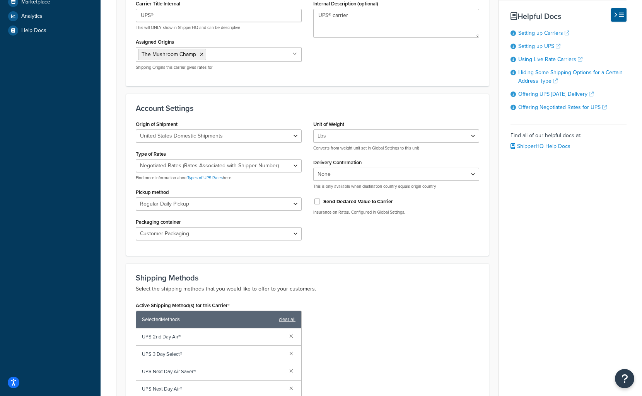
scroll to position [232, 0]
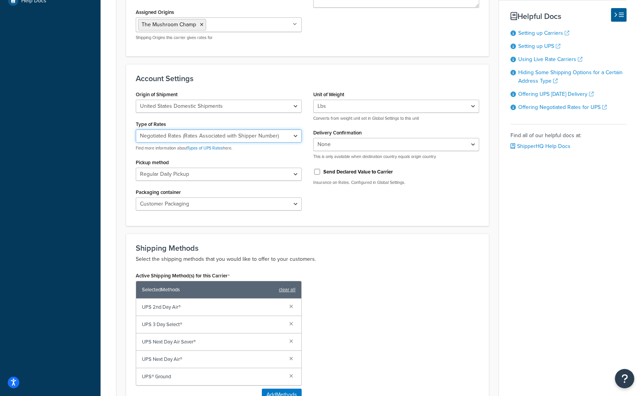
click at [298, 136] on select "Negotiated Rates (Rates Associated with Shipper Number) Daily Rates Retail Rate…" at bounding box center [219, 135] width 166 height 13
click at [380, 230] on form "UPS® account 423451 is successfully validated. Update Credentials Carrier Overv…" at bounding box center [307, 201] width 382 height 669
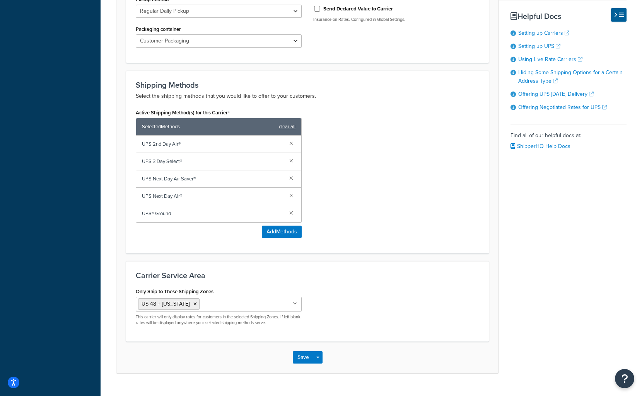
scroll to position [411, 0]
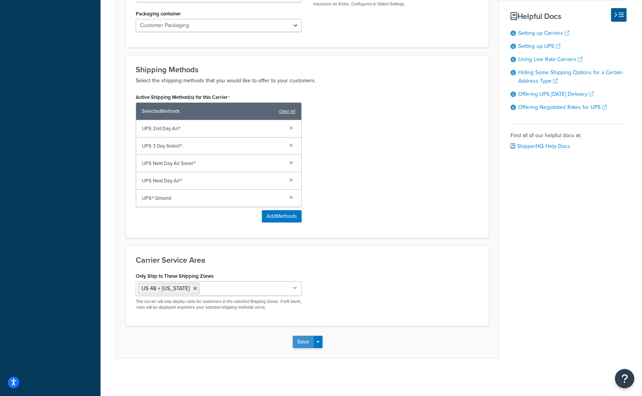
click at [306, 343] on button "Save" at bounding box center [303, 342] width 21 height 12
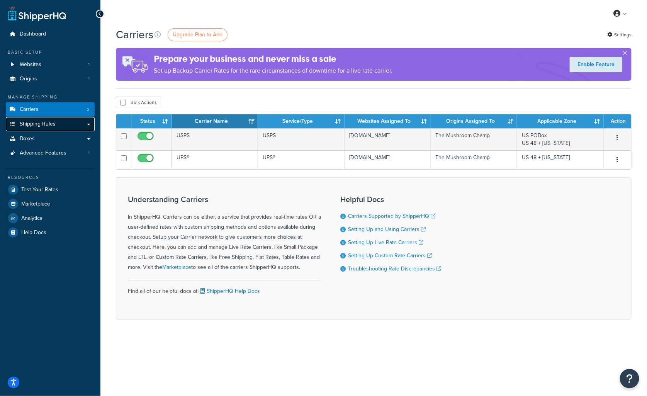
click at [53, 122] on span "Shipping Rules" at bounding box center [38, 124] width 36 height 7
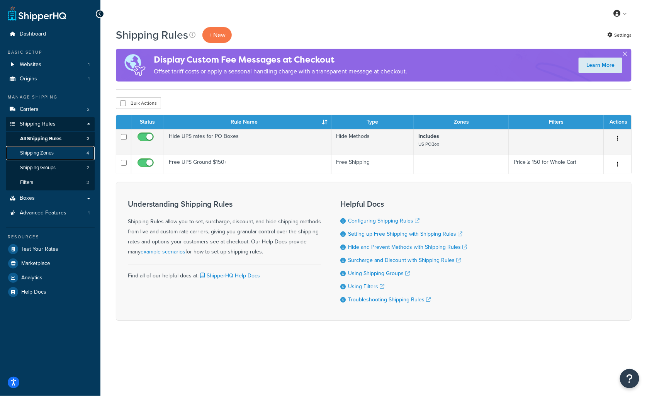
click at [46, 152] on span "Shipping Zones" at bounding box center [37, 153] width 34 height 7
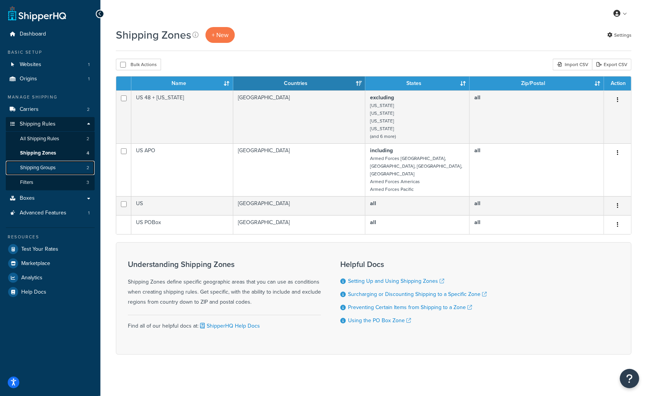
click at [46, 174] on link "Shipping Groups 2" at bounding box center [50, 168] width 89 height 14
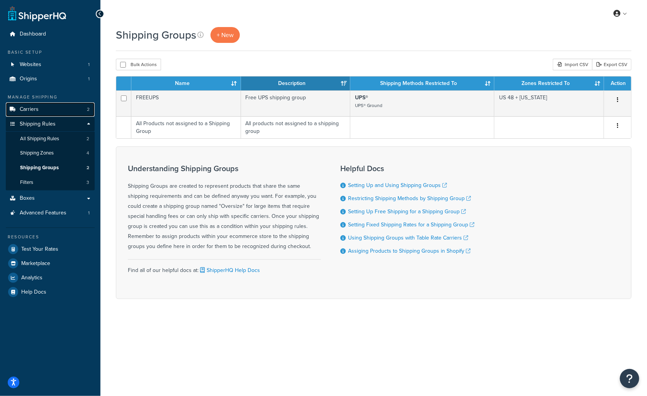
click at [69, 107] on link "Carriers 2" at bounding box center [50, 109] width 89 height 14
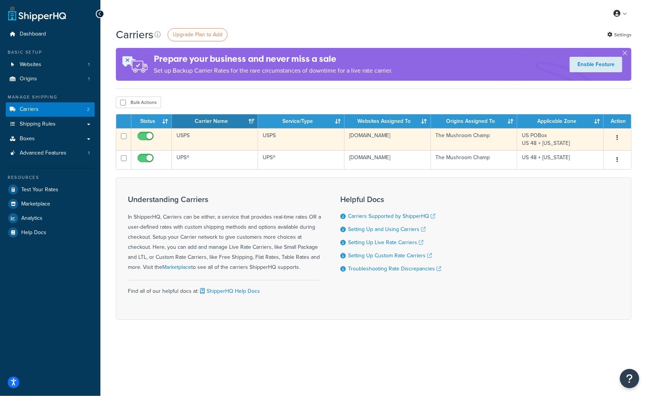
click at [146, 135] on input "checkbox" at bounding box center [146, 138] width 21 height 10
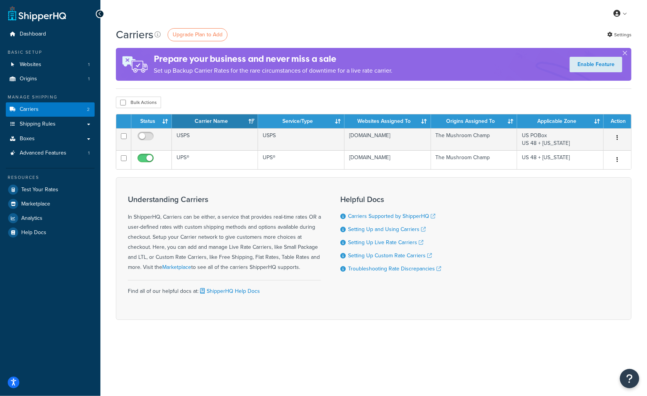
click at [305, 308] on div "Understanding Carriers In ShipperHQ, Carriers can be either, a service that pro…" at bounding box center [374, 248] width 516 height 143
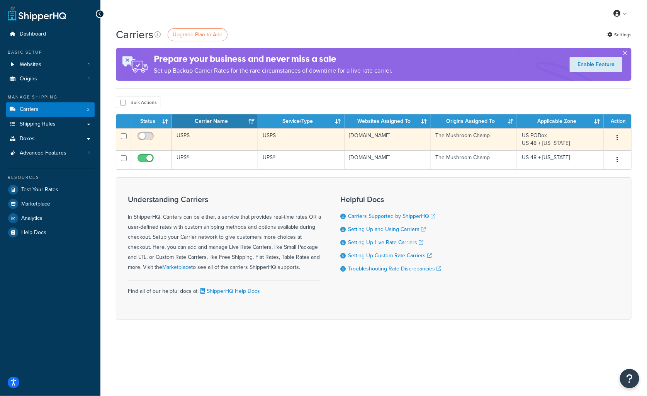
click at [147, 138] on input "checkbox" at bounding box center [146, 138] width 21 height 10
checkbox input "true"
click at [239, 142] on td "USPS" at bounding box center [215, 139] width 87 height 22
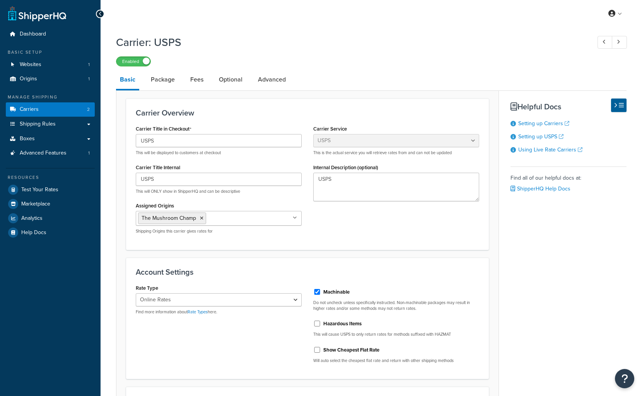
select select "usps"
click at [289, 300] on select "Retail Rates Online Rates Commercial Plus" at bounding box center [219, 299] width 166 height 13
select select "PLUS"
click at [136, 293] on select "Retail Rates Online Rates Commercial Plus" at bounding box center [219, 299] width 166 height 13
click at [252, 346] on div "Rate Type Retail Rates Online Rates Commercial Plus Find more information about…" at bounding box center [307, 326] width 355 height 87
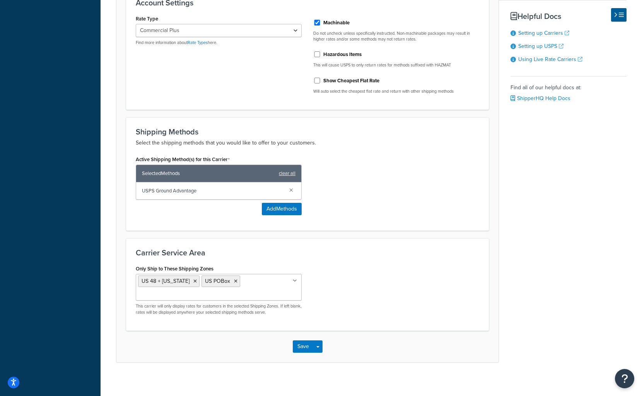
scroll to position [274, 0]
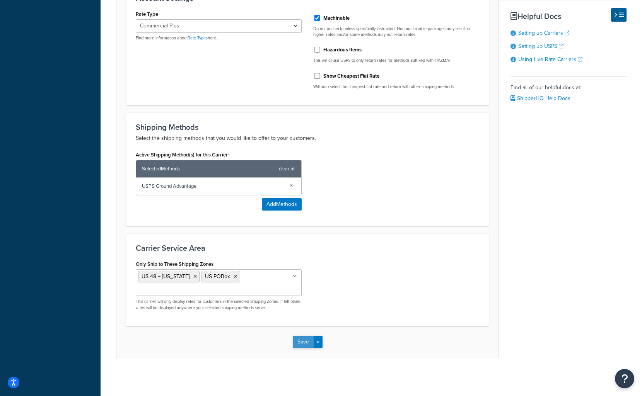
click at [302, 340] on button "Save" at bounding box center [303, 342] width 21 height 12
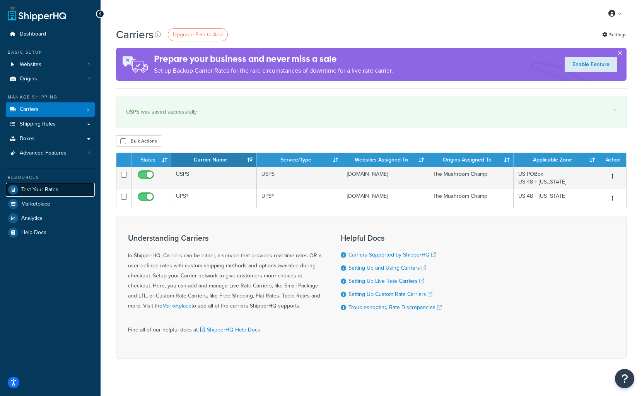
click at [48, 189] on span "Test Your Rates" at bounding box center [39, 190] width 37 height 7
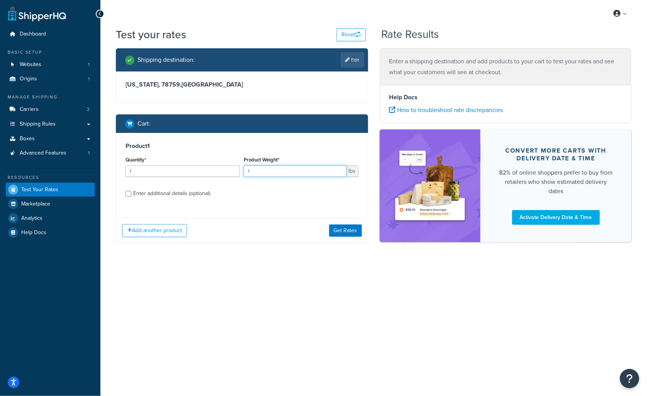
drag, startPoint x: 264, startPoint y: 166, endPoint x: 209, endPoint y: 164, distance: 55.3
click at [209, 164] on div "Quantity* 1 Product Weight* 1 lbs" at bounding box center [242, 169] width 237 height 28
type input "29"
click at [126, 191] on input "Enter additional details (optional)" at bounding box center [129, 194] width 6 height 6
checkbox input "true"
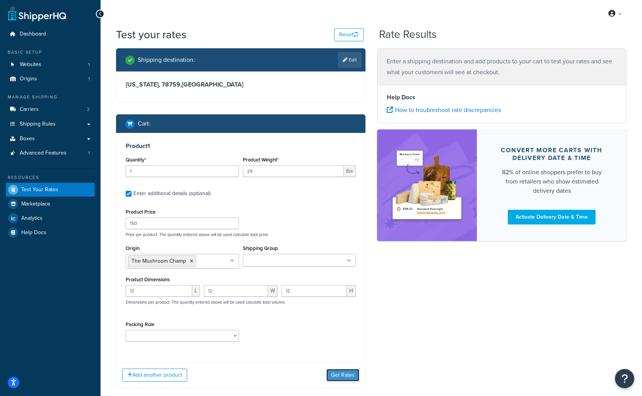
click at [340, 375] on button "Get Rates" at bounding box center [342, 375] width 33 height 12
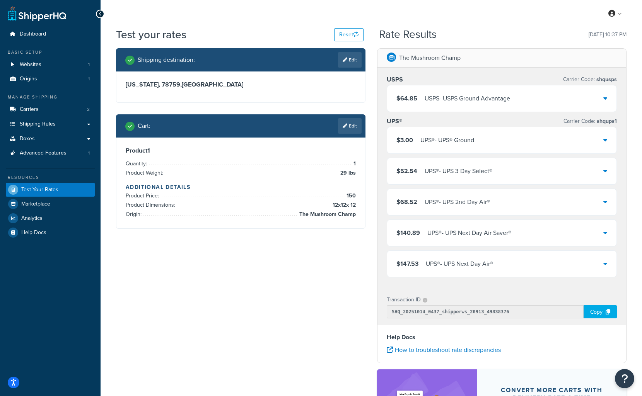
click at [605, 97] on icon at bounding box center [605, 98] width 4 height 6
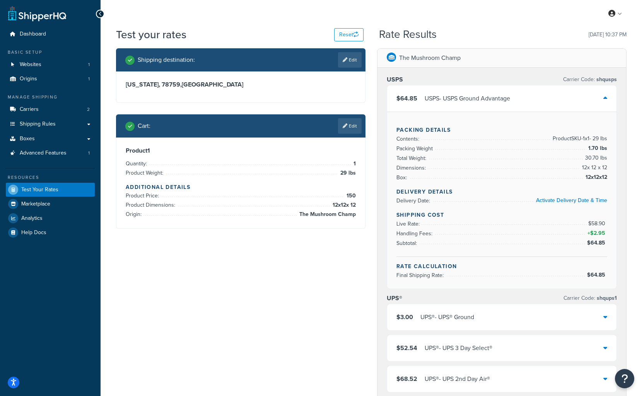
click at [604, 317] on div at bounding box center [605, 317] width 4 height 11
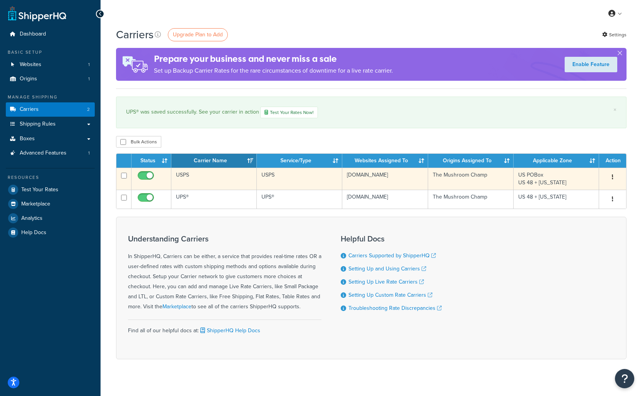
click at [190, 185] on td "USPS" at bounding box center [213, 179] width 85 height 22
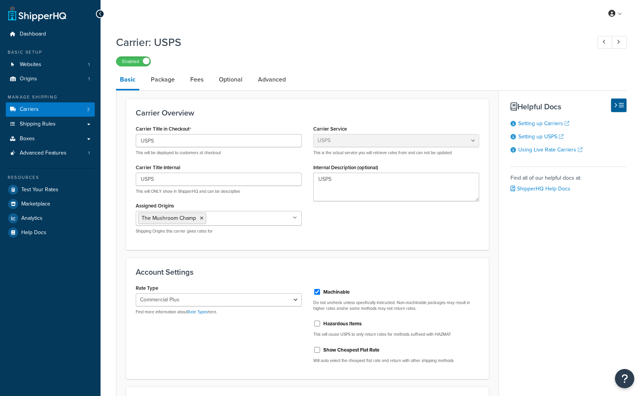
select select "usps"
select select "PLUS"
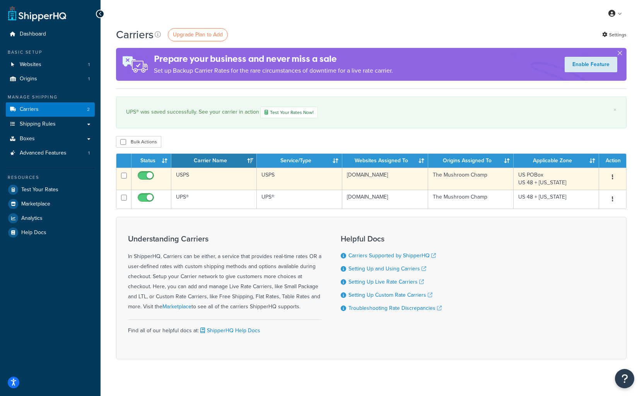
click at [208, 173] on td "USPS" at bounding box center [213, 179] width 85 height 22
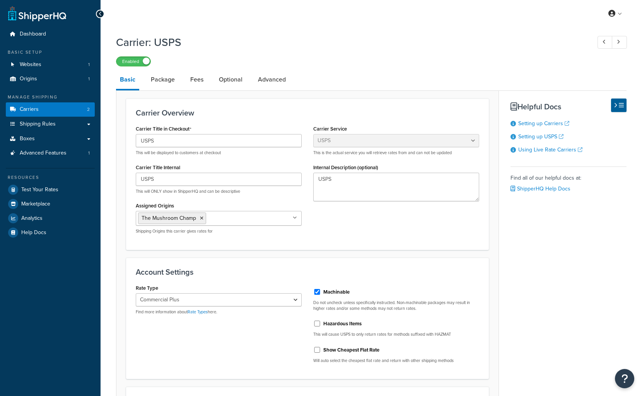
select select "usps"
click at [220, 300] on select "Retail Rates Online Rates Commercial Plus" at bounding box center [219, 299] width 166 height 13
click at [136, 293] on select "Retail Rates Online Rates Commercial Plus" at bounding box center [219, 299] width 166 height 13
click at [231, 300] on select "Retail Rates Online Rates Commercial Plus" at bounding box center [219, 299] width 166 height 13
click at [136, 293] on select "Retail Rates Online Rates Commercial Plus" at bounding box center [219, 299] width 166 height 13
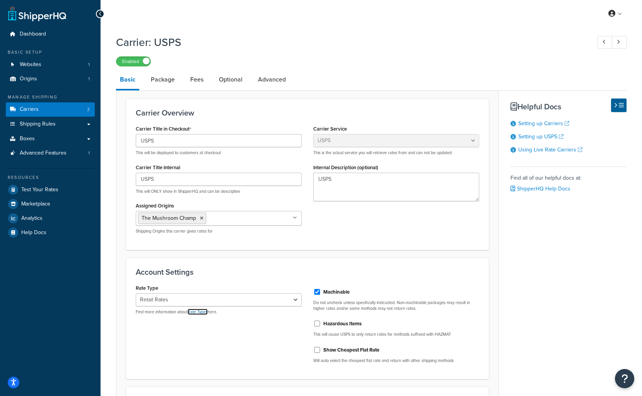
click at [203, 312] on link "Rate Types" at bounding box center [197, 312] width 20 height 6
click at [178, 295] on select "Retail Rates Online Rates Commercial Plus" at bounding box center [219, 299] width 166 height 13
select select "ONLINE"
click at [136, 293] on select "Retail Rates Online Rates Commercial Plus" at bounding box center [219, 299] width 166 height 13
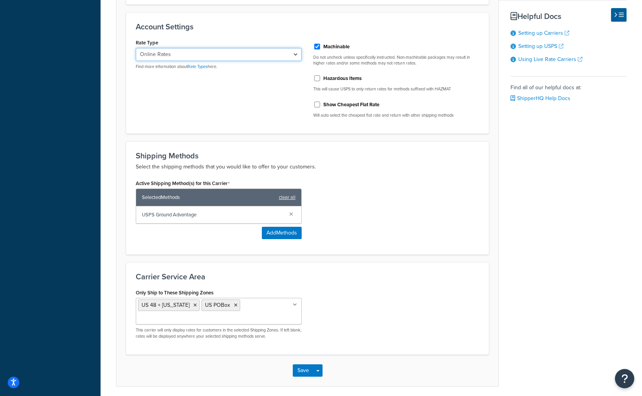
scroll to position [274, 0]
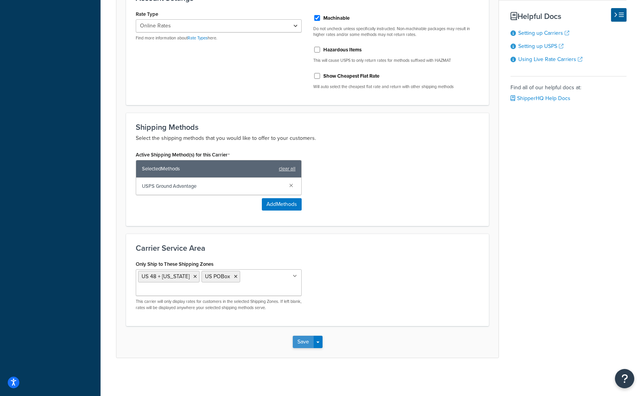
click at [306, 337] on button "Save" at bounding box center [303, 342] width 21 height 12
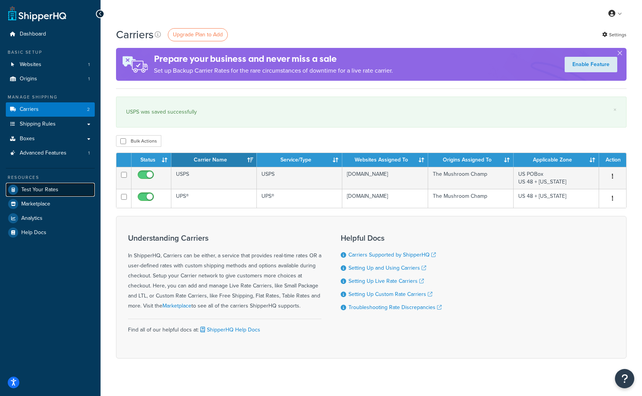
click at [55, 191] on span "Test Your Rates" at bounding box center [39, 190] width 37 height 7
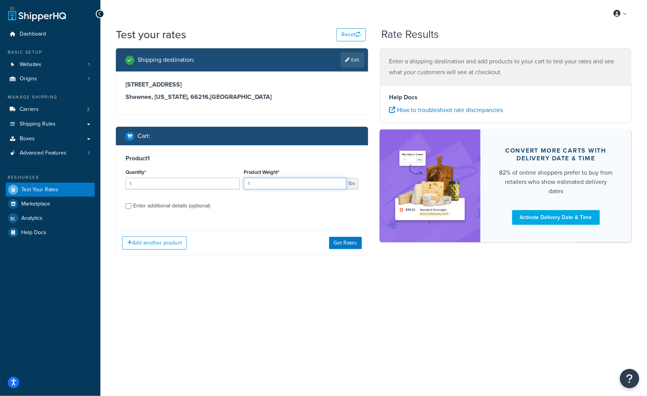
click at [276, 182] on input "1" at bounding box center [295, 184] width 102 height 12
type input "29"
click at [126, 203] on input "Enter additional details (optional)" at bounding box center [129, 206] width 6 height 6
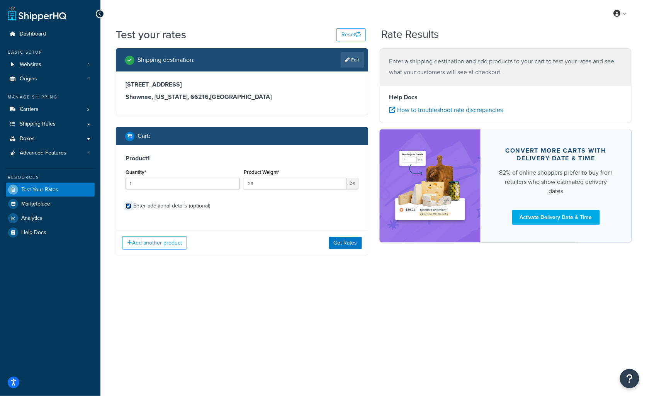
checkbox input "true"
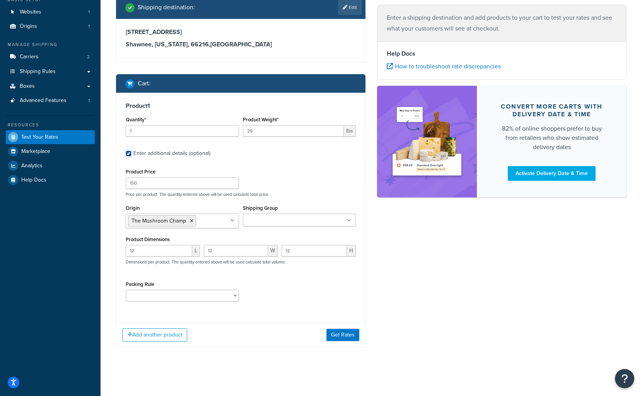
scroll to position [55, 0]
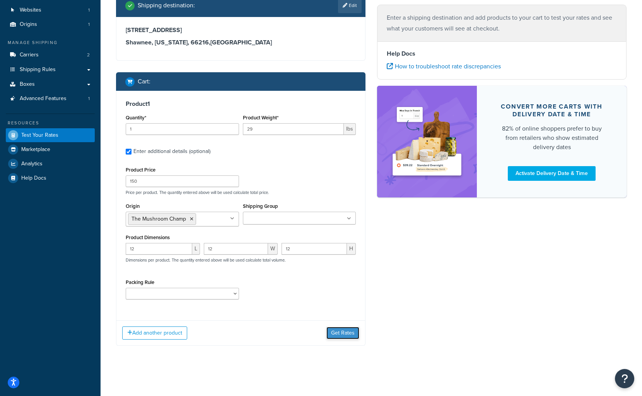
click at [349, 333] on button "Get Rates" at bounding box center [342, 333] width 33 height 12
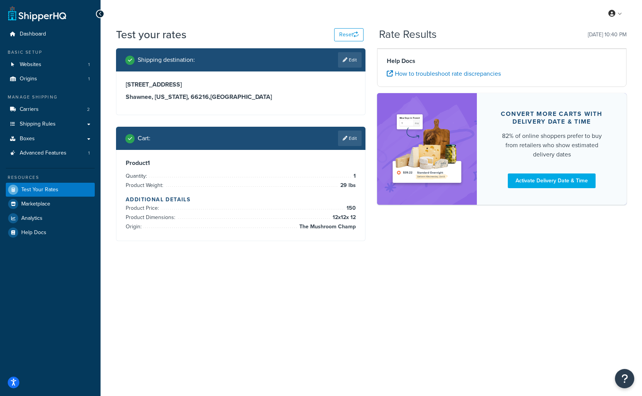
scroll to position [0, 0]
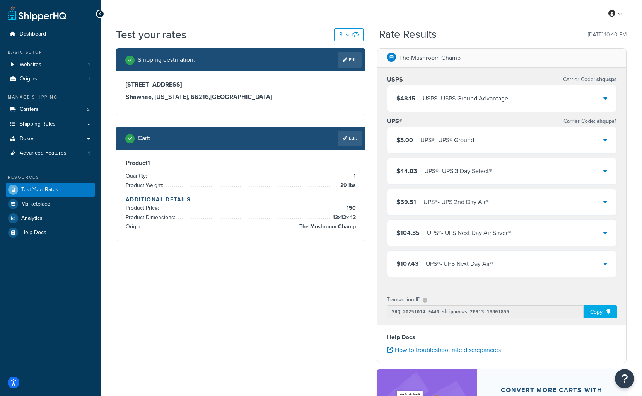
click at [603, 136] on div at bounding box center [605, 140] width 4 height 11
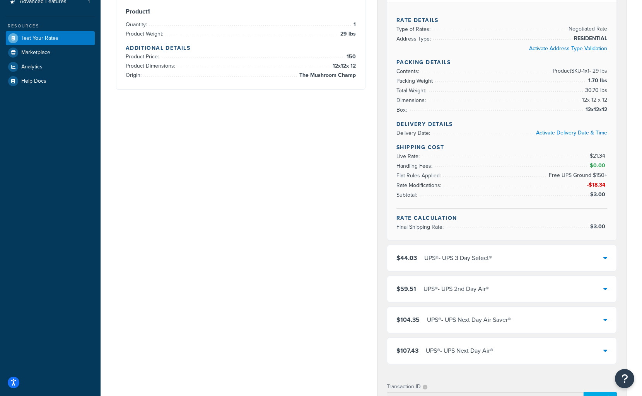
scroll to position [155, 0]
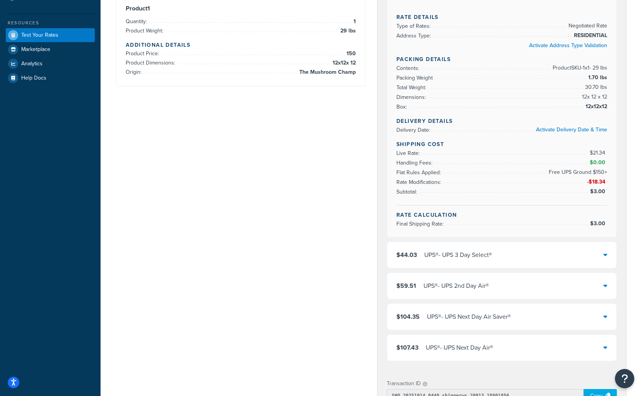
click at [429, 220] on span "Final Shipping Rate:" at bounding box center [420, 224] width 49 height 8
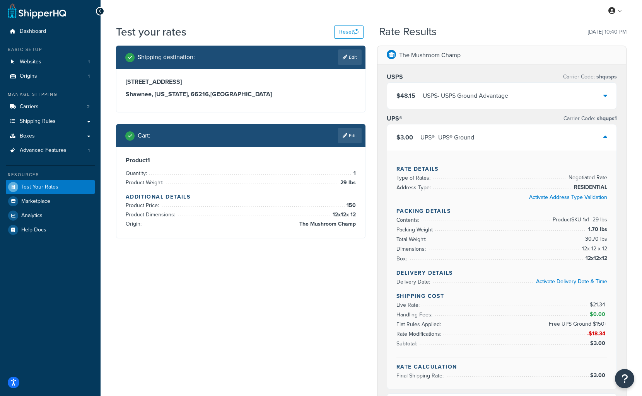
scroll to position [0, 0]
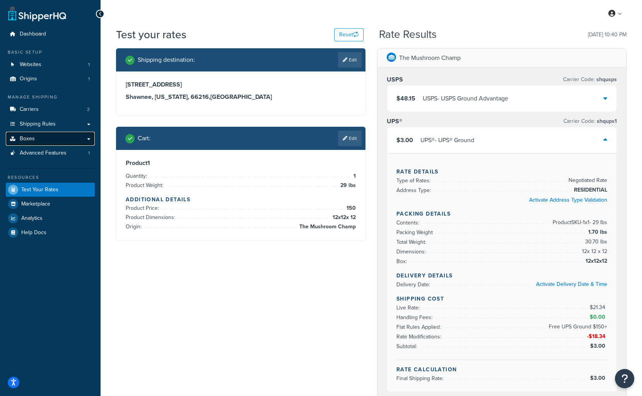
click at [53, 134] on link "Boxes" at bounding box center [50, 139] width 89 height 14
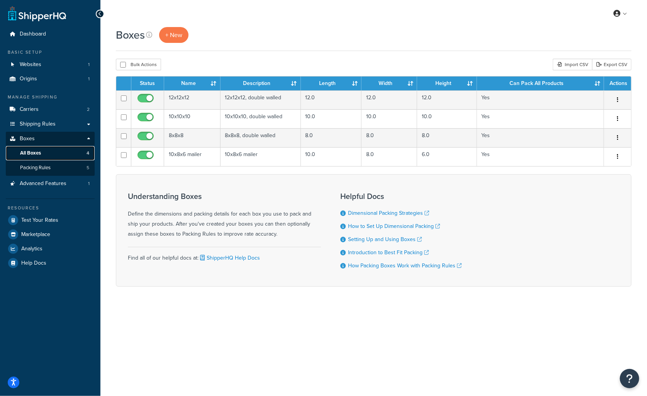
click at [54, 152] on link "All Boxes 4" at bounding box center [50, 153] width 89 height 14
click at [54, 137] on link "Boxes" at bounding box center [50, 139] width 89 height 14
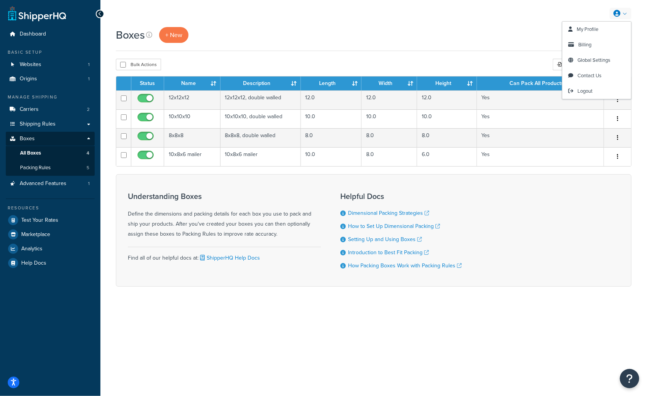
click at [627, 6] on div "My Profile Billing Global Settings Contact Us Logout" at bounding box center [374, 13] width 547 height 27
click at [603, 57] on span "Global Settings" at bounding box center [594, 59] width 33 height 7
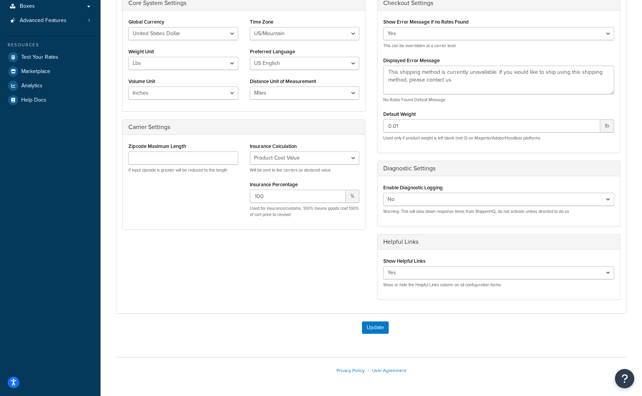
scroll to position [158, 0]
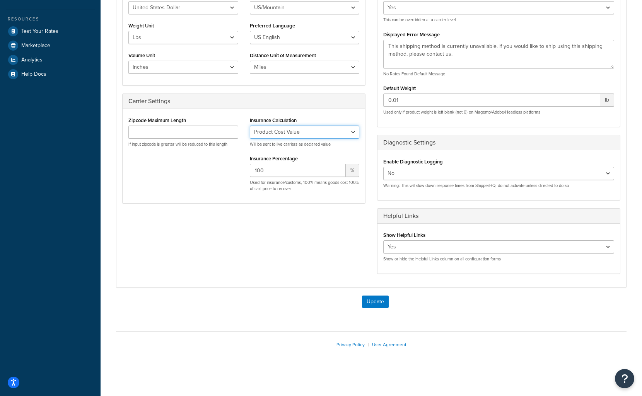
click at [305, 131] on select "No Insurance Percentage of Cart Price Product Cost Value" at bounding box center [305, 132] width 110 height 13
click at [291, 129] on select "No Insurance Percentage of Cart Price Product Cost Value" at bounding box center [305, 132] width 110 height 13
click at [250, 126] on select "No Insurance Percentage of Cart Price Product Cost Value" at bounding box center [305, 132] width 110 height 13
click at [260, 218] on div "Core System Settings Global Currency United States Dollar Euro British Pound Au…" at bounding box center [370, 125] width 509 height 313
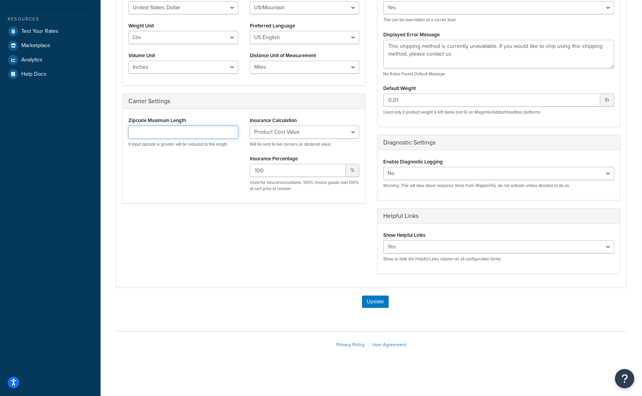
click at [170, 130] on input "Zipcode Maximum Length" at bounding box center [183, 132] width 110 height 13
click at [173, 163] on div "Zipcode Maximum Length If input zipcode is greater will be reduced to this leng…" at bounding box center [244, 156] width 242 height 83
click at [377, 299] on button "Update" at bounding box center [375, 302] width 27 height 12
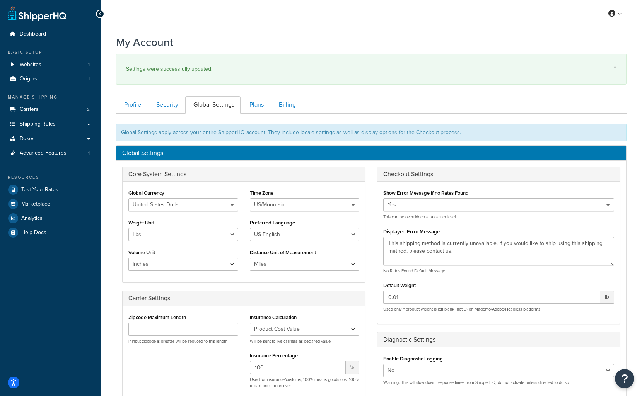
click at [150, 174] on h3 "Core System Settings" at bounding box center [243, 174] width 231 height 7
click at [42, 127] on span "Shipping Rules" at bounding box center [38, 124] width 36 height 7
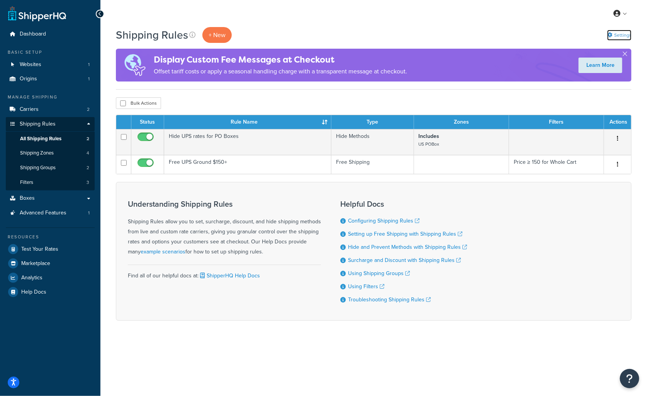
click at [621, 34] on link "Settings" at bounding box center [620, 35] width 24 height 11
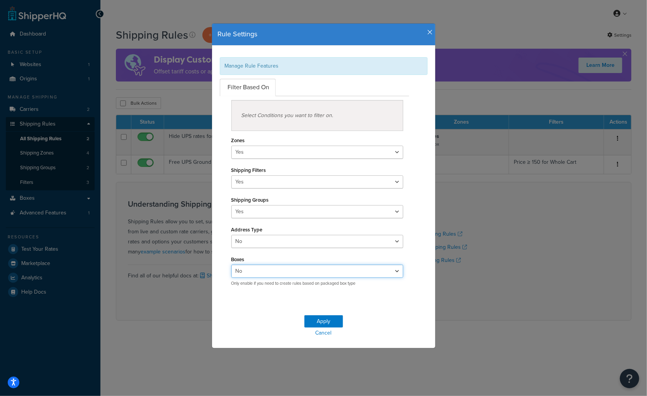
click at [389, 270] on select "Yes No" at bounding box center [318, 271] width 172 height 13
select select "true"
click at [232, 265] on select "Yes No" at bounding box center [318, 271] width 172 height 13
click at [348, 283] on p "Only enable if you need to create rules based on packaged box type" at bounding box center [318, 284] width 172 height 6
click at [324, 315] on button "Apply" at bounding box center [324, 321] width 39 height 12
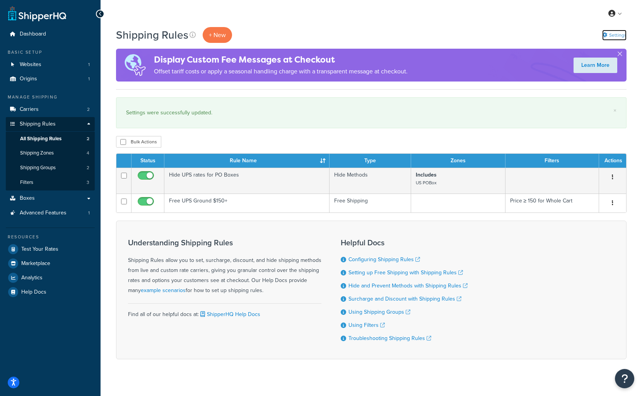
click at [619, 34] on link "Settings" at bounding box center [614, 35] width 24 height 11
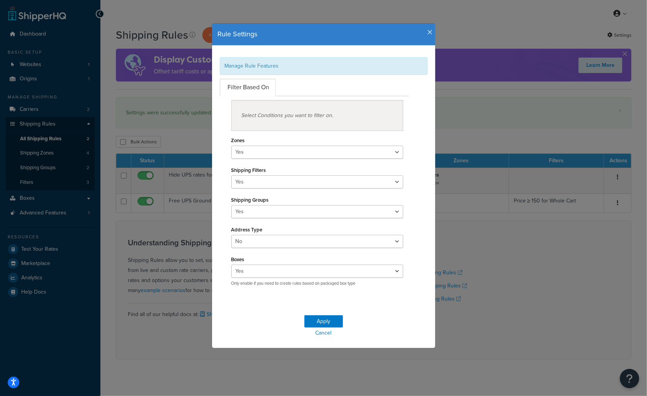
click at [150, 243] on div "Rule Settings Manage Rule Features Filter Based On Select Conditions you want t…" at bounding box center [323, 198] width 647 height 396
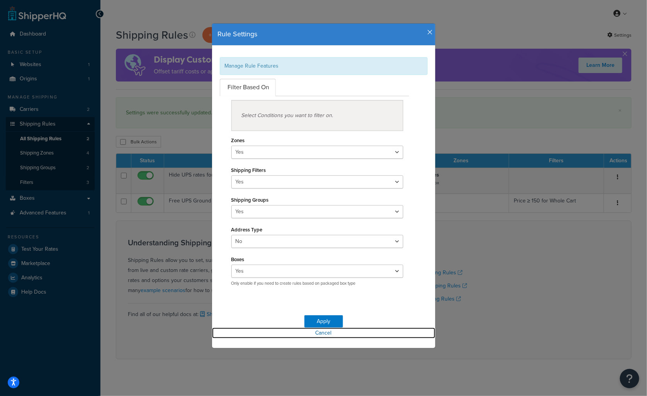
click at [313, 333] on link "Cancel" at bounding box center [323, 333] width 223 height 11
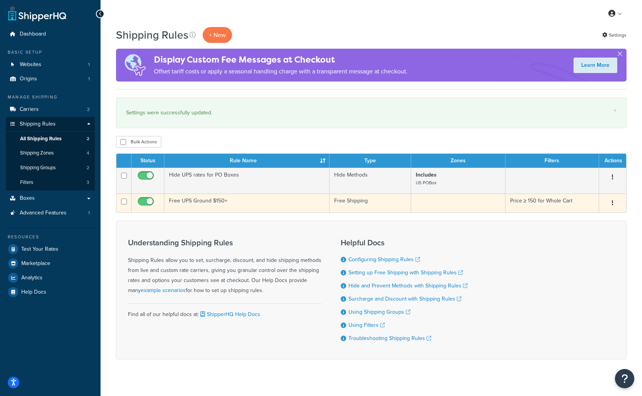
click at [214, 199] on td "Free UPS Ground $150+" at bounding box center [246, 203] width 165 height 19
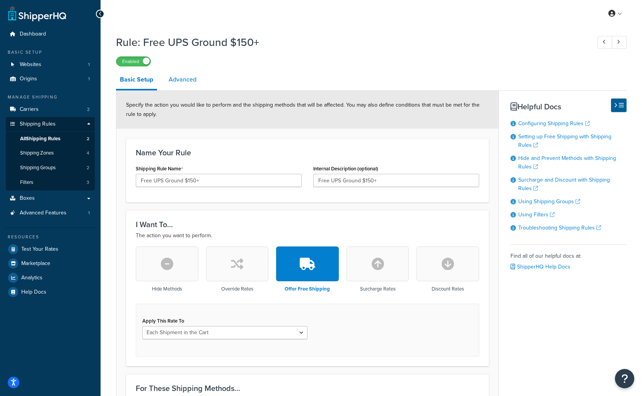
click at [186, 80] on link "Advanced" at bounding box center [183, 79] width 36 height 19
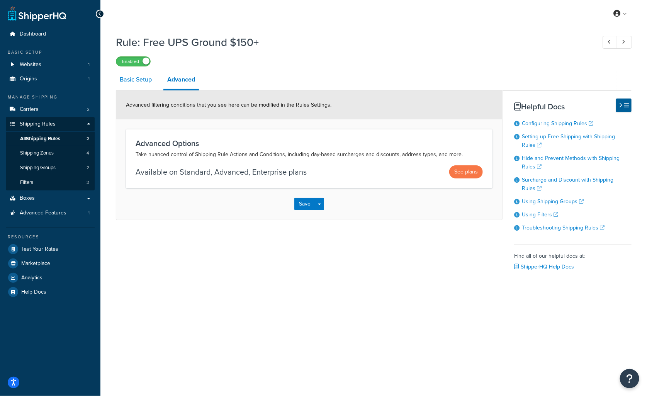
click at [139, 78] on link "Basic Setup" at bounding box center [136, 79] width 40 height 19
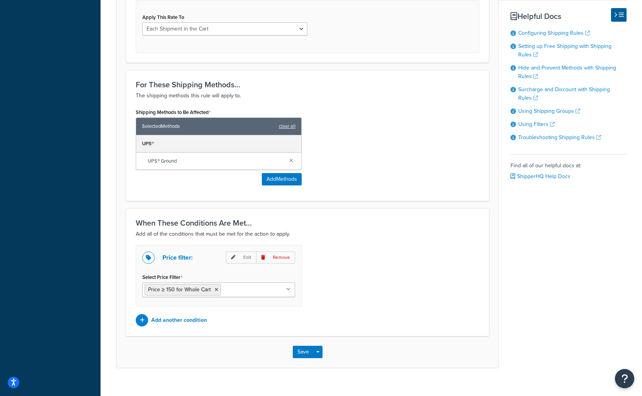
scroll to position [313, 0]
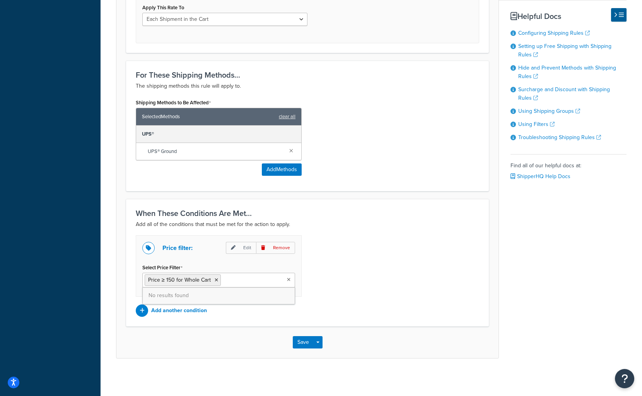
click at [235, 278] on ul "Price ≥ 150 for Whole Cart" at bounding box center [218, 280] width 153 height 15
click at [247, 250] on p "Edit" at bounding box center [241, 248] width 30 height 12
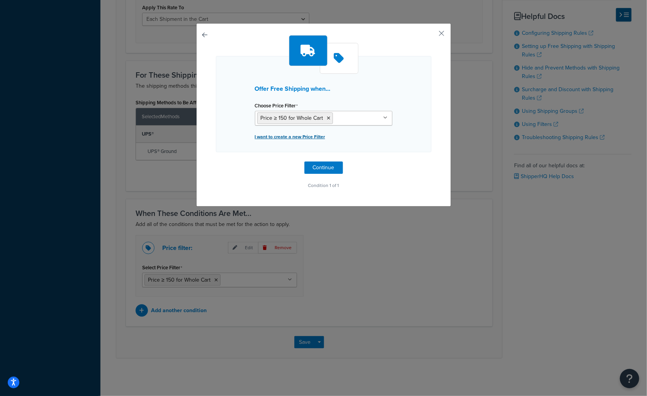
click at [308, 134] on p "I want to create a new Price Filter" at bounding box center [324, 136] width 138 height 11
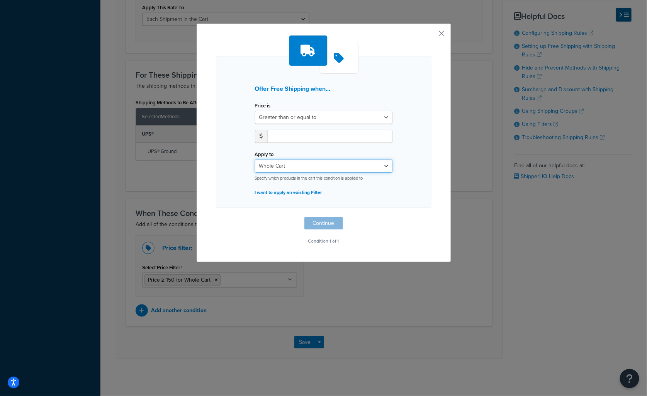
click at [311, 172] on select "Whole Cart Everything in Shipping Group Everything at Origin Each Item within S…" at bounding box center [324, 166] width 138 height 13
drag, startPoint x: 303, startPoint y: 132, endPoint x: 304, endPoint y: 125, distance: 7.1
click at [303, 131] on input "number" at bounding box center [330, 136] width 125 height 13
click at [306, 113] on select "Greater than or equal to Between or equal to Less than or equal to" at bounding box center [324, 117] width 138 height 13
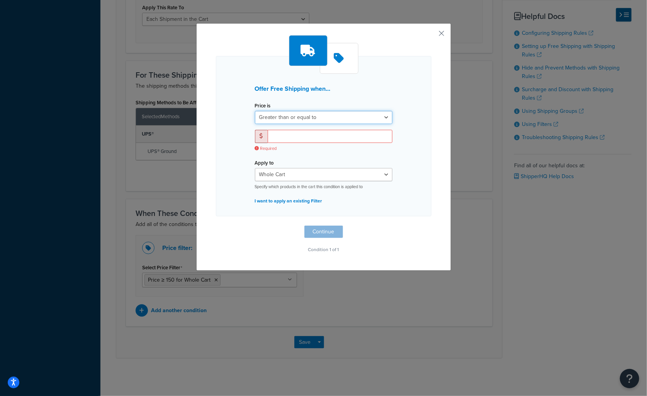
click at [306, 122] on select "Greater than or equal to Between or equal to Less than or equal to" at bounding box center [324, 117] width 138 height 13
click at [238, 156] on div "Offer Free Shipping when... Price is Greater than or equal to Between or equal …" at bounding box center [324, 136] width 216 height 160
click at [438, 27] on div "Offer Free Shipping when... Price is Greater than or equal to Between or equal …" at bounding box center [323, 147] width 255 height 248
click at [432, 35] on button "button" at bounding box center [431, 36] width 2 height 2
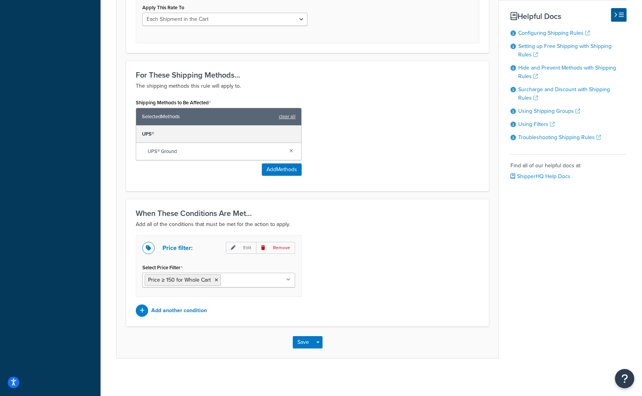
click at [445, 203] on form "Specify the action you would like to perform and the shipping methods that will…" at bounding box center [307, 67] width 382 height 581
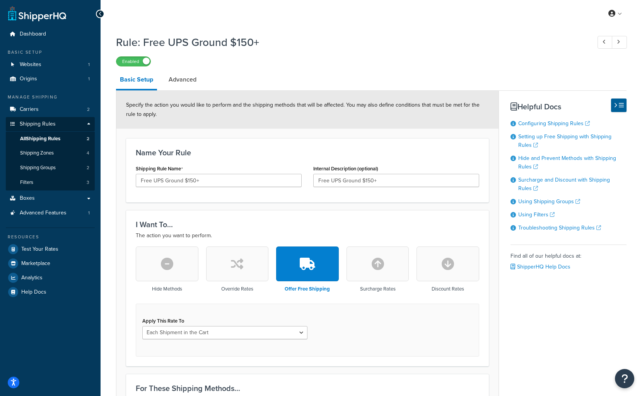
scroll to position [313, 0]
click at [60, 140] on span "All Shipping Rules" at bounding box center [40, 139] width 40 height 7
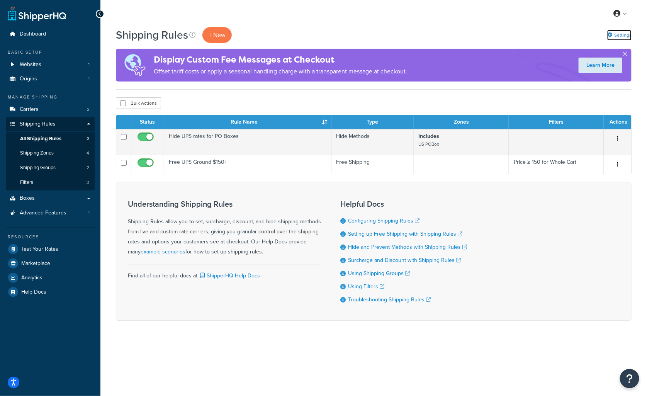
click at [623, 37] on link "Settings" at bounding box center [620, 35] width 24 height 11
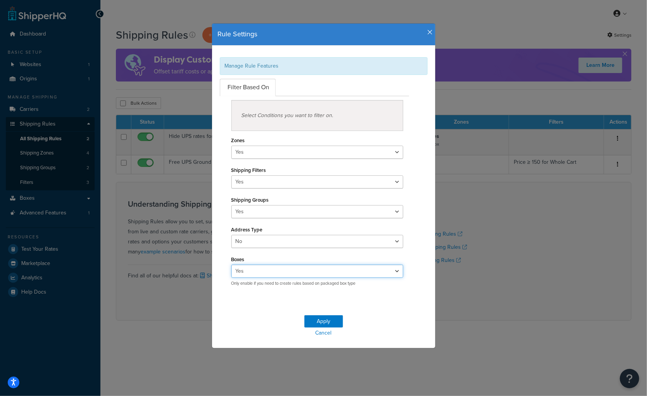
click at [251, 273] on select "Yes No" at bounding box center [318, 271] width 172 height 13
select select "false"
click at [232, 265] on select "Yes No" at bounding box center [318, 271] width 172 height 13
click at [323, 320] on button "Apply" at bounding box center [324, 321] width 39 height 12
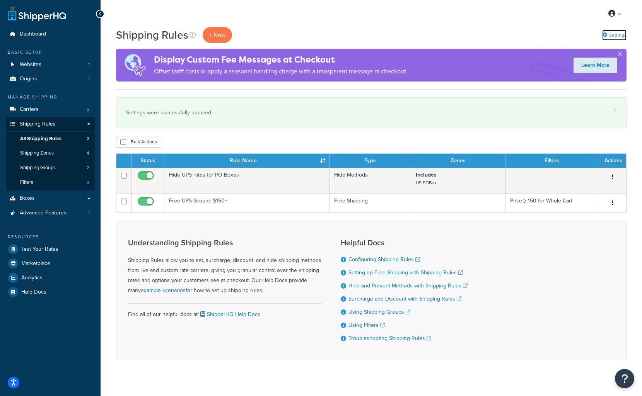
click at [615, 34] on link "Settings" at bounding box center [614, 35] width 24 height 11
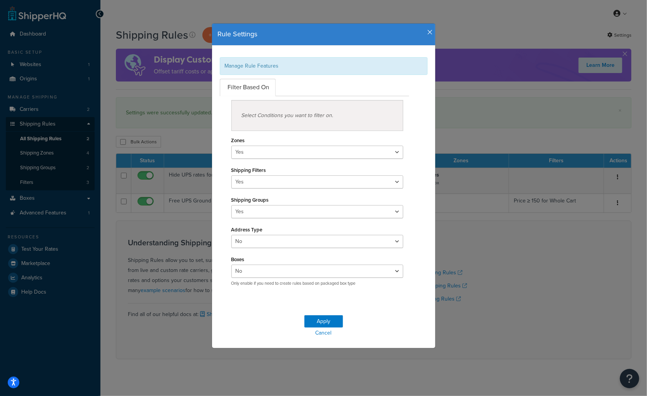
drag, startPoint x: 266, startPoint y: 261, endPoint x: 268, endPoint y: 266, distance: 4.5
click at [266, 262] on div "Boxes Yes No Only enable if you need to create rules based on packaged box type" at bounding box center [318, 270] width 172 height 32
click at [268, 269] on select "Yes No" at bounding box center [318, 271] width 172 height 13
select select "true"
click at [232, 265] on select "Yes No" at bounding box center [318, 271] width 172 height 13
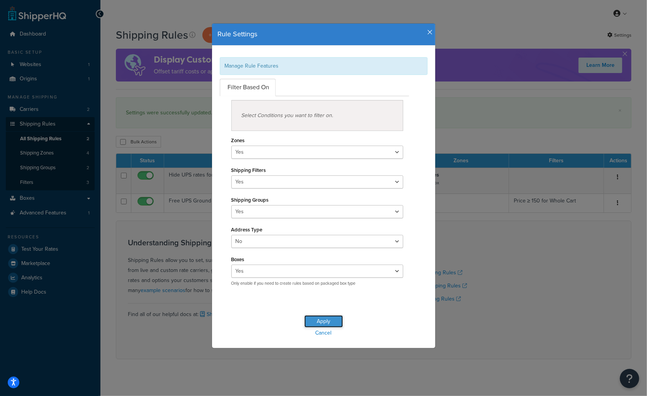
click at [328, 324] on button "Apply" at bounding box center [324, 321] width 39 height 12
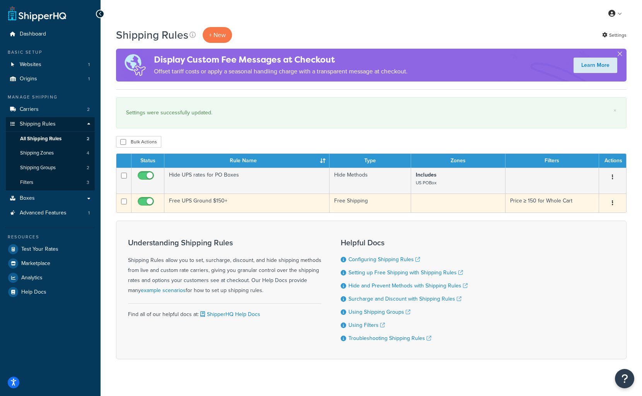
click at [216, 201] on td "Free UPS Ground $150+" at bounding box center [246, 203] width 165 height 19
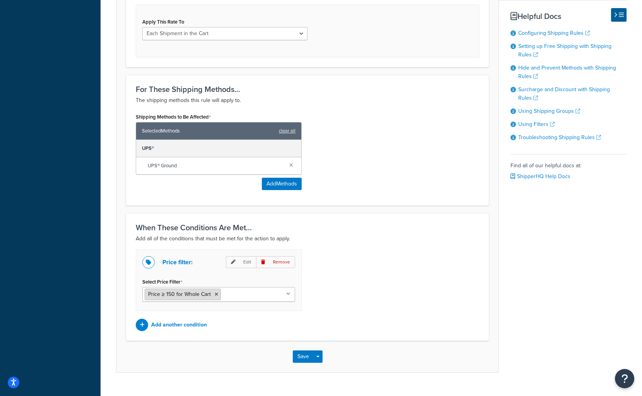
scroll to position [313, 0]
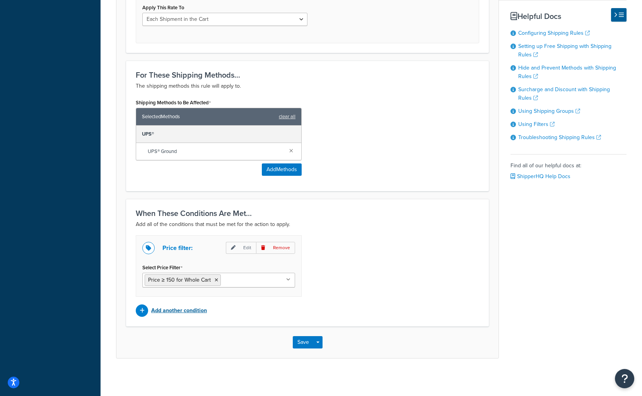
click at [188, 309] on p "Add another condition" at bounding box center [179, 310] width 56 height 11
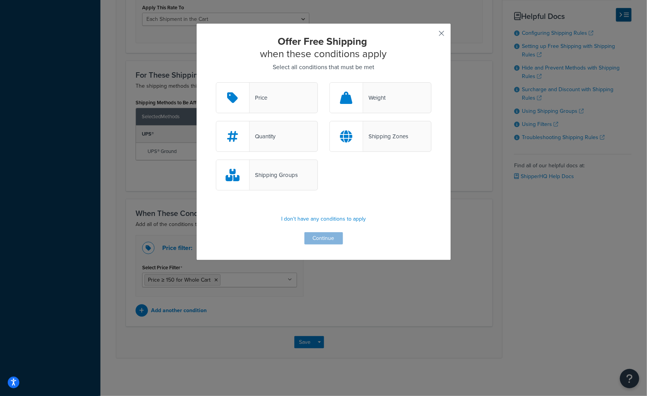
click at [432, 35] on button "button" at bounding box center [431, 36] width 2 height 2
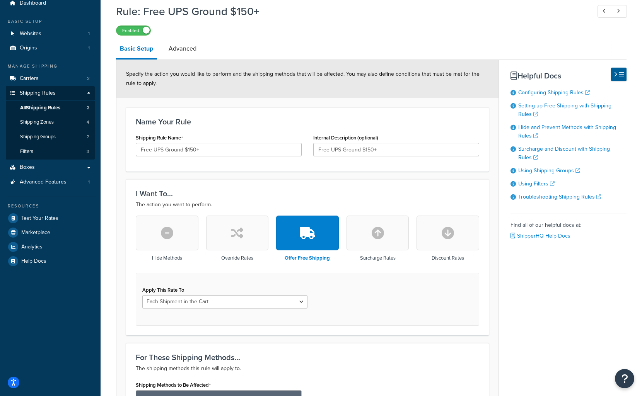
scroll to position [4, 0]
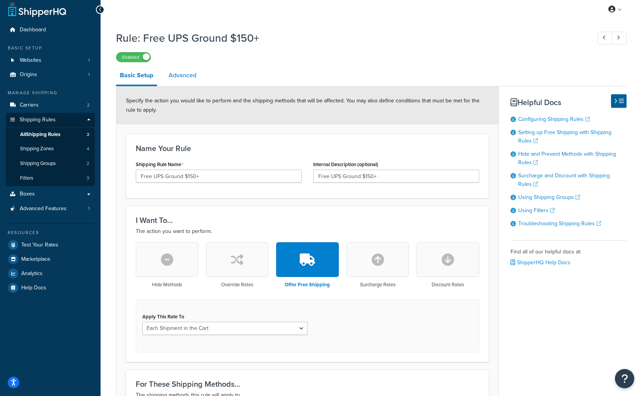
click at [186, 75] on link "Advanced" at bounding box center [183, 75] width 36 height 19
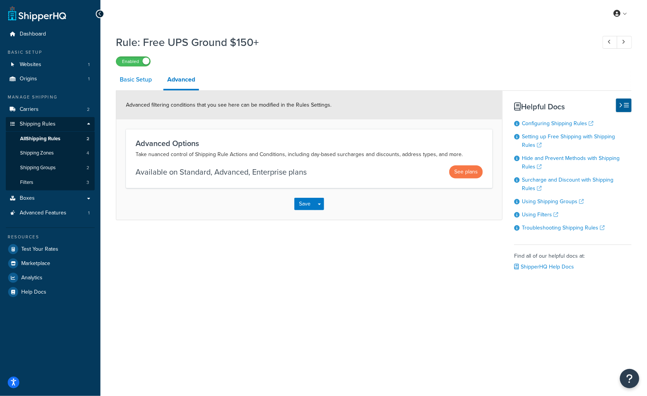
click at [146, 81] on link "Basic Setup" at bounding box center [136, 79] width 40 height 19
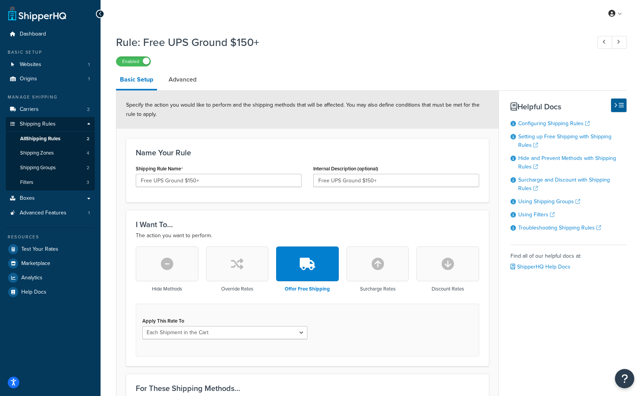
click at [433, 268] on button "button" at bounding box center [447, 264] width 63 height 35
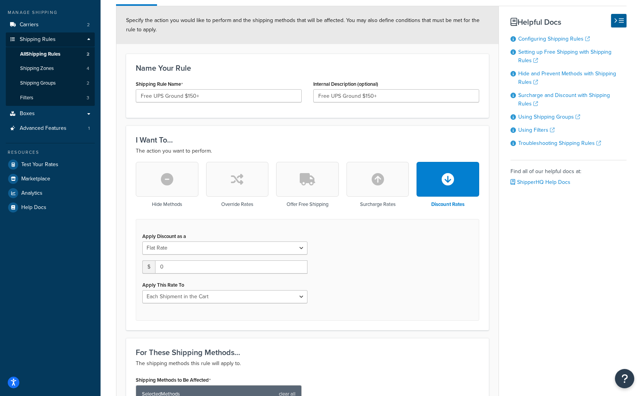
scroll to position [155, 0]
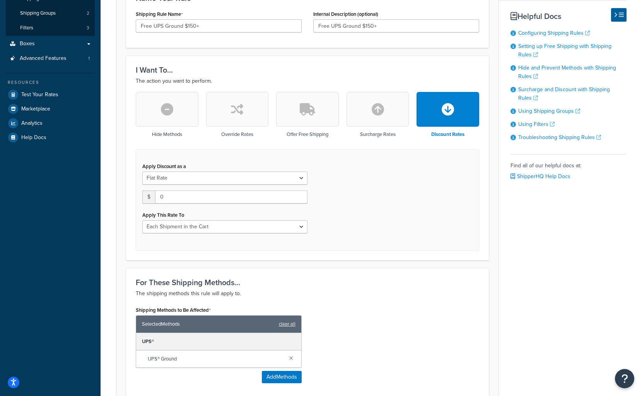
click at [378, 123] on button "button" at bounding box center [377, 109] width 63 height 35
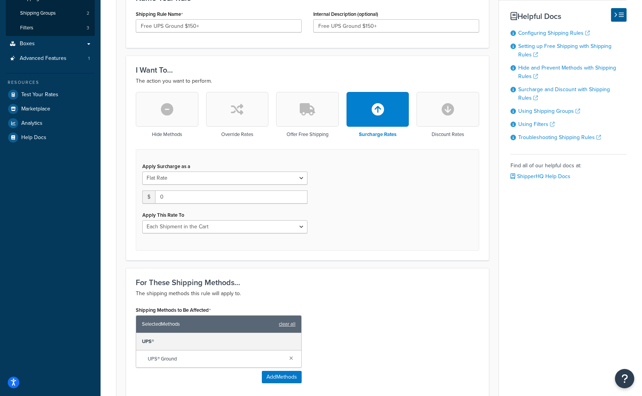
click at [250, 116] on button "button" at bounding box center [237, 109] width 63 height 35
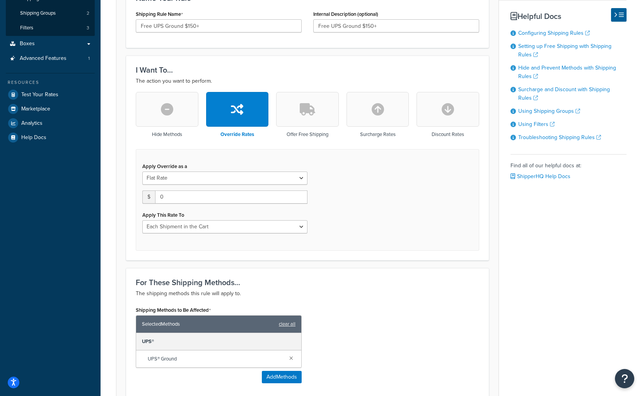
click at [440, 114] on button "button" at bounding box center [447, 109] width 63 height 35
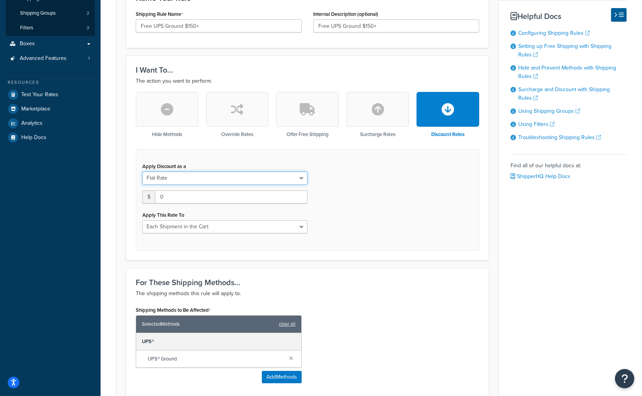
click at [176, 174] on select "Flat Rate Percentage Flat Rate & Percentage" at bounding box center [224, 178] width 165 height 13
select select "FLAT_RATE_AND_PERCENTAGE"
click at [142, 172] on select "Flat Rate Percentage Flat Rate & Percentage" at bounding box center [224, 178] width 165 height 13
select select "ORDER"
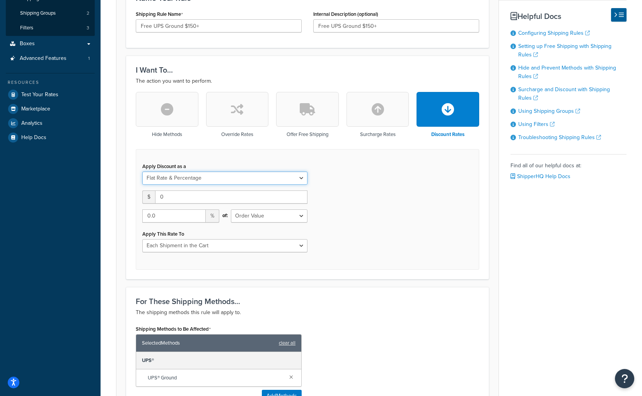
click at [210, 175] on select "Flat Rate Percentage Flat Rate & Percentage" at bounding box center [224, 178] width 165 height 13
select select "FLAT_RATE"
click at [142, 172] on select "Flat Rate Percentage Flat Rate & Percentage" at bounding box center [224, 178] width 165 height 13
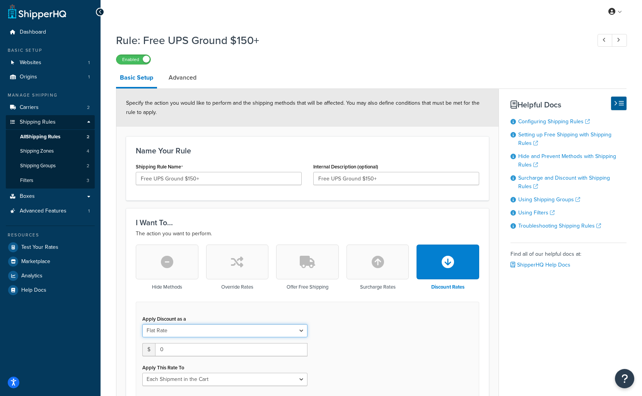
scroll to position [0, 0]
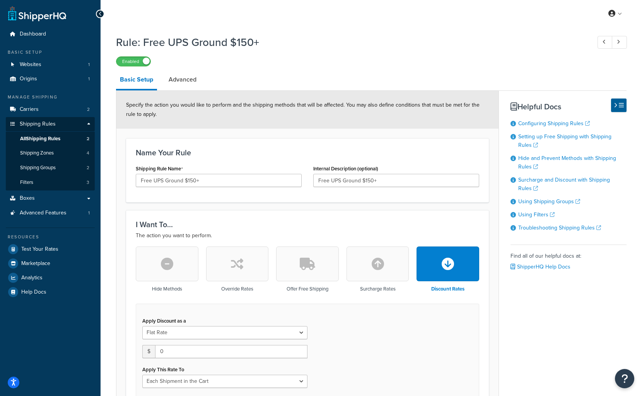
click at [259, 271] on button "button" at bounding box center [237, 264] width 63 height 35
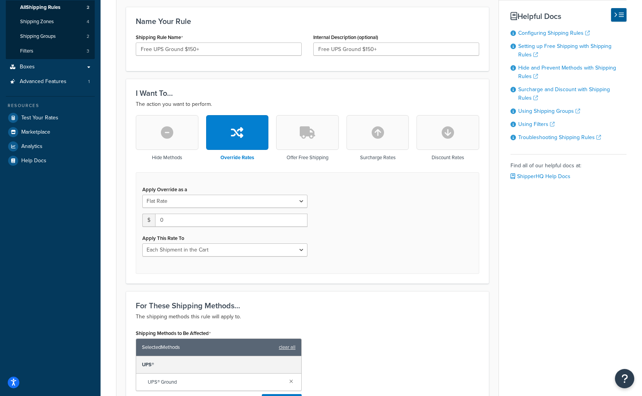
scroll to position [155, 0]
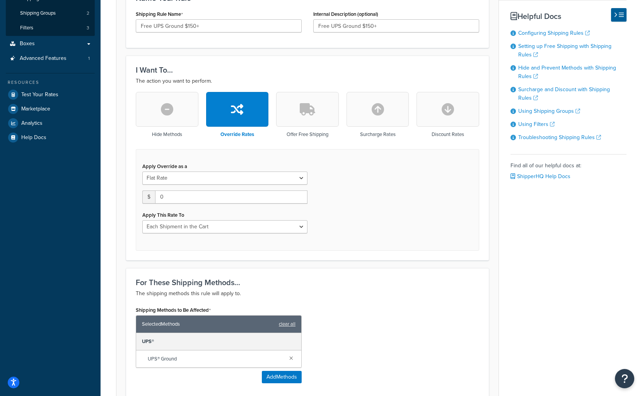
click at [303, 101] on button "button" at bounding box center [307, 109] width 63 height 35
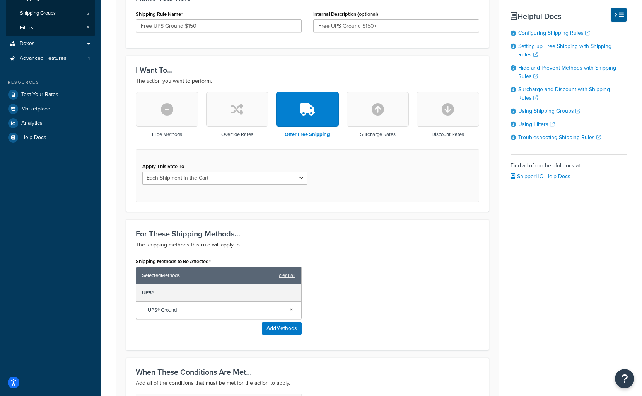
click at [196, 308] on span "UPS® Ground" at bounding box center [215, 310] width 135 height 11
click at [166, 313] on span "UPS® Ground" at bounding box center [215, 310] width 135 height 11
click at [166, 312] on span "UPS® Ground" at bounding box center [215, 310] width 135 height 11
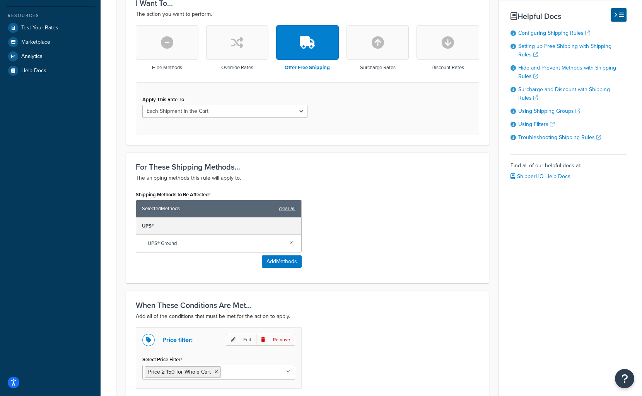
scroll to position [4, 0]
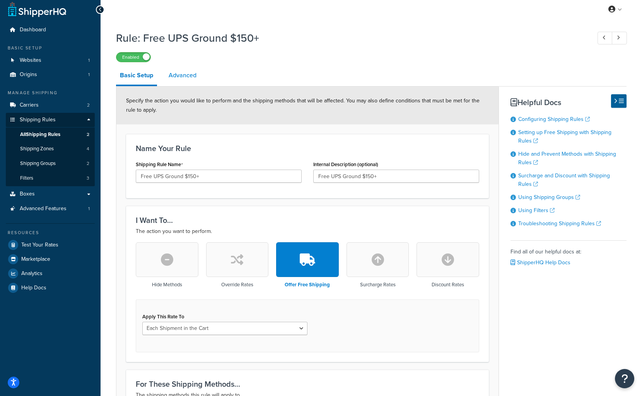
click at [191, 78] on link "Advanced" at bounding box center [183, 75] width 36 height 19
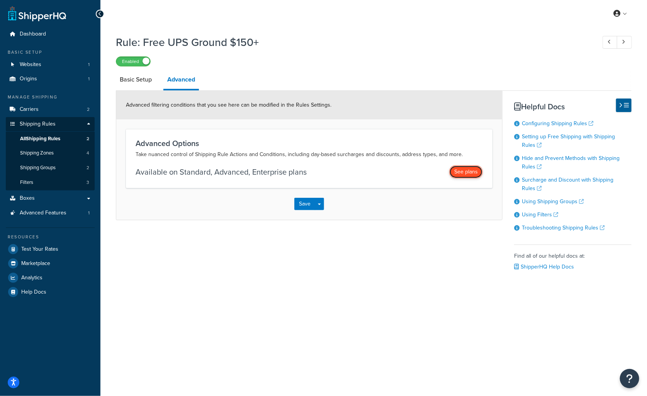
click at [468, 173] on button "See plans" at bounding box center [467, 171] width 34 height 13
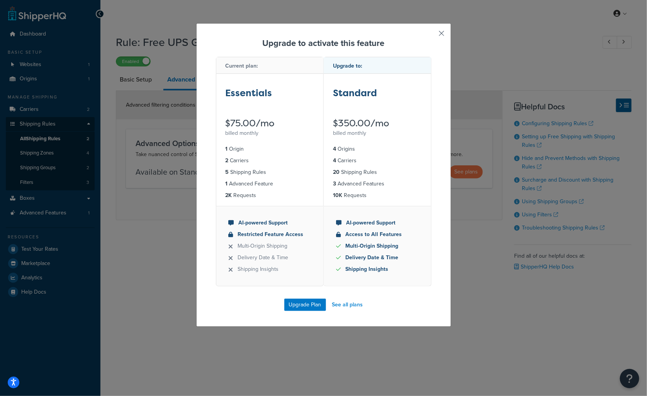
click at [432, 35] on button "button" at bounding box center [431, 36] width 2 height 2
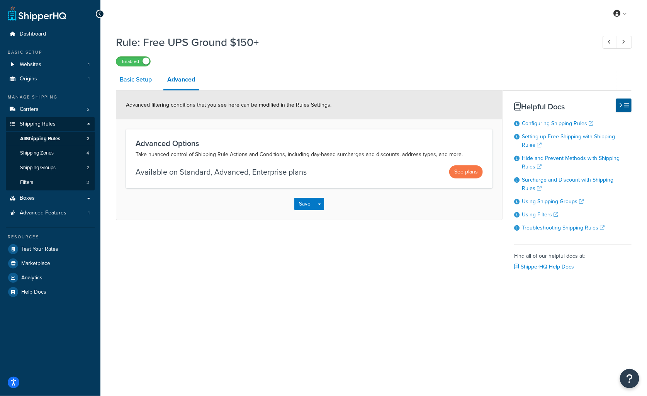
click at [126, 82] on link "Basic Setup" at bounding box center [136, 79] width 40 height 19
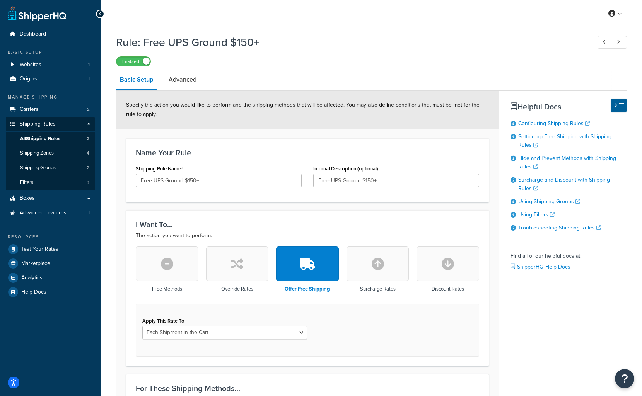
click at [243, 271] on button "button" at bounding box center [237, 264] width 63 height 35
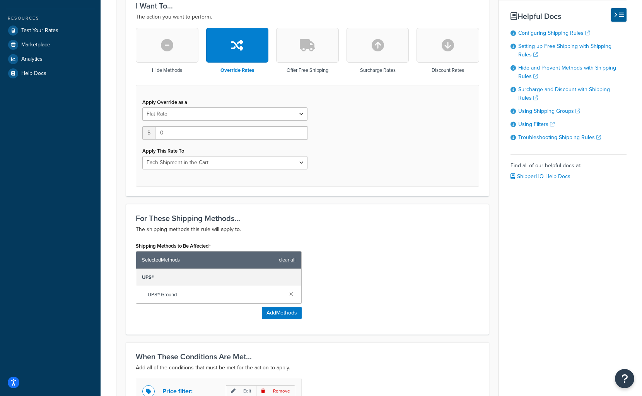
scroll to position [232, 0]
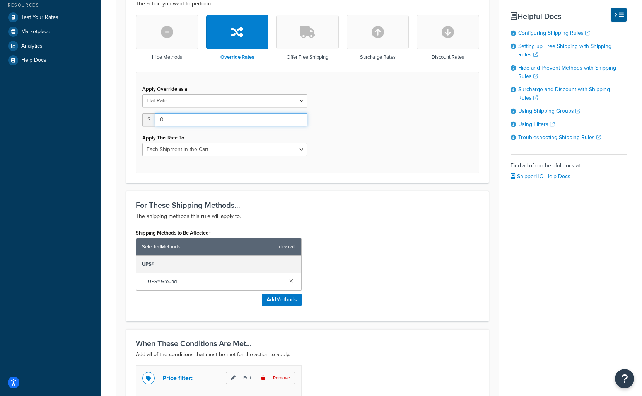
click at [186, 119] on input "0" at bounding box center [231, 119] width 152 height 13
click at [181, 100] on select "Flat Rate Percentage Flat Rate & Percentage" at bounding box center [224, 100] width 165 height 13
click at [142, 94] on select "Flat Rate Percentage Flat Rate & Percentage" at bounding box center [224, 100] width 165 height 13
click at [130, 107] on div "Hide Methods Override Rates Offer Free Shipping Surcharge Rates Discount Rates …" at bounding box center [307, 94] width 355 height 158
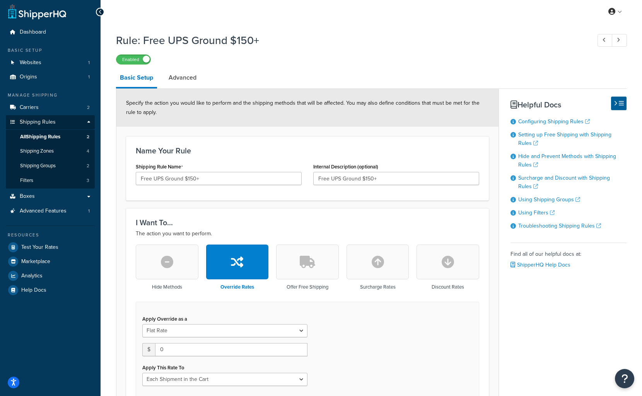
scroll to position [0, 0]
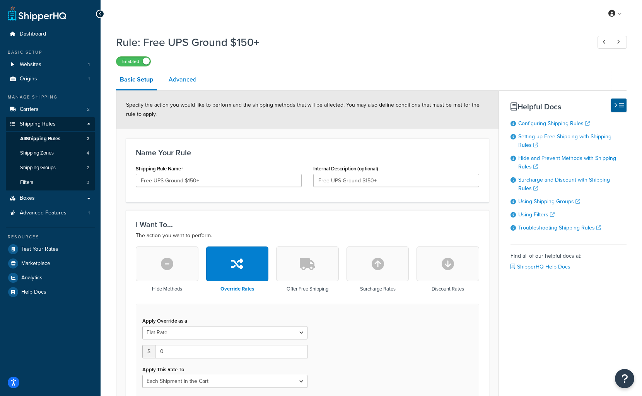
click at [179, 78] on link "Advanced" at bounding box center [183, 79] width 36 height 19
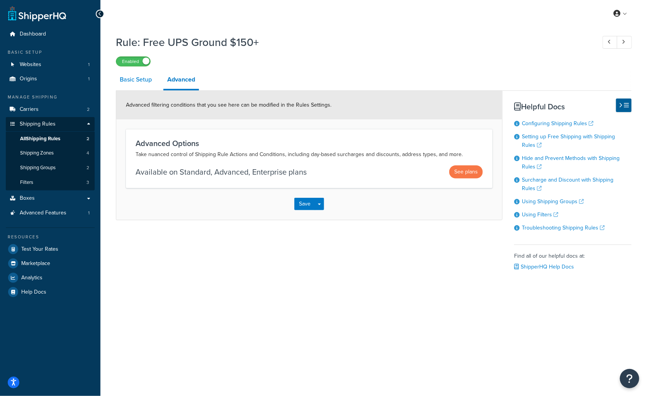
click at [126, 76] on link "Basic Setup" at bounding box center [136, 79] width 40 height 19
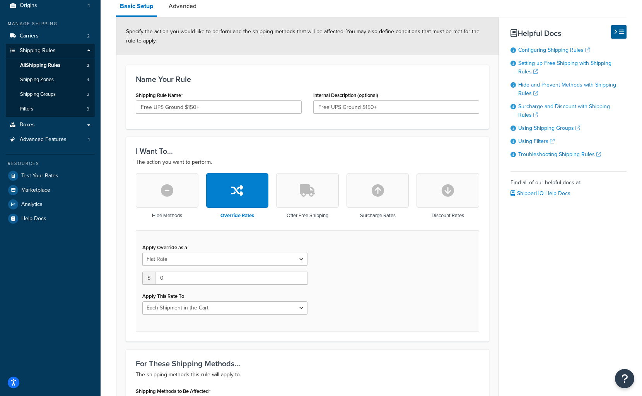
scroll to position [77, 0]
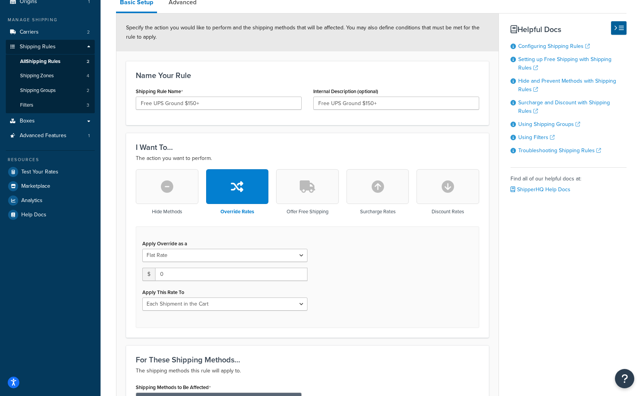
click at [444, 185] on icon "button" at bounding box center [447, 187] width 12 height 12
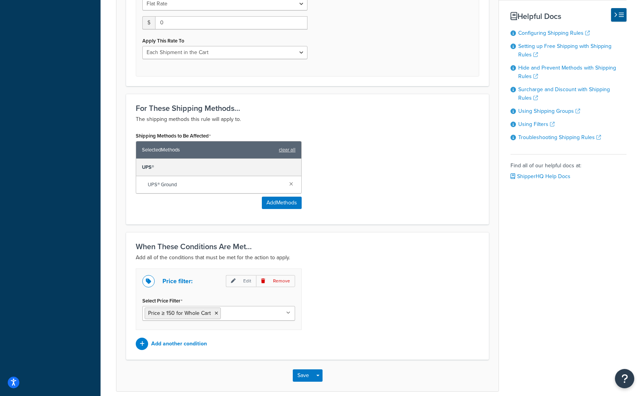
scroll to position [363, 0]
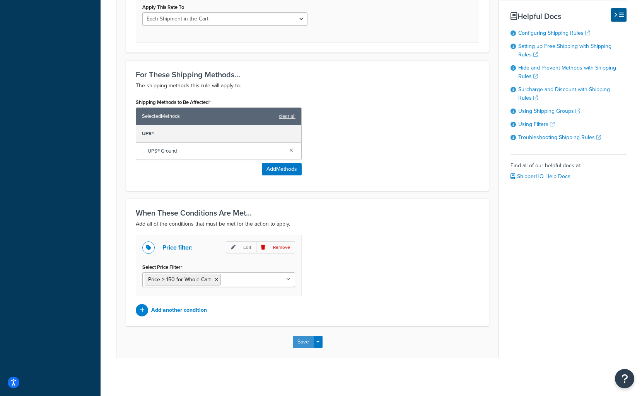
click at [303, 343] on button "Save" at bounding box center [303, 342] width 21 height 12
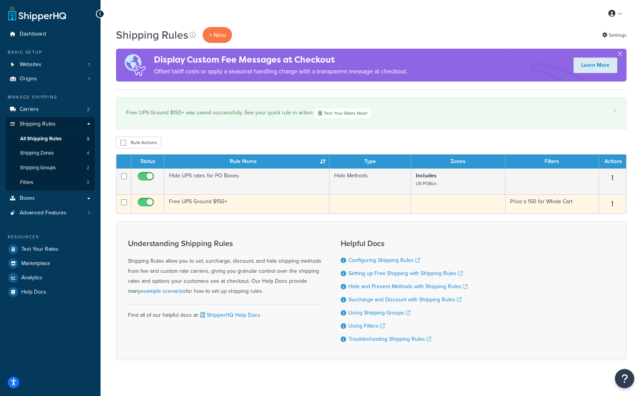
click at [209, 204] on td "Free UPS Ground $150+" at bounding box center [246, 203] width 165 height 19
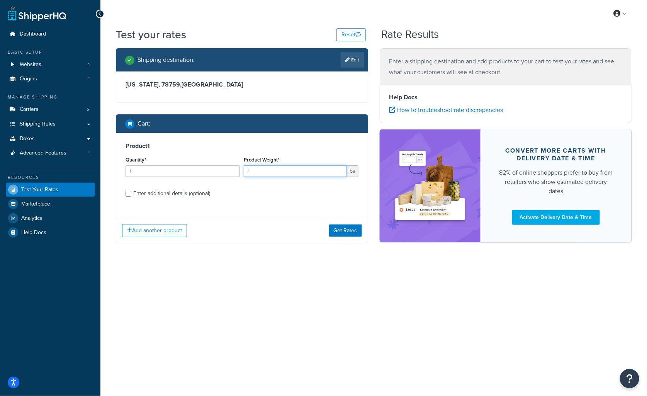
click at [288, 169] on input "1" at bounding box center [295, 171] width 102 height 12
drag, startPoint x: 288, startPoint y: 169, endPoint x: 211, endPoint y: 162, distance: 77.6
click at [211, 162] on div "Quantity* 1 Product Weight* 1 lbs" at bounding box center [242, 169] width 237 height 28
type input "29"
drag, startPoint x: 201, startPoint y: 190, endPoint x: 200, endPoint y: 194, distance: 3.9
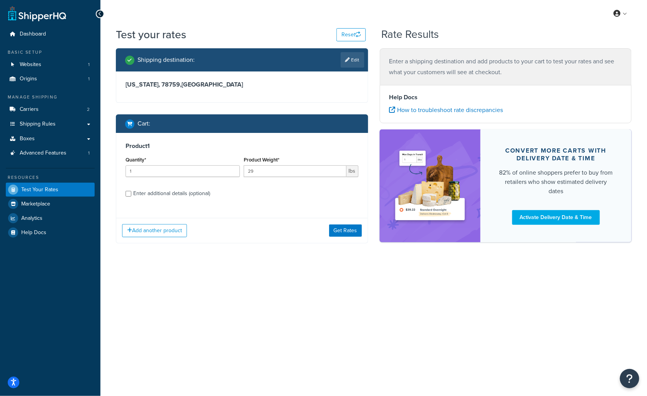
click at [201, 191] on div "Enter additional details (optional)" at bounding box center [171, 193] width 77 height 11
click at [131, 191] on input "Enter additional details (optional)" at bounding box center [129, 194] width 6 height 6
checkbox input "true"
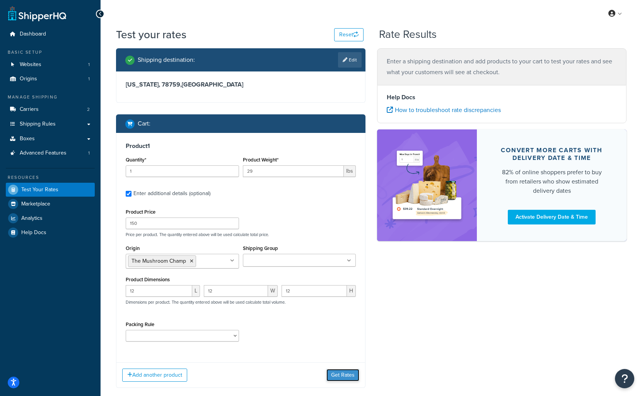
click at [343, 375] on button "Get Rates" at bounding box center [342, 375] width 33 height 12
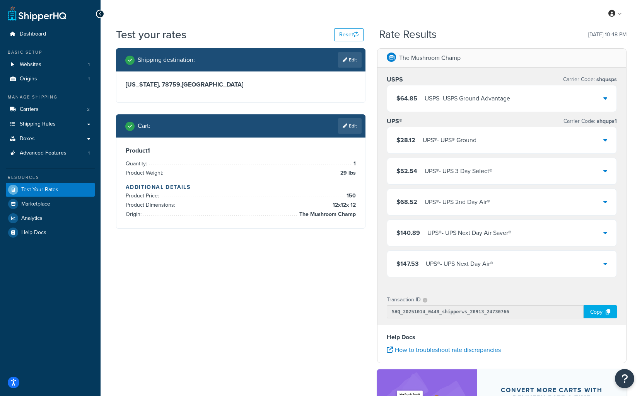
click at [605, 139] on icon at bounding box center [605, 140] width 4 height 6
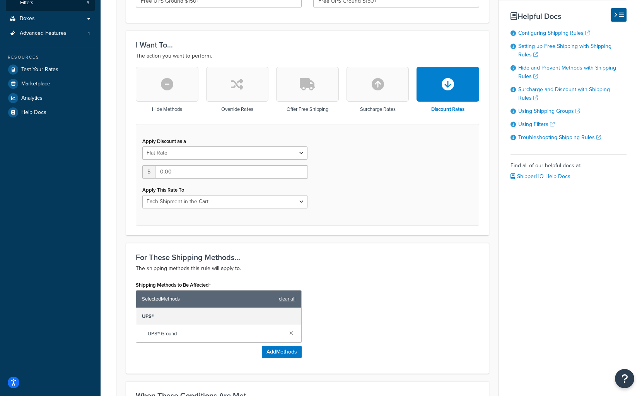
scroll to position [232, 0]
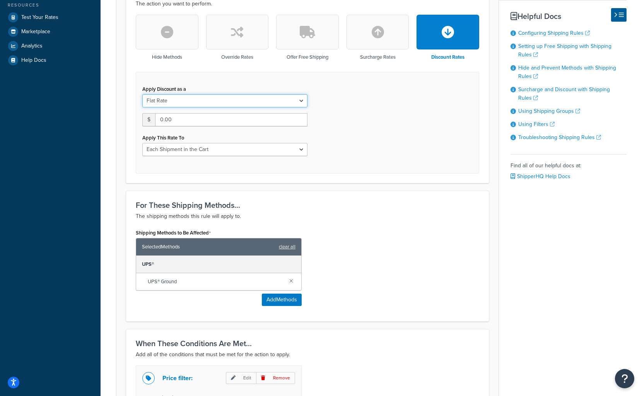
click at [196, 103] on select "Flat Rate Percentage Flat Rate & Percentage" at bounding box center [224, 100] width 165 height 13
click at [196, 97] on select "Flat Rate Percentage Flat Rate & Percentage" at bounding box center [224, 100] width 165 height 13
click at [193, 102] on select "Flat Rate Percentage Flat Rate & Percentage" at bounding box center [224, 100] width 165 height 13
select select "PERCENTAGE"
click at [142, 94] on select "Flat Rate Percentage Flat Rate & Percentage" at bounding box center [224, 100] width 165 height 13
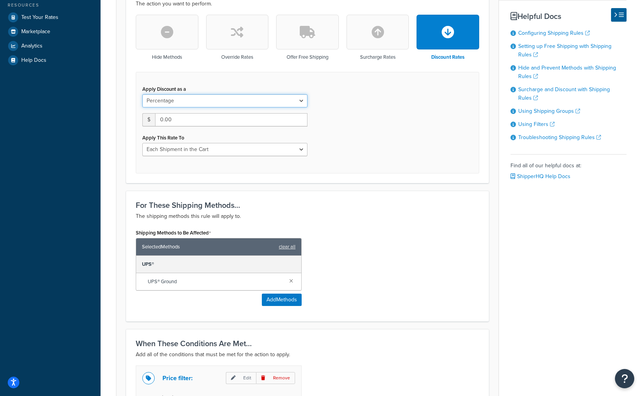
select select "ORDER"
click at [147, 120] on input "0.0" at bounding box center [173, 119] width 63 height 13
type input "100.0"
click at [378, 167] on div "Apply Discount as a Flat Rate Percentage Flat Rate & Percentage 100.0 % of: Shi…" at bounding box center [307, 123] width 343 height 102
click at [297, 117] on select "Shipping Price Order Value" at bounding box center [269, 119] width 77 height 13
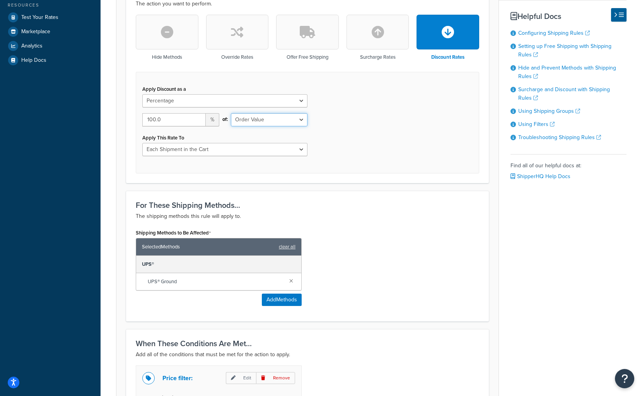
select select "SHIPPING"
click at [231, 113] on select "Shipping Price Order Value" at bounding box center [269, 119] width 77 height 13
click at [345, 119] on div "Apply Discount as a Flat Rate Percentage Flat Rate & Percentage 100.0 % of: Shi…" at bounding box center [307, 123] width 343 height 102
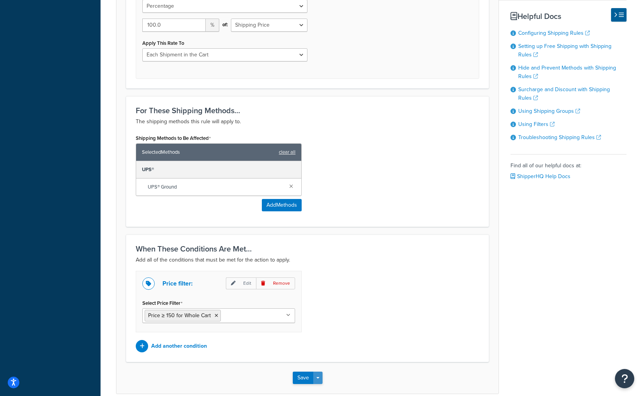
scroll to position [363, 0]
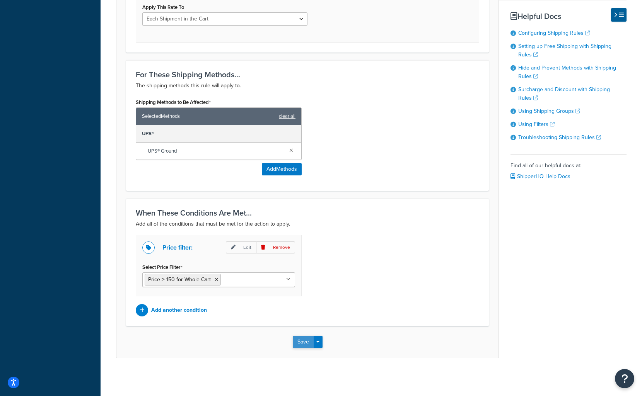
click at [303, 339] on button "Save" at bounding box center [303, 342] width 21 height 12
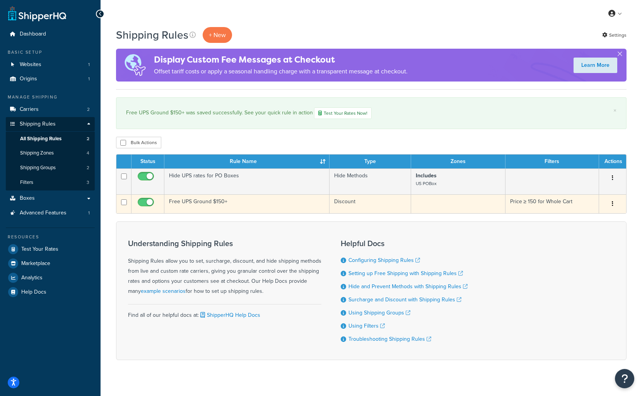
click at [197, 206] on td "Free UPS Ground $150+" at bounding box center [246, 203] width 165 height 19
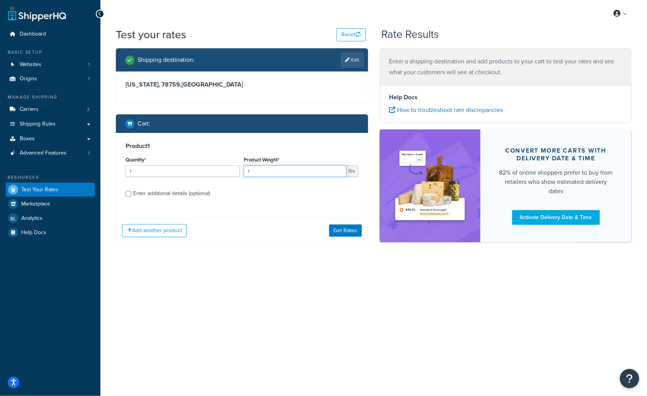
drag, startPoint x: 287, startPoint y: 170, endPoint x: 183, endPoint y: 167, distance: 103.7
click at [183, 167] on div "Quantity* 1 Product Weight* 1 lbs" at bounding box center [242, 169] width 237 height 28
type input "29"
click at [181, 189] on div "Enter additional details (optional)" at bounding box center [171, 193] width 77 height 11
click at [131, 191] on input "Enter additional details (optional)" at bounding box center [129, 194] width 6 height 6
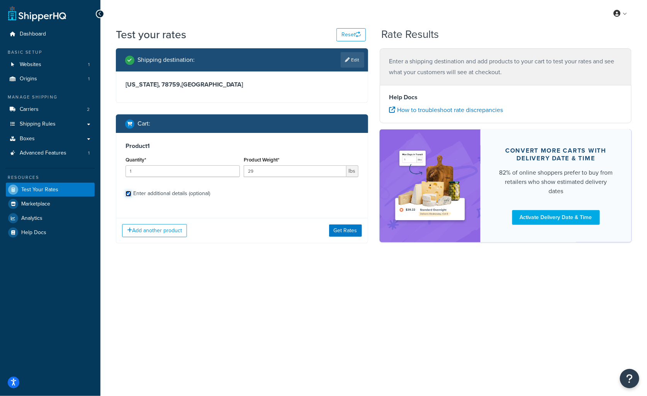
checkbox input "true"
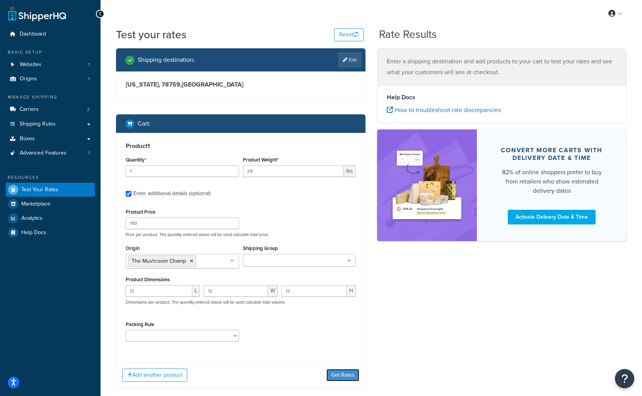
click at [350, 373] on button "Get Rates" at bounding box center [342, 375] width 33 height 12
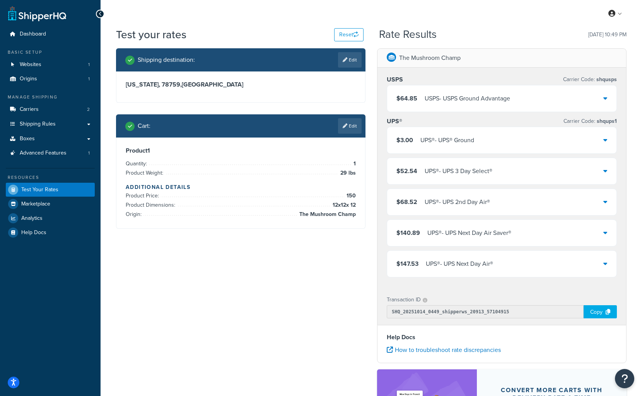
click at [604, 138] on icon at bounding box center [605, 140] width 4 height 6
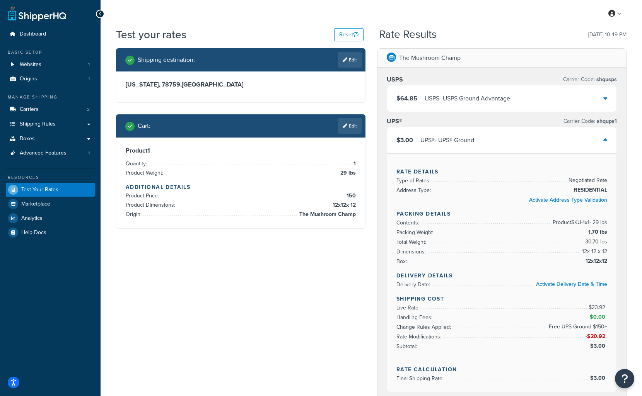
click at [601, 99] on div "$64.85 USPS - USPS Ground Advantage" at bounding box center [501, 98] width 229 height 26
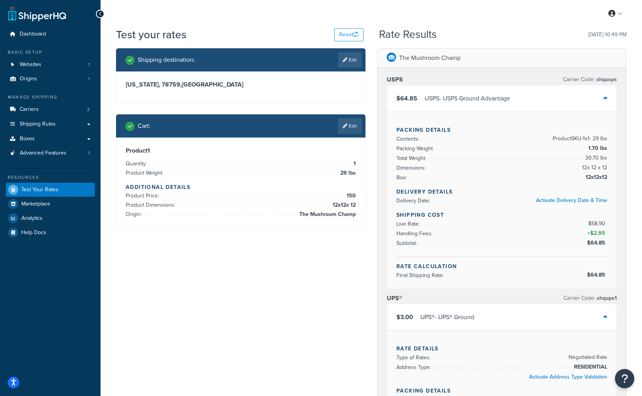
click at [607, 96] on icon at bounding box center [605, 98] width 4 height 6
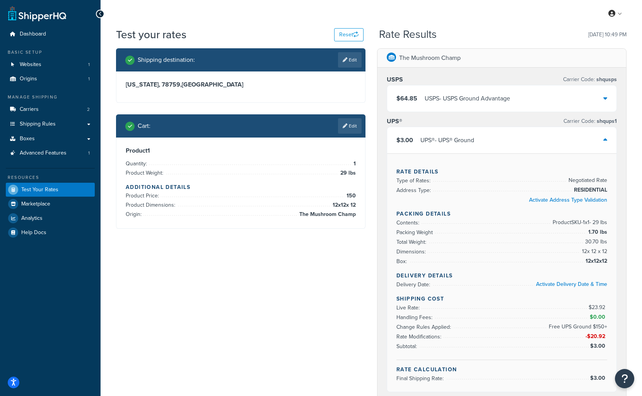
click at [606, 139] on icon at bounding box center [605, 140] width 4 height 6
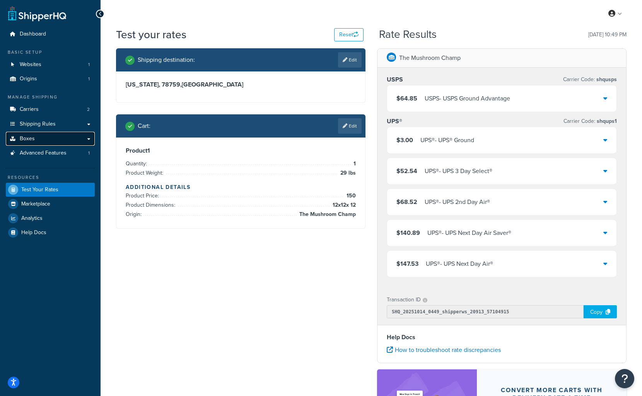
click at [57, 136] on link "Boxes" at bounding box center [50, 139] width 89 height 14
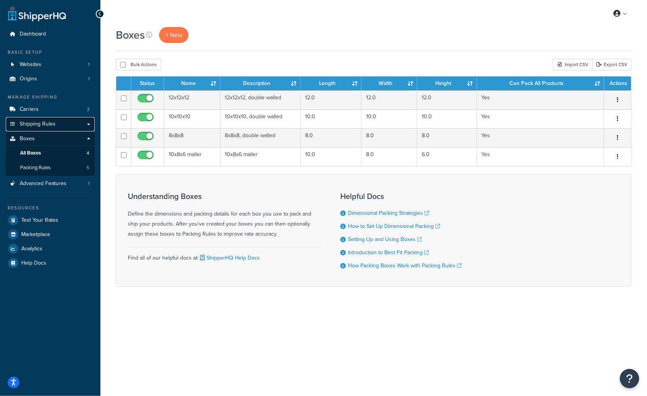
click at [57, 125] on link "Shipping Rules" at bounding box center [50, 124] width 89 height 14
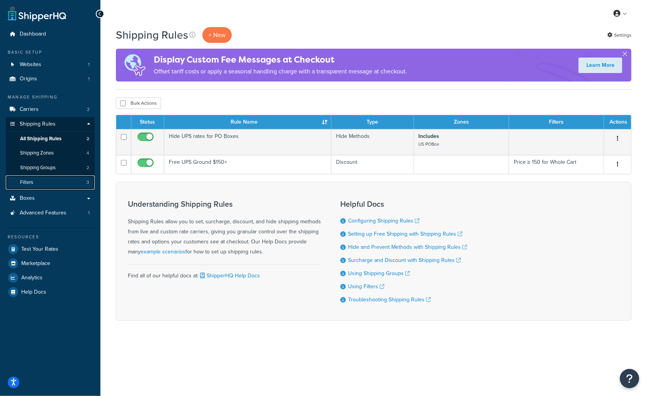
click at [48, 179] on link "Filters 3" at bounding box center [50, 182] width 89 height 14
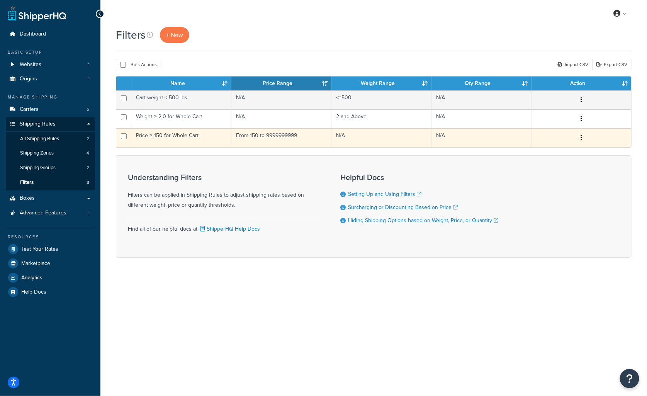
click at [282, 138] on td "From 150 to 9999999999" at bounding box center [282, 137] width 100 height 19
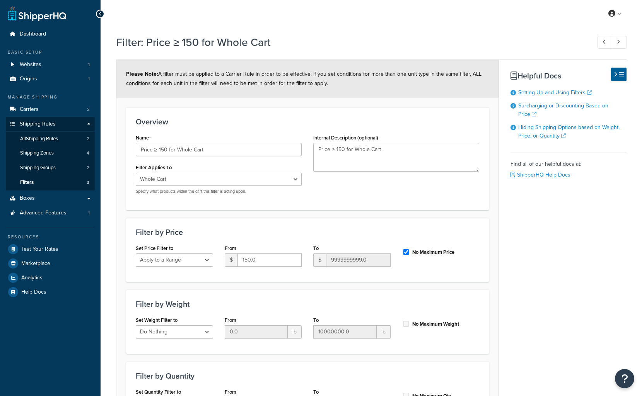
select select "range"
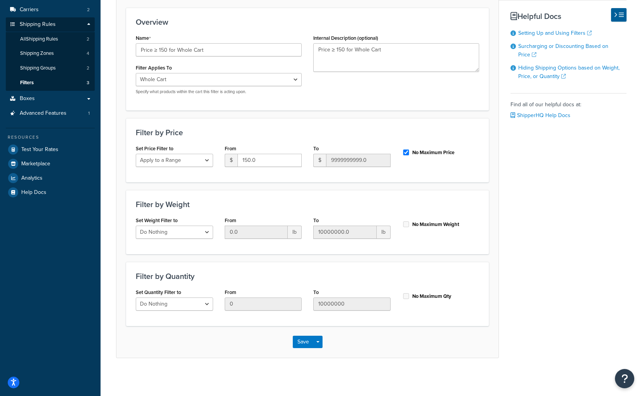
scroll to position [101, 0]
click at [177, 310] on select "Do Nothing Apply to a Range" at bounding box center [174, 303] width 77 height 13
click at [216, 267] on div "Filter by Quantity Set Quantity Filter to Do Nothing Apply to a Range From 0 To…" at bounding box center [307, 293] width 363 height 64
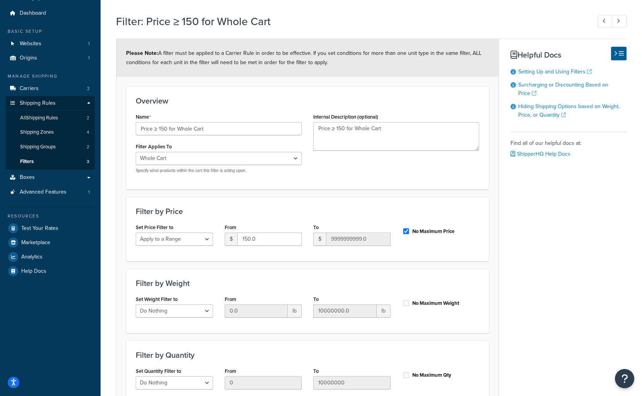
scroll to position [0, 0]
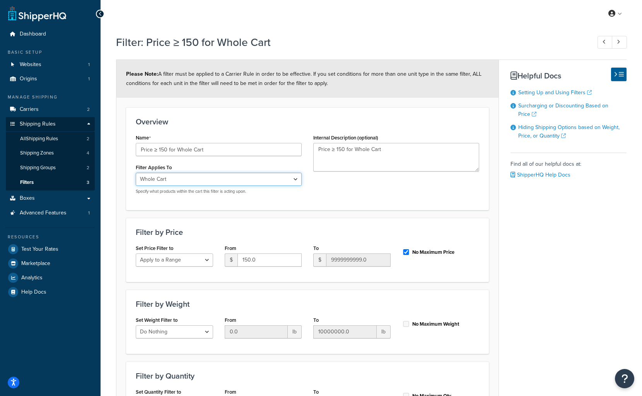
click at [225, 185] on select "Whole Cart Everything in Shipping Group Everything at Origin Each Item within S…" at bounding box center [219, 179] width 166 height 13
click at [136, 173] on select "Whole Cart Everything in Shipping Group Everything at Origin Each Item within S…" at bounding box center [219, 179] width 166 height 13
click at [219, 181] on select "Whole Cart Everything in Shipping Group Everything at Origin Each Item within S…" at bounding box center [219, 179] width 166 height 13
click at [136, 173] on select "Whole Cart Everything in Shipping Group Everything at Origin Each Item within S…" at bounding box center [219, 179] width 166 height 13
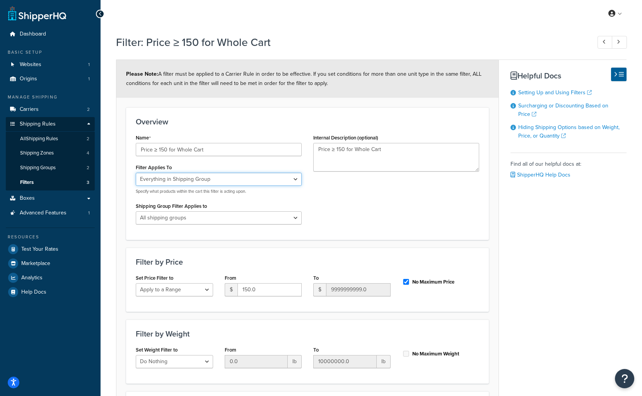
drag, startPoint x: 215, startPoint y: 181, endPoint x: 213, endPoint y: 185, distance: 4.2
click at [215, 182] on select "Whole Cart Everything in Shipping Group Everything at Origin Each Item within S…" at bounding box center [219, 179] width 166 height 13
click at [136, 173] on select "Whole Cart Everything in Shipping Group Everything at Origin Each Item within S…" at bounding box center [219, 179] width 166 height 13
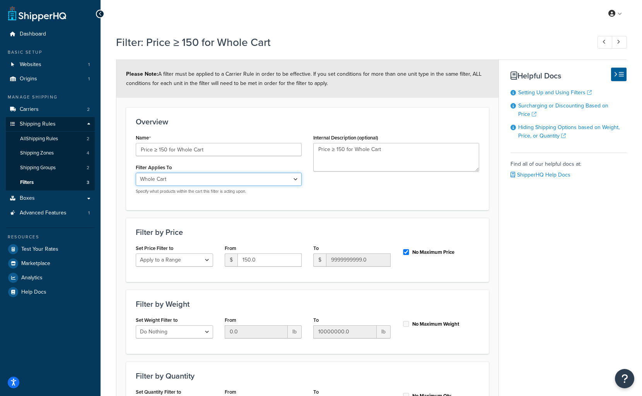
click at [213, 181] on select "Whole Cart Everything in Shipping Group Everything at Origin Each Item within S…" at bounding box center [219, 179] width 166 height 13
click at [136, 173] on select "Whole Cart Everything in Shipping Group Everything at Origin Each Item within S…" at bounding box center [219, 179] width 166 height 13
click at [219, 177] on select "Whole Cart Everything in Shipping Group Everything at Origin Each Item within S…" at bounding box center [219, 179] width 166 height 13
click at [136, 173] on select "Whole Cart Everything in Shipping Group Everything at Origin Each Item within S…" at bounding box center [219, 179] width 166 height 13
click at [285, 177] on select "Whole Cart Everything in Shipping Group Everything at Origin Each Item within S…" at bounding box center [219, 179] width 166 height 13
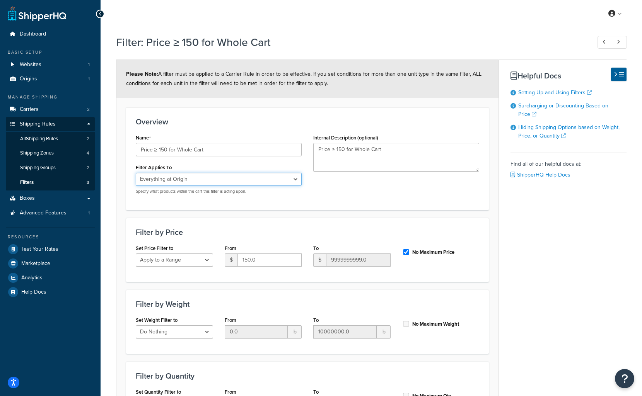
select select "CART"
click at [136, 173] on select "Whole Cart Everything in Shipping Group Everything at Origin Each Item within S…" at bounding box center [219, 179] width 166 height 13
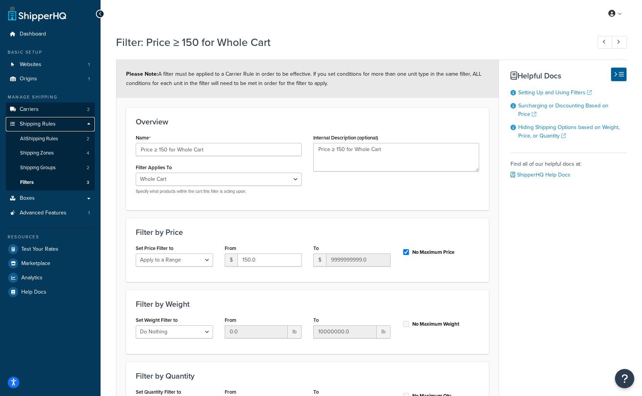
click at [47, 116] on div "Manage Shipping Carriers 2 Shipping Rules Shipping Rules All Shipping Rules 2 S…" at bounding box center [50, 157] width 89 height 126
click at [51, 110] on link "Carriers 2" at bounding box center [50, 109] width 89 height 14
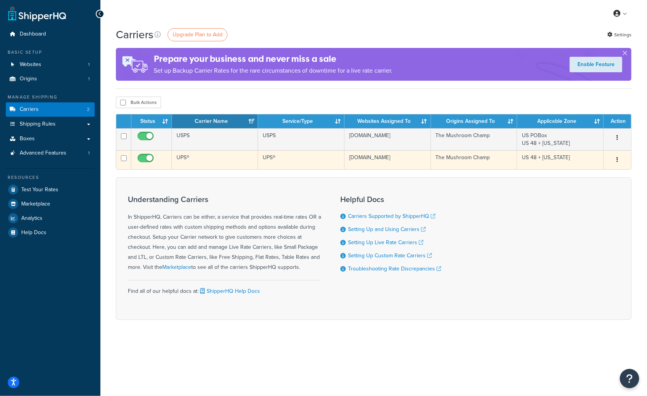
click at [205, 158] on td "UPS®" at bounding box center [215, 159] width 87 height 19
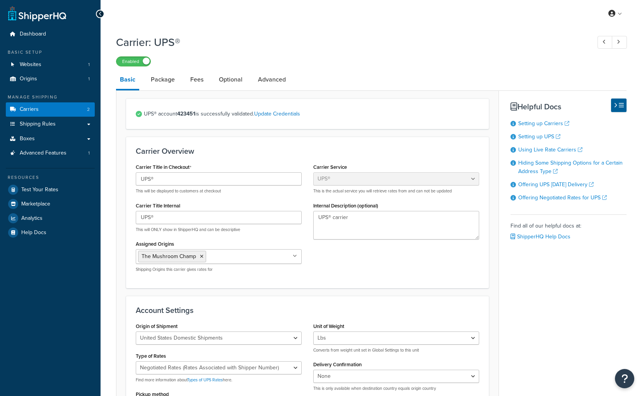
select select "ups"
click at [167, 82] on link "Package" at bounding box center [163, 79] width 32 height 19
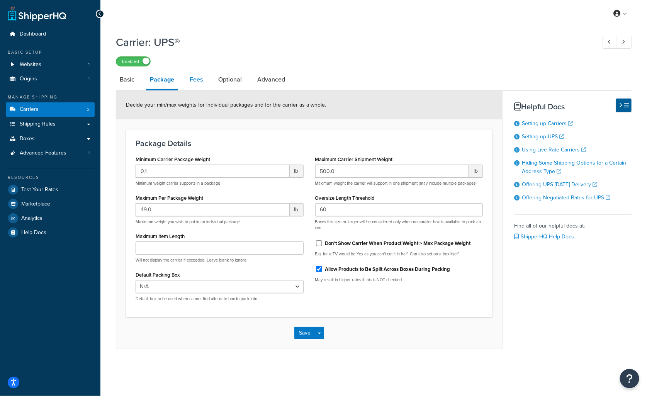
click at [190, 73] on link "Fees" at bounding box center [196, 79] width 21 height 19
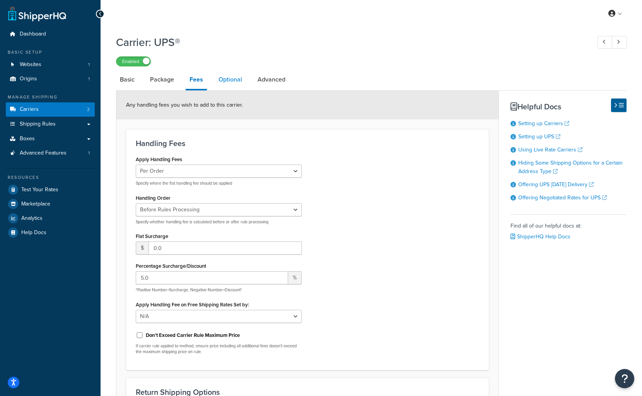
click at [216, 75] on link "Optional" at bounding box center [230, 79] width 31 height 19
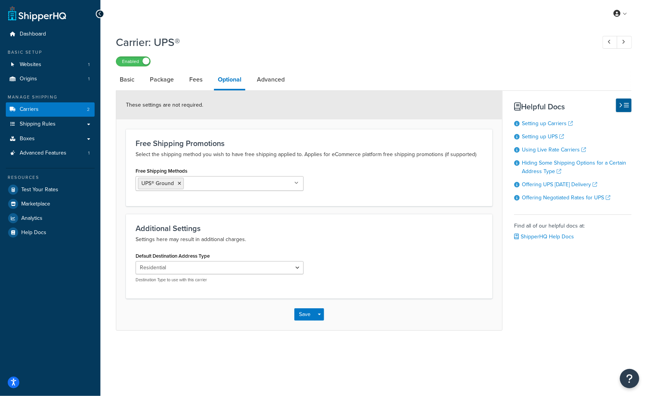
click at [293, 183] on ul "UPS® Ground" at bounding box center [220, 183] width 168 height 15
click at [259, 164] on div "Free Shipping Promotions Select the shipping method you wish to have free shipp…" at bounding box center [309, 167] width 367 height 77
click at [266, 81] on link "Advanced" at bounding box center [271, 79] width 36 height 19
select select "false"
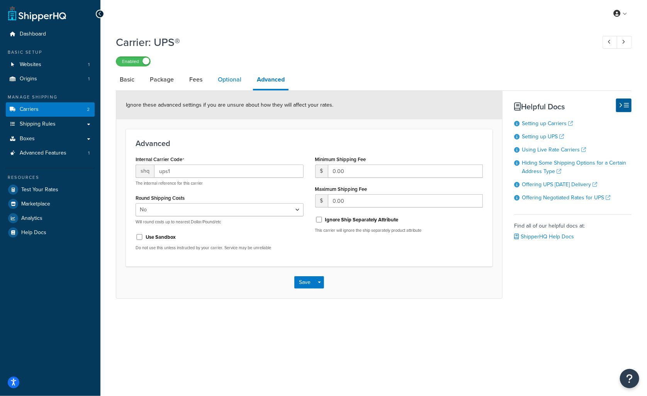
click at [228, 85] on link "Optional" at bounding box center [229, 79] width 31 height 19
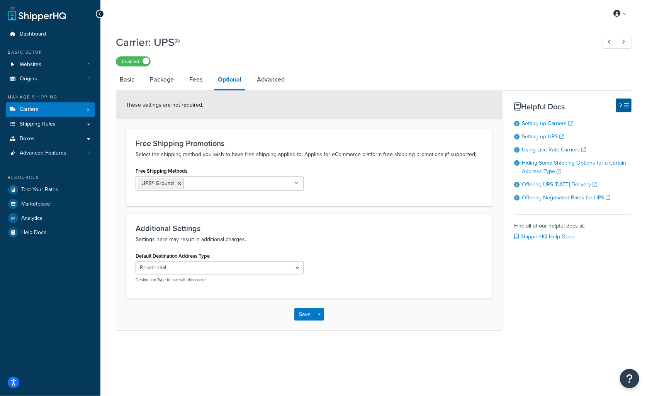
click at [178, 82] on li "Package" at bounding box center [165, 79] width 39 height 19
click at [186, 81] on link "Fees" at bounding box center [196, 79] width 21 height 19
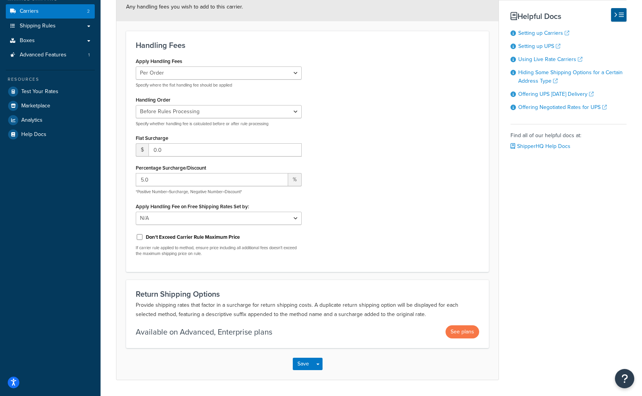
scroll to position [121, 0]
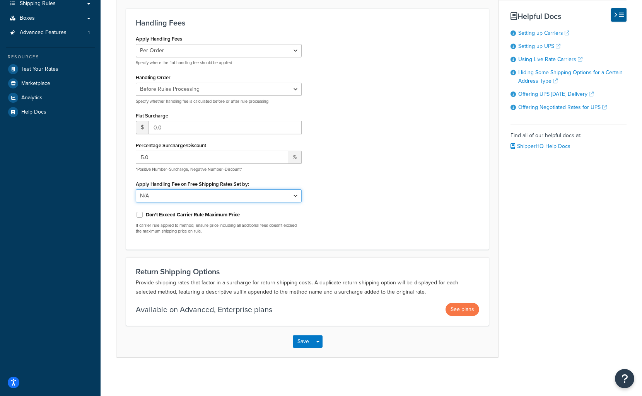
click at [288, 197] on select "N/A Fixed/Free Shipping Methods Free Promotion Rules All Free Shipping" at bounding box center [219, 195] width 166 height 13
click at [288, 195] on select "N/A Fixed/Free Shipping Methods Free Promotion Rules All Free Shipping" at bounding box center [219, 195] width 166 height 13
click at [237, 218] on div "Don't Exceed Carrier Rule Maximum Price" at bounding box center [219, 214] width 166 height 12
click at [233, 211] on label "Don't Exceed Carrier Rule Maximum Price" at bounding box center [193, 214] width 94 height 7
click at [143, 212] on input "Don't Exceed Carrier Rule Maximum Price" at bounding box center [140, 215] width 8 height 6
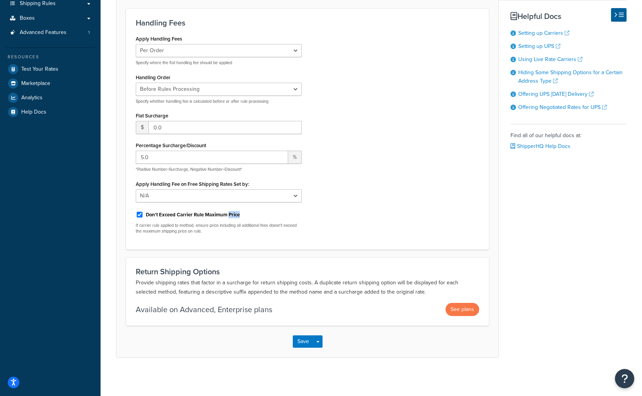
click at [233, 211] on label "Don't Exceed Carrier Rule Maximum Price" at bounding box center [193, 214] width 94 height 7
click at [143, 212] on input "Don't Exceed Carrier Rule Maximum Price" at bounding box center [140, 215] width 8 height 6
click at [284, 208] on div "Don't Exceed Carrier Rule Maximum Price" at bounding box center [219, 214] width 166 height 12
click at [233, 223] on p "If carrier rule applied to method, ensure price including all additional fees d…" at bounding box center [219, 229] width 166 height 12
click at [189, 90] on select "Before Rules Processing After Rules Processing" at bounding box center [219, 89] width 166 height 13
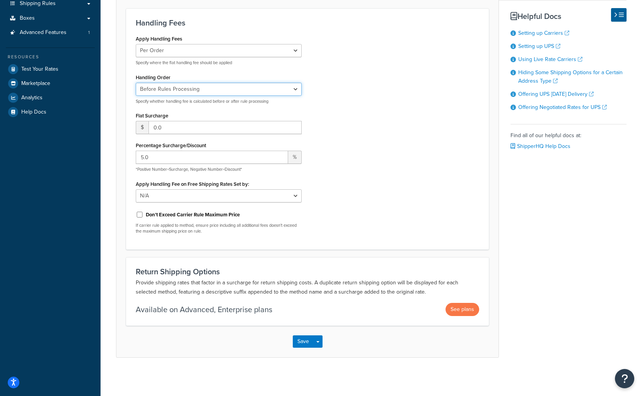
click at [189, 90] on select "Before Rules Processing After Rules Processing" at bounding box center [219, 89] width 166 height 13
click at [181, 213] on label "Don't Exceed Carrier Rule Maximum Price" at bounding box center [193, 214] width 94 height 7
click at [143, 213] on input "Don't Exceed Carrier Rule Maximum Price" at bounding box center [140, 215] width 8 height 6
checkbox input "true"
click at [298, 339] on button "Save" at bounding box center [303, 342] width 21 height 12
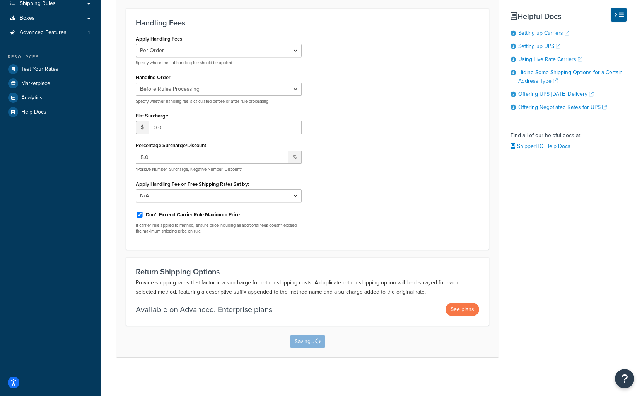
scroll to position [0, 0]
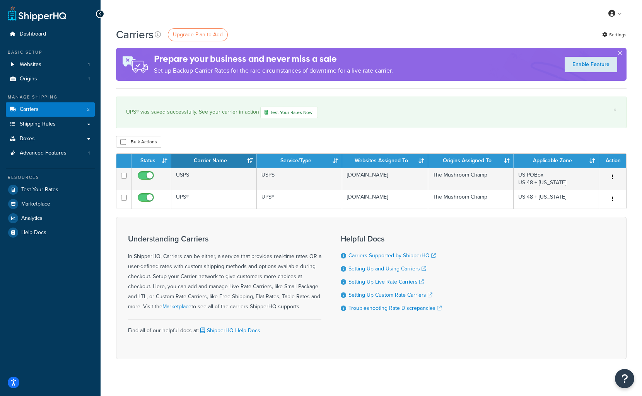
click at [32, 181] on div "Resources Test Your Rates Marketplace Analytics Help Docs" at bounding box center [50, 204] width 89 height 72
click at [36, 187] on span "Test Your Rates" at bounding box center [39, 190] width 37 height 7
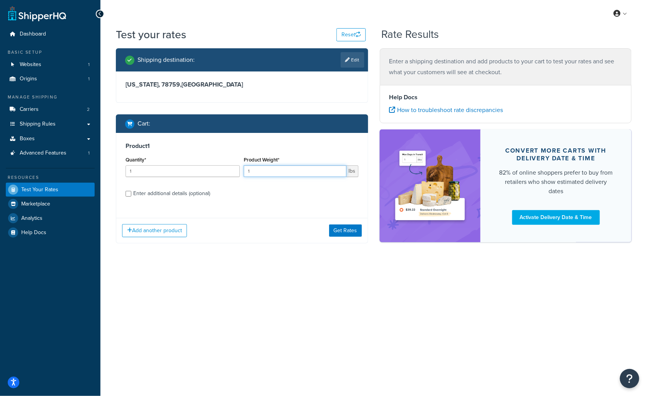
drag, startPoint x: 321, startPoint y: 167, endPoint x: 169, endPoint y: 163, distance: 152.4
click at [169, 163] on div "Quantity* 1 Product Weight* 1 lbs" at bounding box center [242, 169] width 237 height 28
type input "29"
click at [215, 200] on div "Product 1 Quantity* 1 Product Weight* 29 lbs Enter additional details (optional)" at bounding box center [242, 172] width 252 height 79
click at [215, 197] on label "Enter additional details (optional)" at bounding box center [245, 193] width 225 height 12
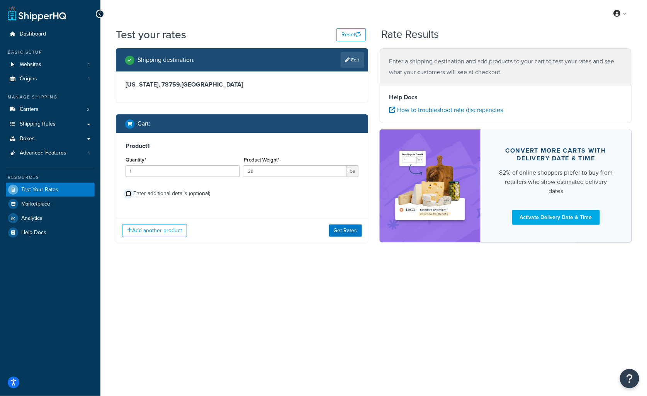
click at [131, 197] on input "Enter additional details (optional)" at bounding box center [129, 194] width 6 height 6
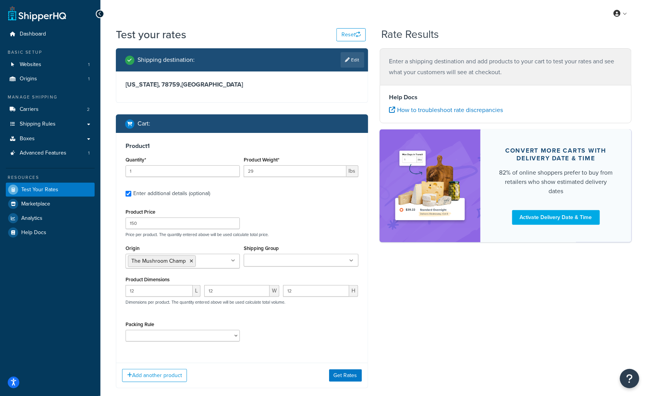
click at [215, 197] on label "Enter additional details (optional)" at bounding box center [245, 193] width 225 height 12
click at [131, 197] on input "Enter additional details (optional)" at bounding box center [129, 194] width 6 height 6
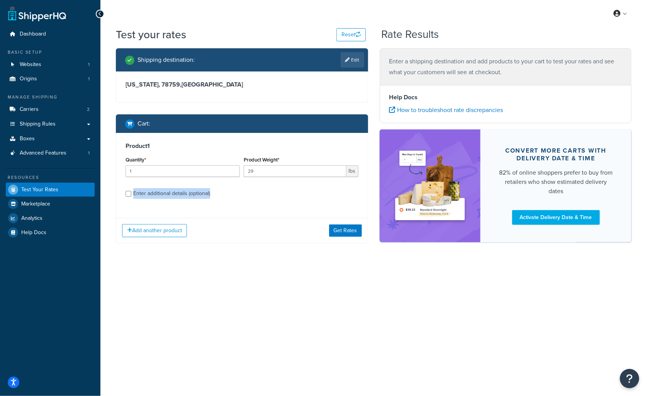
click at [215, 197] on label "Enter additional details (optional)" at bounding box center [245, 193] width 225 height 12
click at [131, 197] on input "Enter additional details (optional)" at bounding box center [129, 194] width 6 height 6
checkbox input "true"
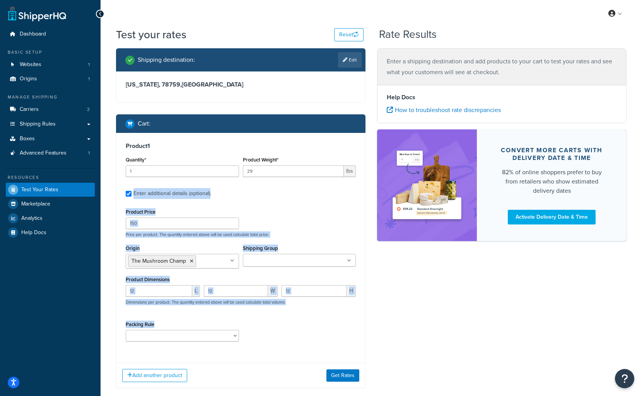
click at [314, 219] on div "Product Price 150 Price per product. The quantity entered above will be used ca…" at bounding box center [241, 222] width 234 height 31
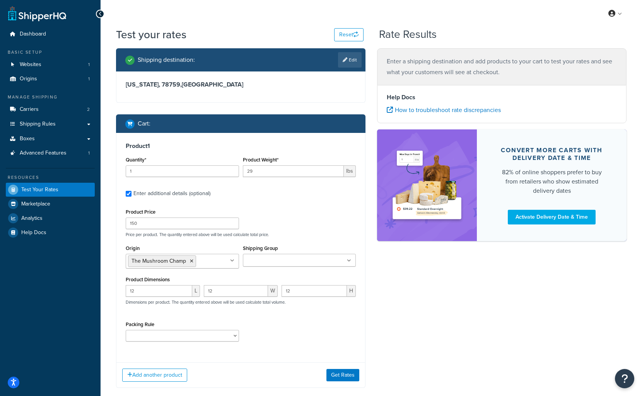
click at [308, 253] on div "Shipping Group FREEUPS" at bounding box center [299, 255] width 113 height 24
click at [308, 259] on ul at bounding box center [299, 260] width 113 height 13
click at [318, 259] on ul at bounding box center [299, 260] width 113 height 13
click at [396, 336] on div "Shipping destination : Edit Texas, 78759 , United States Cart : Product 1 Quant…" at bounding box center [371, 223] width 522 height 351
click at [337, 372] on button "Get Rates" at bounding box center [342, 375] width 33 height 12
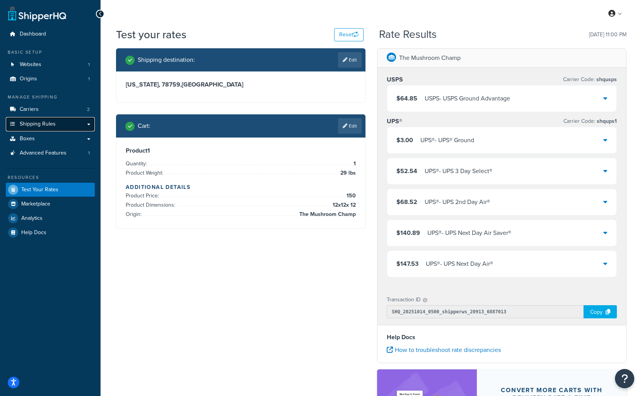
click at [37, 123] on span "Shipping Rules" at bounding box center [38, 124] width 36 height 7
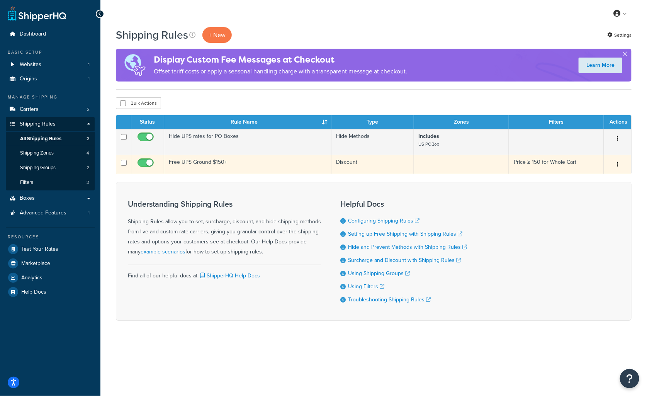
click at [252, 162] on td "Free UPS Ground $150+" at bounding box center [247, 164] width 167 height 19
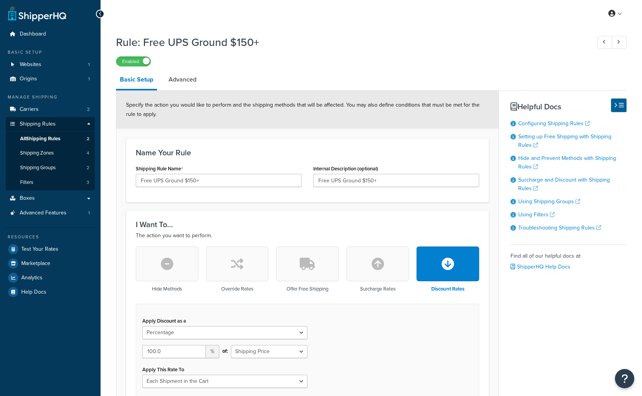
select select "PERCENTAGE"
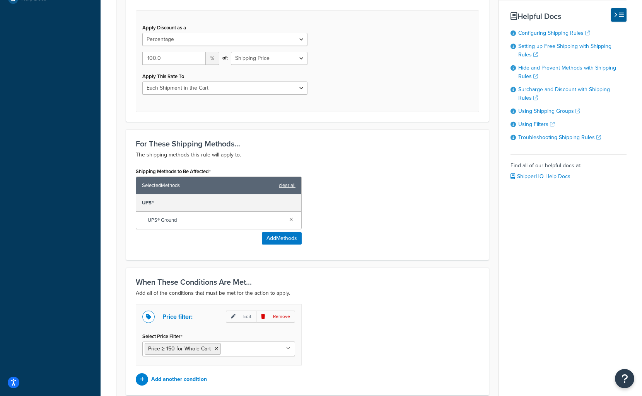
scroll to position [363, 0]
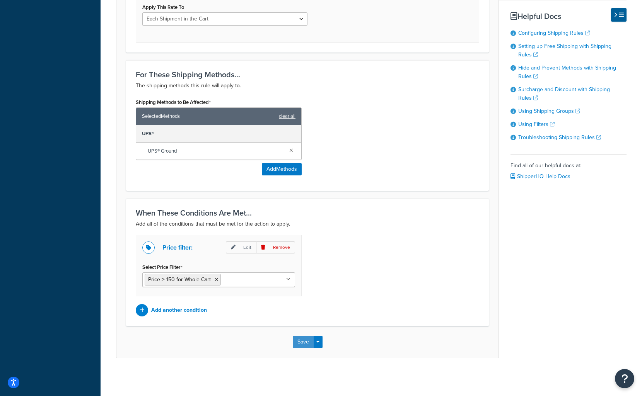
click at [293, 338] on button "Save" at bounding box center [303, 342] width 21 height 12
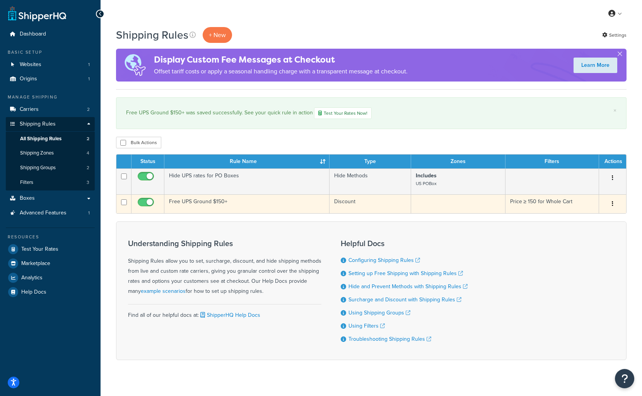
click at [203, 203] on td "Free UPS Ground $150+" at bounding box center [246, 203] width 165 height 19
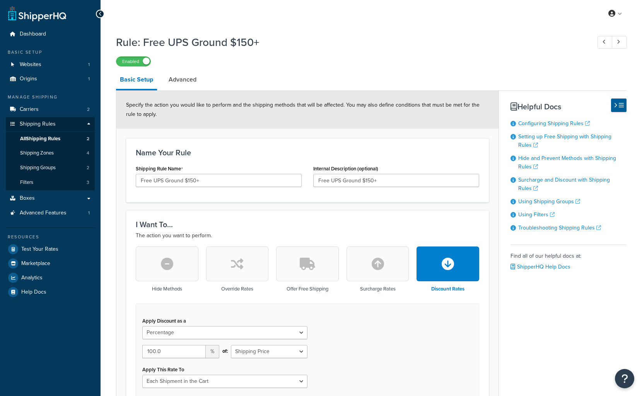
select select "PERCENTAGE"
click at [298, 272] on button "button" at bounding box center [307, 264] width 63 height 35
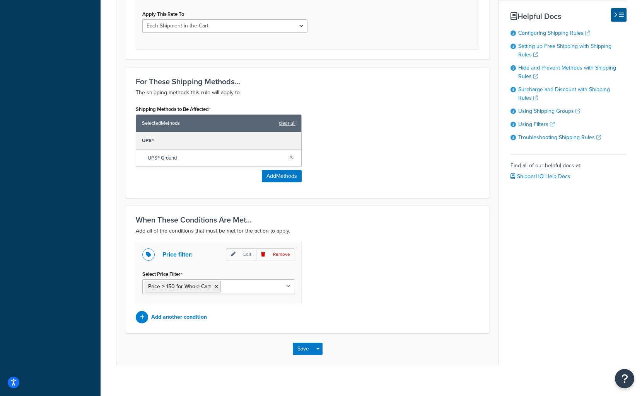
scroll to position [313, 0]
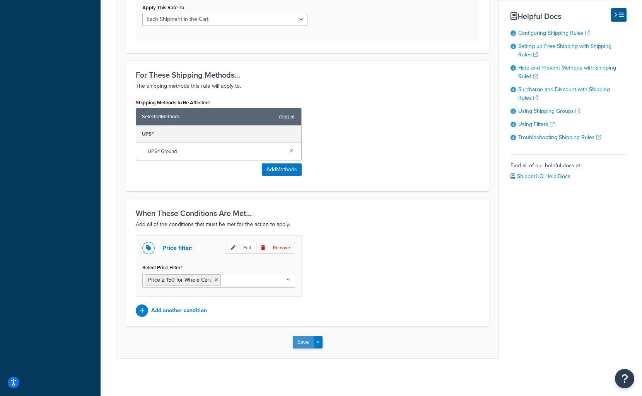
click at [302, 342] on button "Save" at bounding box center [303, 342] width 21 height 12
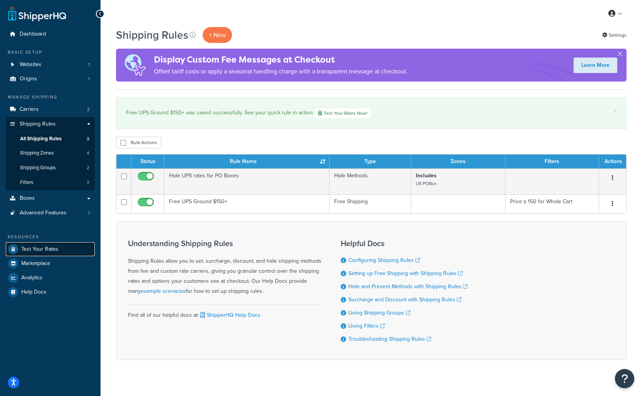
click at [62, 244] on link "Test Your Rates" at bounding box center [50, 249] width 89 height 14
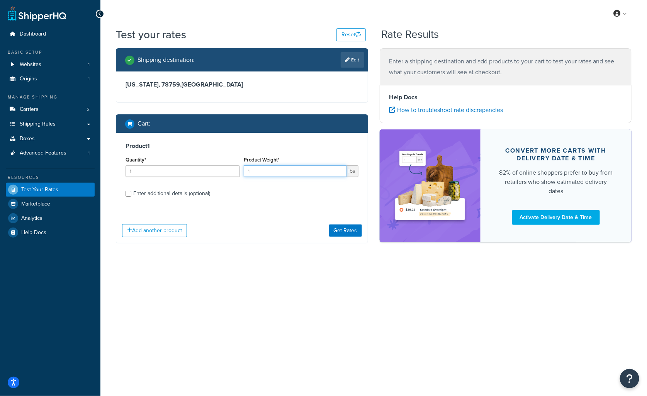
drag, startPoint x: 272, startPoint y: 169, endPoint x: 224, endPoint y: 166, distance: 48.0
click at [224, 166] on div "Quantity* 1 Product Weight* 1 lbs" at bounding box center [242, 169] width 237 height 28
type input "29"
click at [198, 197] on div "Enter additional details (optional)" at bounding box center [171, 193] width 77 height 11
click at [131, 197] on input "Enter additional details (optional)" at bounding box center [129, 194] width 6 height 6
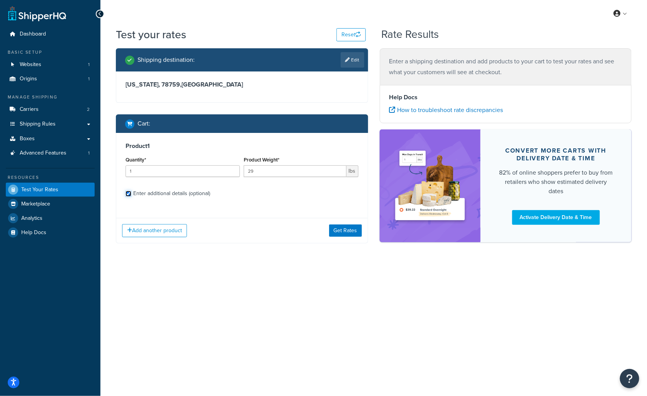
checkbox input "true"
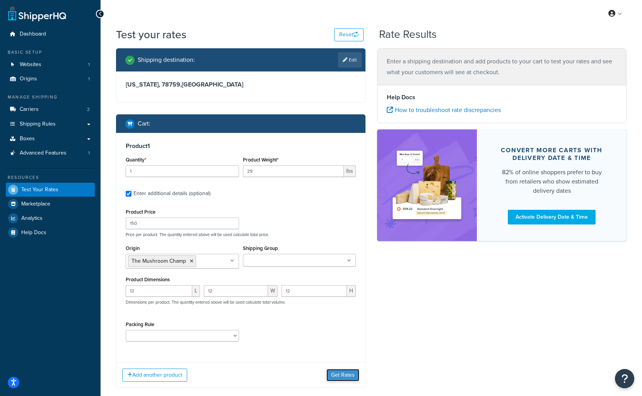
click at [347, 370] on button "Get Rates" at bounding box center [342, 375] width 33 height 12
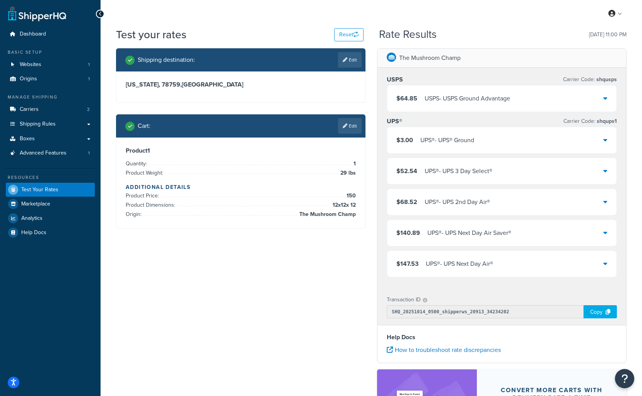
click at [604, 141] on icon at bounding box center [605, 140] width 4 height 6
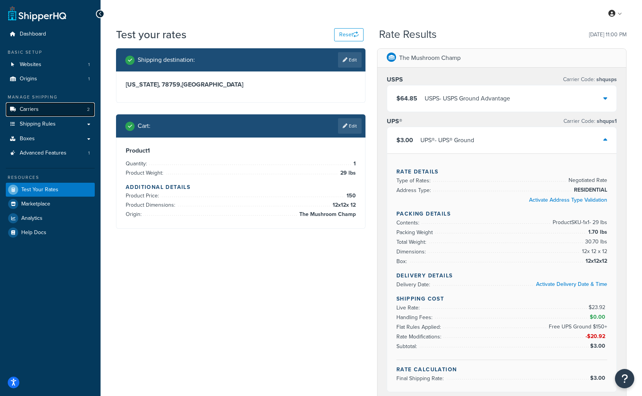
click at [47, 114] on link "Carriers 2" at bounding box center [50, 109] width 89 height 14
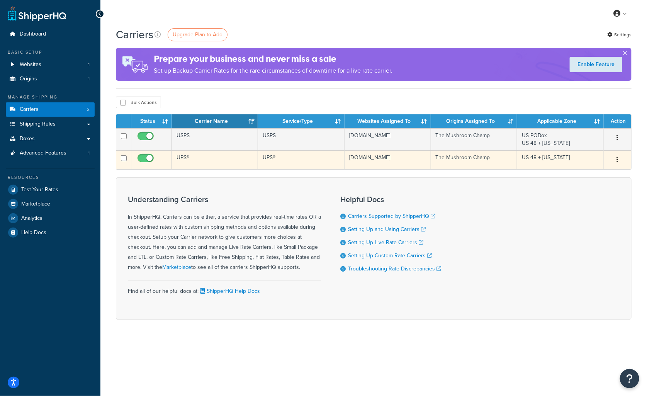
click at [202, 155] on td "UPS®" at bounding box center [215, 159] width 87 height 19
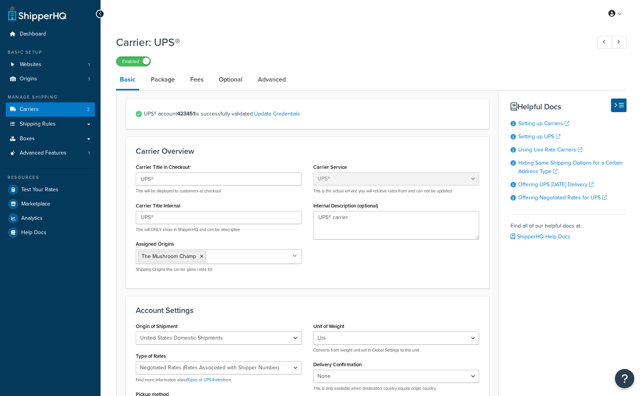
select select "ups"
click at [189, 78] on link "Fees" at bounding box center [196, 79] width 21 height 19
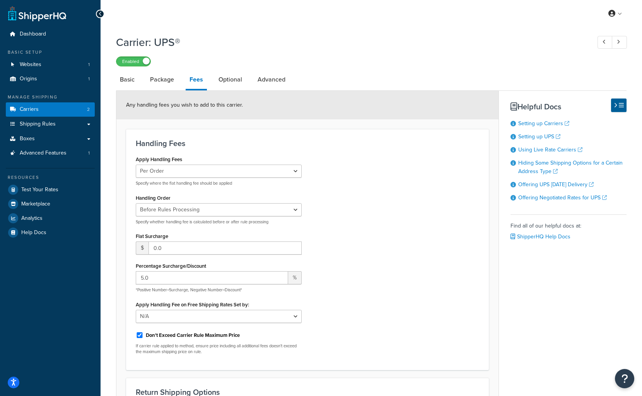
click at [217, 332] on label "Don't Exceed Carrier Rule Maximum Price" at bounding box center [193, 335] width 94 height 7
click at [143, 332] on input "Don't Exceed Carrier Rule Maximum Price" at bounding box center [140, 335] width 8 height 6
checkbox input "false"
click at [275, 207] on select "Before Rules Processing After Rules Processing" at bounding box center [219, 209] width 166 height 13
select select "AFTER"
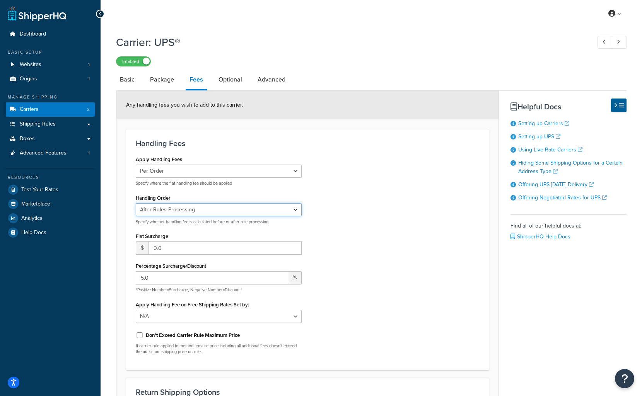
click at [136, 203] on select "Before Rules Processing After Rules Processing" at bounding box center [219, 209] width 166 height 13
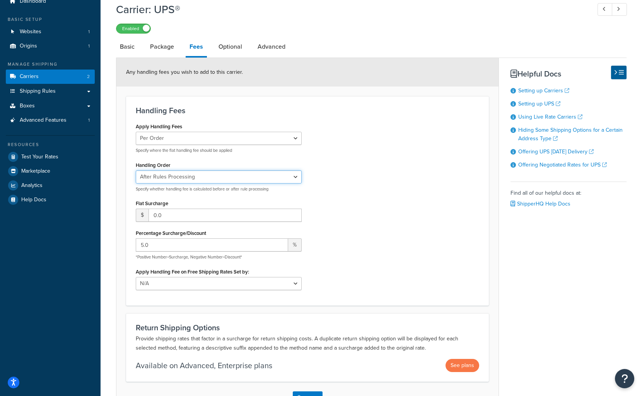
scroll to position [89, 0]
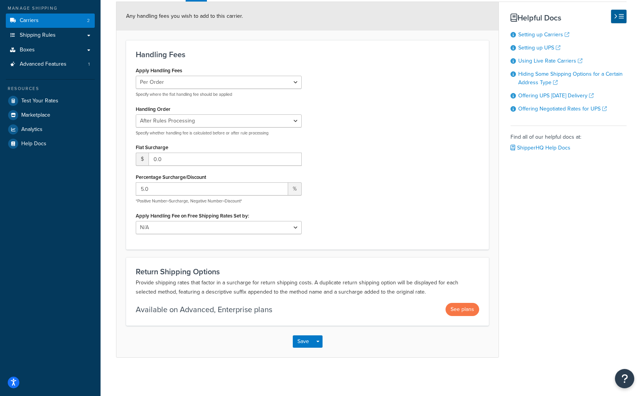
click at [244, 306] on p "Available on Advanced, Enterprise plans" at bounding box center [204, 309] width 136 height 11
click at [197, 305] on p "Available on Advanced, Enterprise plans" at bounding box center [204, 309] width 136 height 11
click at [300, 339] on button "Save" at bounding box center [303, 342] width 21 height 12
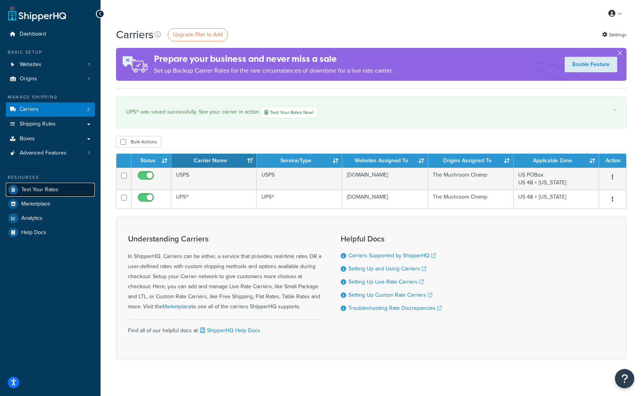
click at [41, 187] on span "Test Your Rates" at bounding box center [39, 190] width 37 height 7
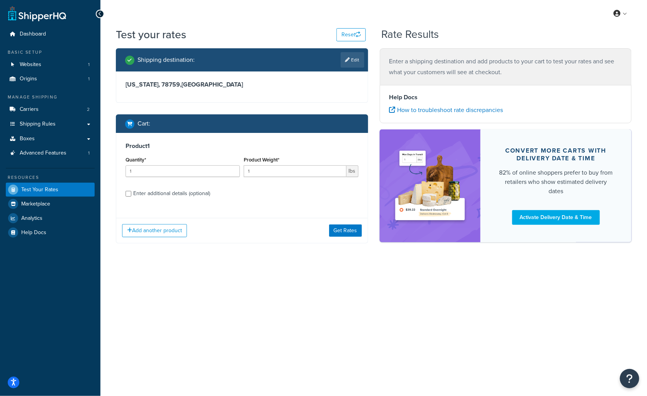
drag, startPoint x: 244, startPoint y: 169, endPoint x: 291, endPoint y: 168, distance: 47.2
click at [291, 168] on div "Product Weight* 1 lbs" at bounding box center [301, 169] width 118 height 28
drag, startPoint x: 275, startPoint y: 171, endPoint x: 295, endPoint y: 170, distance: 20.1
click at [275, 172] on input "1" at bounding box center [295, 171] width 102 height 12
type input "29"
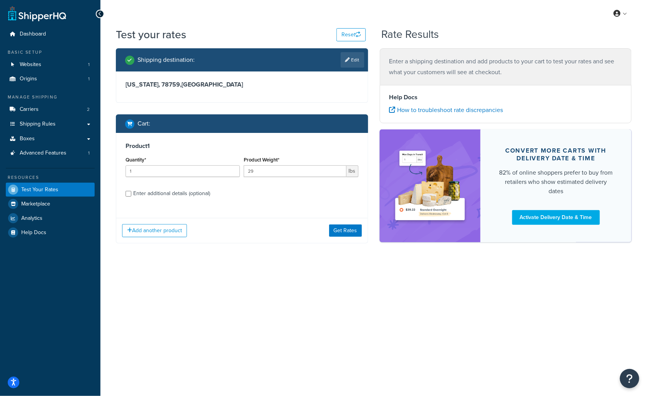
click at [194, 201] on div "Product 1 Quantity* 1 Product Weight* 29 lbs Enter additional details (optional)" at bounding box center [242, 172] width 252 height 79
click at [195, 196] on div "Enter additional details (optional)" at bounding box center [171, 193] width 77 height 11
click at [131, 196] on input "Enter additional details (optional)" at bounding box center [129, 194] width 6 height 6
checkbox input "true"
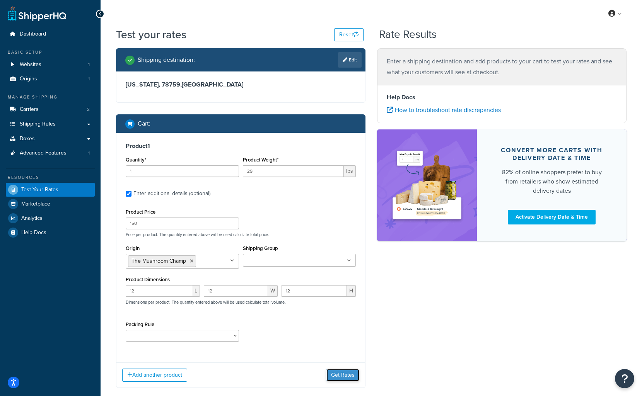
click at [346, 375] on button "Get Rates" at bounding box center [342, 375] width 33 height 12
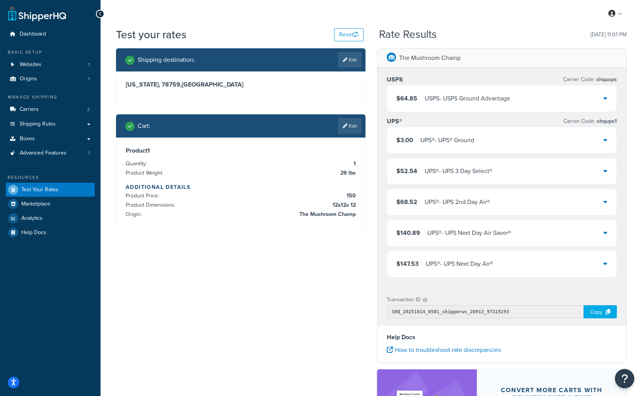
click at [606, 135] on div "$3.00 UPS® - UPS® Ground" at bounding box center [501, 140] width 229 height 26
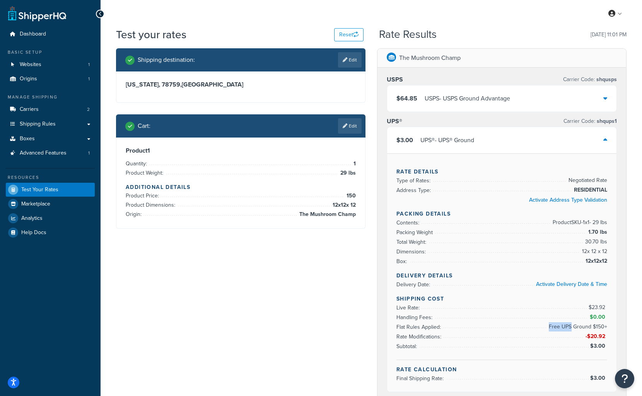
drag, startPoint x: 572, startPoint y: 315, endPoint x: 613, endPoint y: 316, distance: 41.8
click at [610, 314] on div "Rate Details Type of Rates: Negotiated Rate Address Type: RESIDENTIAL Activate …" at bounding box center [501, 272] width 229 height 238
click at [613, 316] on div "Rate Details Type of Rates: Negotiated Rate Address Type: RESIDENTIAL Activate …" at bounding box center [501, 272] width 229 height 238
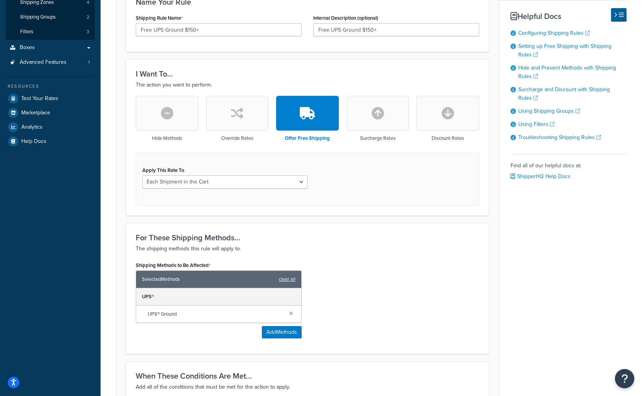
scroll to position [155, 0]
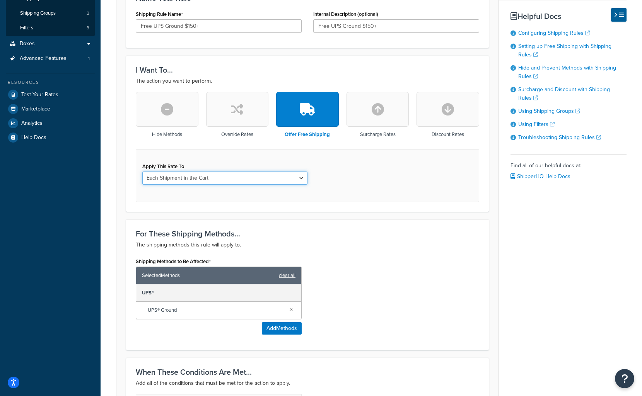
click at [246, 180] on select "Each Shipment in the Cart Each Shipping Group in the Cart Each Item within a Sh…" at bounding box center [224, 178] width 165 height 13
click at [232, 101] on button "button" at bounding box center [237, 109] width 63 height 35
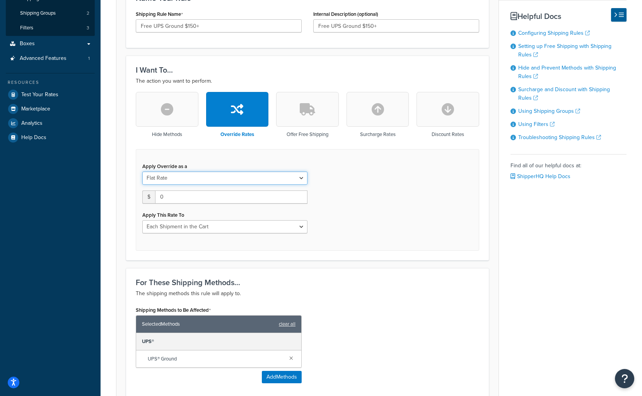
click at [187, 180] on select "Flat Rate Percentage Flat Rate & Percentage" at bounding box center [224, 178] width 165 height 13
click at [198, 227] on select "Each Shipment in the Cart Each Shipping Group in the Cart Each Item within a Sh…" at bounding box center [224, 226] width 165 height 13
click at [441, 113] on button "button" at bounding box center [447, 109] width 63 height 35
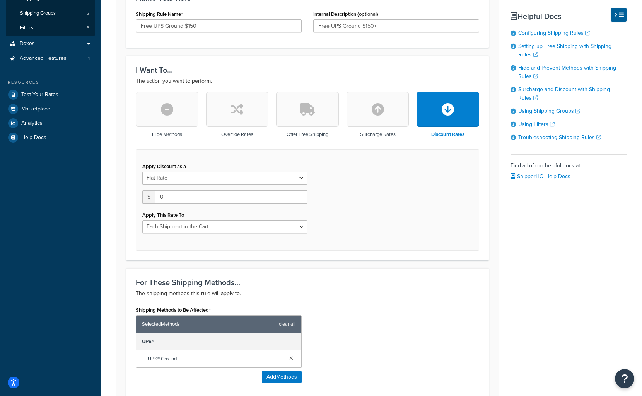
click at [216, 112] on button "button" at bounding box center [237, 109] width 63 height 35
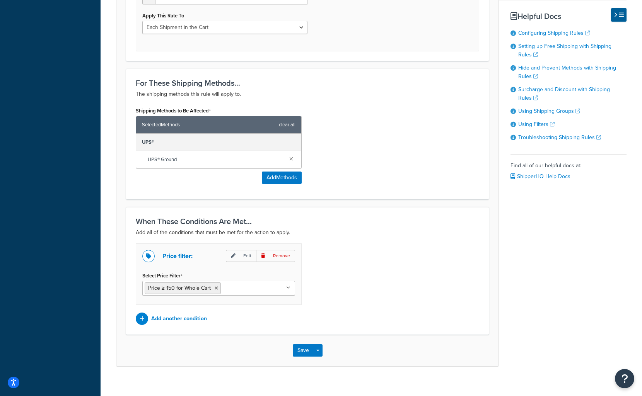
scroll to position [363, 0]
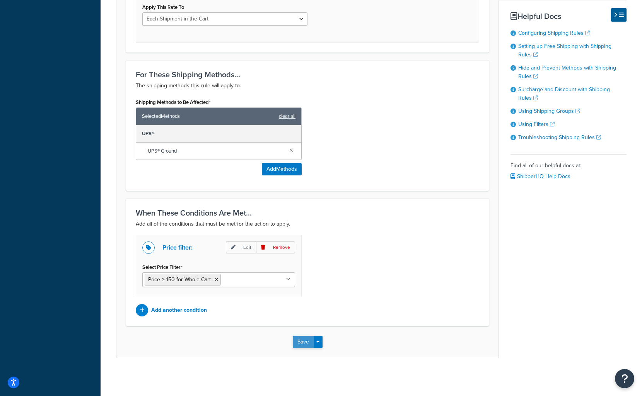
click at [303, 339] on button "Save" at bounding box center [303, 342] width 21 height 12
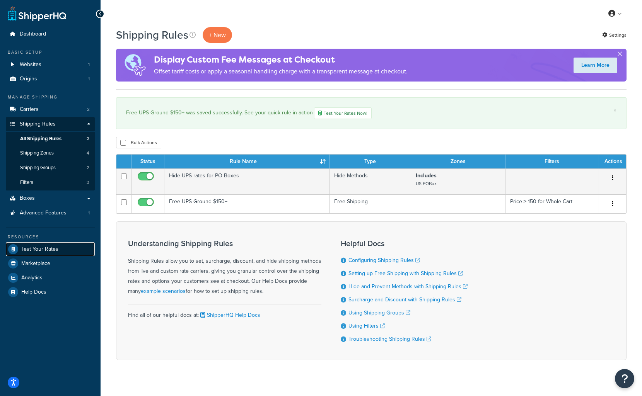
click at [46, 248] on span "Test Your Rates" at bounding box center [39, 249] width 37 height 7
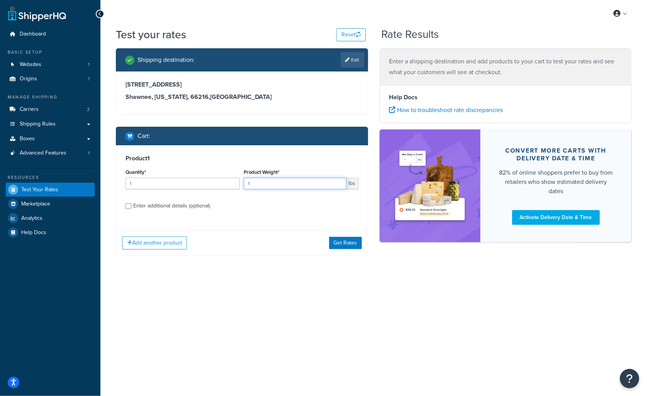
click at [243, 181] on div "Product Weight* 1 lbs" at bounding box center [301, 181] width 118 height 28
type input "29"
click at [175, 211] on div "Enter additional details (optional)" at bounding box center [171, 206] width 77 height 11
click at [131, 209] on input "Enter additional details (optional)" at bounding box center [129, 206] width 6 height 6
checkbox input "true"
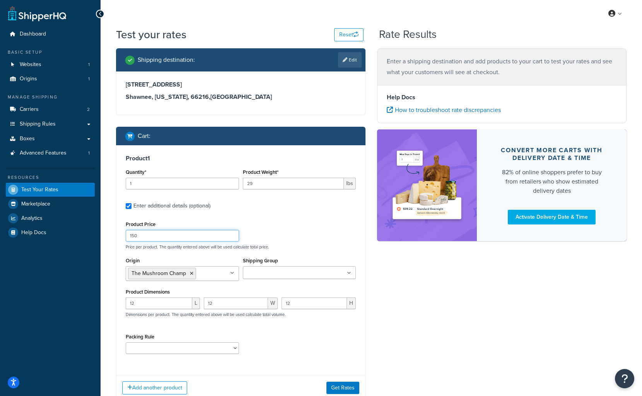
drag, startPoint x: 177, startPoint y: 237, endPoint x: 103, endPoint y: 233, distance: 74.7
click at [103, 233] on div "Test your rates Reset Rate Results Shipping destination : Edit [STREET_ADDRESS]…" at bounding box center [371, 229] width 541 height 405
type input "180"
click at [325, 225] on div "Product Price 180 Price per product. The quantity entered above will be used ca…" at bounding box center [241, 234] width 234 height 31
click at [340, 385] on button "Get Rates" at bounding box center [342, 388] width 33 height 12
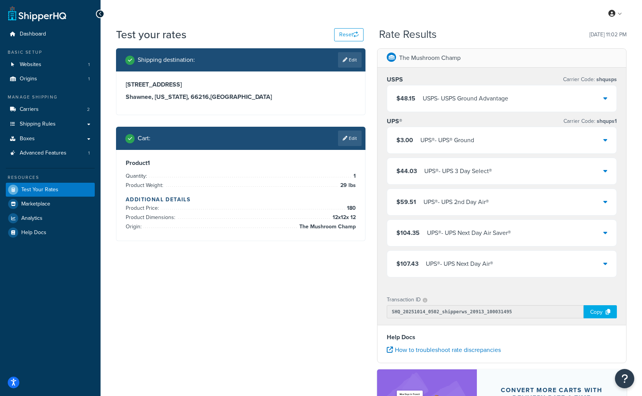
click at [442, 134] on div "$3.00 UPS® - UPS® Ground" at bounding box center [501, 140] width 229 height 26
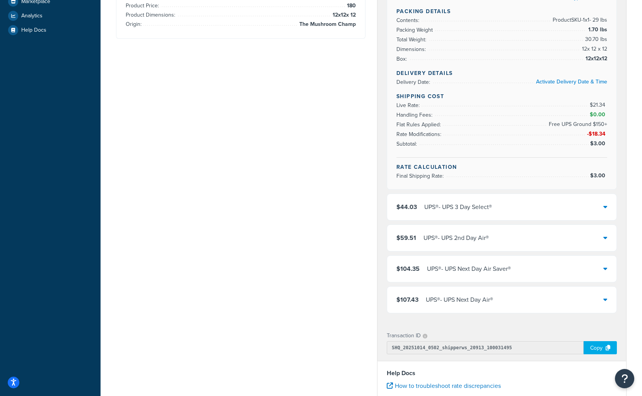
scroll to position [232, 0]
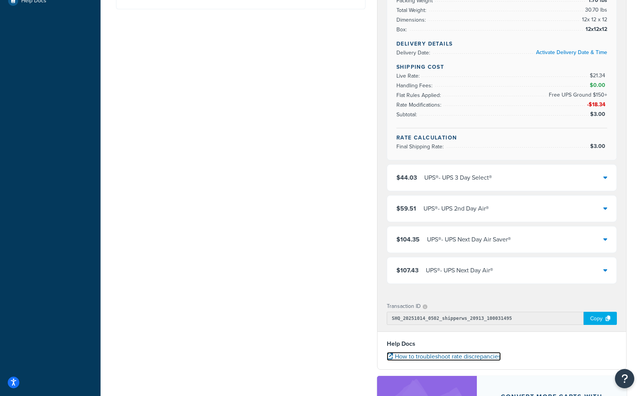
click at [466, 352] on link "How to troubleshoot rate discrepancies" at bounding box center [444, 356] width 114 height 9
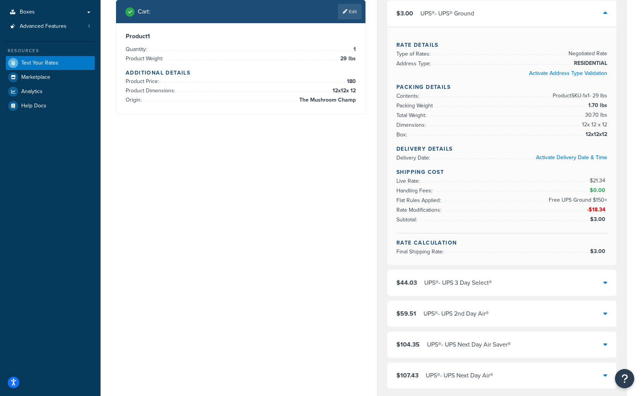
scroll to position [0, 0]
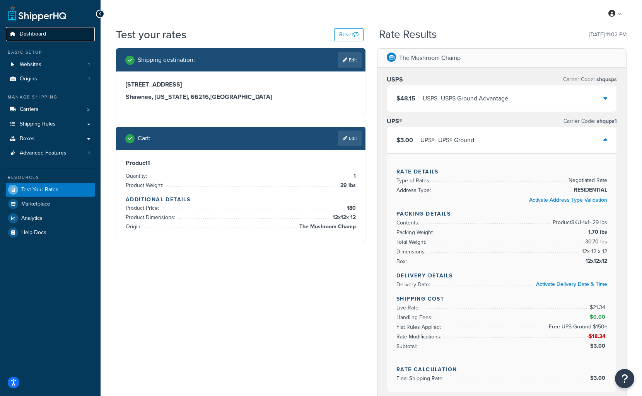
click at [43, 34] on span "Dashboard" at bounding box center [33, 34] width 26 height 7
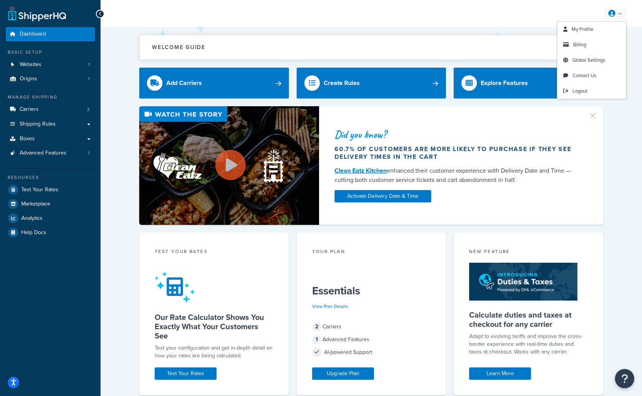
click at [617, 12] on link at bounding box center [615, 14] width 22 height 12
click at [581, 29] on span "My Profile" at bounding box center [582, 29] width 22 height 7
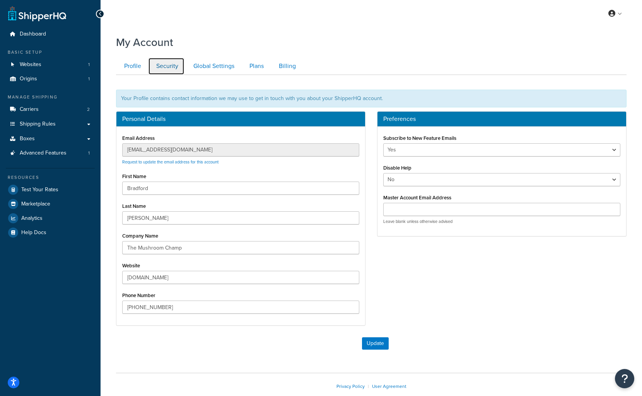
click at [168, 61] on link "Security" at bounding box center [166, 66] width 36 height 17
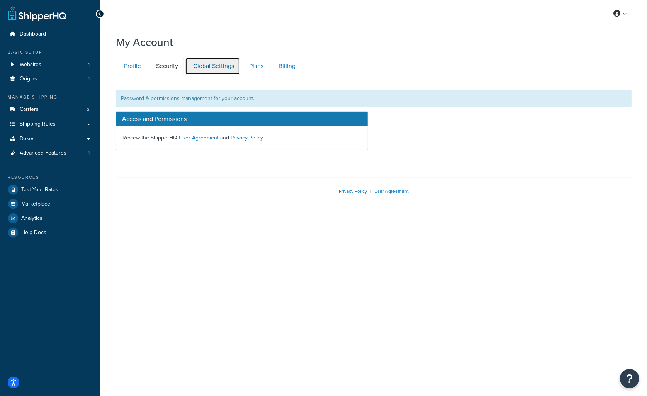
click at [214, 67] on link "Global Settings" at bounding box center [212, 66] width 55 height 17
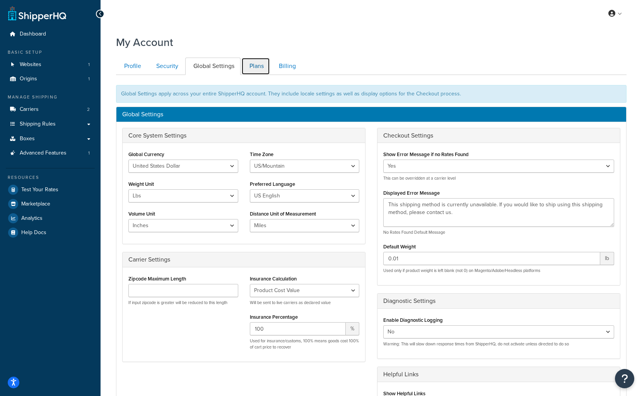
click at [247, 63] on link "Plans" at bounding box center [255, 66] width 29 height 17
